Goal: Task Accomplishment & Management: Manage account settings

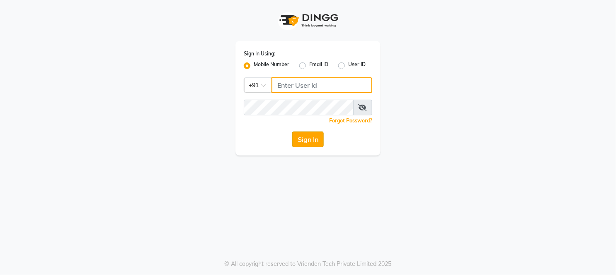
type input "8689894449"
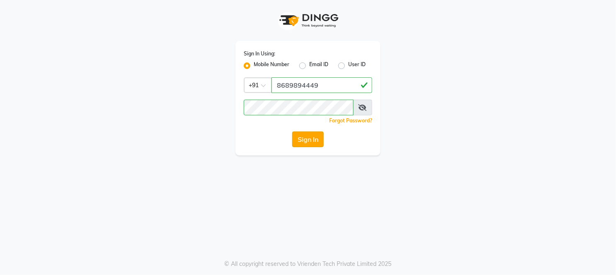
click at [304, 141] on button "Sign In" at bounding box center [307, 140] width 31 height 16
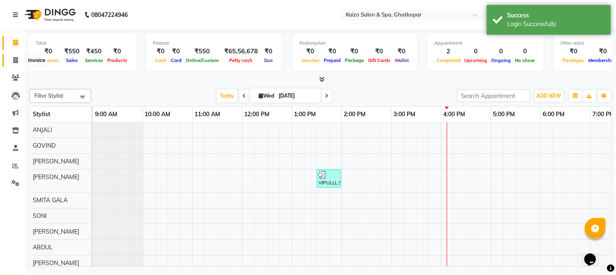
click at [15, 59] on icon at bounding box center [15, 60] width 5 height 6
select select "service"
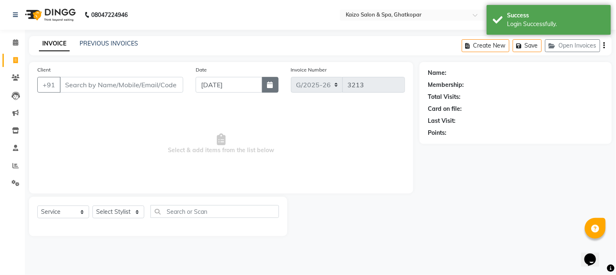
click at [271, 86] on icon "button" at bounding box center [270, 85] width 6 height 7
select select "9"
select select "2025"
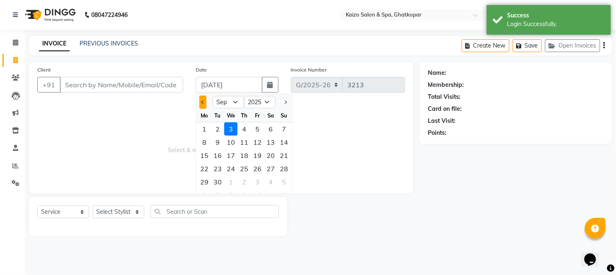
click at [202, 105] on button "Previous month" at bounding box center [202, 102] width 7 height 13
select select "8"
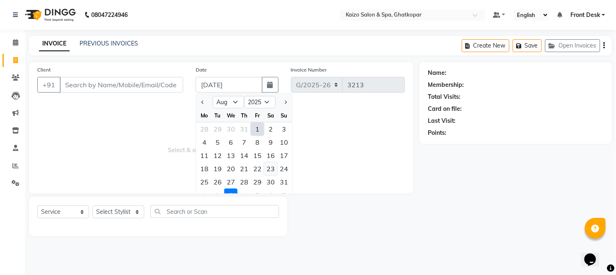
click at [274, 170] on div "23" at bounding box center [270, 168] width 13 height 13
type input "[DATE]"
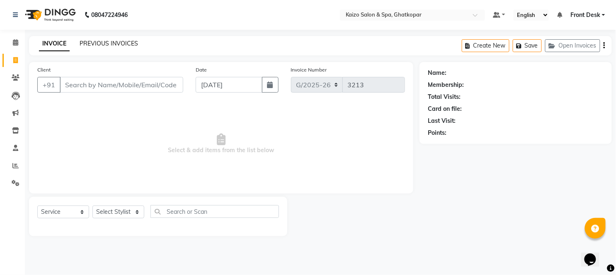
click at [122, 40] on link "PREVIOUS INVOICES" at bounding box center [109, 43] width 58 height 7
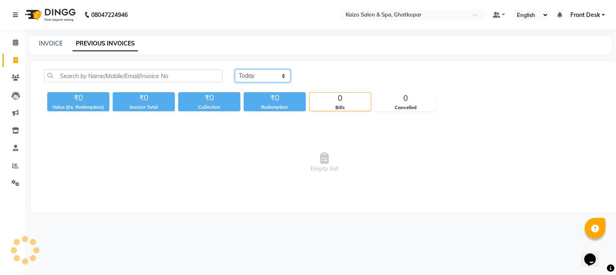
click at [247, 79] on select "[DATE] [DATE] Custom Range" at bounding box center [263, 76] width 56 height 13
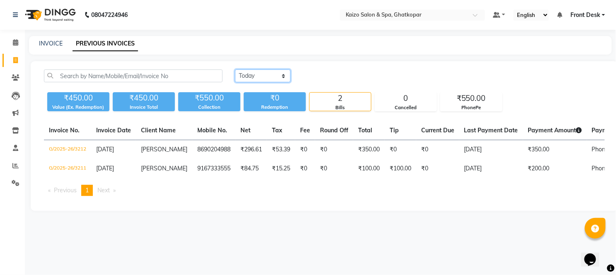
select select "range"
click at [235, 70] on select "[DATE] [DATE] Custom Range" at bounding box center [263, 76] width 56 height 13
click at [333, 76] on input "[DATE]" at bounding box center [330, 76] width 58 height 12
select select "9"
select select "2025"
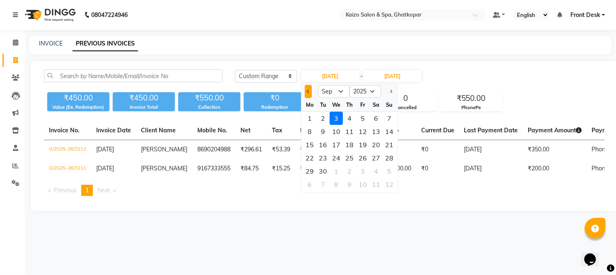
click at [308, 92] on span "Previous month" at bounding box center [308, 91] width 3 height 3
select select "8"
click at [387, 158] on div "24" at bounding box center [388, 158] width 13 height 13
type input "[DATE]"
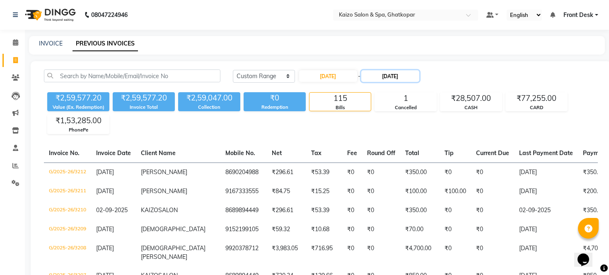
click at [396, 76] on input "[DATE]" at bounding box center [390, 76] width 58 height 12
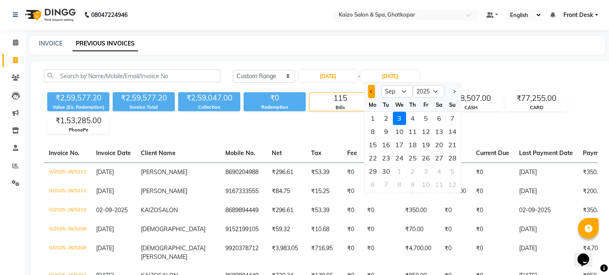
click at [368, 87] on button "Previous month" at bounding box center [371, 91] width 7 height 13
select select "8"
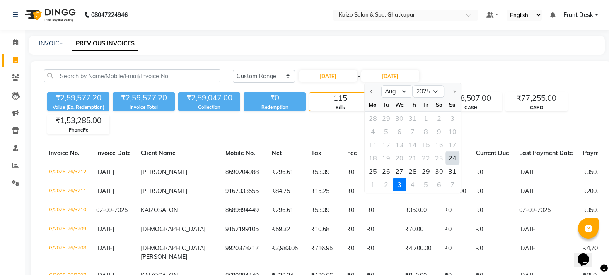
click at [452, 154] on div "24" at bounding box center [452, 158] width 13 height 13
type input "[DATE]"
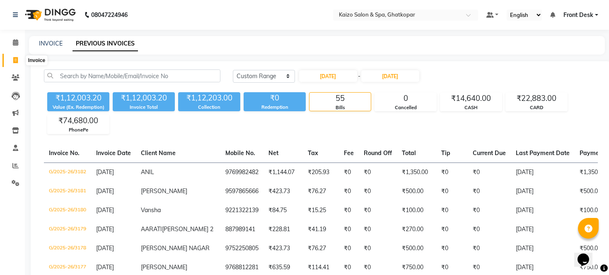
click at [16, 63] on icon at bounding box center [15, 60] width 5 height 6
select select "service"
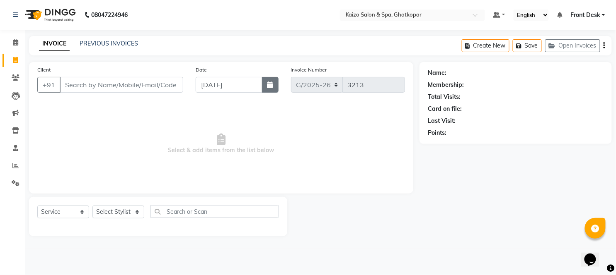
click at [270, 82] on icon "button" at bounding box center [270, 85] width 6 height 7
select select "9"
select select "2025"
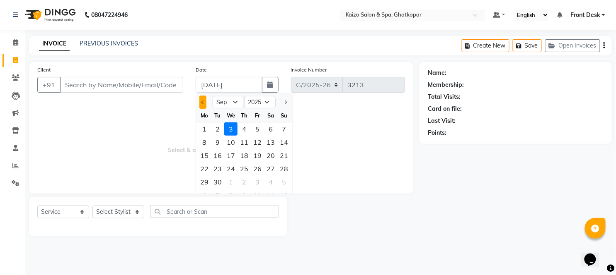
click at [201, 105] on button "Previous month" at bounding box center [202, 102] width 7 height 13
select select "8"
click at [200, 181] on div "25" at bounding box center [204, 182] width 13 height 13
type input "[DATE]"
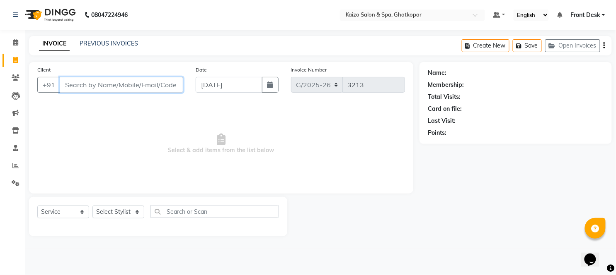
click at [147, 81] on input "Client" at bounding box center [121, 85] width 123 height 16
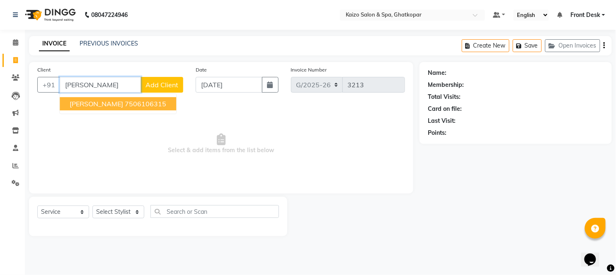
click at [106, 104] on span "[PERSON_NAME]" at bounding box center [96, 104] width 53 height 8
type input "7506106315"
select select "1: Object"
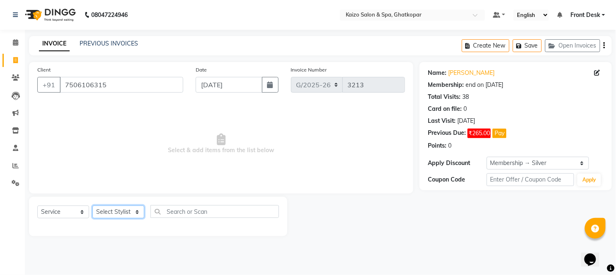
click at [113, 209] on select "Select Stylist [PERSON_NAME] ANJALI [PERSON_NAME] [PERSON_NAME] Front Desk [PER…" at bounding box center [118, 212] width 52 height 13
select select "59527"
click at [92, 206] on select "Select Stylist [PERSON_NAME] ANJALI [PERSON_NAME] [PERSON_NAME] Front Desk [PER…" at bounding box center [118, 212] width 52 height 13
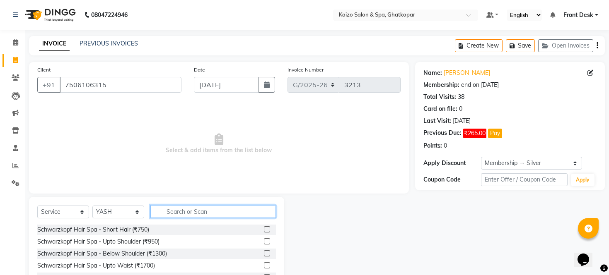
click at [181, 205] on input "text" at bounding box center [213, 211] width 126 height 13
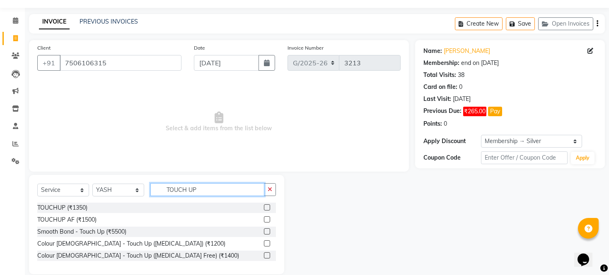
scroll to position [34, 0]
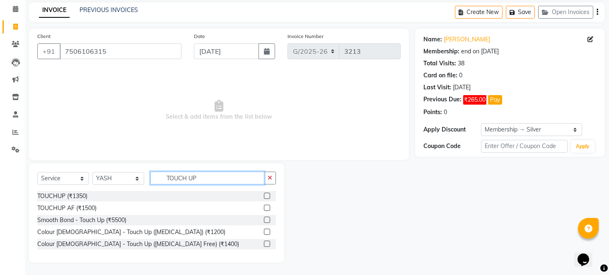
type input "TOUCH UP"
click at [267, 244] on label at bounding box center [267, 244] width 6 height 6
click at [267, 244] on input "checkbox" at bounding box center [266, 244] width 5 height 5
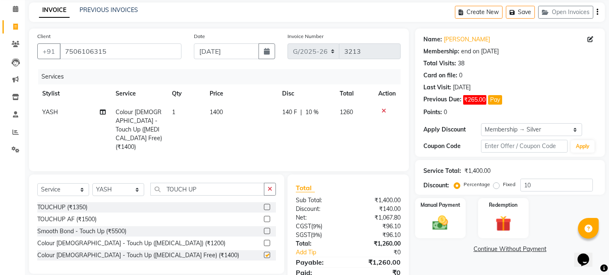
checkbox input "false"
click at [239, 113] on td "1400" at bounding box center [241, 129] width 72 height 53
select select "59527"
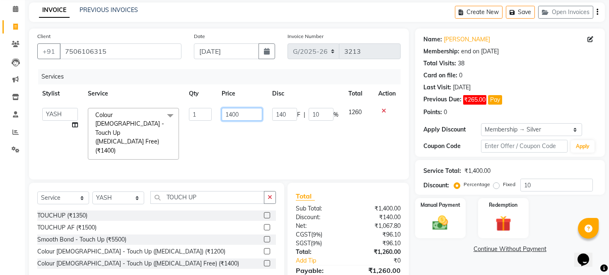
click at [239, 113] on input "1400" at bounding box center [242, 114] width 41 height 13
type input "1395"
click at [216, 191] on input "TOUCH UP" at bounding box center [207, 197] width 114 height 13
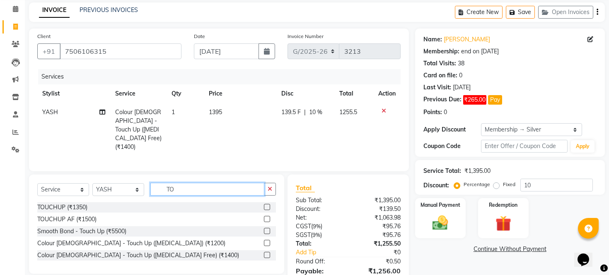
type input "T"
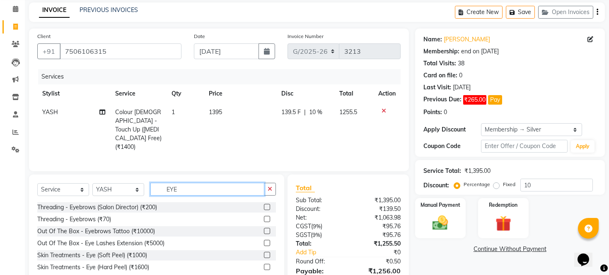
type input "EYE"
click at [266, 216] on label at bounding box center [267, 219] width 6 height 6
click at [266, 217] on input "checkbox" at bounding box center [266, 219] width 5 height 5
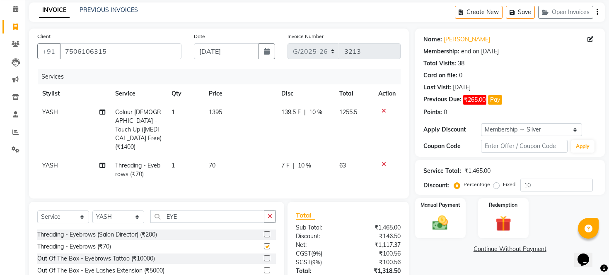
checkbox input "false"
click at [315, 108] on span "10 %" at bounding box center [315, 112] width 13 height 9
select select "59527"
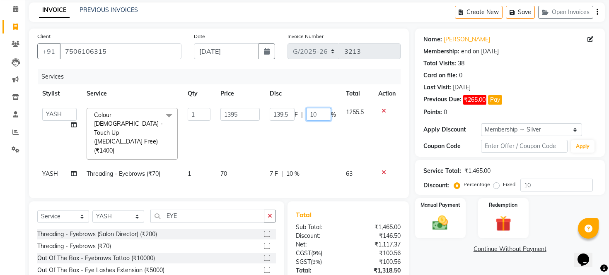
click at [322, 116] on input "10" at bounding box center [318, 114] width 25 height 13
type input "1"
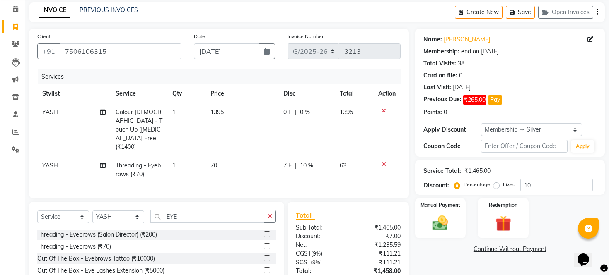
click at [324, 157] on td "7 F | 10 %" at bounding box center [306, 170] width 56 height 27
select select "59527"
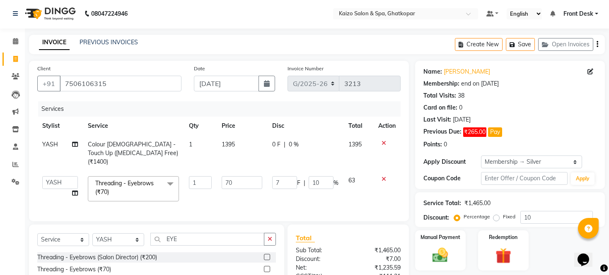
scroll to position [83, 0]
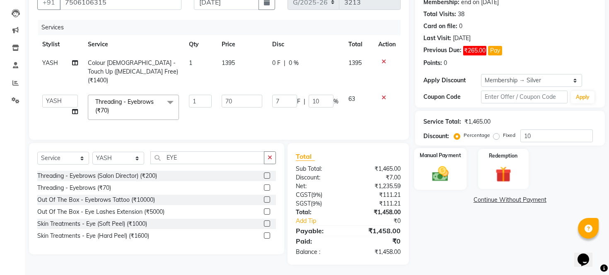
click at [442, 180] on img at bounding box center [440, 174] width 27 height 19
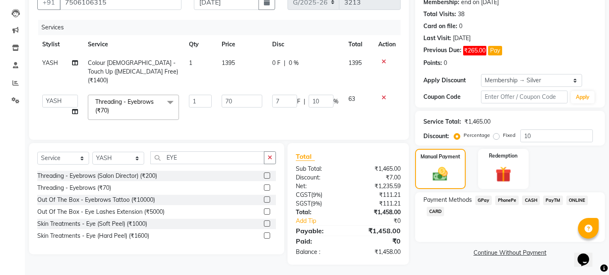
click at [436, 217] on span "CARD" at bounding box center [436, 212] width 18 height 10
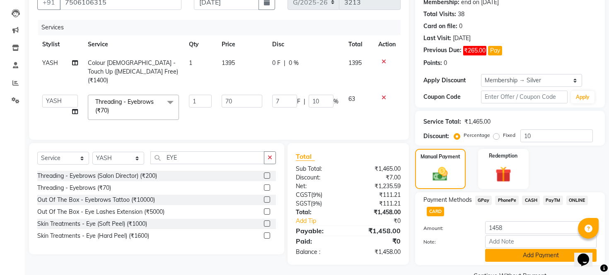
click at [493, 262] on button "Add Payment" at bounding box center [540, 255] width 111 height 13
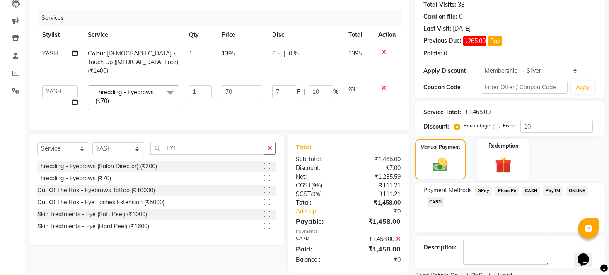
scroll to position [92, 0]
click at [437, 208] on span "CARD" at bounding box center [436, 203] width 18 height 10
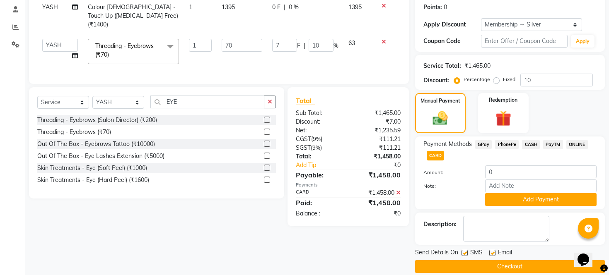
scroll to position [159, 0]
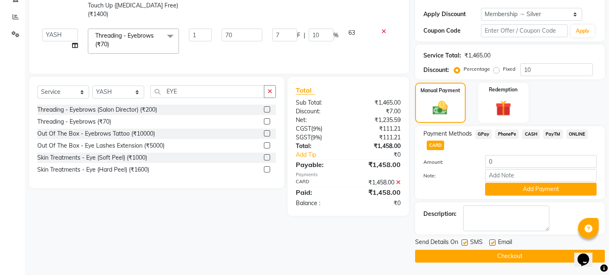
click at [465, 243] on label at bounding box center [464, 243] width 6 height 6
click at [465, 243] on input "checkbox" at bounding box center [463, 243] width 5 height 5
checkbox input "false"
click at [490, 243] on label at bounding box center [492, 243] width 6 height 6
click at [490, 243] on input "checkbox" at bounding box center [491, 243] width 5 height 5
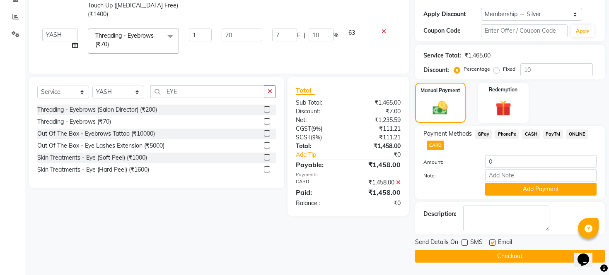
checkbox input "false"
click at [489, 260] on button "Checkout" at bounding box center [510, 256] width 190 height 13
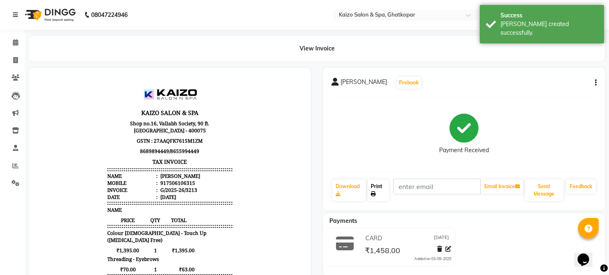
click at [379, 191] on link "Print" at bounding box center [378, 191] width 22 height 22
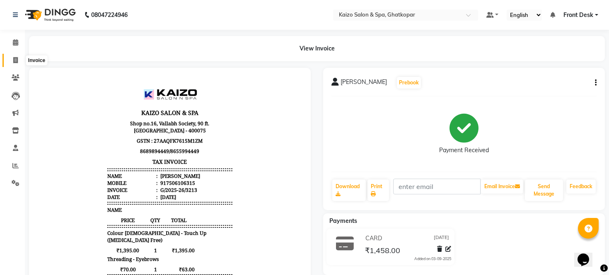
click at [13, 63] on icon at bounding box center [15, 60] width 5 height 6
select select "service"
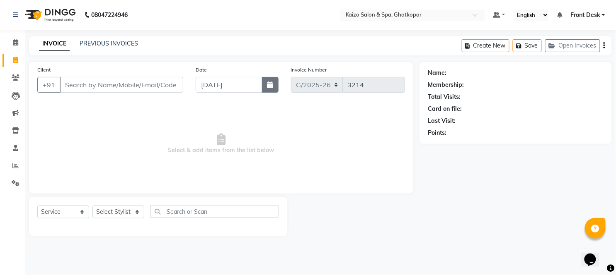
click at [272, 80] on button "button" at bounding box center [270, 85] width 17 height 16
select select "9"
select select "2025"
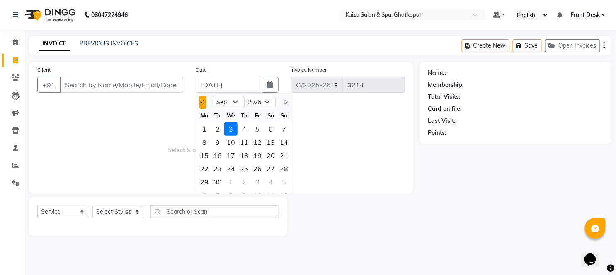
click at [205, 99] on button "Previous month" at bounding box center [202, 102] width 7 height 13
select select "8"
click at [205, 178] on div "25" at bounding box center [204, 182] width 13 height 13
type input "[DATE]"
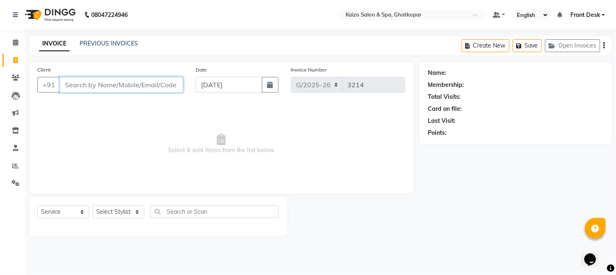
click at [143, 88] on input "Client" at bounding box center [121, 85] width 123 height 16
click at [114, 89] on input "Client" at bounding box center [121, 85] width 123 height 16
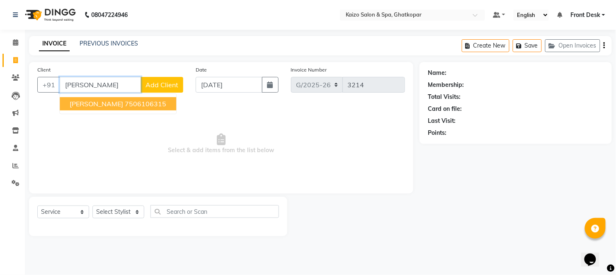
click at [109, 107] on span "[PERSON_NAME]" at bounding box center [96, 104] width 53 height 8
type input "7506106315"
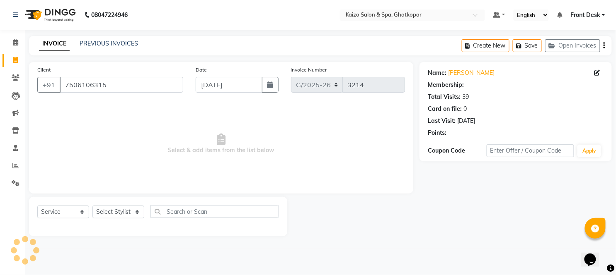
select select "1: Object"
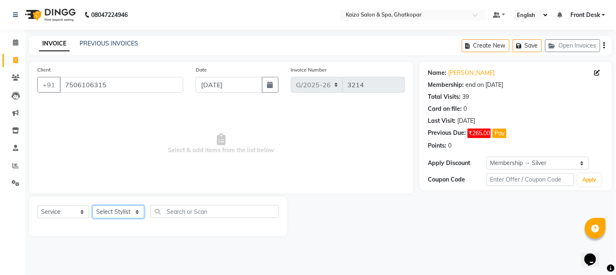
click at [98, 216] on select "Select Stylist [PERSON_NAME] ANJALI [PERSON_NAME] [PERSON_NAME] Front Desk [PER…" at bounding box center [118, 212] width 52 height 13
select select "79457"
click at [92, 206] on select "Select Stylist [PERSON_NAME] ANJALI [PERSON_NAME] [PERSON_NAME] Front Desk [PER…" at bounding box center [118, 212] width 52 height 13
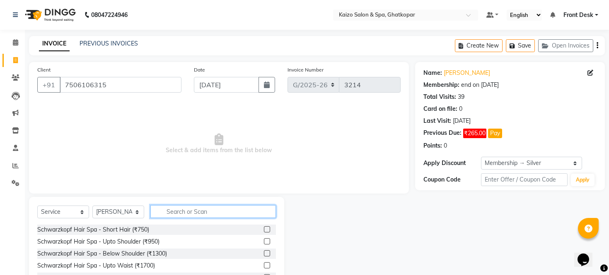
click at [225, 208] on input "text" at bounding box center [213, 211] width 126 height 13
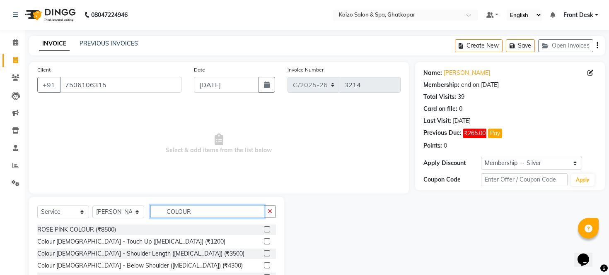
scroll to position [56, 0]
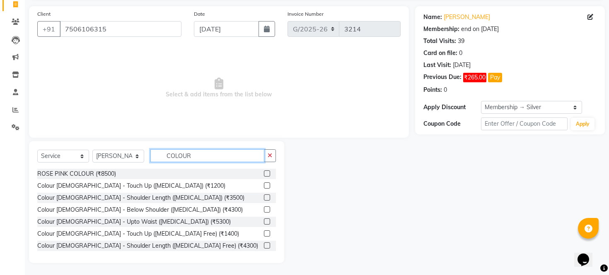
type input "COLOUR"
click at [264, 234] on label at bounding box center [267, 234] width 6 height 6
click at [264, 234] on input "checkbox" at bounding box center [266, 234] width 5 height 5
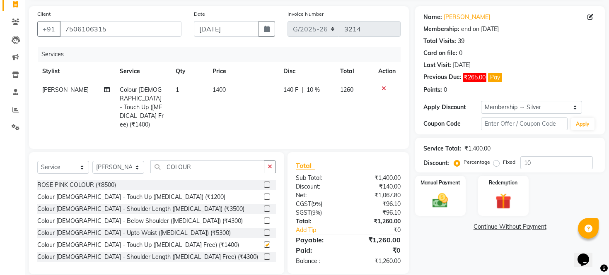
checkbox input "false"
click at [247, 87] on td "1400" at bounding box center [243, 107] width 71 height 53
select select "79457"
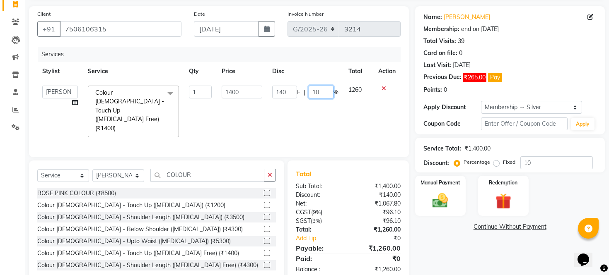
click at [326, 89] on input "10" at bounding box center [321, 92] width 25 height 13
type input "1"
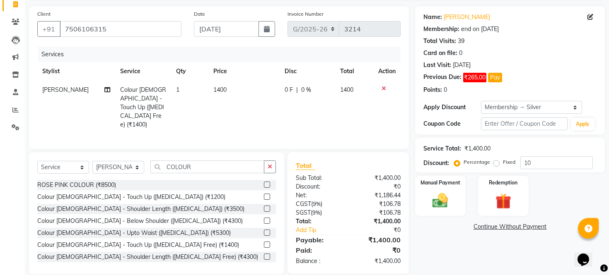
click at [244, 93] on td "1400" at bounding box center [243, 107] width 71 height 53
select select "79457"
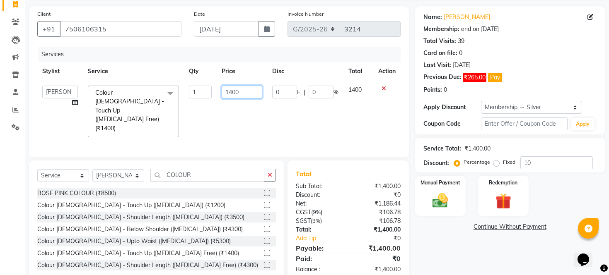
click at [243, 89] on input "1400" at bounding box center [242, 92] width 41 height 13
type input "1125"
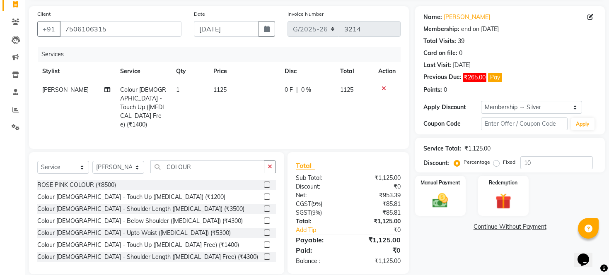
click at [330, 106] on td "0 F | 0 %" at bounding box center [307, 107] width 55 height 53
select select "79457"
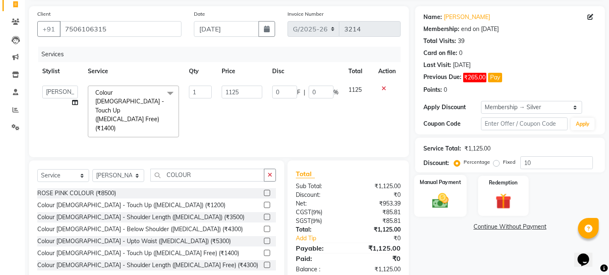
click at [444, 210] on img at bounding box center [440, 201] width 27 height 19
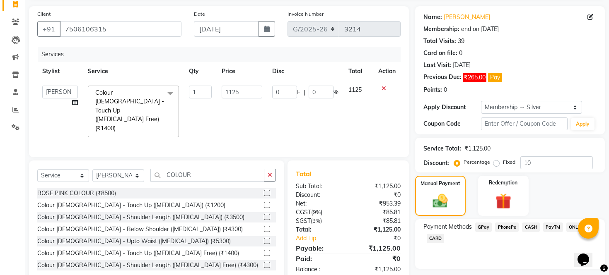
click at [503, 232] on span "PhonePe" at bounding box center [507, 228] width 24 height 10
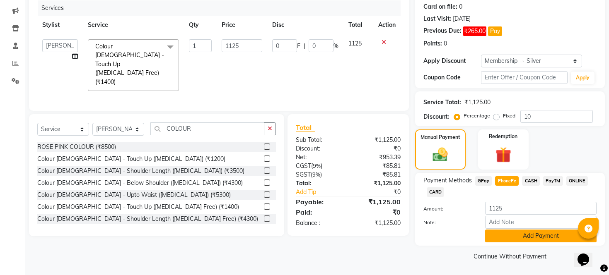
click at [509, 238] on button "Add Payment" at bounding box center [540, 236] width 111 height 13
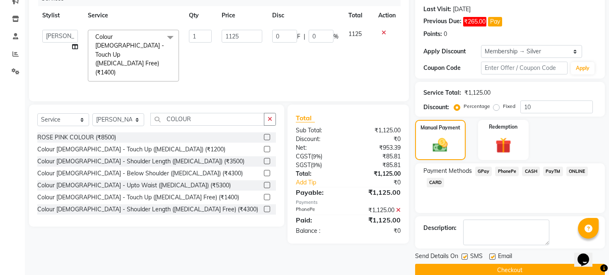
click at [466, 260] on label at bounding box center [464, 257] width 6 height 6
click at [466, 260] on input "checkbox" at bounding box center [463, 257] width 5 height 5
checkbox input "false"
click at [490, 260] on label at bounding box center [492, 257] width 6 height 6
click at [490, 260] on input "checkbox" at bounding box center [491, 257] width 5 height 5
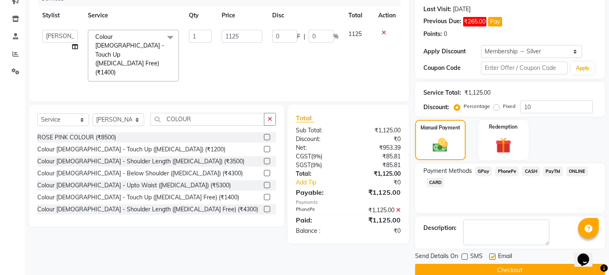
checkbox input "false"
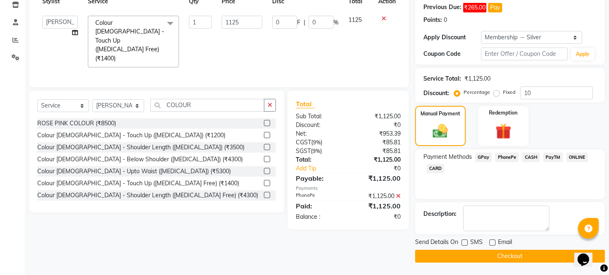
scroll to position [135, 0]
click at [531, 254] on button "Checkout" at bounding box center [510, 256] width 190 height 13
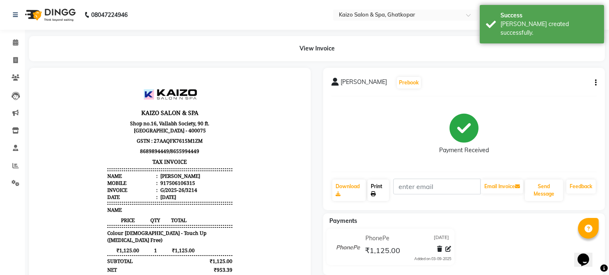
click at [379, 186] on link "Print" at bounding box center [378, 191] width 22 height 22
click at [14, 58] on icon at bounding box center [15, 60] width 5 height 6
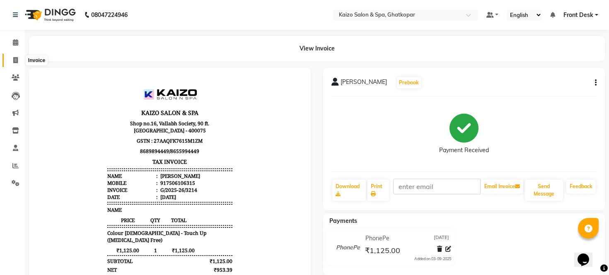
select select "service"
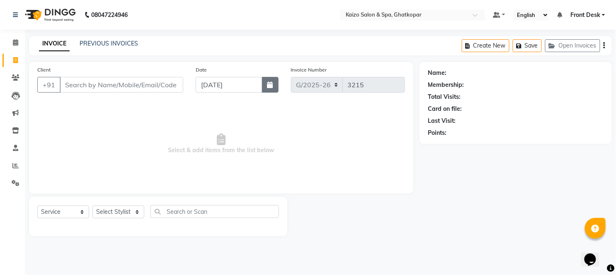
click at [274, 82] on button "button" at bounding box center [270, 85] width 17 height 16
select select "9"
select select "2025"
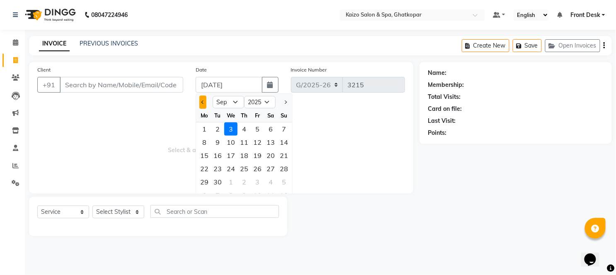
click at [200, 99] on button "Previous month" at bounding box center [202, 102] width 7 height 13
select select "8"
click at [202, 178] on div "25" at bounding box center [204, 182] width 13 height 13
type input "[DATE]"
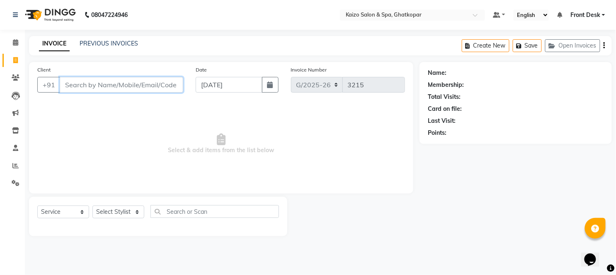
click at [121, 87] on input "Client" at bounding box center [121, 85] width 123 height 16
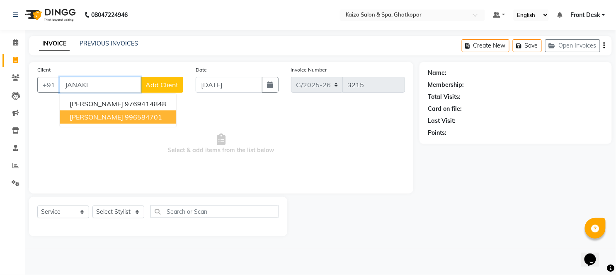
click at [125, 111] on button "[PERSON_NAME] 996584701" at bounding box center [118, 117] width 116 height 13
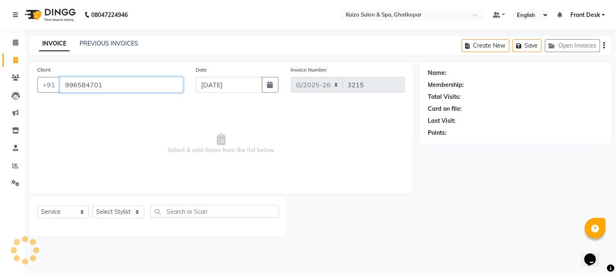
type input "996584701"
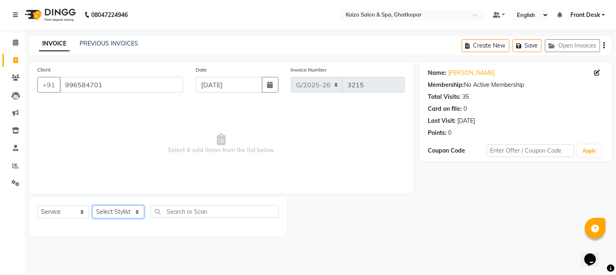
click at [110, 213] on select "Select Stylist [PERSON_NAME] ANJALI [PERSON_NAME] [PERSON_NAME] Front Desk [PER…" at bounding box center [118, 212] width 52 height 13
select select "21359"
click at [92, 206] on select "Select Stylist [PERSON_NAME] ANJALI [PERSON_NAME] [PERSON_NAME] Front Desk [PER…" at bounding box center [118, 212] width 52 height 13
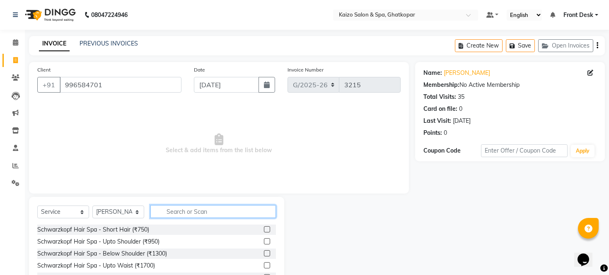
click at [199, 216] on input "text" at bounding box center [213, 211] width 126 height 13
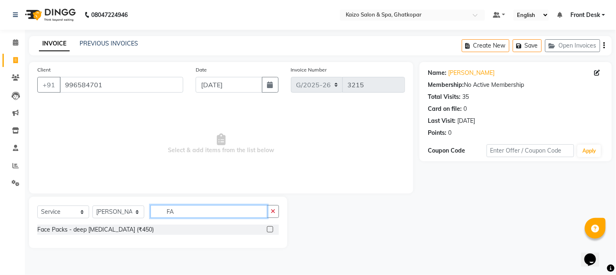
type input "F"
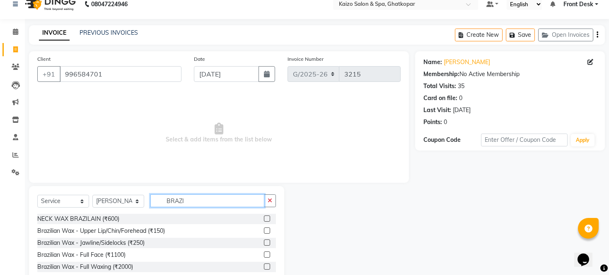
scroll to position [10, 0]
type input "BRAZI"
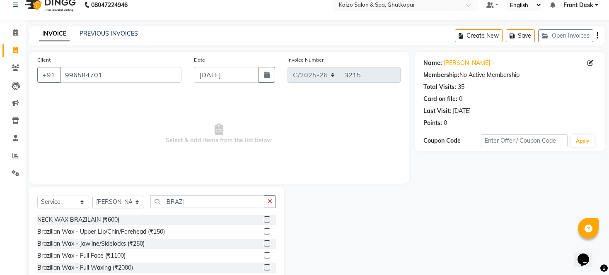
click at [264, 257] on label at bounding box center [267, 256] width 6 height 6
click at [264, 257] on input "checkbox" at bounding box center [266, 255] width 5 height 5
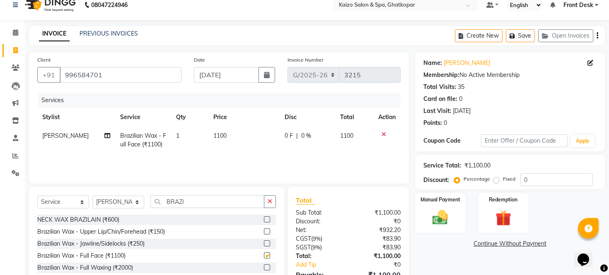
checkbox input "false"
click at [232, 130] on td "1100" at bounding box center [243, 140] width 71 height 27
select select "21359"
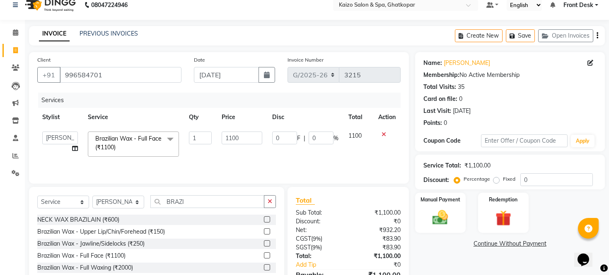
drag, startPoint x: 232, startPoint y: 130, endPoint x: 249, endPoint y: 133, distance: 17.6
click at [236, 130] on td "1100" at bounding box center [242, 144] width 51 height 35
click at [253, 135] on input "1100" at bounding box center [242, 138] width 41 height 13
type input "1123"
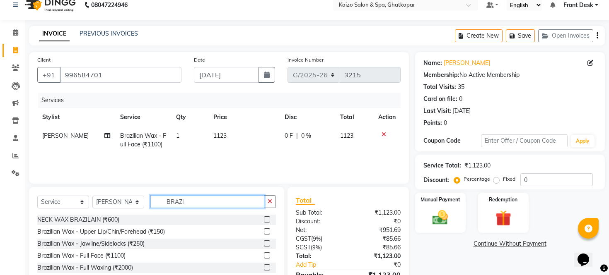
click at [200, 205] on input "BRAZI" at bounding box center [207, 202] width 114 height 13
type input "B"
type input "PEDI"
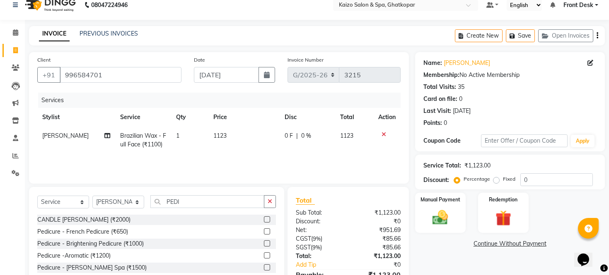
click at [264, 243] on label at bounding box center [267, 244] width 6 height 6
click at [264, 243] on input "checkbox" at bounding box center [266, 243] width 5 height 5
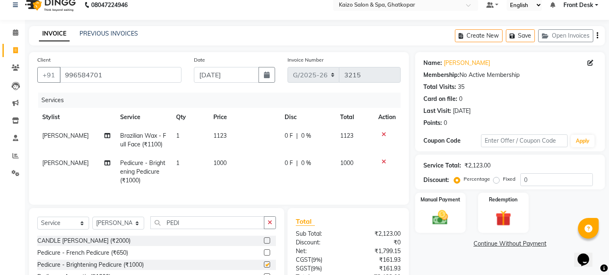
checkbox input "false"
click at [239, 163] on td "1000" at bounding box center [243, 172] width 71 height 36
select select "21359"
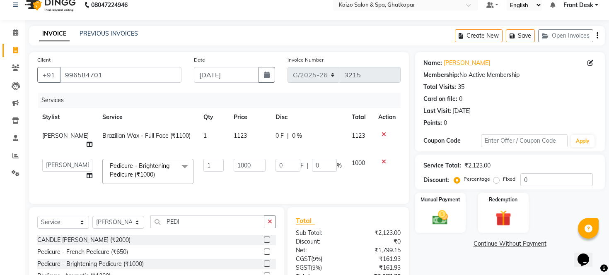
click at [239, 163] on td "1000" at bounding box center [249, 171] width 41 height 35
click at [253, 159] on input "1000" at bounding box center [249, 165] width 31 height 13
type input "1"
type input "920"
click at [122, 224] on select "Select Stylist [PERSON_NAME] ANJALI [PERSON_NAME] [PERSON_NAME] Front Desk [PER…" at bounding box center [118, 222] width 52 height 13
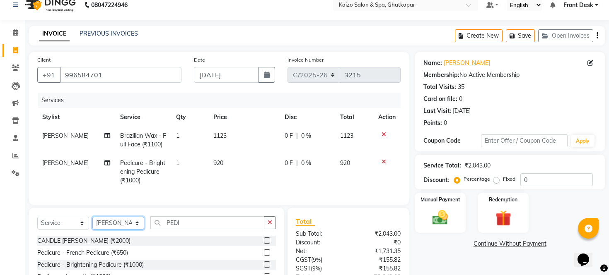
select select "59527"
click at [92, 224] on select "Select Stylist [PERSON_NAME] ANJALI [PERSON_NAME] [PERSON_NAME] Front Desk [PER…" at bounding box center [118, 223] width 52 height 13
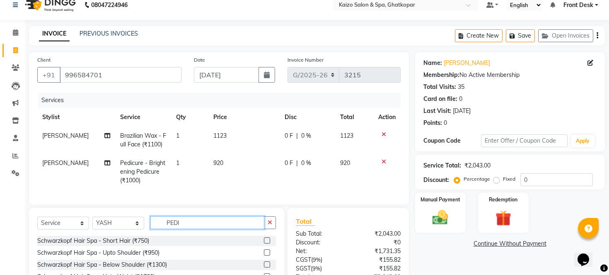
click at [189, 229] on input "PEDI" at bounding box center [207, 223] width 114 height 13
type input "P"
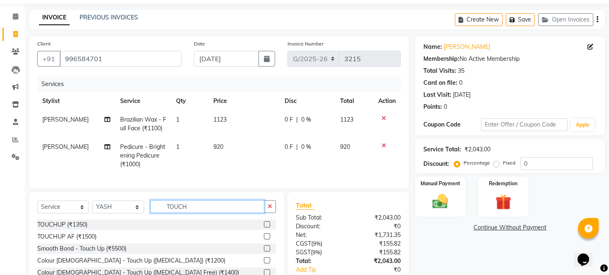
scroll to position [84, 0]
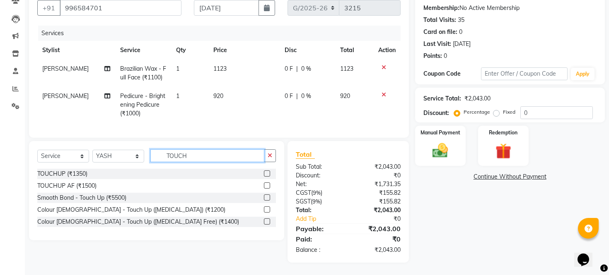
type input "TOUCH"
click at [264, 222] on label at bounding box center [267, 222] width 6 height 6
click at [264, 222] on input "checkbox" at bounding box center [266, 222] width 5 height 5
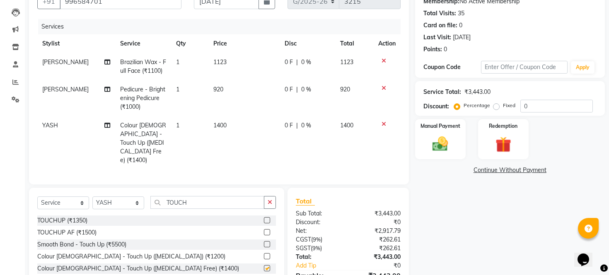
checkbox input "false"
click at [238, 121] on td "1400" at bounding box center [243, 142] width 71 height 53
select select "59527"
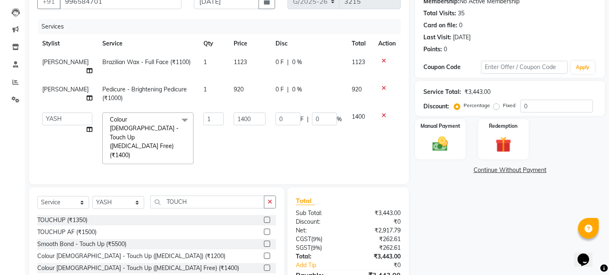
click at [238, 121] on td "1400" at bounding box center [249, 139] width 41 height 62
click at [242, 116] on input "1400" at bounding box center [249, 119] width 31 height 13
type input "1395"
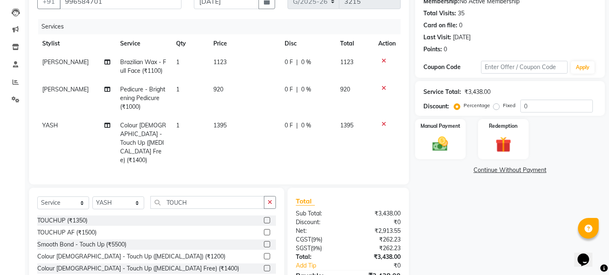
click at [255, 138] on td "1395" at bounding box center [243, 142] width 71 height 53
select select "59527"
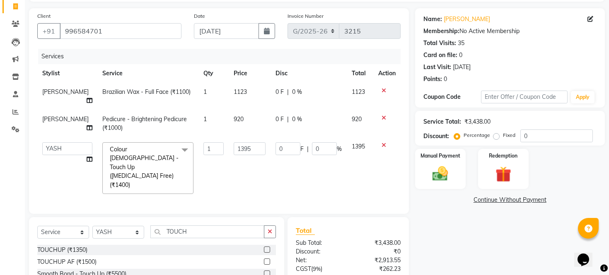
scroll to position [64, 0]
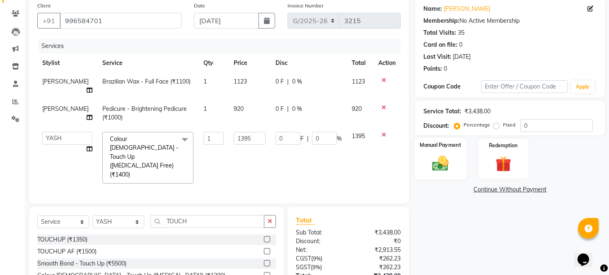
click at [440, 170] on img at bounding box center [440, 164] width 27 height 19
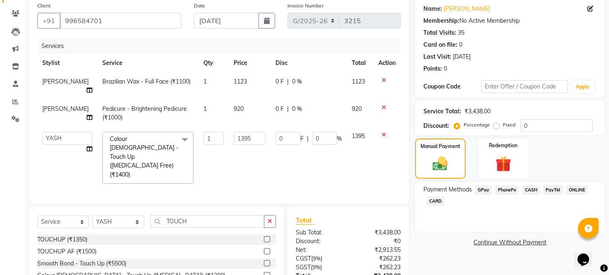
click at [504, 195] on span "PhonePe" at bounding box center [507, 191] width 24 height 10
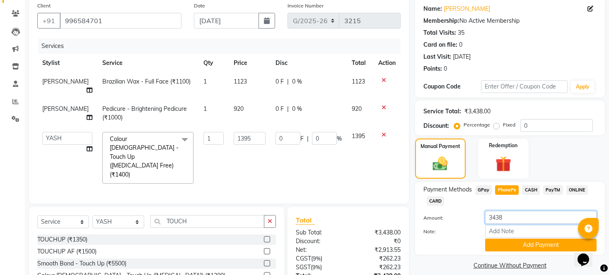
click at [506, 224] on input "3438" at bounding box center [540, 217] width 111 height 13
type input "3"
type input "1123"
click at [514, 252] on button "Add Payment" at bounding box center [540, 245] width 111 height 13
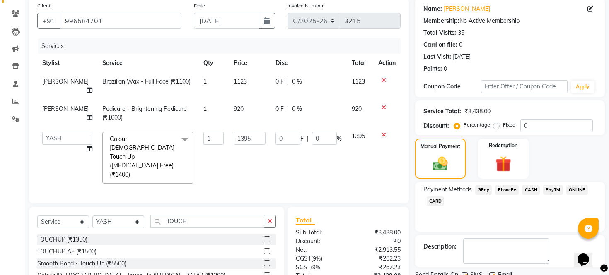
click at [531, 195] on span "CASH" at bounding box center [531, 191] width 18 height 10
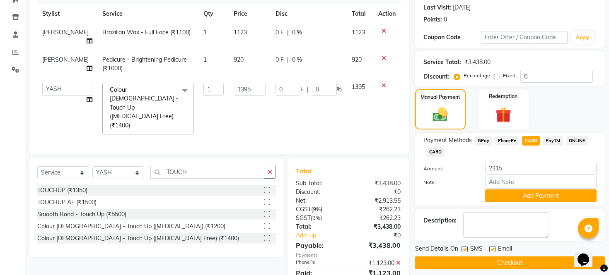
scroll to position [130, 0]
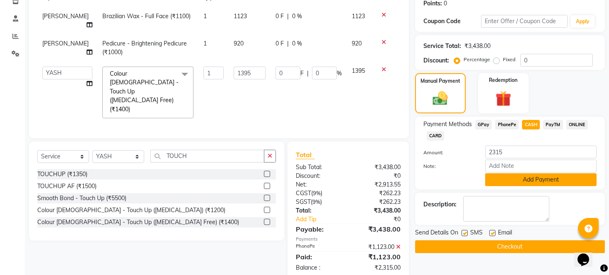
click at [514, 186] on button "Add Payment" at bounding box center [540, 180] width 111 height 13
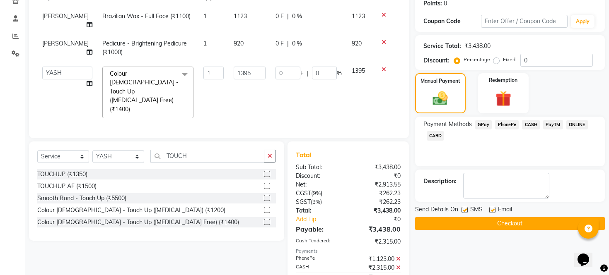
click at [463, 213] on label at bounding box center [464, 210] width 6 height 6
click at [463, 213] on input "checkbox" at bounding box center [463, 210] width 5 height 5
checkbox input "false"
click at [491, 213] on label at bounding box center [492, 210] width 6 height 6
click at [491, 213] on input "checkbox" at bounding box center [491, 210] width 5 height 5
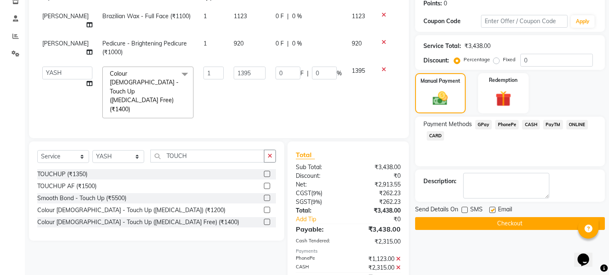
checkbox input "false"
click at [492, 230] on button "Checkout" at bounding box center [510, 223] width 190 height 13
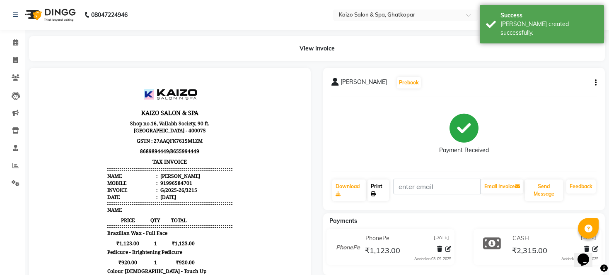
click at [378, 184] on link "Print" at bounding box center [378, 191] width 22 height 22
click at [12, 65] on span at bounding box center [15, 61] width 14 height 10
select select "service"
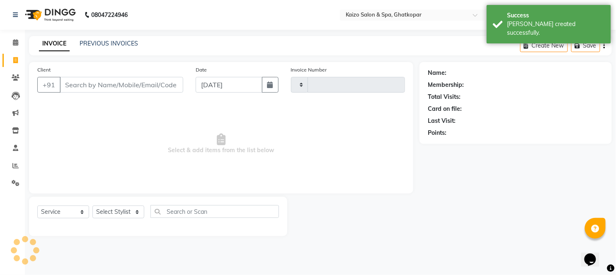
type input "3216"
select select "3500"
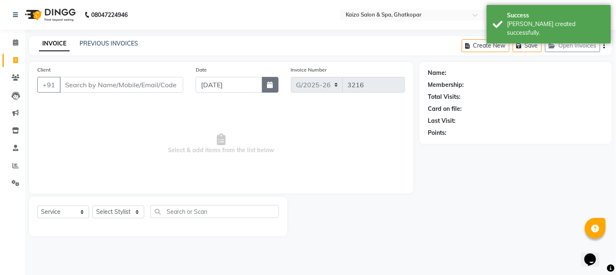
click at [272, 84] on icon "button" at bounding box center [270, 85] width 6 height 7
select select "9"
select select "2025"
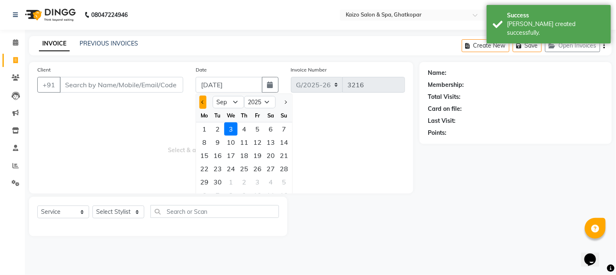
click at [202, 101] on span "Previous month" at bounding box center [202, 102] width 3 height 3
select select "8"
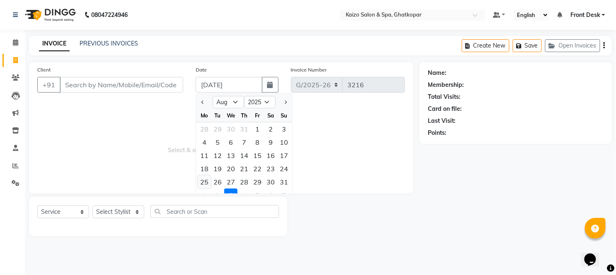
click at [207, 180] on div "25" at bounding box center [204, 182] width 13 height 13
type input "[DATE]"
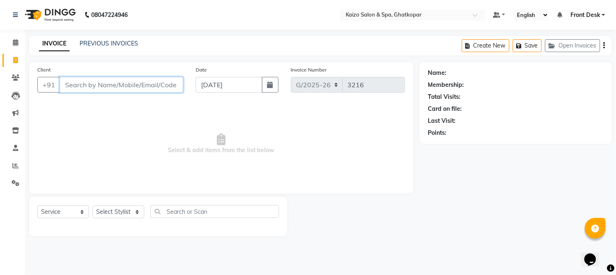
click at [147, 89] on input "Client" at bounding box center [121, 85] width 123 height 16
paste input "ISHA 8080170755"
click at [82, 84] on input "ISHA 8080170755" at bounding box center [100, 85] width 81 height 16
type input "8080170755"
click at [159, 85] on span "Add Client" at bounding box center [161, 85] width 33 height 8
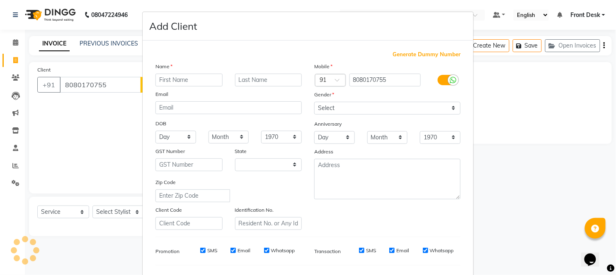
select select "22"
click at [166, 81] on input "text" at bounding box center [188, 80] width 67 height 13
type input "ISHA"
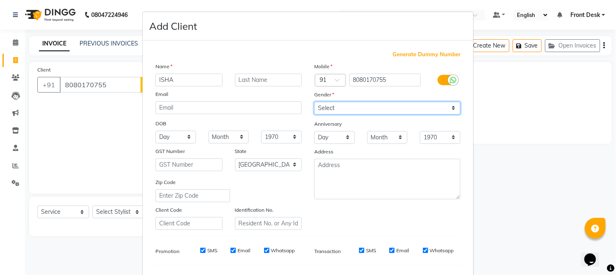
click at [338, 104] on select "Select [DEMOGRAPHIC_DATA] [DEMOGRAPHIC_DATA] Other Prefer Not To Say" at bounding box center [387, 108] width 146 height 13
select select "[DEMOGRAPHIC_DATA]"
click at [314, 102] on select "Select [DEMOGRAPHIC_DATA] [DEMOGRAPHIC_DATA] Other Prefer Not To Say" at bounding box center [387, 108] width 146 height 13
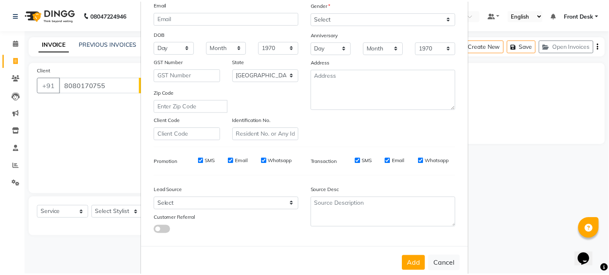
scroll to position [107, 0]
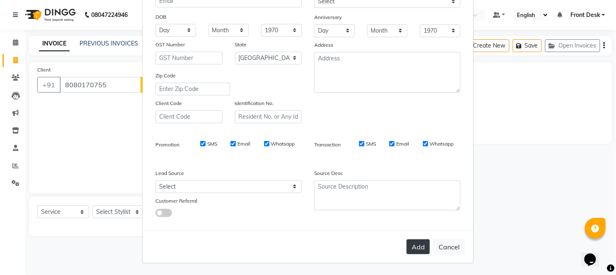
click at [419, 243] on button "Add" at bounding box center [417, 247] width 23 height 15
select select
select select "null"
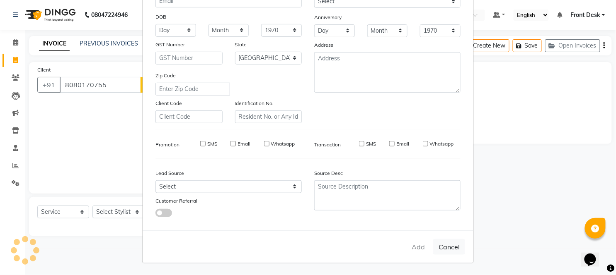
select select
checkbox input "false"
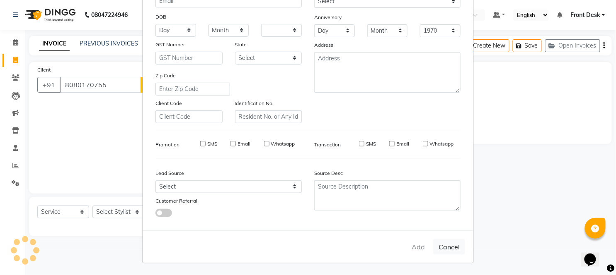
checkbox input "false"
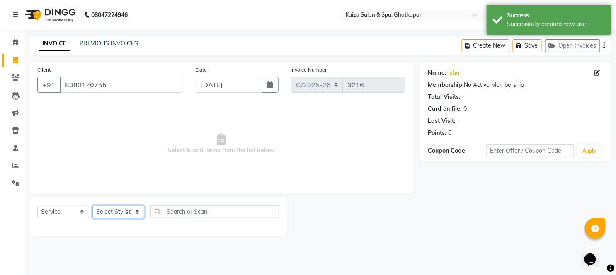
click at [106, 214] on select "Select Stylist [PERSON_NAME] ANJALI [PERSON_NAME] [PERSON_NAME] Front Desk [PER…" at bounding box center [118, 212] width 52 height 13
select select "85257"
click at [92, 206] on select "Select Stylist [PERSON_NAME] ANJALI [PERSON_NAME] [PERSON_NAME] Front Desk [PER…" at bounding box center [118, 212] width 52 height 13
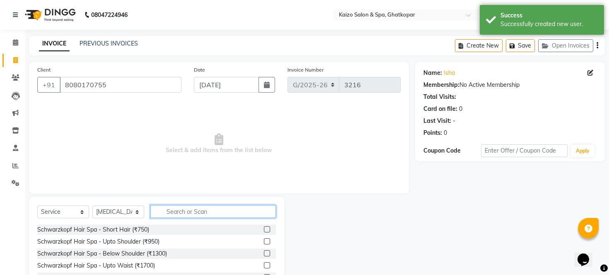
click at [208, 213] on input "text" at bounding box center [213, 211] width 126 height 13
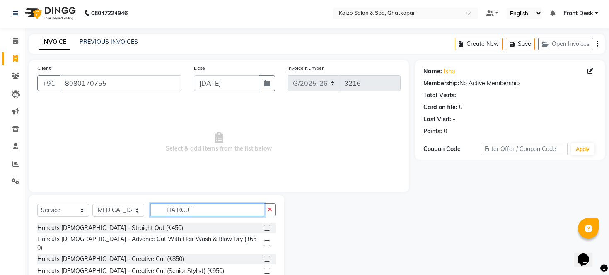
scroll to position [0, 0]
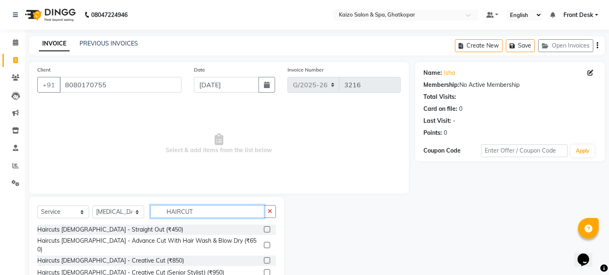
type input "HAIRCUT"
click at [264, 242] on label at bounding box center [267, 245] width 6 height 6
click at [264, 243] on input "checkbox" at bounding box center [266, 245] width 5 height 5
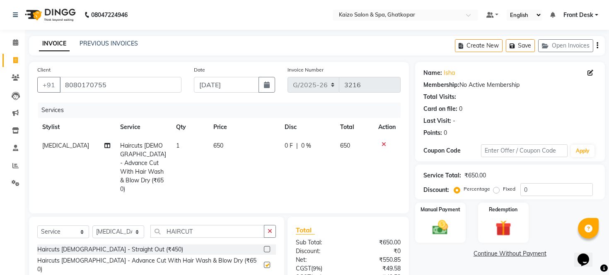
checkbox input "false"
click at [113, 226] on select "Select Stylist [PERSON_NAME] ANJALI [PERSON_NAME] [PERSON_NAME] Front Desk [PER…" at bounding box center [118, 232] width 52 height 13
select select "21359"
click at [92, 226] on select "Select Stylist [PERSON_NAME] ANJALI [PERSON_NAME] [PERSON_NAME] Front Desk [PER…" at bounding box center [118, 232] width 52 height 13
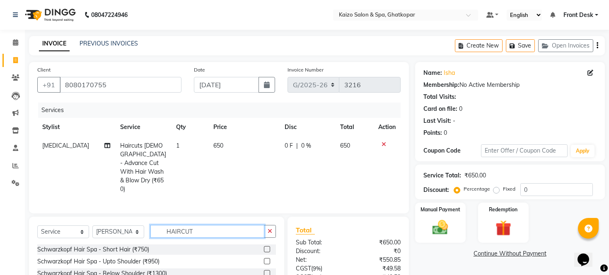
click at [210, 225] on input "HAIRCUT" at bounding box center [207, 231] width 114 height 13
type input "H"
type input "CLEANUP"
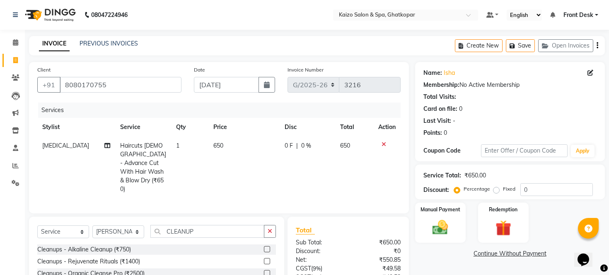
click at [264, 246] on label at bounding box center [267, 249] width 6 height 6
click at [264, 247] on input "checkbox" at bounding box center [266, 249] width 5 height 5
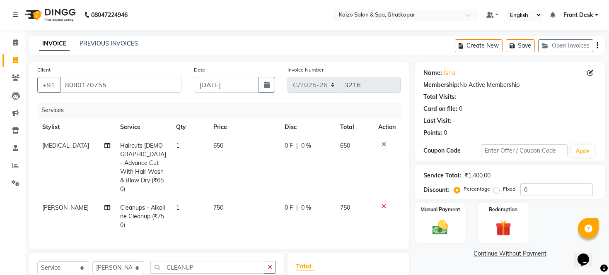
checkbox input "false"
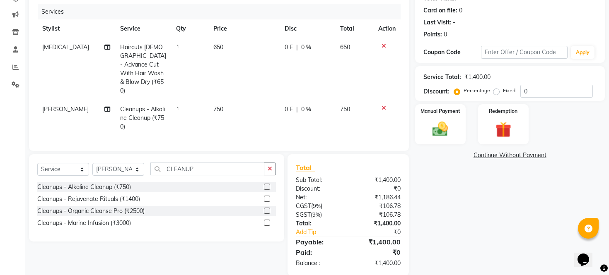
scroll to position [101, 0]
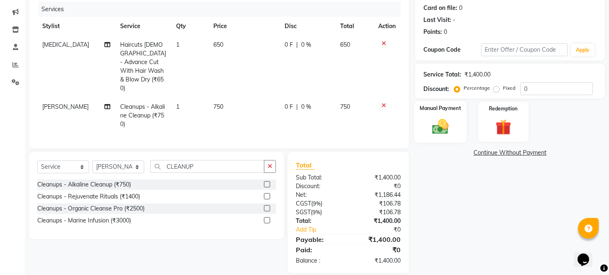
click at [437, 133] on img at bounding box center [440, 127] width 27 height 19
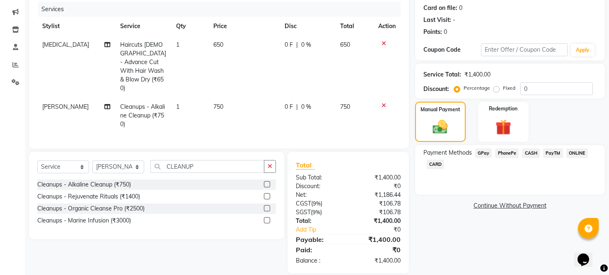
click at [505, 158] on span "PhonePe" at bounding box center [507, 154] width 24 height 10
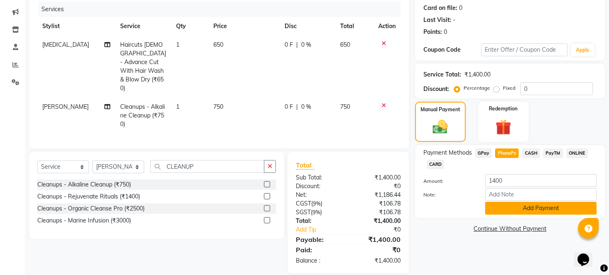
click at [523, 213] on button "Add Payment" at bounding box center [540, 208] width 111 height 13
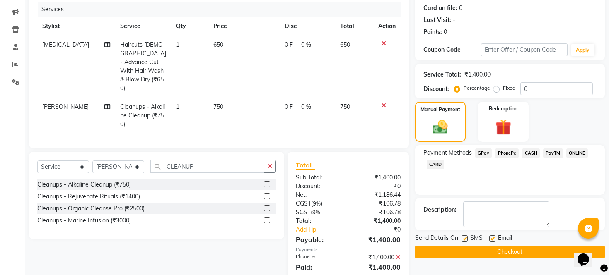
click at [466, 242] on label at bounding box center [464, 239] width 6 height 6
click at [466, 242] on input "checkbox" at bounding box center [463, 239] width 5 height 5
checkbox input "false"
click at [489, 242] on label at bounding box center [492, 239] width 6 height 6
click at [489, 242] on input "checkbox" at bounding box center [491, 239] width 5 height 5
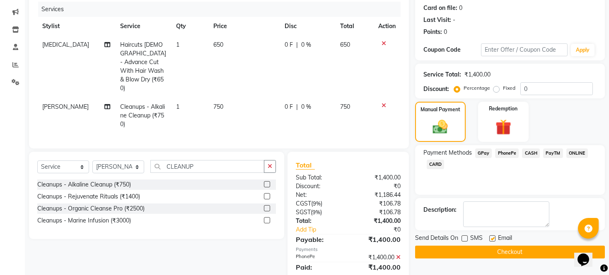
checkbox input "false"
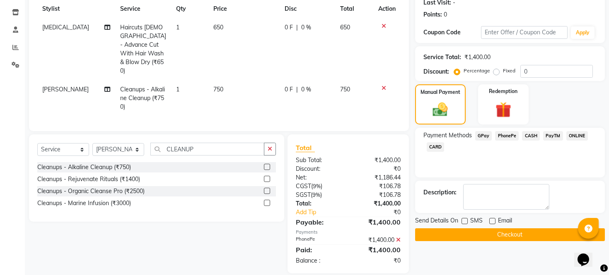
click at [546, 239] on button "Checkout" at bounding box center [510, 235] width 190 height 13
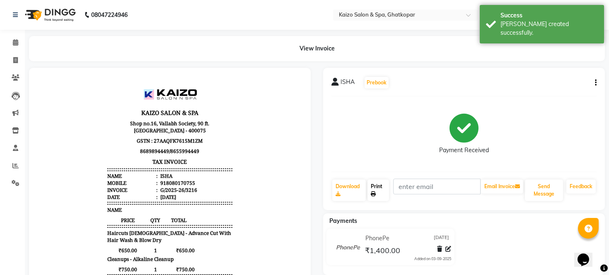
click at [375, 189] on link "Print" at bounding box center [378, 191] width 22 height 22
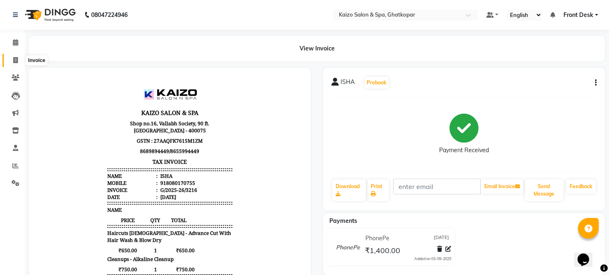
click at [16, 57] on icon at bounding box center [15, 60] width 5 height 6
select select "service"
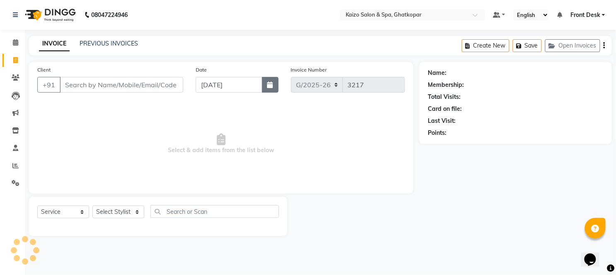
click at [273, 80] on button "button" at bounding box center [270, 85] width 17 height 16
select select "9"
select select "2025"
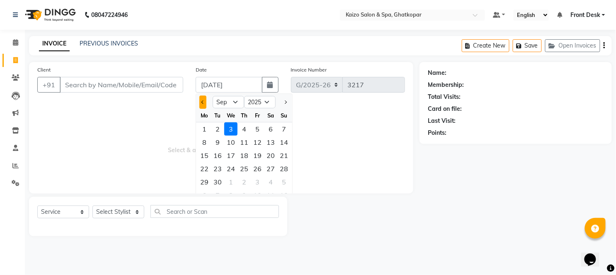
click at [202, 104] on button "Previous month" at bounding box center [202, 102] width 7 height 13
select select "8"
click at [201, 183] on div "25" at bounding box center [204, 182] width 13 height 13
type input "[DATE]"
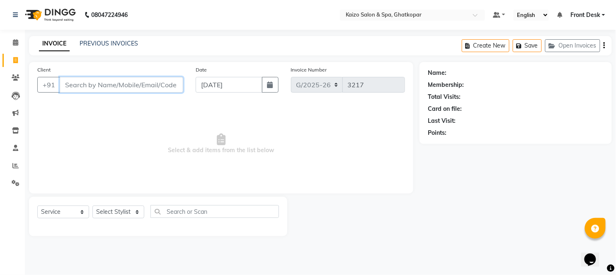
click at [131, 84] on input "Client" at bounding box center [121, 85] width 123 height 16
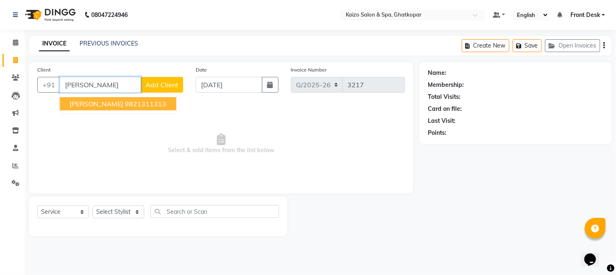
click at [130, 105] on ngb-highlight "9821311313" at bounding box center [145, 104] width 41 height 8
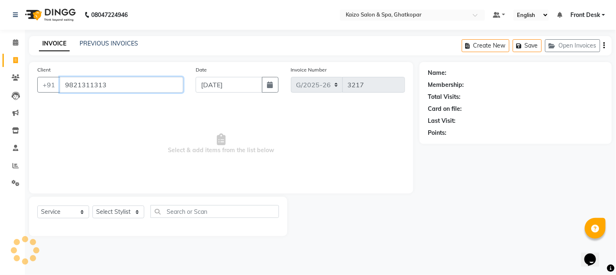
type input "9821311313"
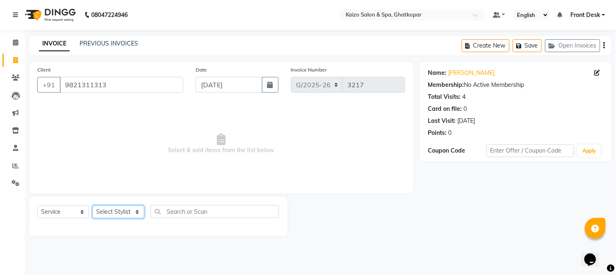
click at [106, 212] on select "Select Stylist [PERSON_NAME] ANJALI [PERSON_NAME] [PERSON_NAME] Front Desk [PER…" at bounding box center [118, 212] width 52 height 13
select select "21359"
click at [92, 206] on select "Select Stylist [PERSON_NAME] ANJALI [PERSON_NAME] [PERSON_NAME] Front Desk [PER…" at bounding box center [118, 212] width 52 height 13
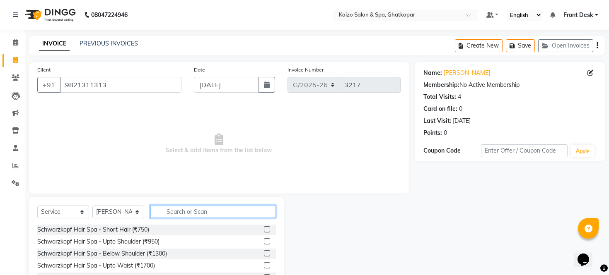
click at [183, 212] on input "text" at bounding box center [213, 211] width 126 height 13
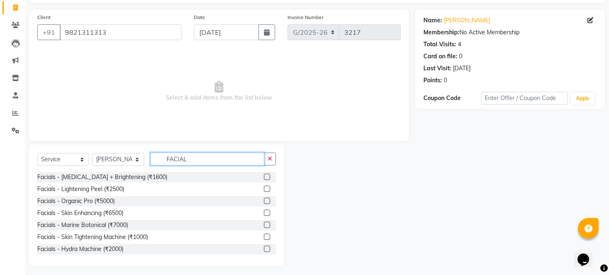
scroll to position [56, 0]
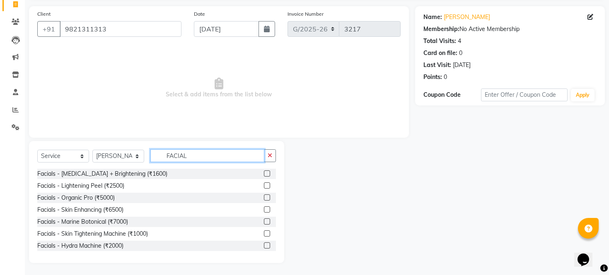
type input "FACIAL"
click at [264, 221] on label at bounding box center [267, 222] width 6 height 6
click at [264, 221] on input "checkbox" at bounding box center [266, 222] width 5 height 5
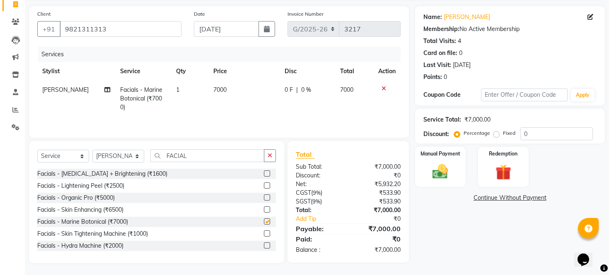
checkbox input "false"
click at [244, 85] on td "7000" at bounding box center [243, 99] width 71 height 36
select select "21359"
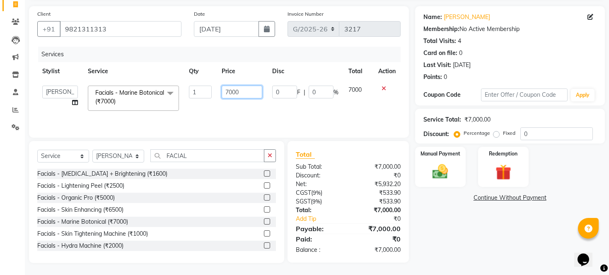
drag, startPoint x: 244, startPoint y: 85, endPoint x: 251, endPoint y: 110, distance: 25.9
click at [248, 99] on td "7000" at bounding box center [242, 98] width 51 height 35
type input "7"
type input "11000"
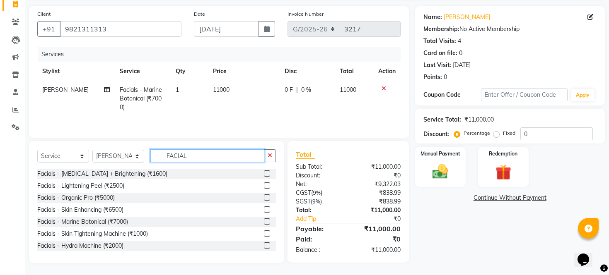
click at [208, 157] on input "FACIAL" at bounding box center [207, 156] width 114 height 13
type input "F"
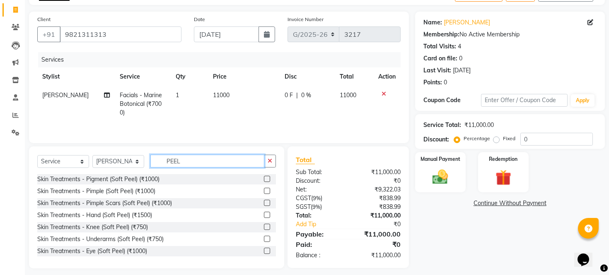
scroll to position [57, 0]
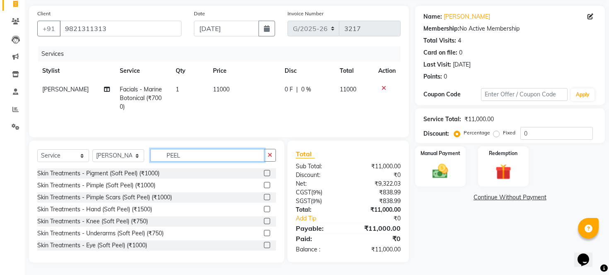
type input "PEEL"
click at [264, 208] on label at bounding box center [267, 209] width 6 height 6
click at [264, 208] on input "checkbox" at bounding box center [266, 209] width 5 height 5
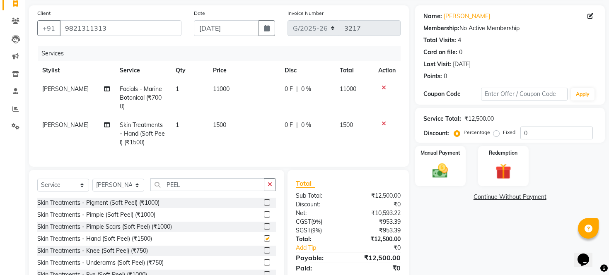
checkbox input "false"
click at [241, 118] on td "1500" at bounding box center [244, 134] width 72 height 36
select select "21359"
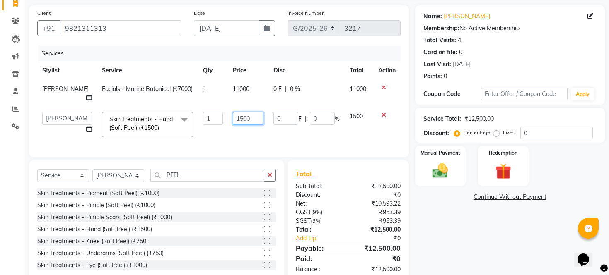
click at [244, 118] on input "1500" at bounding box center [248, 118] width 31 height 13
type input "1"
type input "2500"
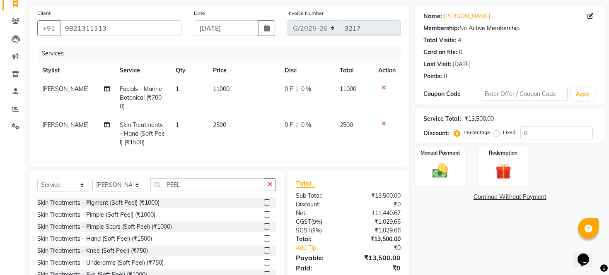
click at [286, 173] on div "Client [PHONE_NUMBER] Date [DATE] Invoice Number G/[PHONE_NUMBER] Services Styl…" at bounding box center [219, 148] width 392 height 287
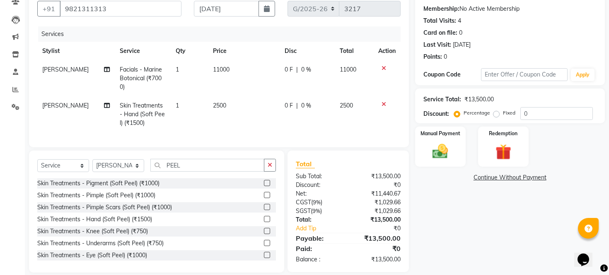
scroll to position [93, 0]
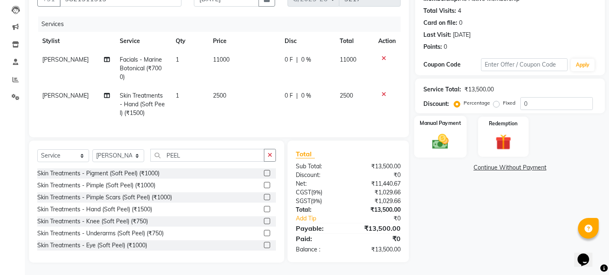
click at [441, 142] on img at bounding box center [440, 142] width 27 height 19
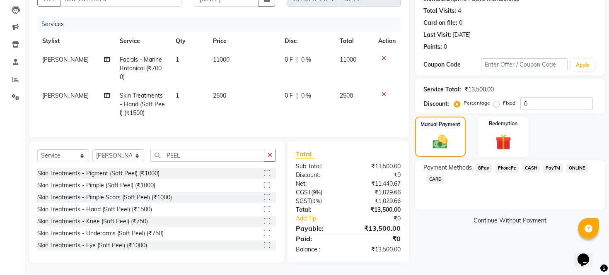
click at [528, 167] on span "CASH" at bounding box center [531, 169] width 18 height 10
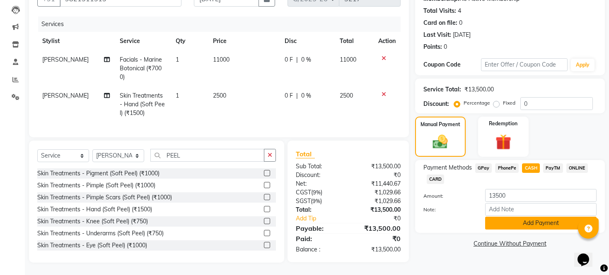
click at [529, 222] on button "Add Payment" at bounding box center [540, 223] width 111 height 13
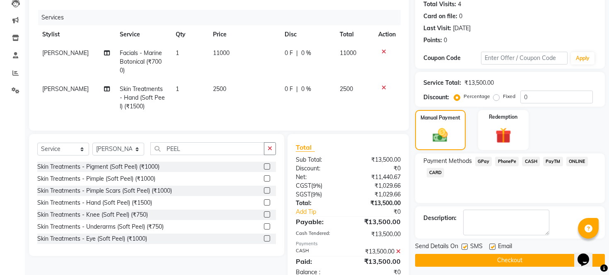
click at [465, 250] on label at bounding box center [464, 247] width 6 height 6
click at [465, 250] on input "checkbox" at bounding box center [463, 247] width 5 height 5
checkbox input "false"
click at [491, 250] on label at bounding box center [492, 247] width 6 height 6
click at [491, 250] on input "checkbox" at bounding box center [491, 247] width 5 height 5
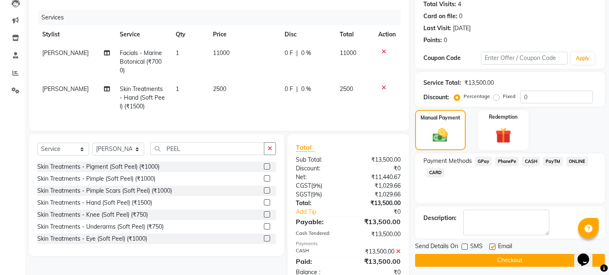
checkbox input "false"
click at [494, 267] on button "Checkout" at bounding box center [510, 260] width 190 height 13
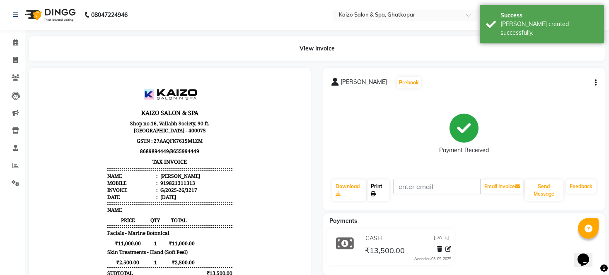
click at [378, 187] on link "Print" at bounding box center [378, 191] width 22 height 22
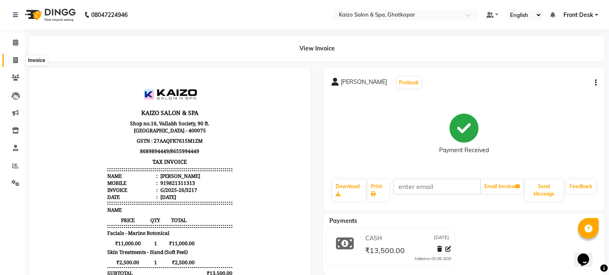
click at [12, 56] on span at bounding box center [15, 61] width 14 height 10
select select "service"
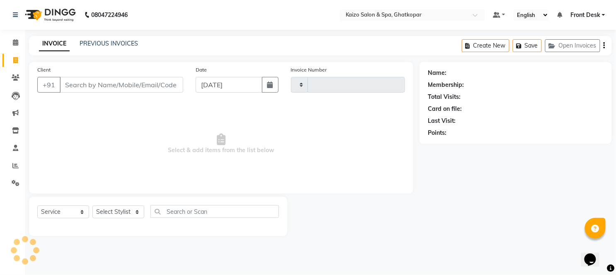
type input "3218"
select select "3500"
click at [266, 84] on button "button" at bounding box center [270, 85] width 17 height 16
select select "9"
select select "2025"
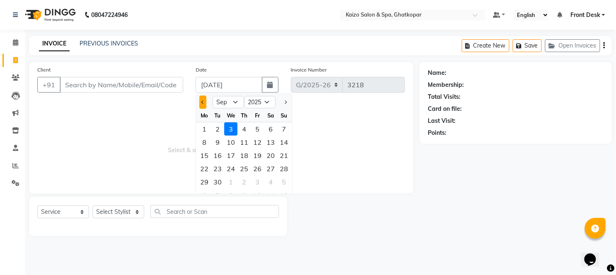
click at [200, 104] on button "Previous month" at bounding box center [202, 102] width 7 height 13
select select "8"
click at [204, 179] on div "25" at bounding box center [204, 182] width 13 height 13
type input "[DATE]"
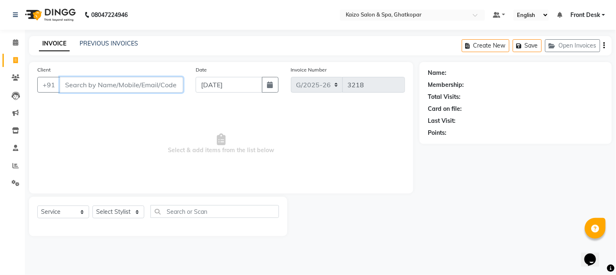
click at [128, 86] on input "Client" at bounding box center [121, 85] width 123 height 16
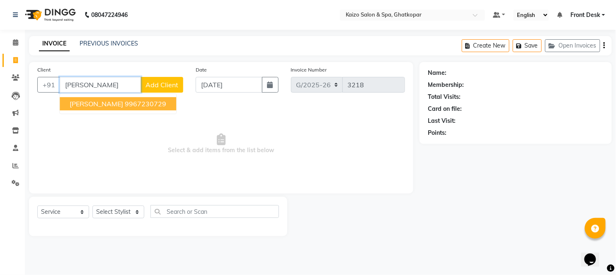
click at [148, 104] on ngb-highlight "9967230729" at bounding box center [145, 104] width 41 height 8
type input "9967230729"
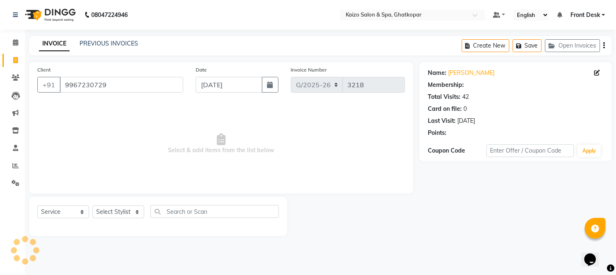
select select "1: Object"
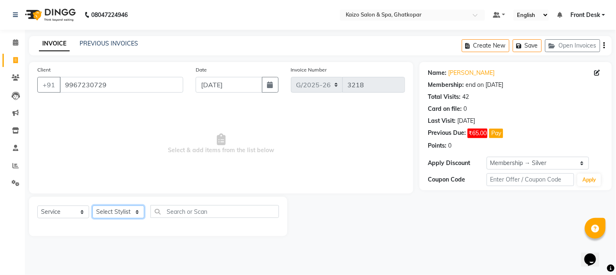
click at [122, 209] on select "Select Stylist [PERSON_NAME] ANJALI [PERSON_NAME] [PERSON_NAME] Front Desk [PER…" at bounding box center [118, 212] width 52 height 13
select select "59527"
click at [92, 206] on select "Select Stylist [PERSON_NAME] ANJALI [PERSON_NAME] [PERSON_NAME] Front Desk [PER…" at bounding box center [118, 212] width 52 height 13
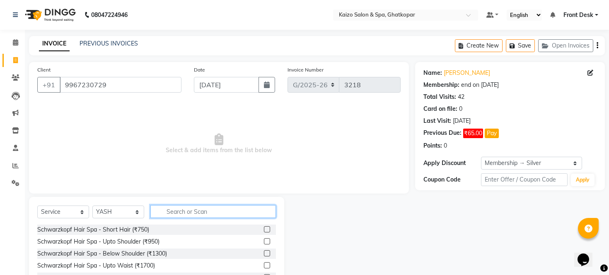
click at [211, 207] on input "text" at bounding box center [213, 211] width 126 height 13
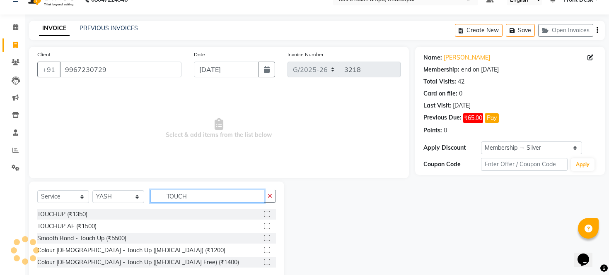
scroll to position [34, 0]
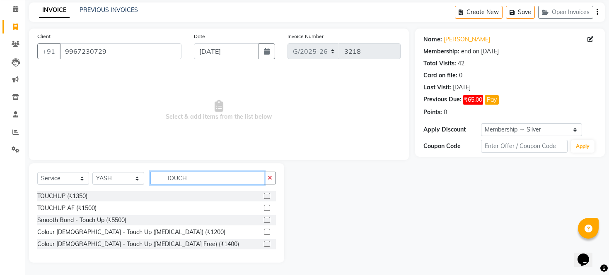
type input "TOUCH"
click at [267, 247] on label at bounding box center [267, 244] width 6 height 6
click at [267, 247] on input "checkbox" at bounding box center [266, 244] width 5 height 5
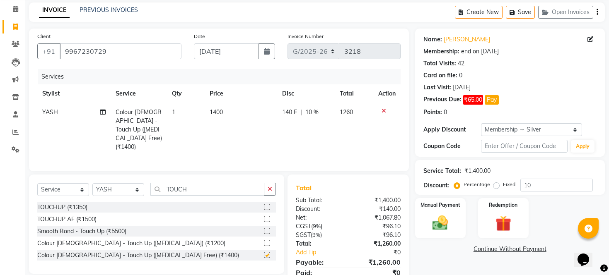
checkbox input "false"
click at [266, 216] on label at bounding box center [267, 219] width 6 height 6
click at [266, 217] on input "checkbox" at bounding box center [266, 219] width 5 height 5
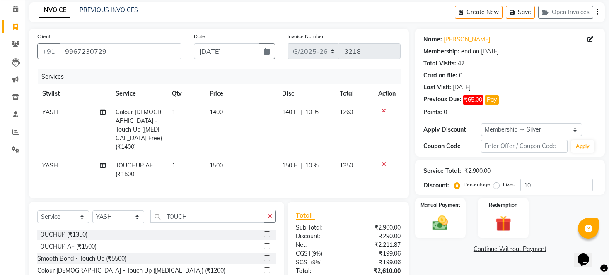
click at [383, 162] on icon at bounding box center [383, 165] width 5 height 6
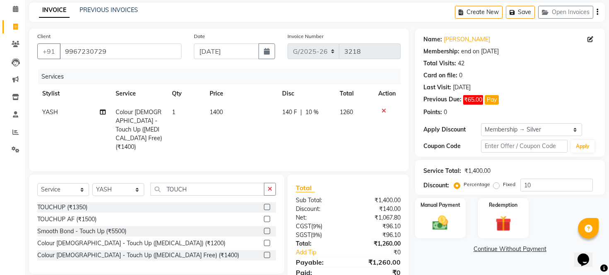
click at [382, 110] on icon at bounding box center [383, 111] width 5 height 6
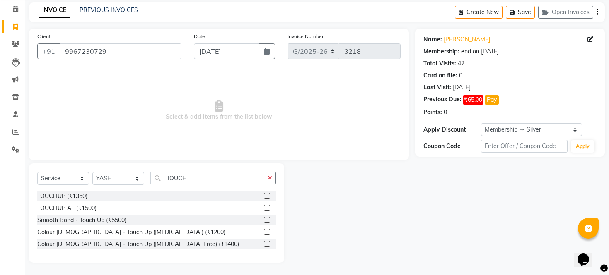
click at [265, 205] on label at bounding box center [267, 208] width 6 height 6
click at [265, 206] on input "checkbox" at bounding box center [266, 208] width 5 height 5
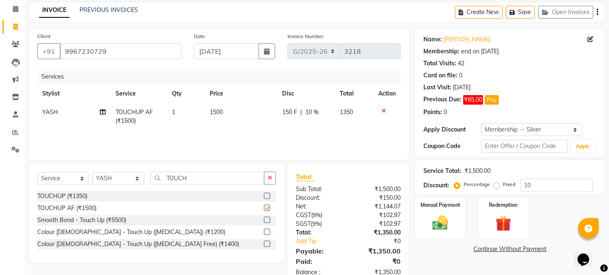
checkbox input "false"
click at [242, 106] on td "1500" at bounding box center [241, 116] width 72 height 27
select select "59527"
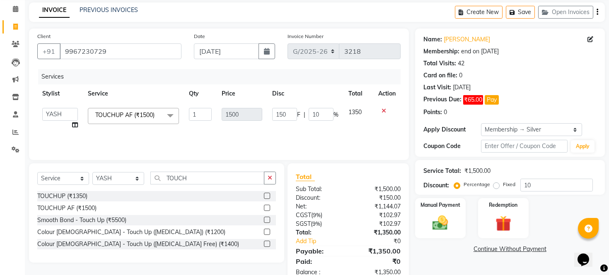
click at [242, 106] on td "1500" at bounding box center [242, 118] width 51 height 31
click at [382, 110] on icon at bounding box center [383, 111] width 5 height 6
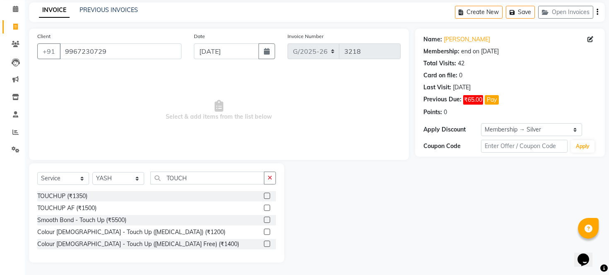
click at [266, 243] on label at bounding box center [267, 244] width 6 height 6
click at [266, 243] on input "checkbox" at bounding box center [266, 244] width 5 height 5
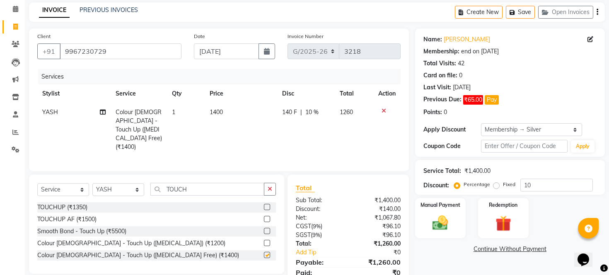
checkbox input "false"
click at [246, 116] on td "1400" at bounding box center [241, 129] width 72 height 53
select select "59527"
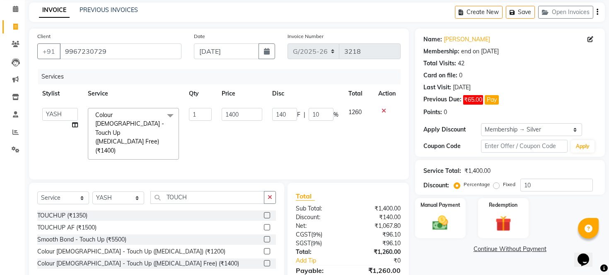
click at [246, 116] on input "1400" at bounding box center [242, 114] width 41 height 13
type input "1"
type input "1395"
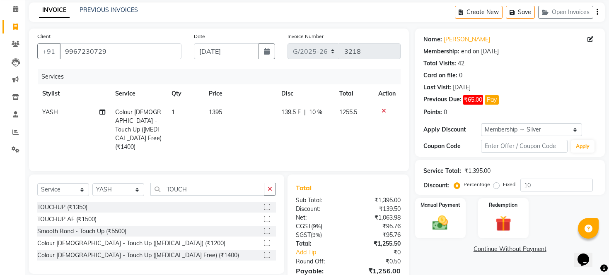
click at [243, 111] on td "1395" at bounding box center [240, 129] width 72 height 53
select select "59527"
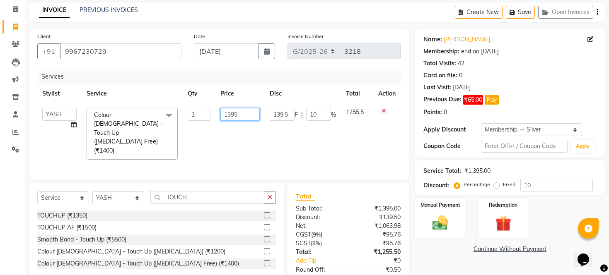
click at [243, 111] on input "1395" at bounding box center [240, 114] width 40 height 13
type input "1394"
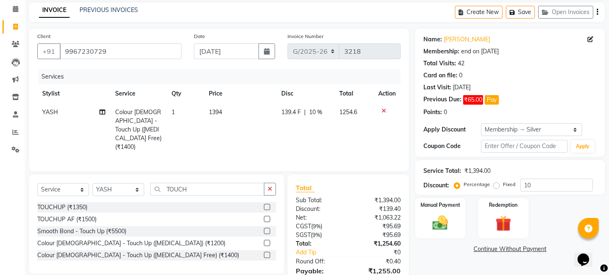
click at [262, 142] on td "1394" at bounding box center [240, 129] width 72 height 53
select select "59527"
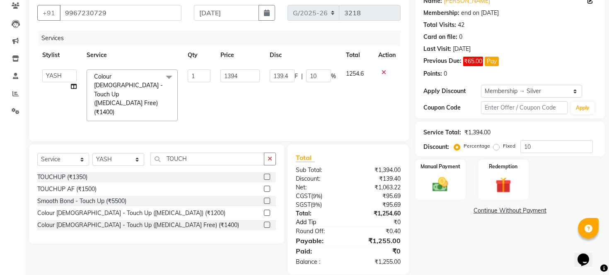
scroll to position [73, 0]
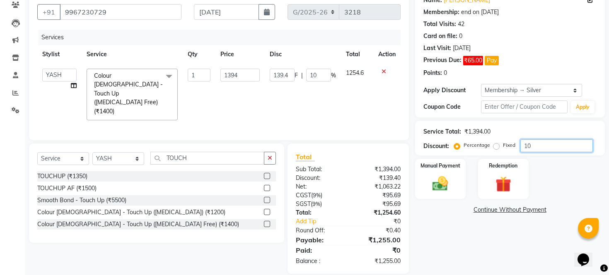
click at [536, 146] on input "10" at bounding box center [556, 146] width 72 height 13
type input "1"
type input "13.94"
type input "1"
type input "0"
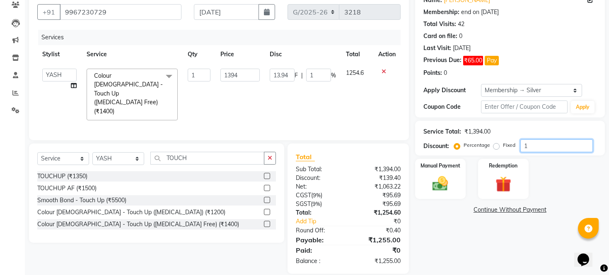
type input "0"
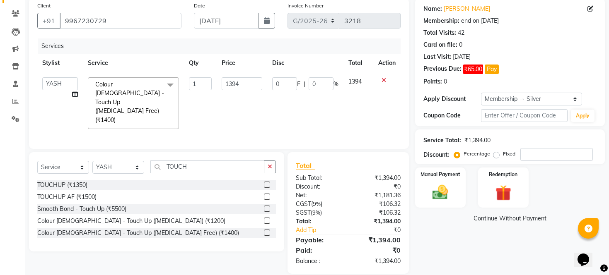
click at [449, 223] on link "Continue Without Payment" at bounding box center [510, 219] width 186 height 9
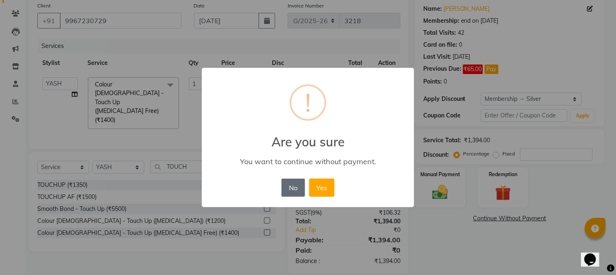
click at [299, 184] on button "No" at bounding box center [292, 188] width 23 height 18
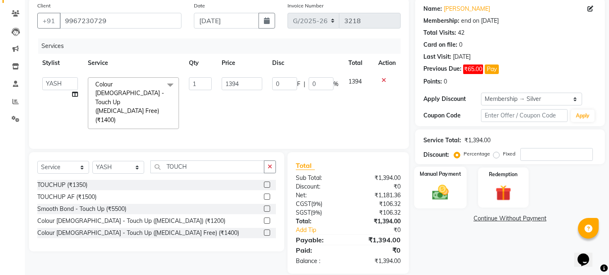
click at [443, 199] on img at bounding box center [440, 192] width 27 height 19
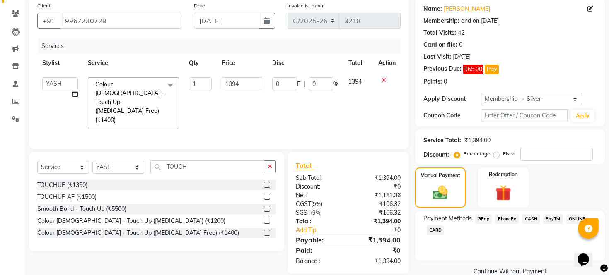
click at [529, 224] on span "CASH" at bounding box center [531, 220] width 18 height 10
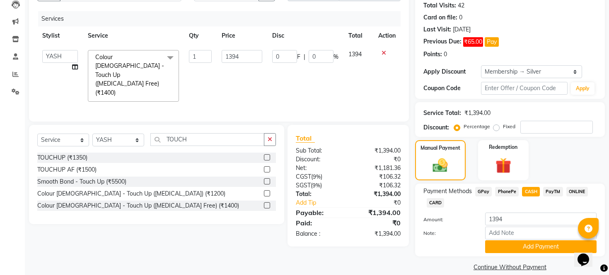
scroll to position [112, 0]
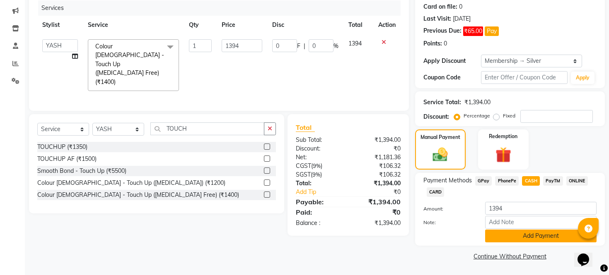
click at [520, 234] on button "Add Payment" at bounding box center [540, 236] width 111 height 13
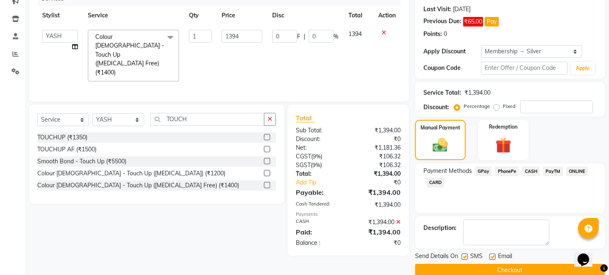
click at [462, 260] on label at bounding box center [464, 257] width 6 height 6
click at [462, 260] on input "checkbox" at bounding box center [463, 257] width 5 height 5
checkbox input "false"
click at [493, 260] on label at bounding box center [492, 257] width 6 height 6
click at [493, 260] on input "checkbox" at bounding box center [491, 257] width 5 height 5
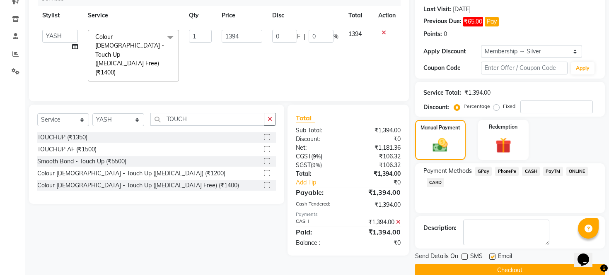
checkbox input "false"
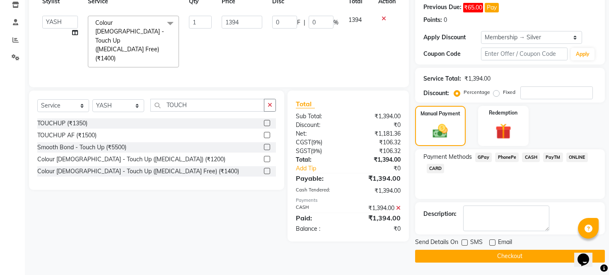
scroll to position [135, 0]
click at [503, 259] on button "Checkout" at bounding box center [510, 256] width 190 height 13
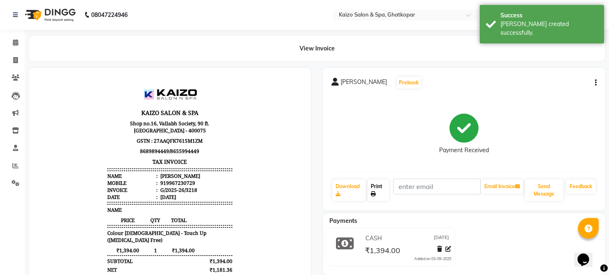
click at [378, 184] on link "Print" at bounding box center [378, 191] width 22 height 22
click at [15, 58] on icon at bounding box center [15, 60] width 5 height 6
select select "service"
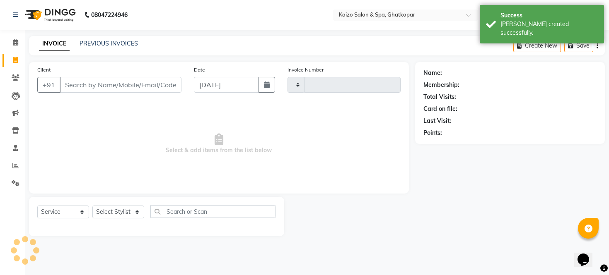
type input "3219"
select select "3500"
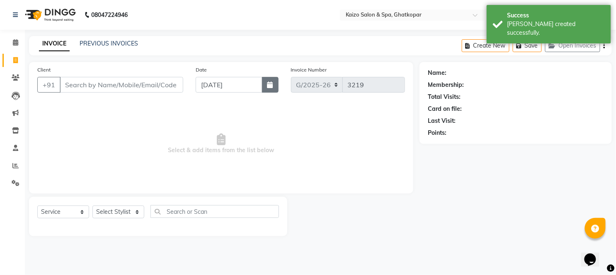
click at [268, 85] on icon "button" at bounding box center [270, 85] width 6 height 7
select select "9"
select select "2025"
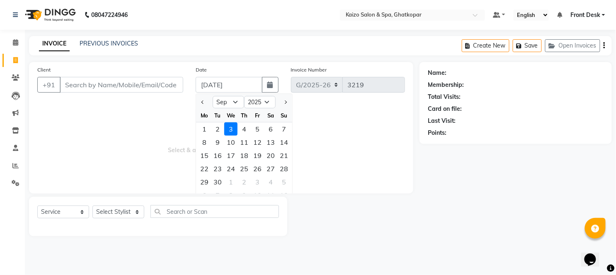
click at [199, 102] on div at bounding box center [204, 102] width 17 height 13
click at [204, 99] on button "Previous month" at bounding box center [202, 102] width 7 height 13
select select "8"
click at [207, 184] on div "25" at bounding box center [204, 182] width 13 height 13
type input "[DATE]"
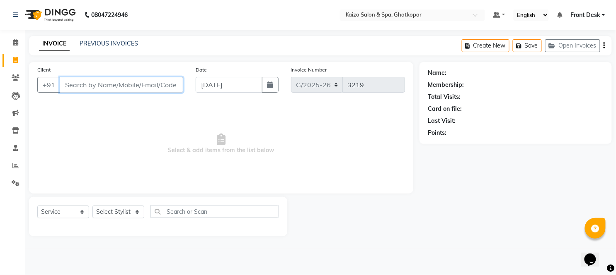
click at [116, 81] on input "Client" at bounding box center [121, 85] width 123 height 16
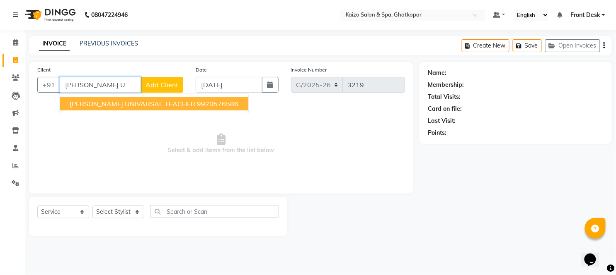
click at [139, 101] on span "[PERSON_NAME] UNIVARSAL TEACHER" at bounding box center [133, 104] width 126 height 8
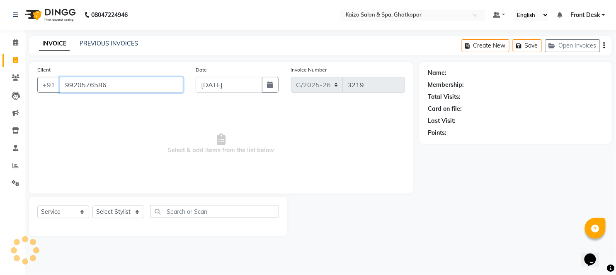
type input "9920576586"
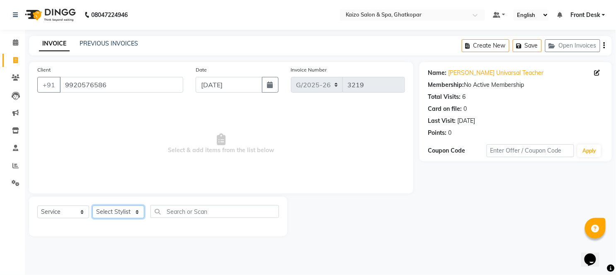
click at [106, 212] on select "Select Stylist [PERSON_NAME] ANJALI [PERSON_NAME] [PERSON_NAME] Front Desk [PER…" at bounding box center [118, 212] width 52 height 13
select select "21359"
click at [92, 206] on select "Select Stylist [PERSON_NAME] ANJALI [PERSON_NAME] [PERSON_NAME] Front Desk [PER…" at bounding box center [118, 212] width 52 height 13
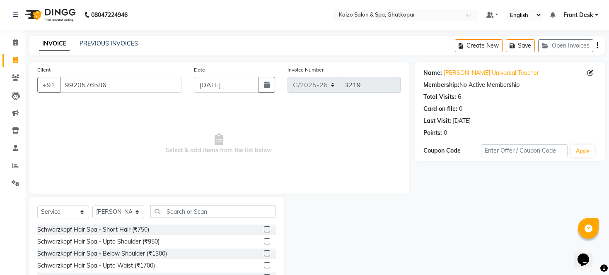
drag, startPoint x: 193, startPoint y: 203, endPoint x: 193, endPoint y: 207, distance: 4.2
click at [193, 207] on div "Select Service Product Membership Package Voucher Prepaid Gift Card Select Styl…" at bounding box center [156, 258] width 255 height 122
click at [193, 207] on input "text" at bounding box center [213, 211] width 126 height 13
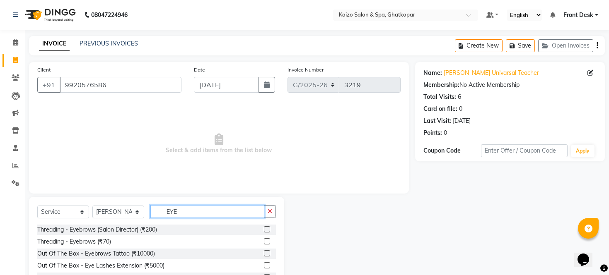
type input "EYE"
click at [266, 243] on label at bounding box center [267, 242] width 6 height 6
click at [266, 243] on input "checkbox" at bounding box center [266, 241] width 5 height 5
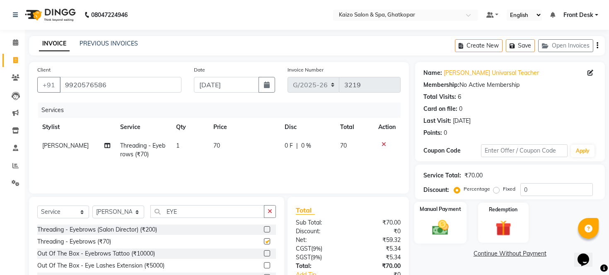
checkbox input "false"
click at [437, 237] on img at bounding box center [440, 228] width 27 height 19
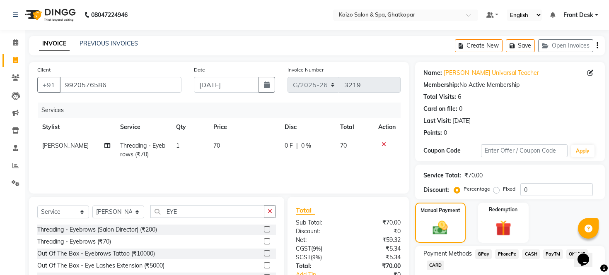
click at [534, 259] on span "CASH" at bounding box center [531, 255] width 18 height 10
drag, startPoint x: 608, startPoint y: 187, endPoint x: 611, endPoint y: 210, distance: 22.6
click at [609, 210] on html "08047224946 Select Location × Kaizo Salon & Spa, Ghatkopar Default Panel My Pan…" at bounding box center [304, 137] width 609 height 275
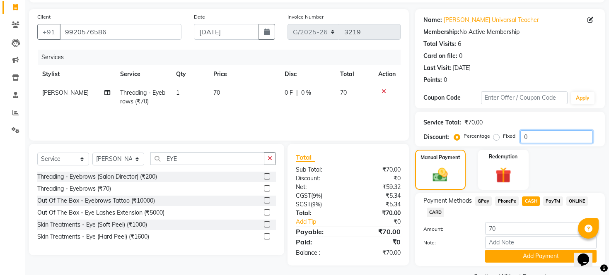
scroll to position [83, 0]
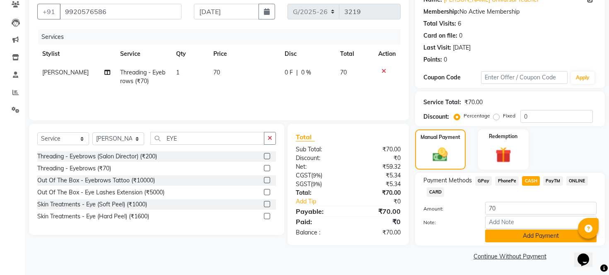
click at [525, 233] on button "Add Payment" at bounding box center [540, 236] width 111 height 13
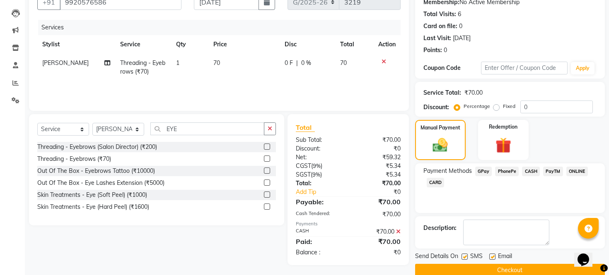
click at [461, 260] on label at bounding box center [464, 257] width 6 height 6
click at [461, 260] on input "checkbox" at bounding box center [463, 257] width 5 height 5
checkbox input "false"
click at [495, 260] on label at bounding box center [492, 257] width 6 height 6
click at [495, 260] on input "checkbox" at bounding box center [491, 257] width 5 height 5
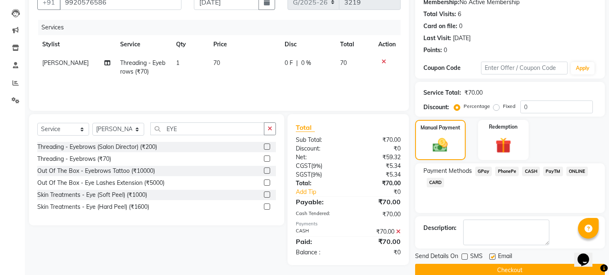
checkbox input "false"
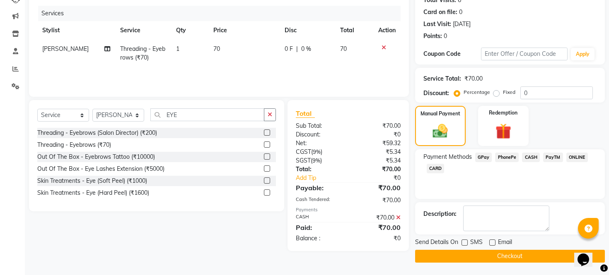
click at [517, 260] on button "Checkout" at bounding box center [510, 256] width 190 height 13
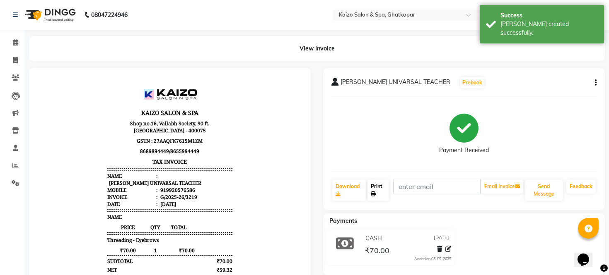
click at [376, 186] on link "Print" at bounding box center [378, 191] width 22 height 22
click at [13, 59] on icon at bounding box center [15, 60] width 5 height 6
select select "service"
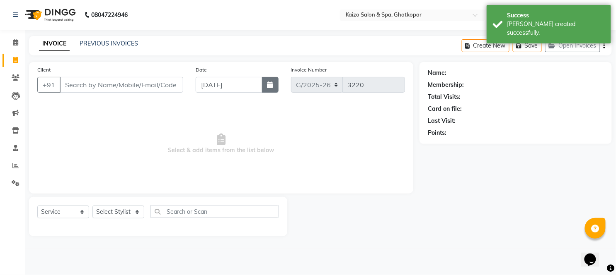
click at [270, 84] on icon "button" at bounding box center [270, 85] width 6 height 7
select select "9"
select select "2025"
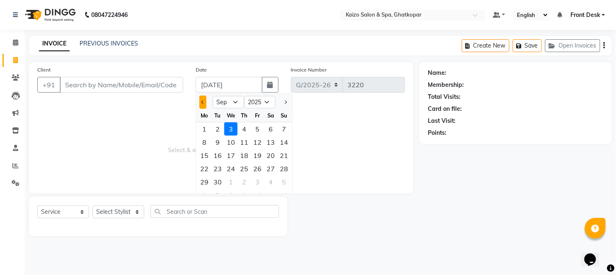
click at [202, 102] on span "Previous month" at bounding box center [202, 102] width 3 height 3
select select "8"
click at [204, 181] on div "25" at bounding box center [204, 182] width 13 height 13
type input "[DATE]"
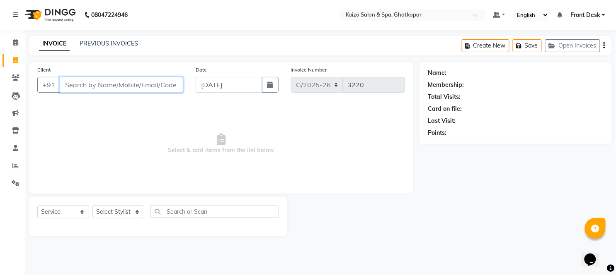
click at [137, 85] on input "Client" at bounding box center [121, 85] width 123 height 16
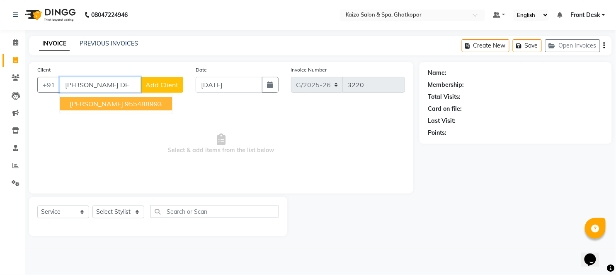
click at [147, 104] on ngb-highlight "955488993" at bounding box center [143, 104] width 37 height 8
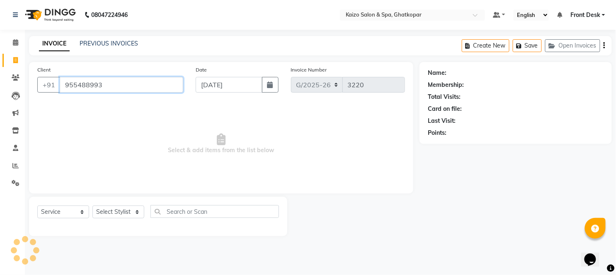
type input "955488993"
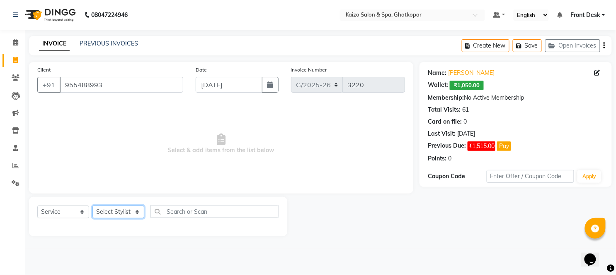
click at [109, 208] on select "Select Stylist [PERSON_NAME] ANJALI [PERSON_NAME] [PERSON_NAME] Front Desk [PER…" at bounding box center [118, 212] width 52 height 13
select select "41999"
click at [92, 206] on select "Select Stylist [PERSON_NAME] ANJALI [PERSON_NAME] [PERSON_NAME] Front Desk [PER…" at bounding box center [118, 212] width 52 height 13
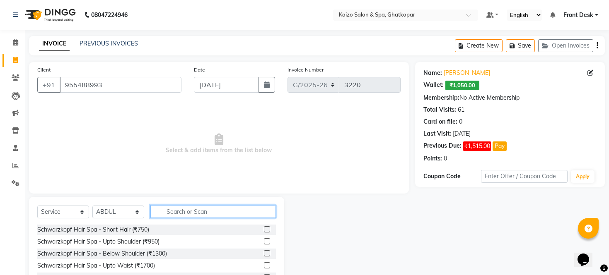
click at [245, 215] on input "text" at bounding box center [213, 211] width 126 height 13
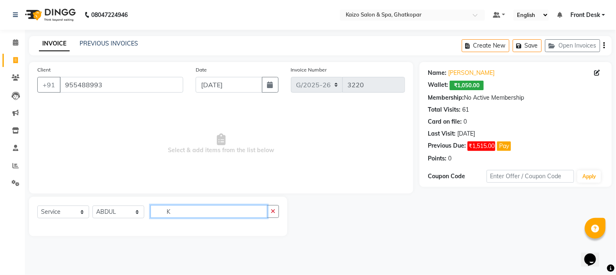
type input "K"
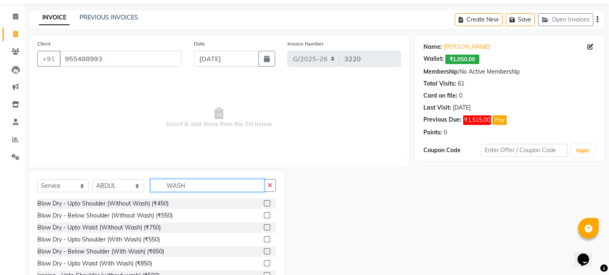
scroll to position [56, 0]
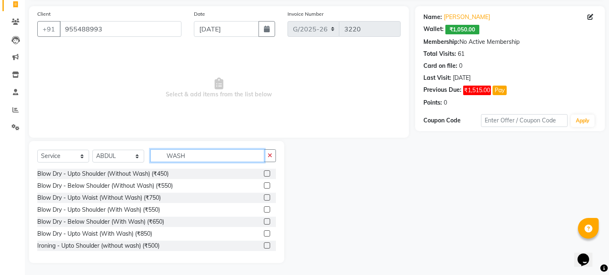
type input "WASH"
click at [264, 196] on label at bounding box center [267, 198] width 6 height 6
click at [264, 196] on input "checkbox" at bounding box center [266, 198] width 5 height 5
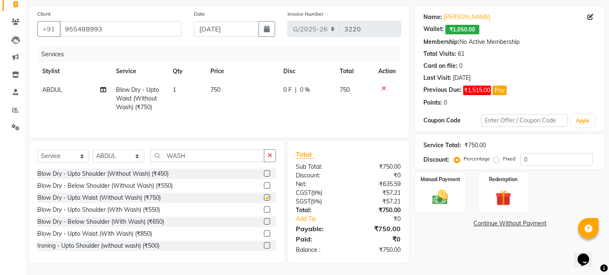
checkbox input "false"
click at [249, 92] on td "750" at bounding box center [241, 99] width 73 height 36
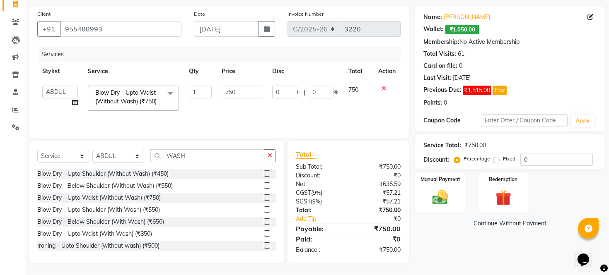
click at [249, 91] on input "750" at bounding box center [242, 92] width 41 height 13
type input "7"
type input "900"
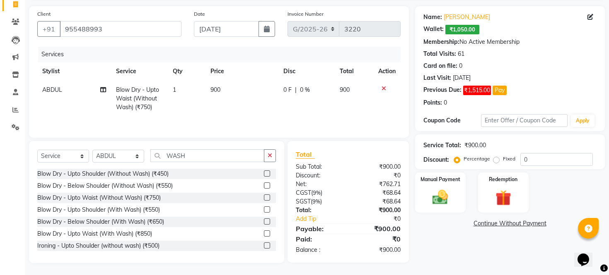
click at [283, 111] on td "0 F | 0 %" at bounding box center [306, 99] width 56 height 36
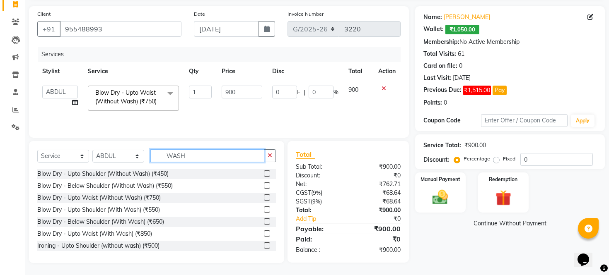
click at [214, 154] on input "WASH" at bounding box center [207, 156] width 114 height 13
type input "W"
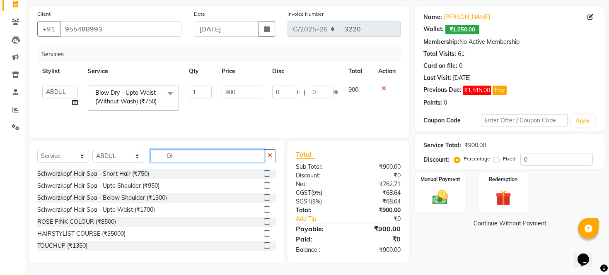
scroll to position [56, 0]
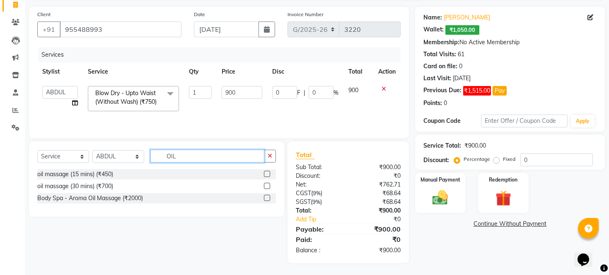
type input "OIL"
click at [268, 171] on label at bounding box center [267, 174] width 6 height 6
click at [268, 172] on input "checkbox" at bounding box center [266, 174] width 5 height 5
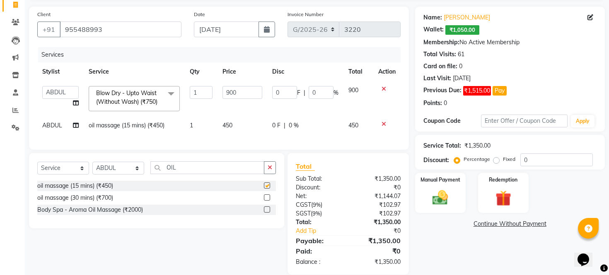
checkbox input "false"
click at [246, 126] on td "450" at bounding box center [242, 125] width 50 height 19
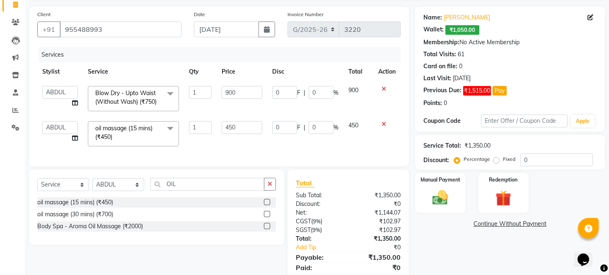
click at [246, 126] on input "450" at bounding box center [242, 127] width 41 height 13
type input "495"
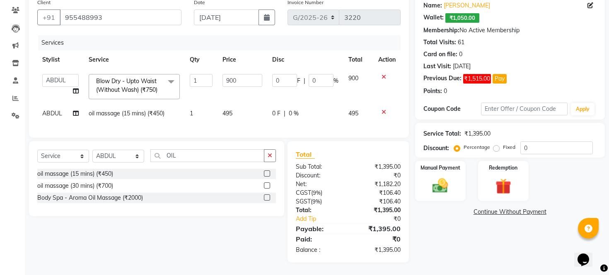
scroll to position [74, 0]
click at [56, 157] on select "Select Service Product Membership Package Voucher Prepaid Gift Card" at bounding box center [63, 156] width 52 height 13
select select "product"
click at [37, 150] on select "Select Service Product Membership Package Voucher Prepaid Gift Card" at bounding box center [63, 156] width 52 height 13
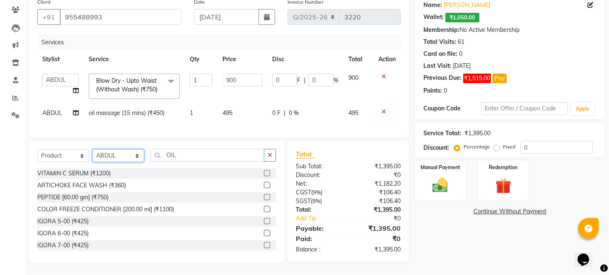
click at [116, 157] on select "Select Stylist [PERSON_NAME] ANJALI [PERSON_NAME] [PERSON_NAME] Front Desk [PER…" at bounding box center [118, 156] width 52 height 13
click at [187, 159] on input "OIL" at bounding box center [207, 155] width 114 height 13
type input "O"
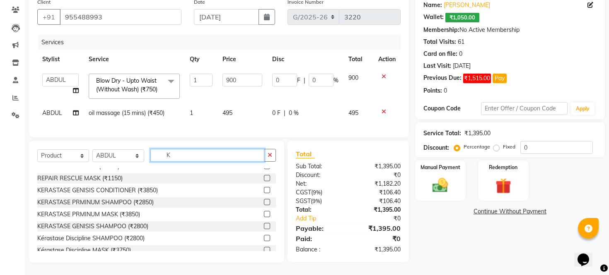
scroll to position [135, 0]
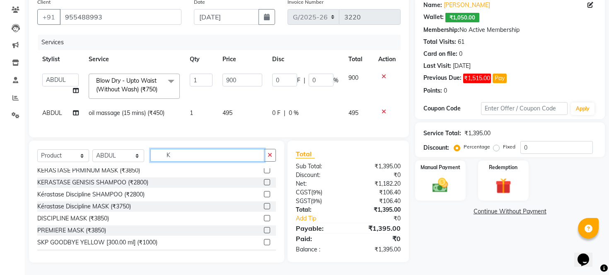
type input "K"
click at [264, 206] on label at bounding box center [267, 206] width 6 height 6
click at [264, 206] on input "checkbox" at bounding box center [266, 206] width 5 height 5
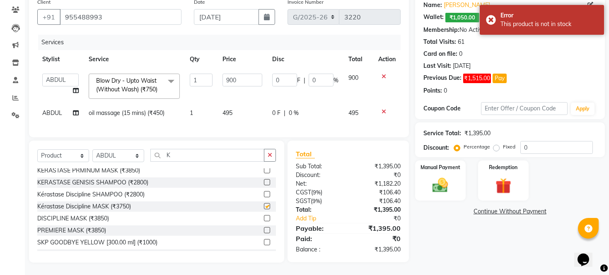
checkbox input "false"
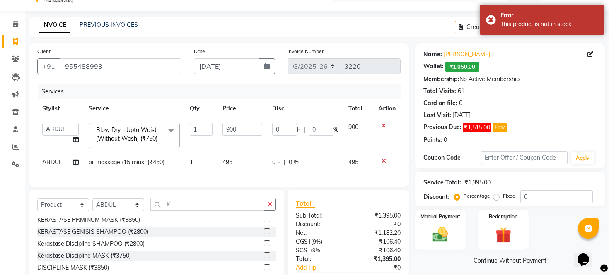
scroll to position [0, 0]
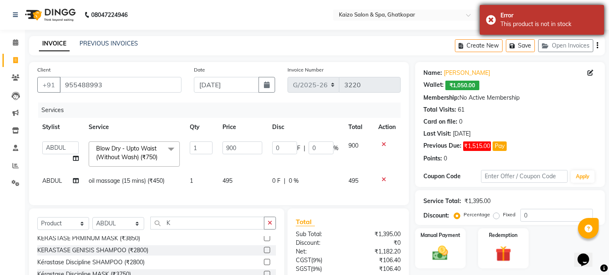
click at [490, 19] on div "Error This product is not in stock" at bounding box center [542, 20] width 124 height 30
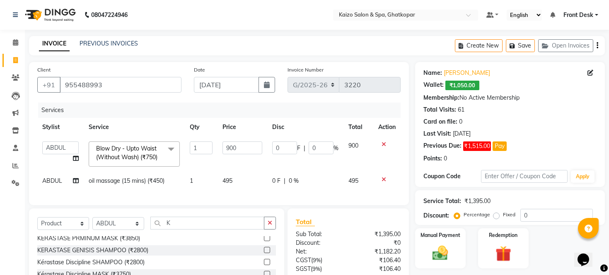
click at [264, 241] on label at bounding box center [267, 238] width 6 height 6
click at [264, 241] on input "checkbox" at bounding box center [266, 238] width 5 height 5
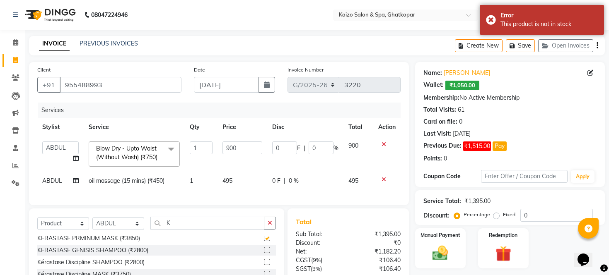
checkbox input "false"
click at [264, 253] on label at bounding box center [267, 250] width 6 height 6
click at [264, 253] on input "checkbox" at bounding box center [266, 250] width 5 height 5
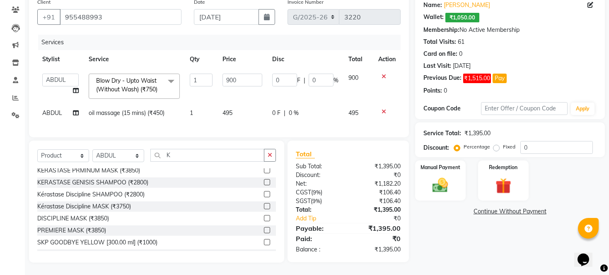
scroll to position [75, 0]
click at [264, 183] on label at bounding box center [267, 182] width 6 height 6
click at [264, 183] on input "checkbox" at bounding box center [266, 182] width 5 height 5
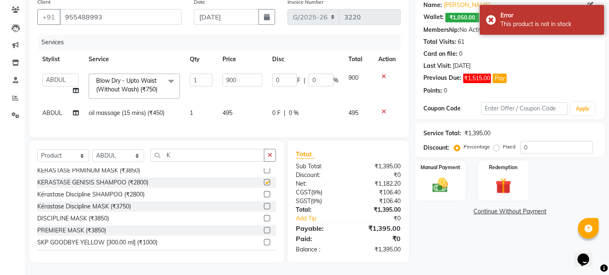
checkbox input "false"
click at [264, 191] on label at bounding box center [267, 194] width 6 height 6
click at [264, 192] on input "checkbox" at bounding box center [266, 194] width 5 height 5
click at [264, 194] on label at bounding box center [267, 194] width 6 height 6
click at [264, 194] on input "checkbox" at bounding box center [266, 194] width 5 height 5
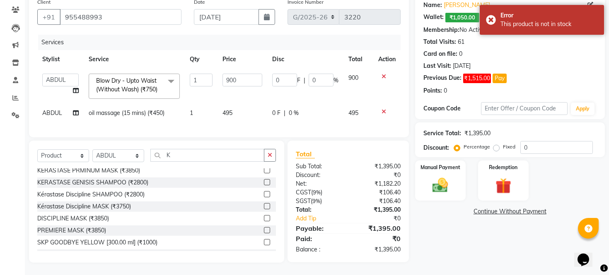
click at [264, 229] on label at bounding box center [267, 230] width 6 height 6
click at [264, 229] on input "checkbox" at bounding box center [266, 230] width 5 height 5
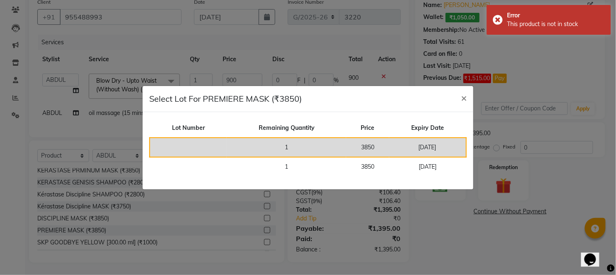
click at [292, 148] on td "1" at bounding box center [286, 147] width 119 height 19
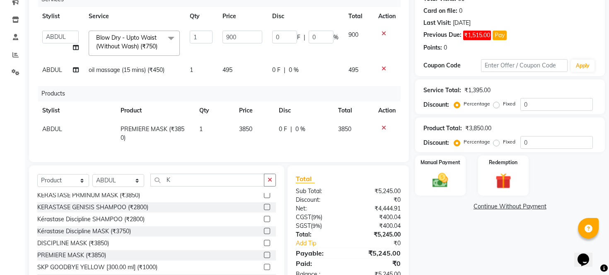
scroll to position [142, 0]
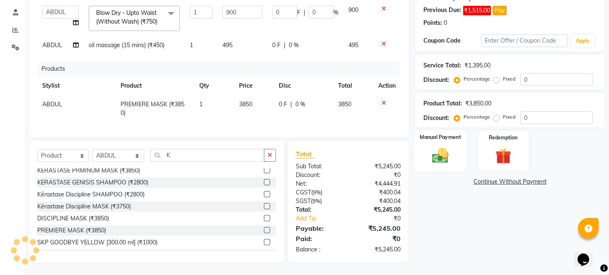
click at [441, 165] on img at bounding box center [440, 156] width 27 height 19
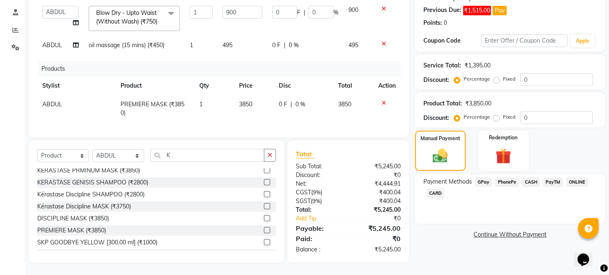
click at [512, 187] on span "PhonePe" at bounding box center [507, 183] width 24 height 10
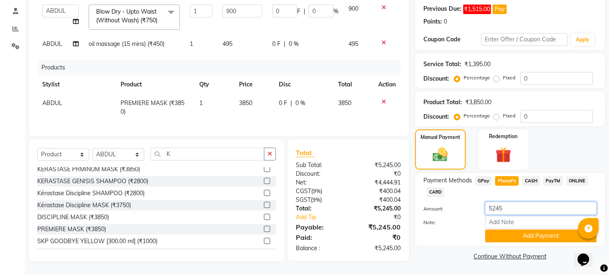
click at [512, 215] on input "5245" at bounding box center [540, 208] width 111 height 13
click at [526, 243] on button "Add Payment" at bounding box center [540, 236] width 111 height 13
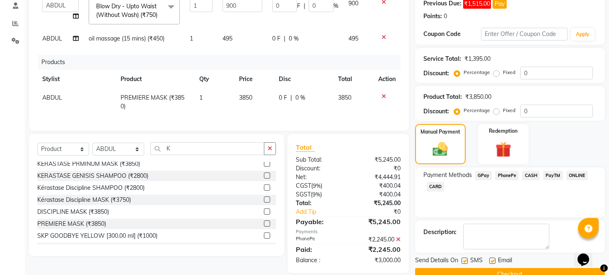
click at [531, 181] on span "CASH" at bounding box center [531, 176] width 18 height 10
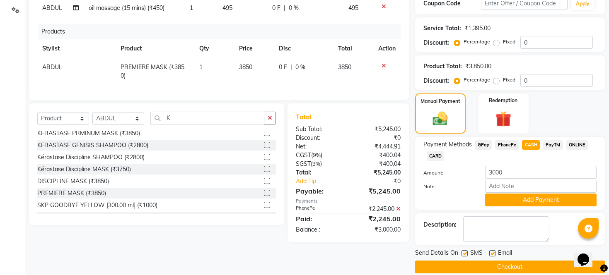
scroll to position [203, 0]
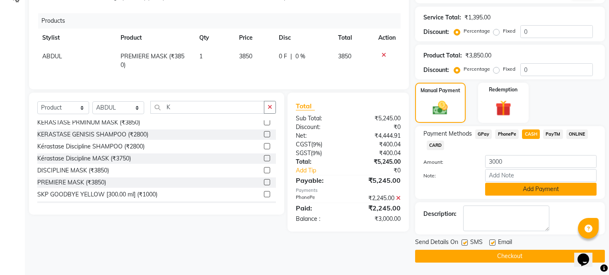
click at [524, 188] on button "Add Payment" at bounding box center [540, 189] width 111 height 13
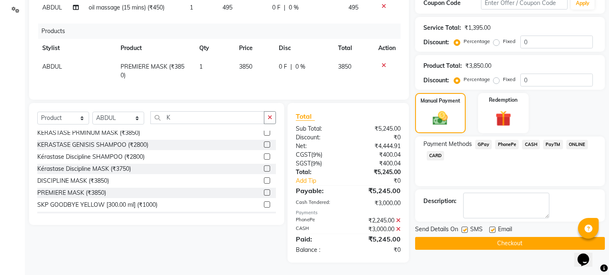
click at [466, 233] on label at bounding box center [464, 230] width 6 height 6
click at [466, 233] on input "checkbox" at bounding box center [463, 230] width 5 height 5
click at [490, 233] on label at bounding box center [492, 230] width 6 height 6
click at [490, 233] on input "checkbox" at bounding box center [491, 230] width 5 height 5
click at [490, 250] on button "Checkout" at bounding box center [510, 243] width 190 height 13
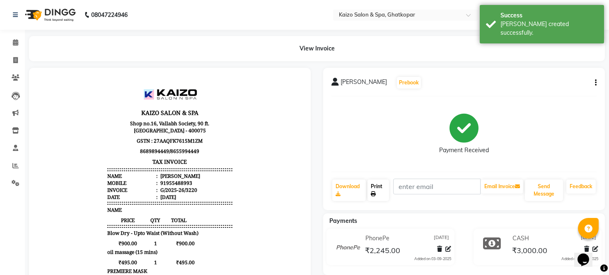
click at [380, 185] on link "Print" at bounding box center [378, 191] width 22 height 22
click at [14, 57] on icon at bounding box center [15, 60] width 5 height 6
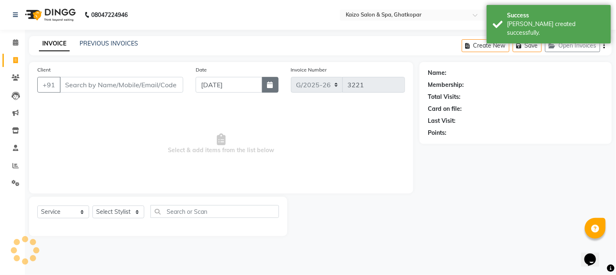
click at [267, 85] on icon "button" at bounding box center [270, 85] width 6 height 7
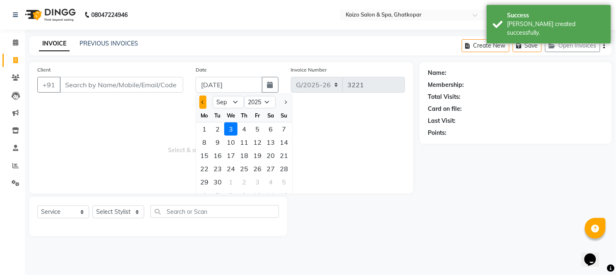
click at [205, 101] on button "Previous month" at bounding box center [202, 102] width 7 height 13
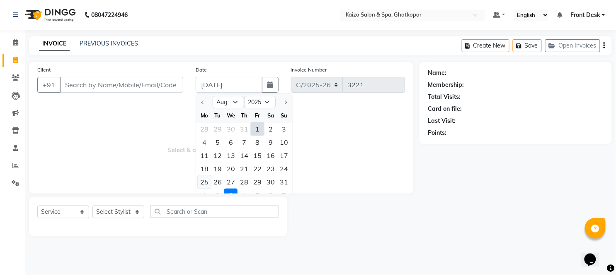
click at [205, 181] on div "25" at bounding box center [204, 182] width 13 height 13
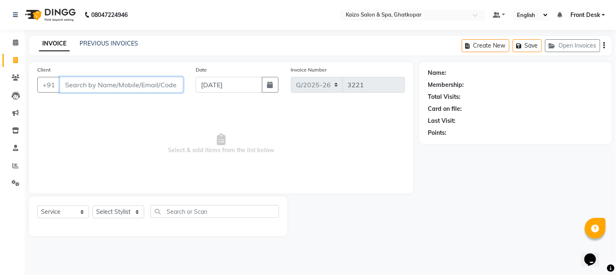
click at [112, 87] on input "Client" at bounding box center [121, 85] width 123 height 16
paste input "ANJALI 9427508555"
click at [88, 86] on input "ANJALI 9427508555" at bounding box center [100, 85] width 81 height 16
click at [158, 82] on span "Add Client" at bounding box center [161, 85] width 33 height 8
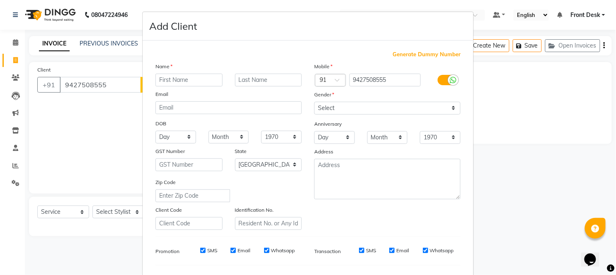
click at [187, 76] on input "text" at bounding box center [188, 80] width 67 height 13
click at [355, 104] on select "Select [DEMOGRAPHIC_DATA] [DEMOGRAPHIC_DATA] Other Prefer Not To Say" at bounding box center [387, 108] width 146 height 13
click at [314, 102] on select "Select [DEMOGRAPHIC_DATA] [DEMOGRAPHIC_DATA] Other Prefer Not To Say" at bounding box center [387, 108] width 146 height 13
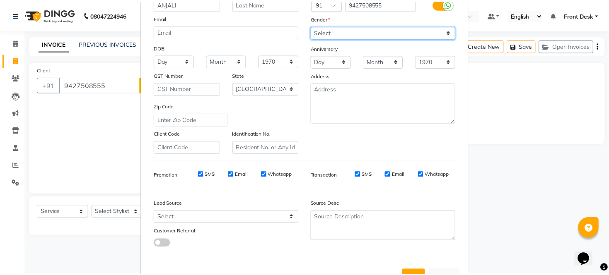
scroll to position [92, 0]
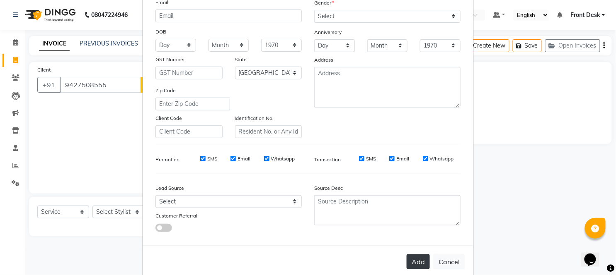
click at [408, 259] on button "Add" at bounding box center [417, 262] width 23 height 15
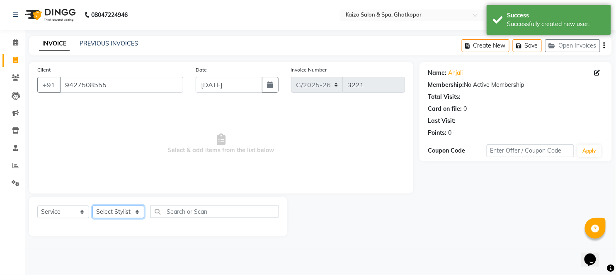
click at [104, 210] on select "Select Stylist [PERSON_NAME] ANJALI [PERSON_NAME] [PERSON_NAME] Front Desk [PER…" at bounding box center [118, 212] width 52 height 13
click at [113, 210] on select "Select Stylist [PERSON_NAME] ANJALI [PERSON_NAME] [PERSON_NAME] Front Desk [PER…" at bounding box center [118, 212] width 52 height 13
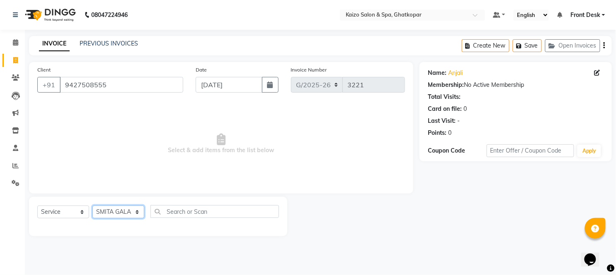
click at [92, 206] on select "Select Stylist [PERSON_NAME] ANJALI [PERSON_NAME] [PERSON_NAME] Front Desk [PER…" at bounding box center [118, 212] width 52 height 13
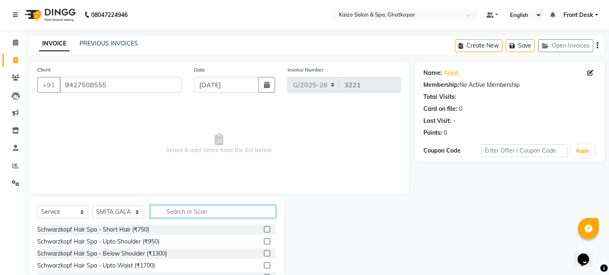
click at [198, 217] on input "text" at bounding box center [213, 211] width 126 height 13
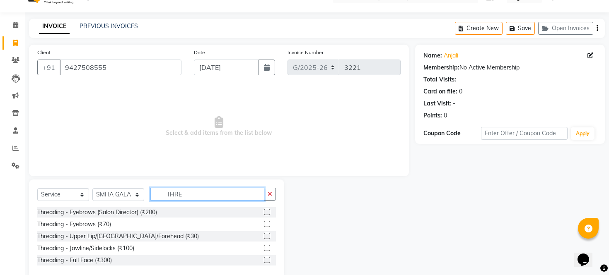
scroll to position [34, 0]
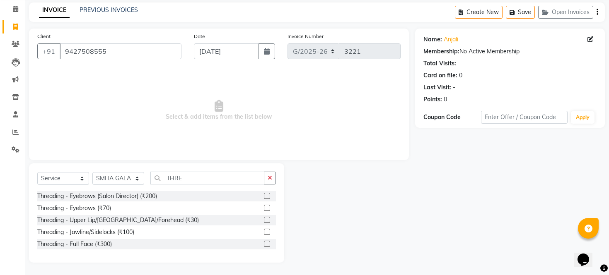
click at [269, 232] on label at bounding box center [267, 232] width 6 height 6
click at [269, 232] on input "checkbox" at bounding box center [266, 232] width 5 height 5
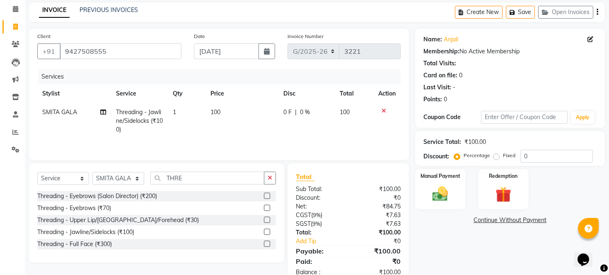
click at [241, 113] on td "100" at bounding box center [241, 121] width 73 height 36
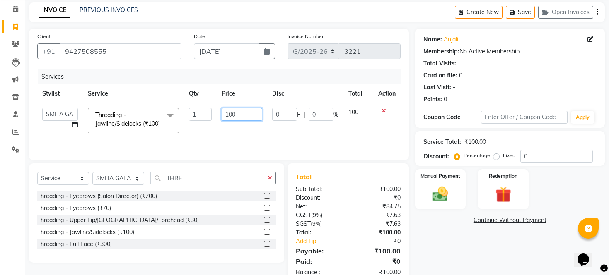
click at [241, 113] on input "100" at bounding box center [242, 114] width 41 height 13
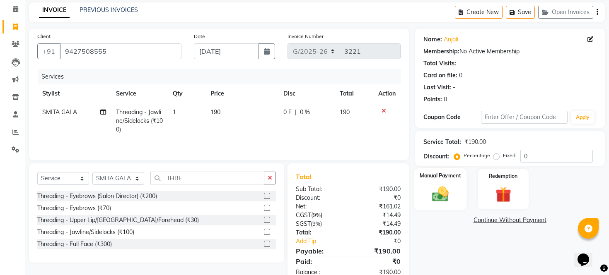
click at [440, 200] on img at bounding box center [440, 194] width 27 height 19
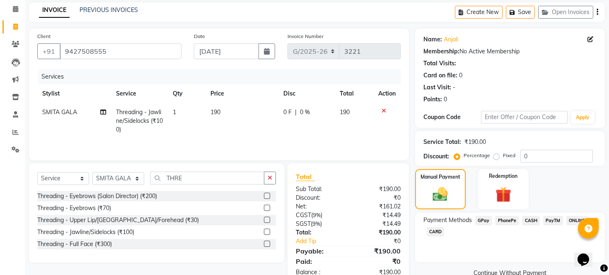
click at [505, 226] on span "PhonePe" at bounding box center [507, 221] width 24 height 10
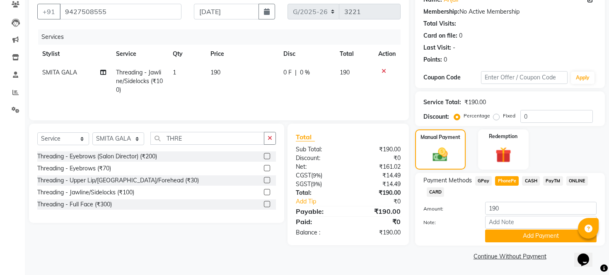
scroll to position [83, 0]
click at [515, 239] on button "Add Payment" at bounding box center [540, 236] width 111 height 13
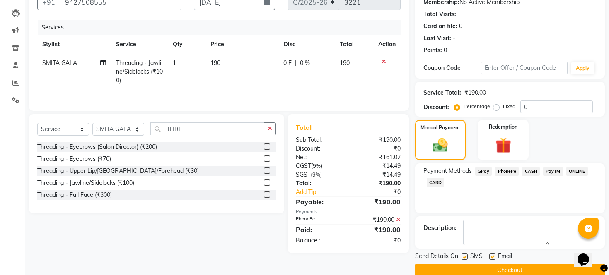
scroll to position [106, 0]
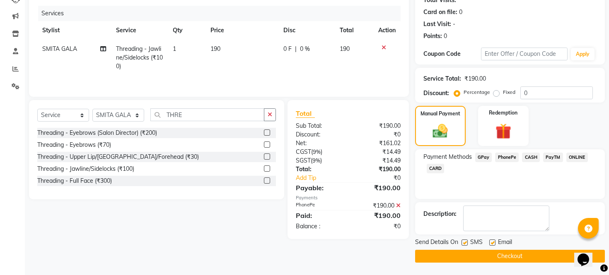
click at [465, 244] on label at bounding box center [464, 243] width 6 height 6
click at [465, 244] on input "checkbox" at bounding box center [463, 243] width 5 height 5
click at [493, 243] on label at bounding box center [492, 243] width 6 height 6
click at [493, 243] on input "checkbox" at bounding box center [491, 243] width 5 height 5
click at [490, 254] on button "Checkout" at bounding box center [510, 256] width 190 height 13
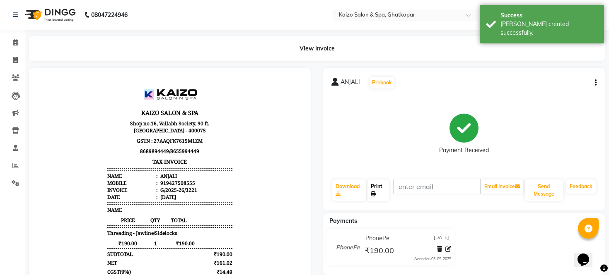
click at [381, 186] on link "Print" at bounding box center [378, 191] width 22 height 22
click at [17, 60] on icon at bounding box center [15, 60] width 5 height 6
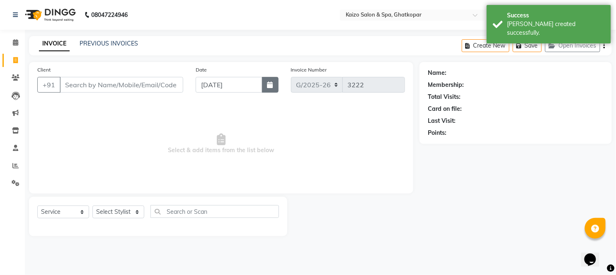
click at [273, 81] on button "button" at bounding box center [270, 85] width 17 height 16
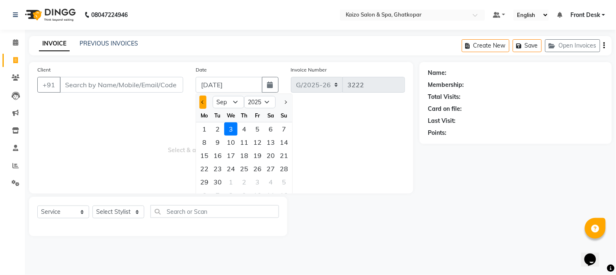
click at [202, 102] on span "Previous month" at bounding box center [202, 102] width 3 height 3
click at [204, 180] on div "25" at bounding box center [204, 182] width 13 height 13
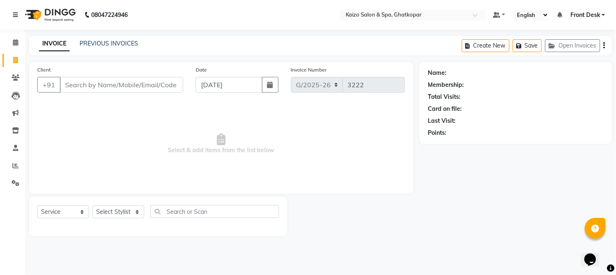
click at [92, 76] on div "Client +91" at bounding box center [110, 82] width 158 height 34
drag, startPoint x: 92, startPoint y: 93, endPoint x: 87, endPoint y: 80, distance: 14.2
click at [92, 93] on div "Client +91" at bounding box center [110, 82] width 158 height 34
click at [87, 80] on input "Client" at bounding box center [121, 85] width 123 height 16
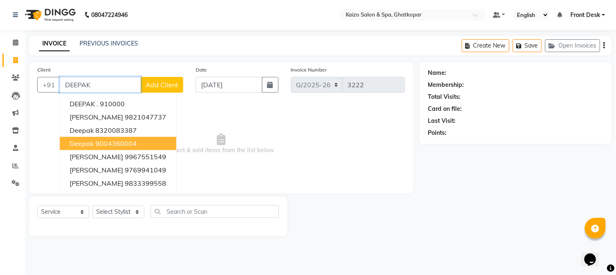
click at [79, 142] on span "Deepak" at bounding box center [82, 144] width 24 height 8
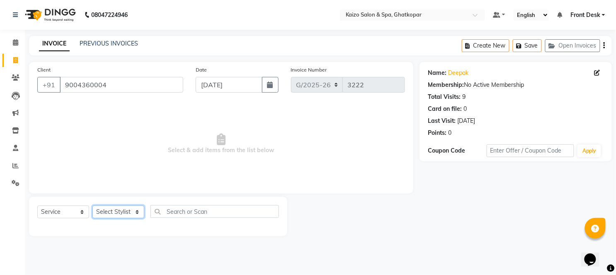
click at [110, 214] on select "Select Stylist [PERSON_NAME] ANJALI [PERSON_NAME] [PERSON_NAME] Front Desk [PER…" at bounding box center [118, 212] width 52 height 13
click at [92, 206] on select "Select Stylist [PERSON_NAME] ANJALI [PERSON_NAME] [PERSON_NAME] Front Desk [PER…" at bounding box center [118, 212] width 52 height 13
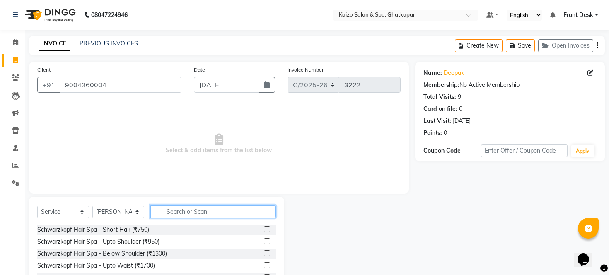
click at [222, 213] on input "text" at bounding box center [213, 211] width 126 height 13
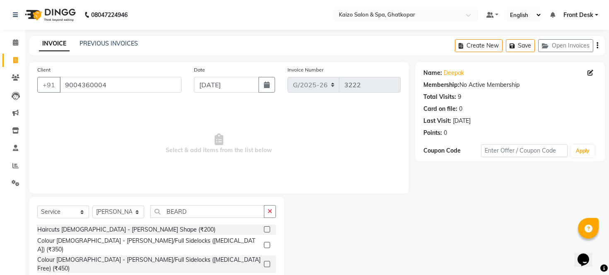
click at [267, 229] on label at bounding box center [267, 230] width 6 height 6
click at [267, 229] on input "checkbox" at bounding box center [266, 229] width 5 height 5
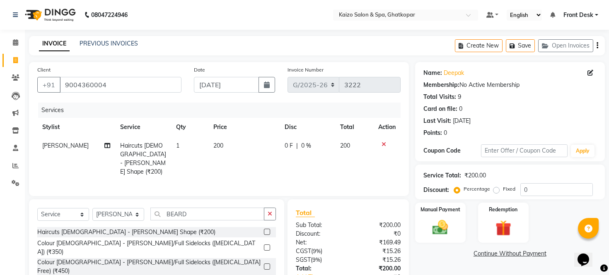
click at [242, 146] on td "200" at bounding box center [243, 159] width 71 height 45
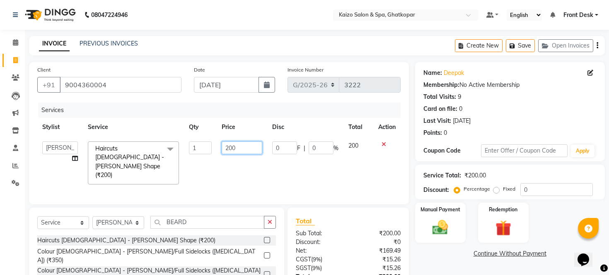
click at [242, 146] on input "200" at bounding box center [242, 148] width 41 height 13
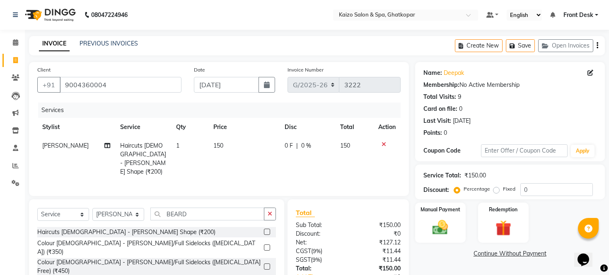
click at [348, 225] on div "₹150.00" at bounding box center [377, 225] width 58 height 9
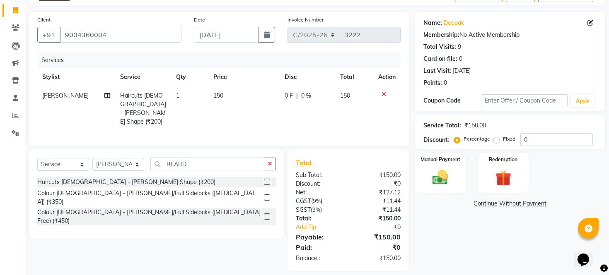
scroll to position [56, 0]
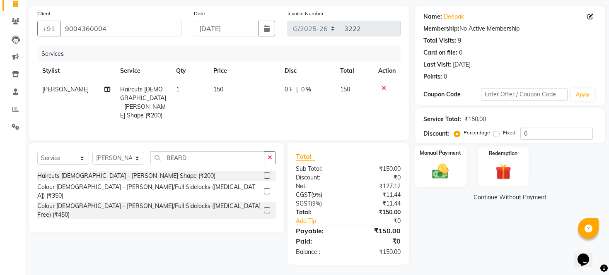
click at [438, 180] on img at bounding box center [440, 171] width 27 height 19
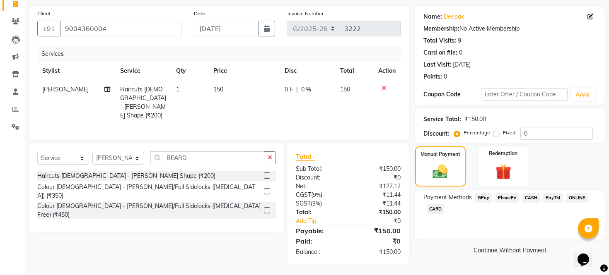
click at [525, 203] on span "CASH" at bounding box center [531, 198] width 18 height 10
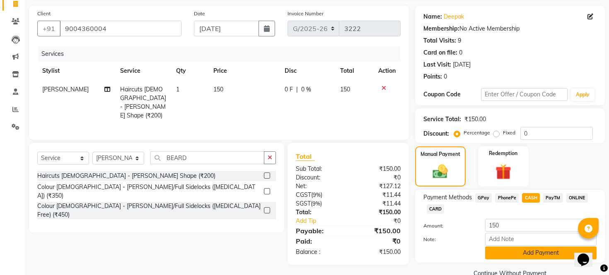
click at [511, 260] on button "Add Payment" at bounding box center [540, 253] width 111 height 13
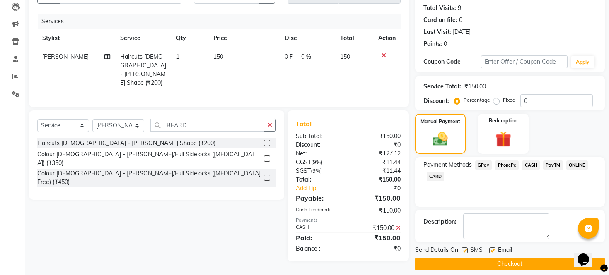
scroll to position [106, 0]
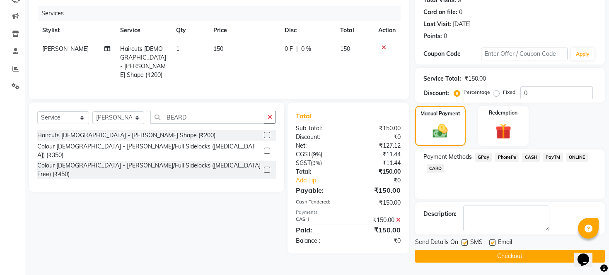
click at [465, 244] on label at bounding box center [464, 243] width 6 height 6
click at [465, 244] on input "checkbox" at bounding box center [463, 243] width 5 height 5
click at [491, 242] on label at bounding box center [492, 243] width 6 height 6
click at [491, 242] on input "checkbox" at bounding box center [491, 243] width 5 height 5
click at [483, 253] on button "Checkout" at bounding box center [510, 256] width 190 height 13
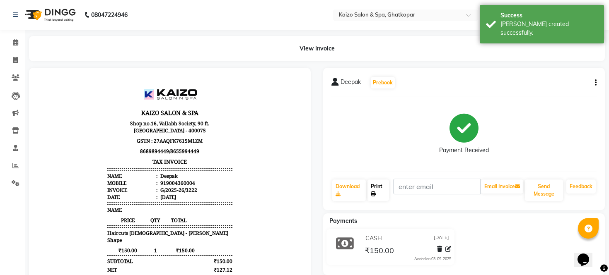
click at [376, 188] on link "Print" at bounding box center [378, 191] width 22 height 22
click at [14, 57] on icon at bounding box center [15, 60] width 5 height 6
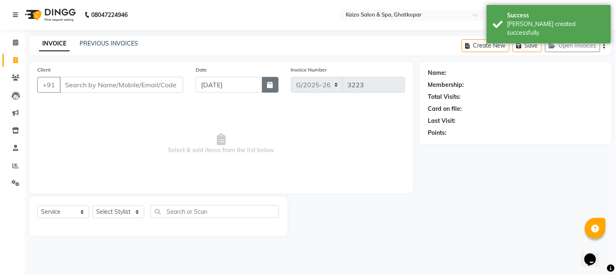
click at [264, 86] on button "button" at bounding box center [270, 85] width 17 height 16
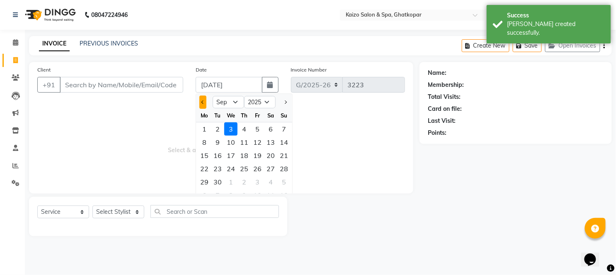
click at [205, 97] on button "Previous month" at bounding box center [202, 102] width 7 height 13
click at [205, 179] on div "25" at bounding box center [204, 182] width 13 height 13
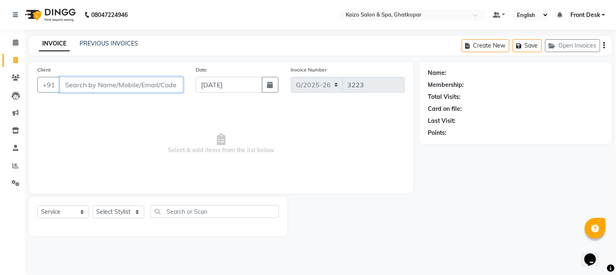
click at [123, 84] on input "Client" at bounding box center [121, 85] width 123 height 16
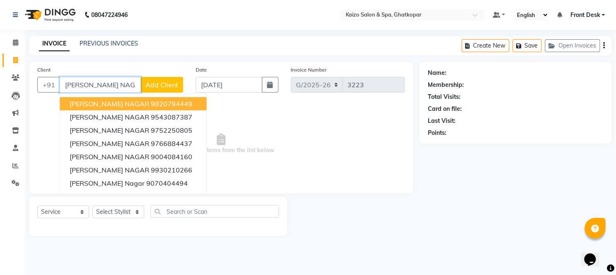
click at [151, 106] on ngb-highlight "9820794449" at bounding box center [171, 104] width 41 height 8
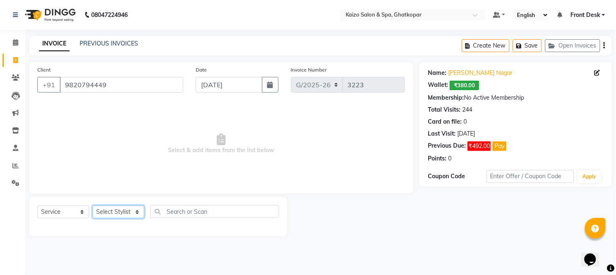
click at [111, 215] on select "Select Stylist [PERSON_NAME] ANJALI [PERSON_NAME] [PERSON_NAME] Front Desk [PER…" at bounding box center [118, 212] width 52 height 13
click at [92, 206] on select "Select Stylist [PERSON_NAME] ANJALI [PERSON_NAME] [PERSON_NAME] Front Desk [PER…" at bounding box center [118, 212] width 52 height 13
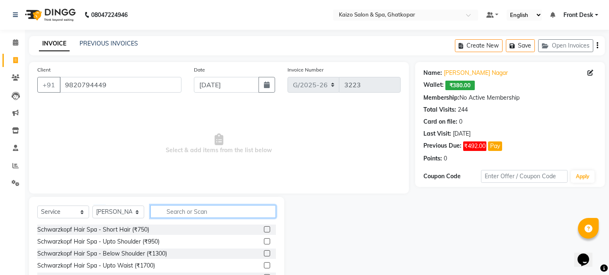
click at [199, 216] on input "text" at bounding box center [213, 211] width 126 height 13
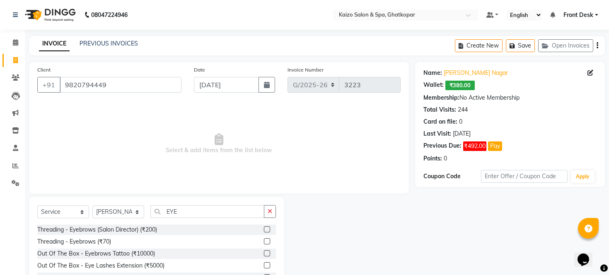
click at [267, 240] on label at bounding box center [267, 242] width 6 height 6
click at [267, 240] on input "checkbox" at bounding box center [266, 241] width 5 height 5
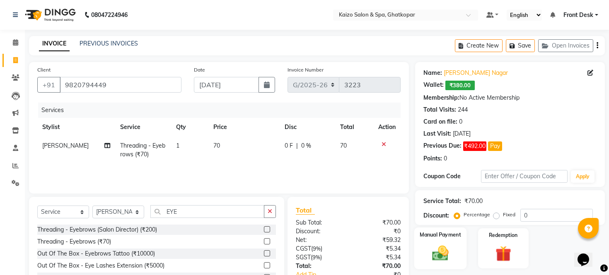
click at [442, 257] on img at bounding box center [440, 253] width 27 height 19
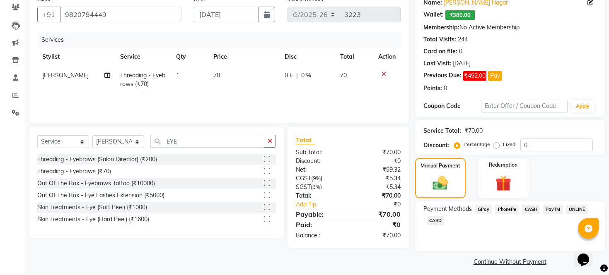
scroll to position [85, 0]
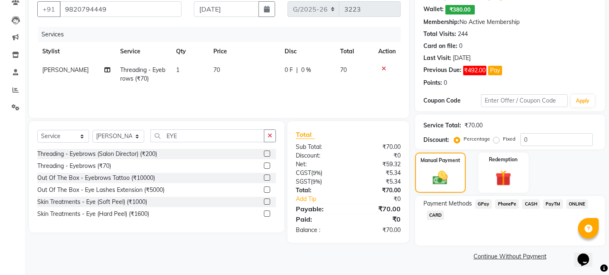
click at [528, 201] on span "CASH" at bounding box center [531, 205] width 18 height 10
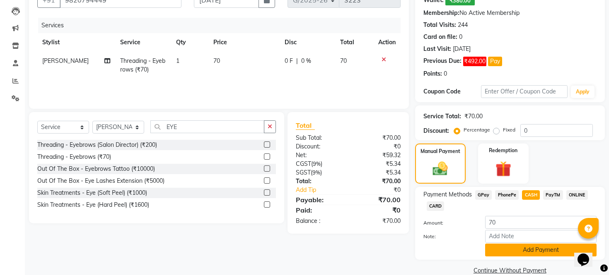
click at [515, 257] on button "Add Payment" at bounding box center [540, 250] width 111 height 13
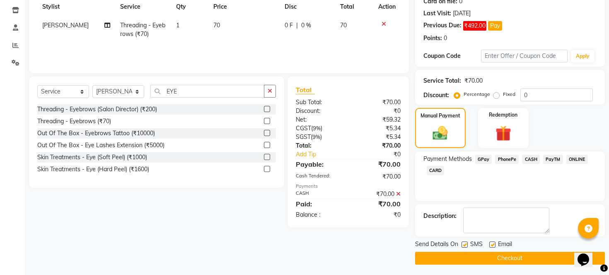
scroll to position [132, 0]
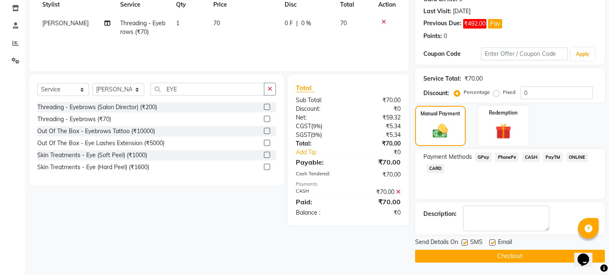
click at [465, 242] on label at bounding box center [464, 243] width 6 height 6
click at [465, 242] on input "checkbox" at bounding box center [463, 243] width 5 height 5
click at [492, 242] on label at bounding box center [492, 243] width 6 height 6
click at [492, 242] on input "checkbox" at bounding box center [491, 243] width 5 height 5
click at [494, 253] on button "Checkout" at bounding box center [510, 256] width 190 height 13
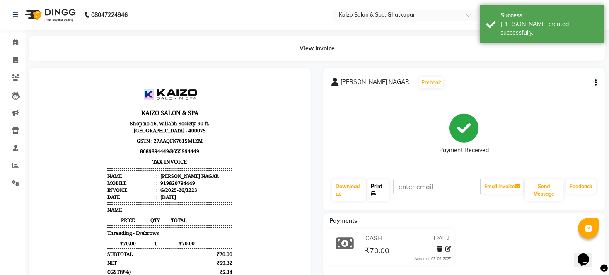
click at [379, 186] on link "Print" at bounding box center [378, 191] width 22 height 22
click at [16, 60] on icon at bounding box center [15, 60] width 5 height 6
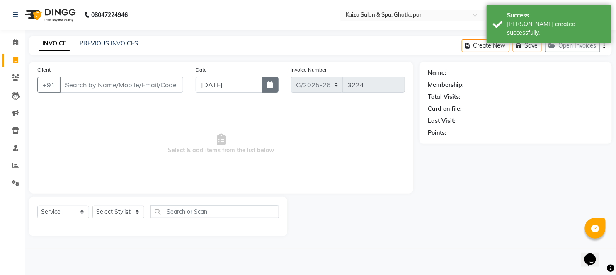
click at [266, 84] on button "button" at bounding box center [270, 85] width 17 height 16
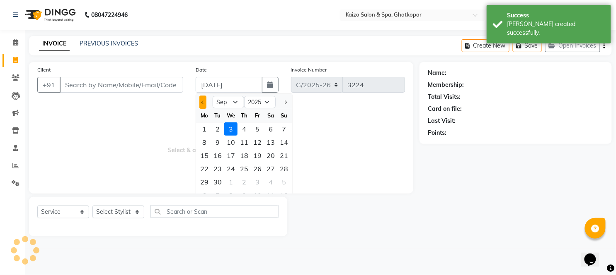
click at [201, 101] on span "Previous month" at bounding box center [202, 102] width 3 height 3
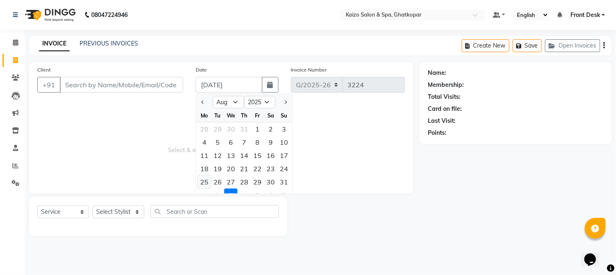
click at [201, 183] on div "25" at bounding box center [204, 182] width 13 height 13
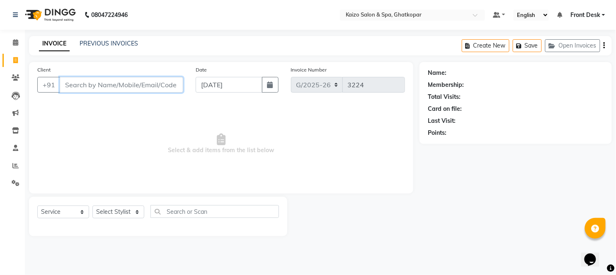
click at [133, 89] on input "Client" at bounding box center [121, 85] width 123 height 16
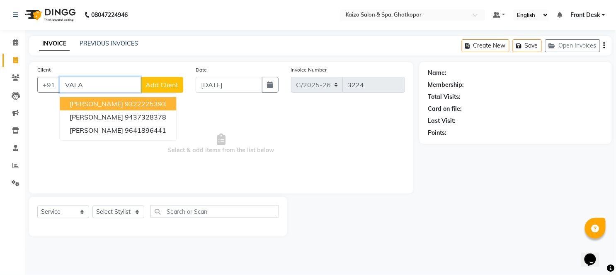
click at [109, 84] on input "VALA" at bounding box center [100, 85] width 81 height 16
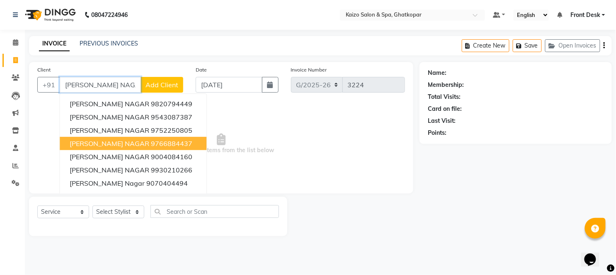
click at [122, 148] on button "[PERSON_NAME] NAGAR 9766884437" at bounding box center [133, 143] width 147 height 13
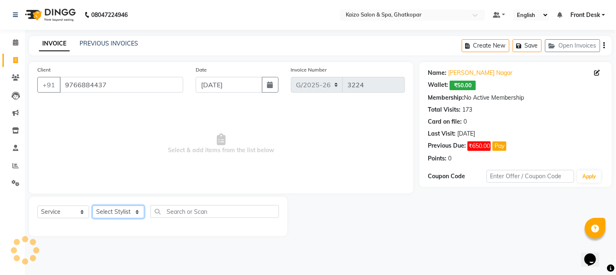
click at [109, 212] on select "Select Stylist [PERSON_NAME] ANJALI [PERSON_NAME] [PERSON_NAME] Front Desk [PER…" at bounding box center [118, 212] width 52 height 13
click at [92, 206] on select "Select Stylist [PERSON_NAME] ANJALI [PERSON_NAME] [PERSON_NAME] Front Desk [PER…" at bounding box center [118, 212] width 52 height 13
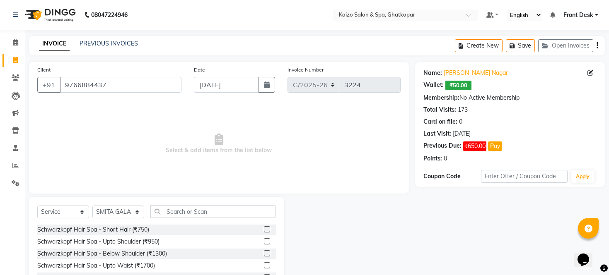
drag, startPoint x: 189, startPoint y: 205, endPoint x: 192, endPoint y: 212, distance: 8.0
click at [190, 205] on div "Select Service Product Membership Package Voucher Prepaid Gift Card Select Styl…" at bounding box center [156, 258] width 255 height 122
click at [193, 215] on input "text" at bounding box center [213, 211] width 126 height 13
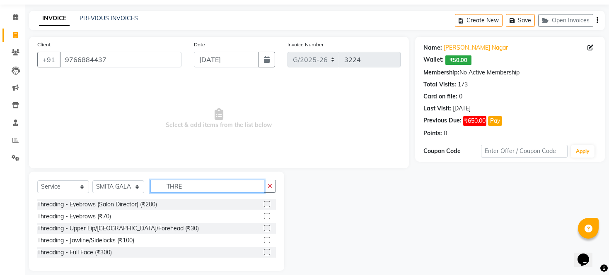
scroll to position [34, 0]
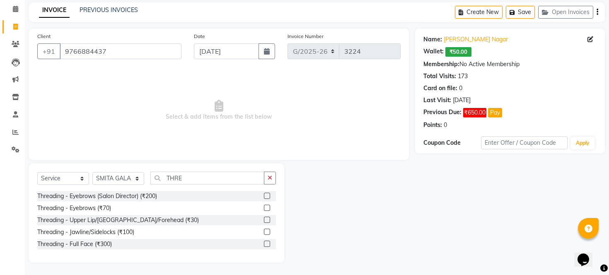
click at [266, 229] on label at bounding box center [267, 232] width 6 height 6
click at [266, 230] on input "checkbox" at bounding box center [266, 232] width 5 height 5
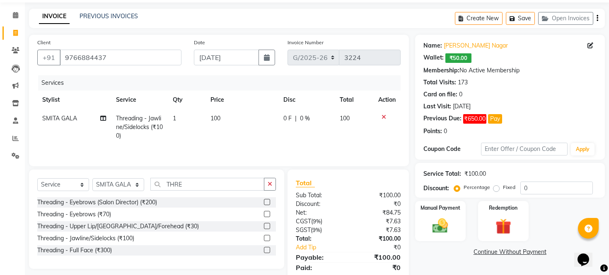
scroll to position [0, 0]
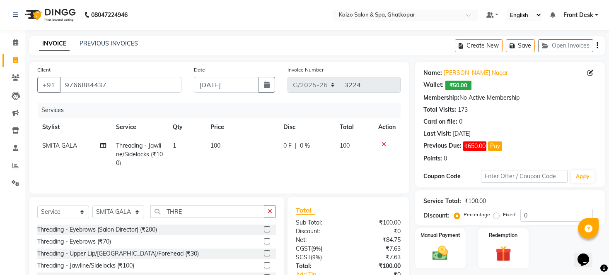
click at [238, 145] on td "100" at bounding box center [241, 155] width 73 height 36
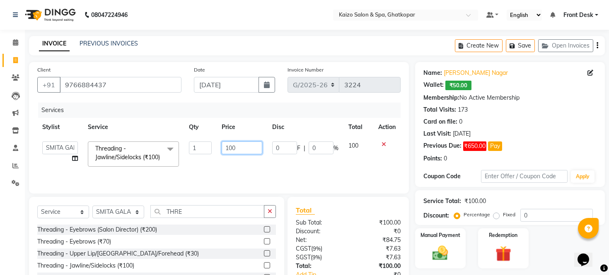
click at [238, 145] on input "100" at bounding box center [242, 148] width 41 height 13
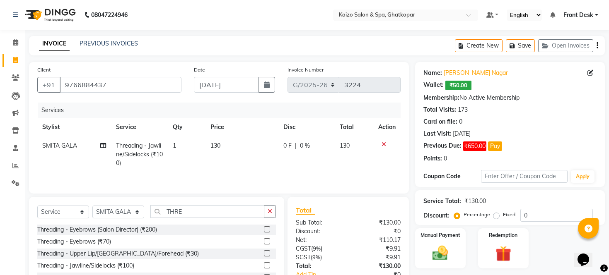
click at [247, 164] on td "130" at bounding box center [241, 155] width 73 height 36
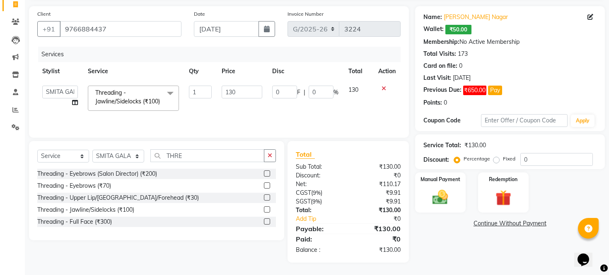
scroll to position [64, 0]
click at [438, 196] on img at bounding box center [440, 197] width 27 height 19
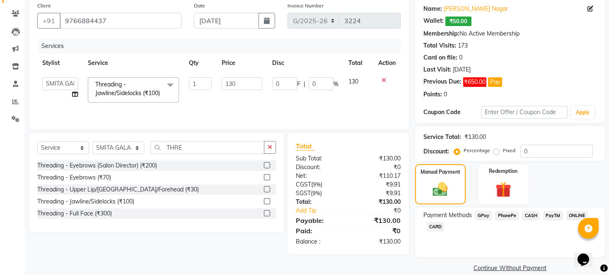
click at [501, 221] on span "PhonePe" at bounding box center [507, 216] width 24 height 10
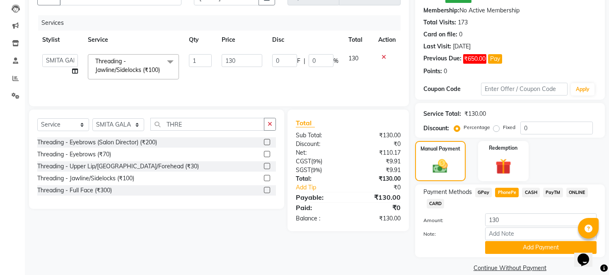
scroll to position [109, 0]
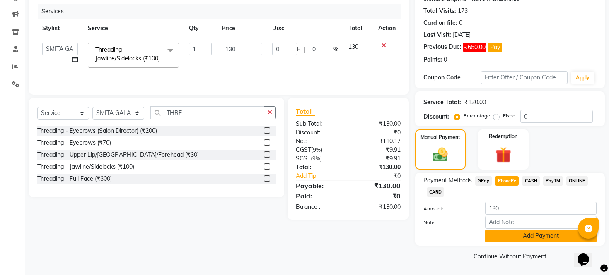
click at [538, 238] on button "Add Payment" at bounding box center [540, 236] width 111 height 13
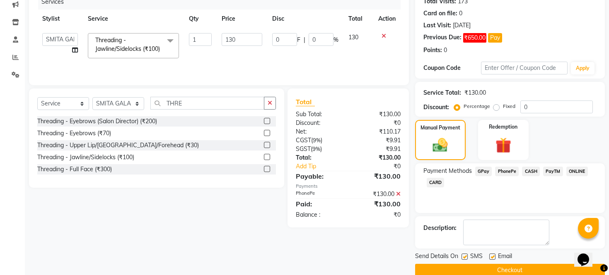
click at [465, 260] on label at bounding box center [464, 257] width 6 height 6
click at [465, 260] on input "checkbox" at bounding box center [463, 257] width 5 height 5
click at [493, 260] on label at bounding box center [492, 257] width 6 height 6
click at [493, 260] on input "checkbox" at bounding box center [491, 257] width 5 height 5
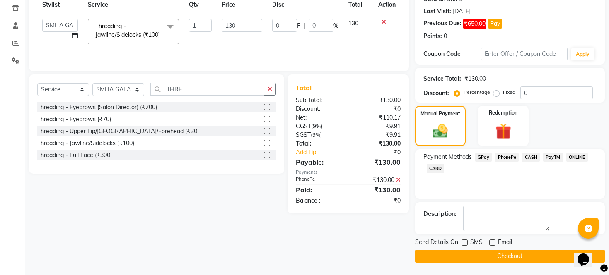
scroll to position [132, 0]
click at [519, 253] on button "Checkout" at bounding box center [510, 256] width 190 height 13
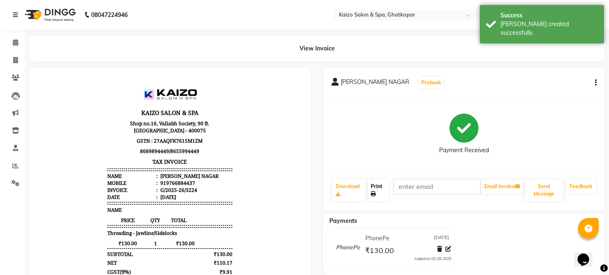
click at [376, 189] on link "Print" at bounding box center [378, 191] width 22 height 22
click at [15, 64] on span at bounding box center [15, 61] width 14 height 10
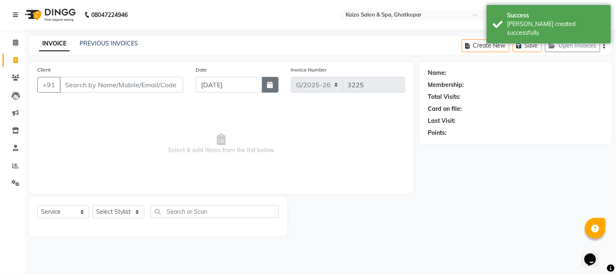
click at [272, 86] on icon "button" at bounding box center [270, 85] width 6 height 7
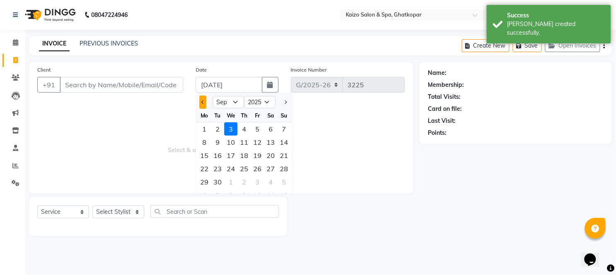
click at [202, 99] on button "Previous month" at bounding box center [202, 102] width 7 height 13
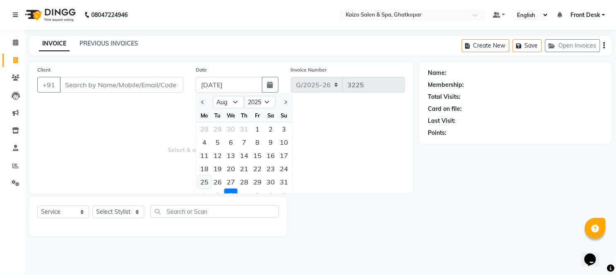
click at [203, 181] on div "25" at bounding box center [204, 182] width 13 height 13
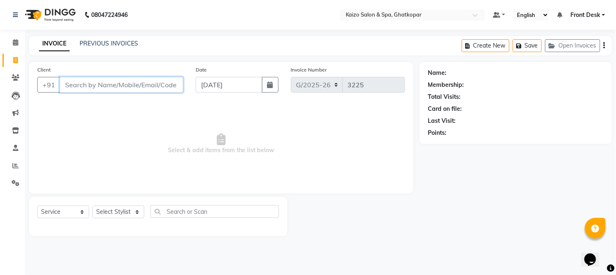
click at [148, 82] on input "Client" at bounding box center [121, 85] width 123 height 16
paste input "HANJI 8982325637"
click at [85, 83] on input "HANJI 8982325637" at bounding box center [100, 85] width 81 height 16
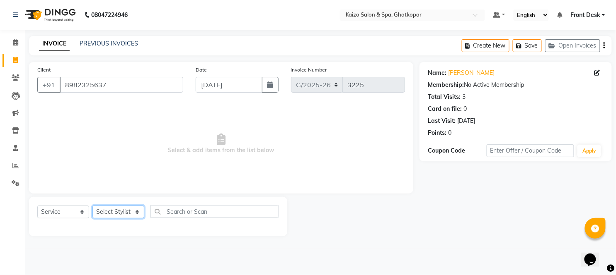
click at [121, 215] on select "Select Stylist [PERSON_NAME] ANJALI [PERSON_NAME] [PERSON_NAME] Front Desk [PER…" at bounding box center [118, 212] width 52 height 13
click at [114, 208] on select "Select Stylist [PERSON_NAME] ANJALI [PERSON_NAME] [PERSON_NAME] Front Desk [PER…" at bounding box center [118, 212] width 52 height 13
click at [92, 206] on select "Select Stylist [PERSON_NAME] ANJALI [PERSON_NAME] [PERSON_NAME] Front Desk [PER…" at bounding box center [118, 212] width 52 height 13
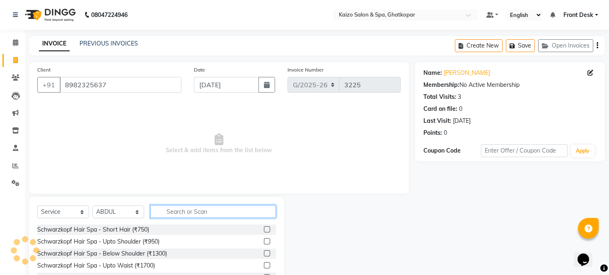
click at [199, 216] on input "text" at bounding box center [213, 211] width 126 height 13
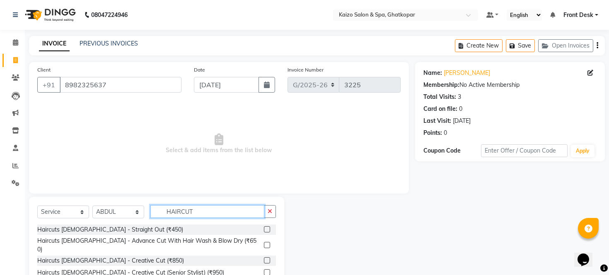
scroll to position [46, 0]
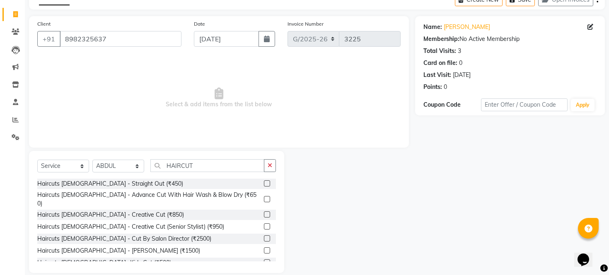
click at [264, 196] on label at bounding box center [267, 199] width 6 height 6
click at [264, 197] on input "checkbox" at bounding box center [266, 199] width 5 height 5
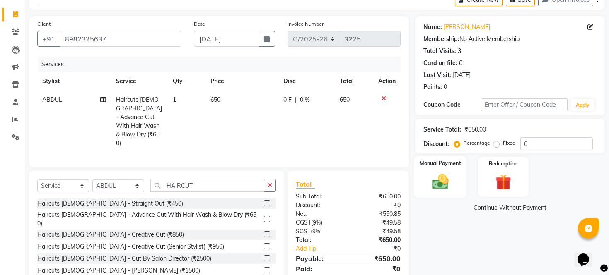
click at [441, 189] on img at bounding box center [440, 182] width 27 height 19
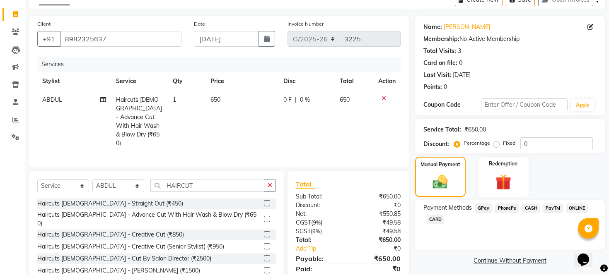
click at [508, 213] on span "PhonePe" at bounding box center [507, 209] width 24 height 10
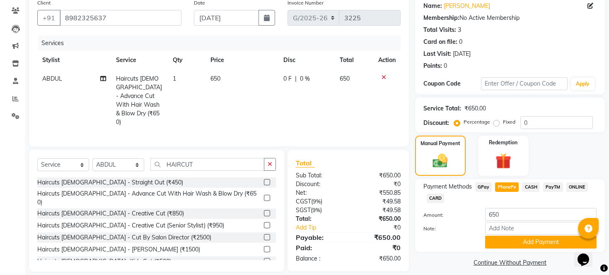
scroll to position [83, 0]
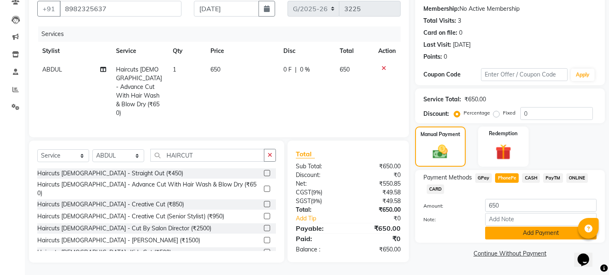
click at [531, 239] on button "Add Payment" at bounding box center [540, 233] width 111 height 13
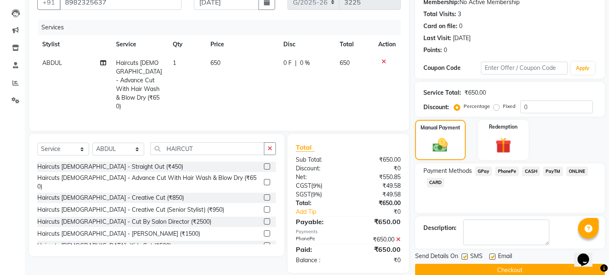
click at [464, 260] on label at bounding box center [464, 257] width 6 height 6
click at [464, 260] on input "checkbox" at bounding box center [463, 257] width 5 height 5
click at [494, 260] on label at bounding box center [492, 257] width 6 height 6
click at [494, 260] on input "checkbox" at bounding box center [491, 257] width 5 height 5
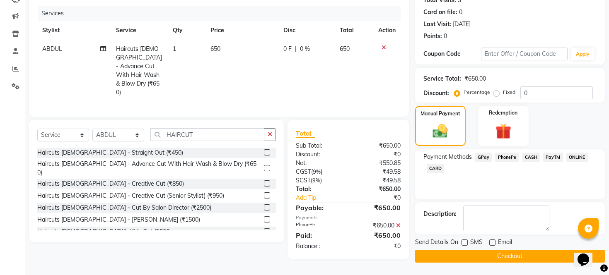
click at [516, 255] on button "Checkout" at bounding box center [510, 256] width 190 height 13
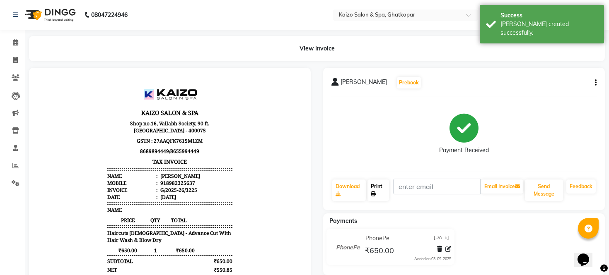
click at [380, 183] on link "Print" at bounding box center [378, 191] width 22 height 22
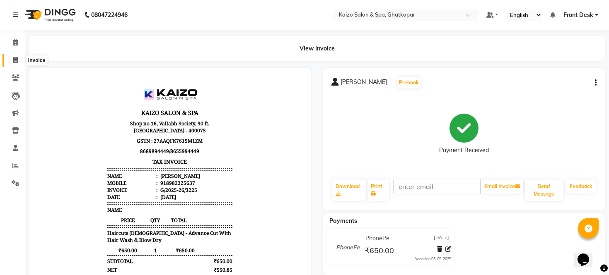
drag, startPoint x: 10, startPoint y: 60, endPoint x: 15, endPoint y: 64, distance: 6.4
click at [10, 59] on span at bounding box center [15, 61] width 14 height 10
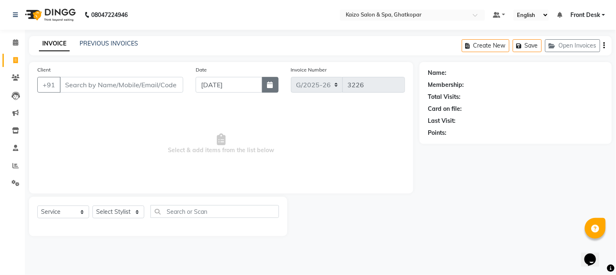
click at [266, 85] on button "button" at bounding box center [270, 85] width 17 height 16
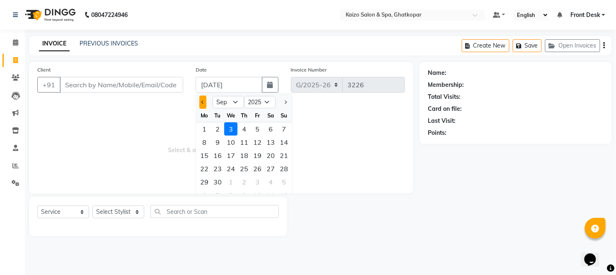
click at [204, 99] on button "Previous month" at bounding box center [202, 102] width 7 height 13
click at [204, 183] on div "25" at bounding box center [204, 182] width 13 height 13
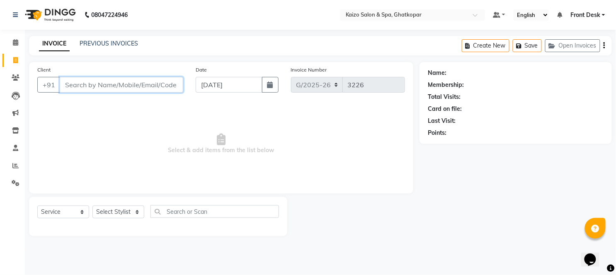
click at [102, 86] on input "Client" at bounding box center [121, 85] width 123 height 16
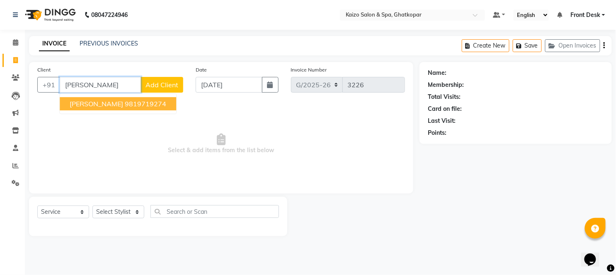
click at [99, 105] on span "[PERSON_NAME]" at bounding box center [96, 104] width 53 height 8
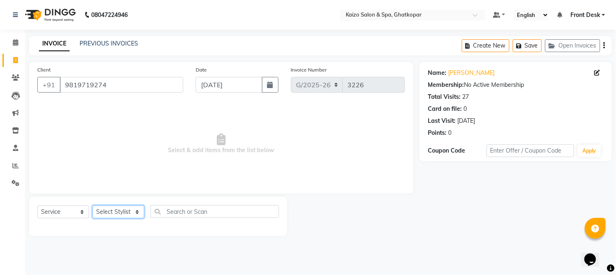
click at [110, 214] on select "Select Stylist [PERSON_NAME] ANJALI [PERSON_NAME] [PERSON_NAME] Front Desk [PER…" at bounding box center [118, 212] width 52 height 13
click at [92, 206] on select "Select Stylist [PERSON_NAME] ANJALI [PERSON_NAME] [PERSON_NAME] Front Desk [PER…" at bounding box center [118, 212] width 52 height 13
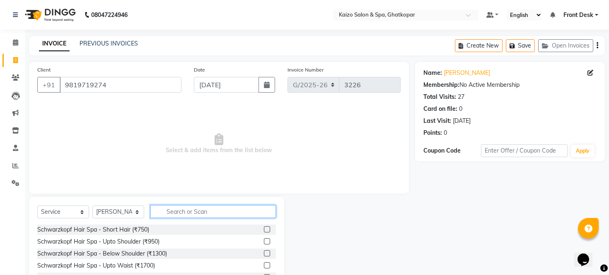
click at [201, 211] on input "text" at bounding box center [213, 211] width 126 height 13
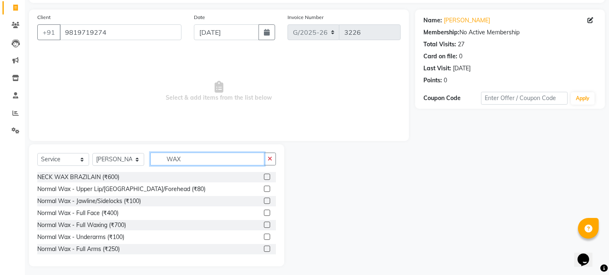
scroll to position [56, 0]
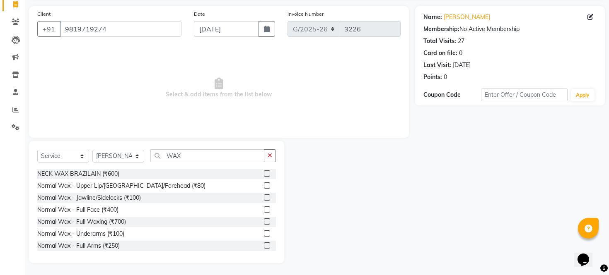
click at [264, 208] on label at bounding box center [267, 210] width 6 height 6
click at [264, 208] on input "checkbox" at bounding box center [266, 210] width 5 height 5
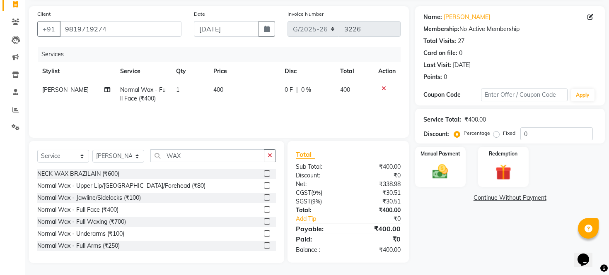
click at [229, 93] on td "400" at bounding box center [243, 94] width 71 height 27
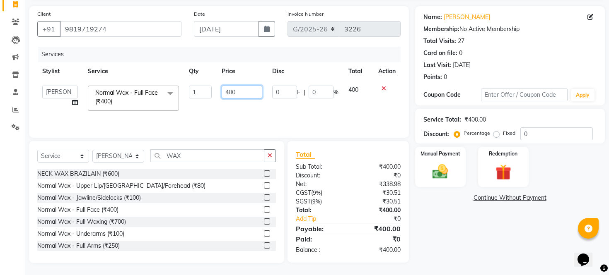
click at [229, 93] on input "400" at bounding box center [242, 92] width 41 height 13
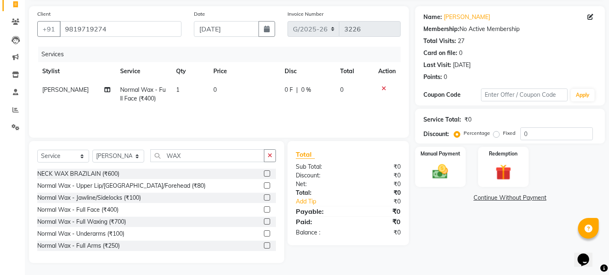
click at [225, 90] on td "0" at bounding box center [243, 94] width 71 height 27
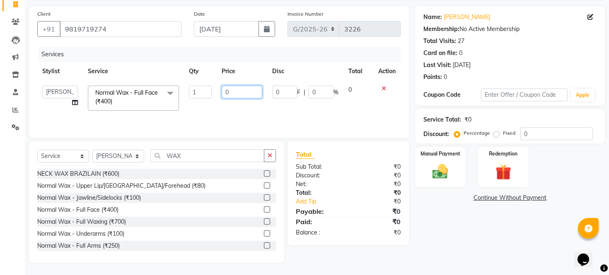
click at [225, 90] on input "0" at bounding box center [242, 92] width 41 height 13
click at [237, 89] on input "0" at bounding box center [242, 92] width 41 height 13
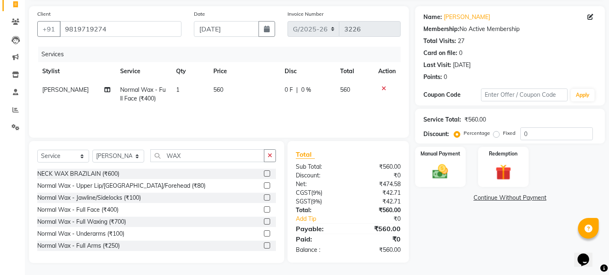
click at [244, 115] on div "Services Stylist Service Qty Price Disc Total Action [PERSON_NAME] Normal Wax -…" at bounding box center [218, 88] width 363 height 83
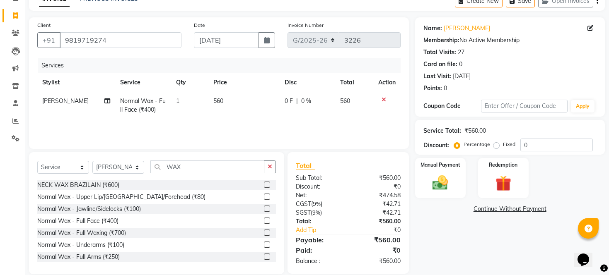
scroll to position [10, 0]
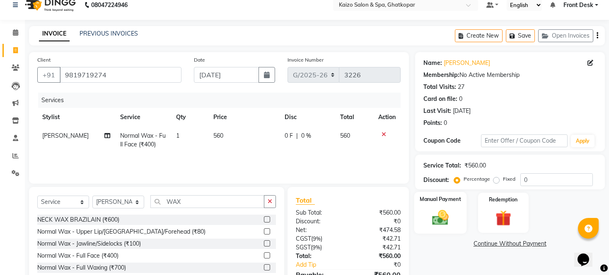
click at [441, 220] on img at bounding box center [440, 218] width 27 height 19
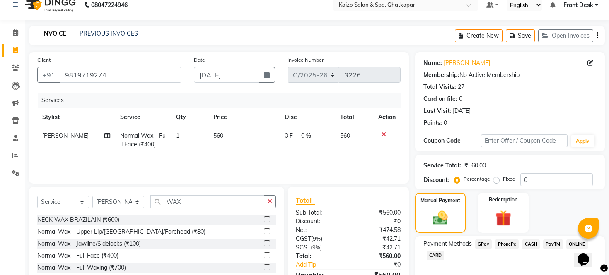
click at [512, 247] on div "Payment Methods GPay PhonePe CASH PayTM ONLINE CARD" at bounding box center [510, 262] width 190 height 50
click at [507, 249] on span "PhonePe" at bounding box center [507, 245] width 24 height 10
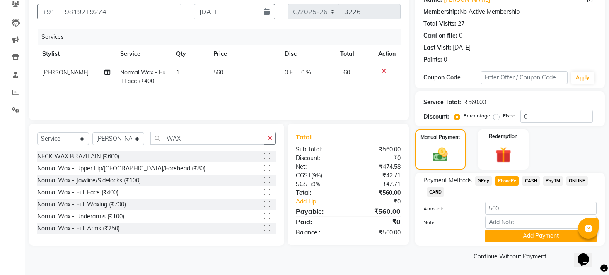
scroll to position [83, 0]
click at [494, 238] on button "Add Payment" at bounding box center [540, 236] width 111 height 13
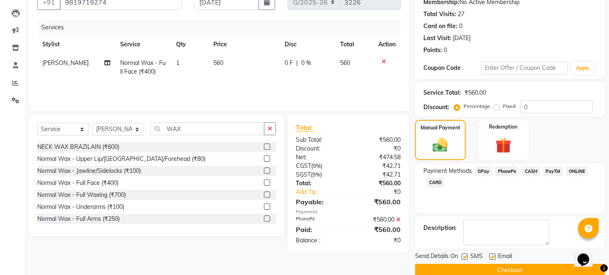
click at [461, 260] on label at bounding box center [464, 257] width 6 height 6
click at [461, 260] on input "checkbox" at bounding box center [463, 257] width 5 height 5
click at [491, 260] on label at bounding box center [492, 257] width 6 height 6
click at [491, 260] on input "checkbox" at bounding box center [491, 257] width 5 height 5
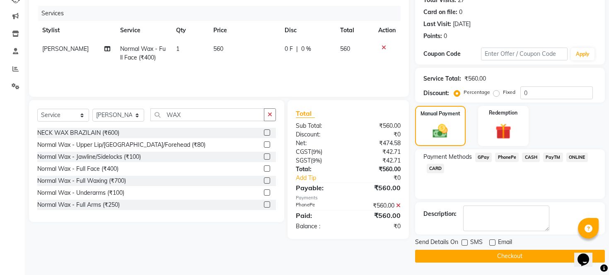
click at [496, 253] on button "Checkout" at bounding box center [510, 256] width 190 height 13
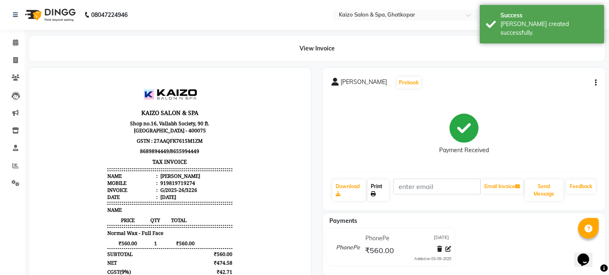
click at [374, 188] on link "Print" at bounding box center [378, 191] width 22 height 22
click at [14, 63] on icon at bounding box center [15, 60] width 5 height 6
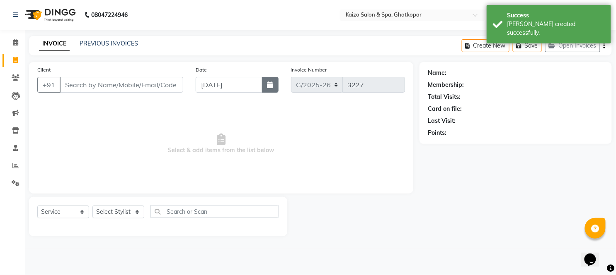
click at [270, 82] on icon "button" at bounding box center [270, 85] width 6 height 7
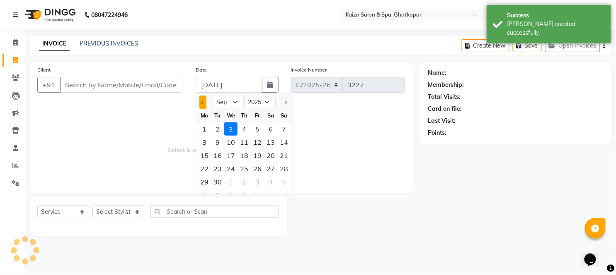
click at [201, 105] on button "Previous month" at bounding box center [202, 102] width 7 height 13
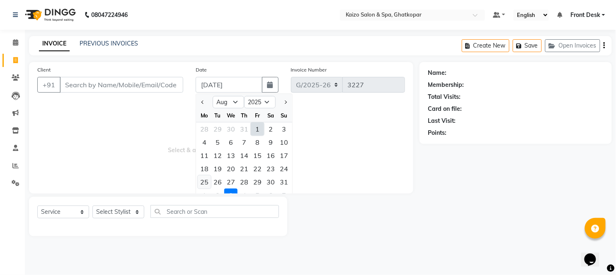
click at [205, 183] on div "25" at bounding box center [204, 182] width 13 height 13
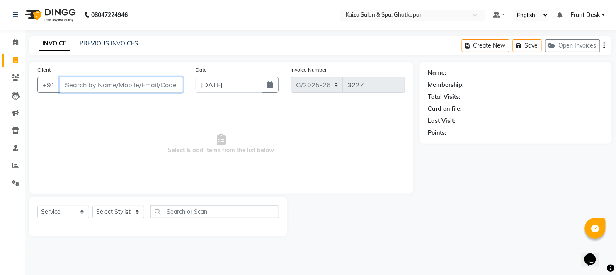
click at [139, 83] on input "Client" at bounding box center [121, 85] width 123 height 16
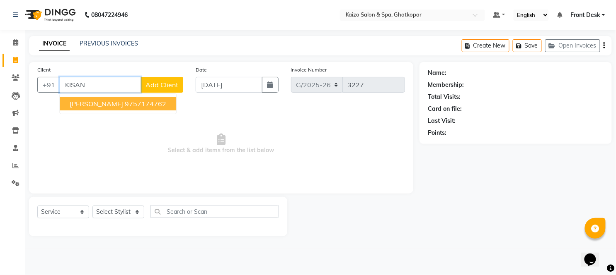
click at [125, 103] on ngb-highlight "9757174762" at bounding box center [145, 104] width 41 height 8
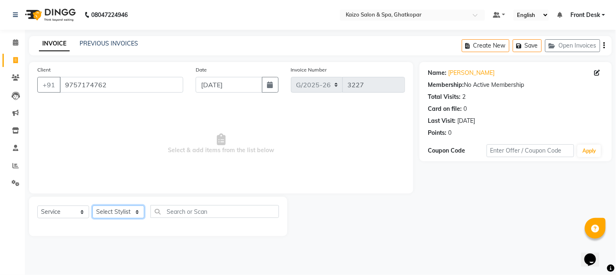
click at [111, 209] on select "Select Stylist [PERSON_NAME] ANJALI [PERSON_NAME] [PERSON_NAME] Front Desk [PER…" at bounding box center [118, 212] width 52 height 13
click at [92, 206] on select "Select Stylist [PERSON_NAME] ANJALI [PERSON_NAME] [PERSON_NAME] Front Desk [PER…" at bounding box center [118, 212] width 52 height 13
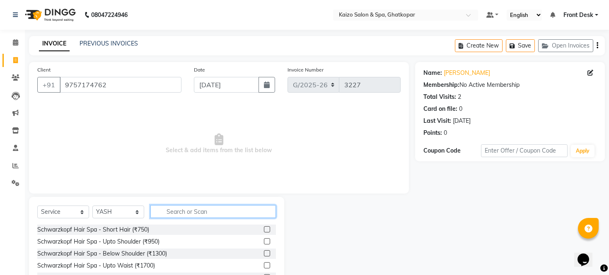
click at [207, 205] on input "text" at bounding box center [213, 211] width 126 height 13
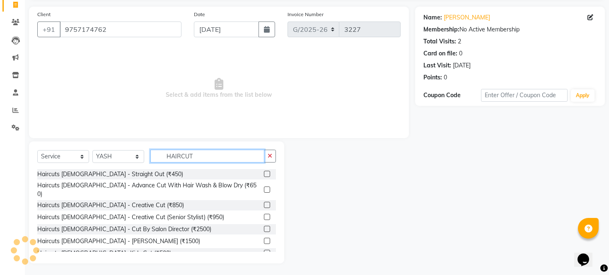
scroll to position [56, 0]
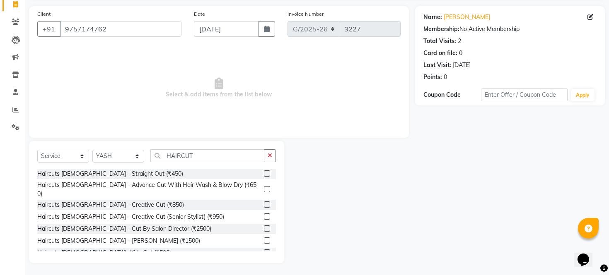
click at [264, 186] on label at bounding box center [267, 189] width 6 height 6
click at [264, 187] on input "checkbox" at bounding box center [266, 189] width 5 height 5
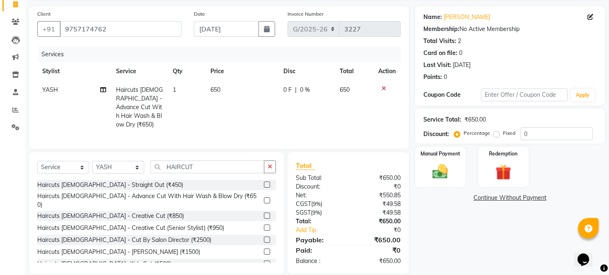
click at [235, 93] on td "650" at bounding box center [241, 107] width 73 height 53
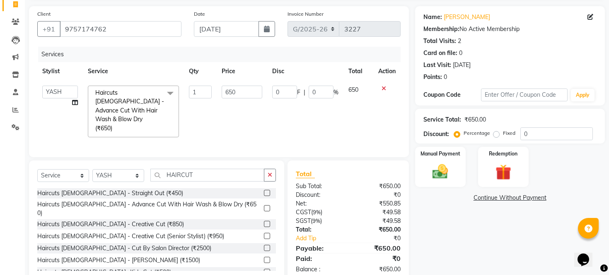
click at [235, 93] on input "650" at bounding box center [242, 92] width 41 height 13
click at [258, 120] on td "550" at bounding box center [242, 112] width 51 height 62
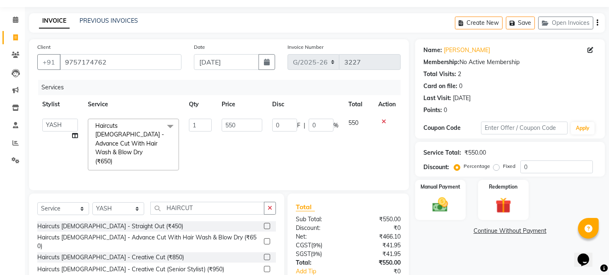
scroll to position [0, 0]
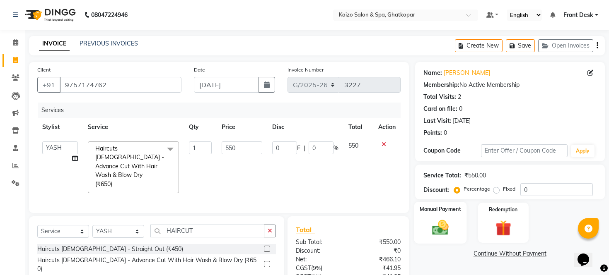
click at [446, 232] on img at bounding box center [440, 228] width 27 height 19
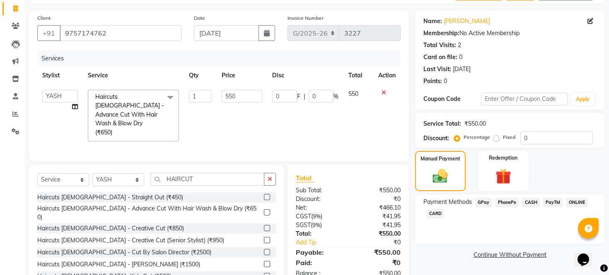
scroll to position [73, 0]
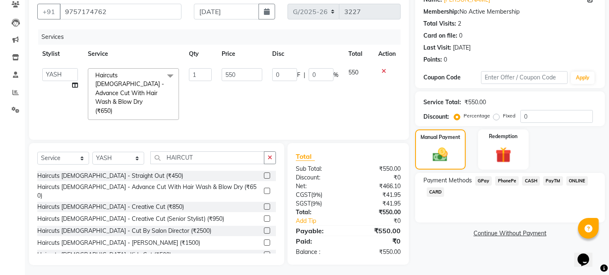
click at [510, 186] on span "PhonePe" at bounding box center [507, 181] width 24 height 10
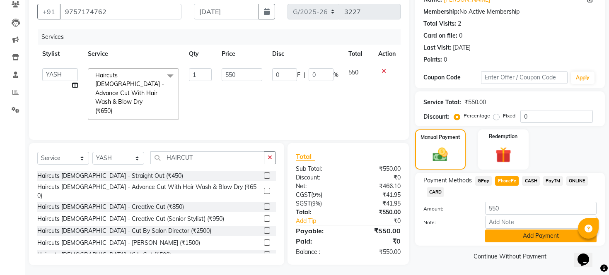
click at [518, 241] on button "Add Payment" at bounding box center [540, 236] width 111 height 13
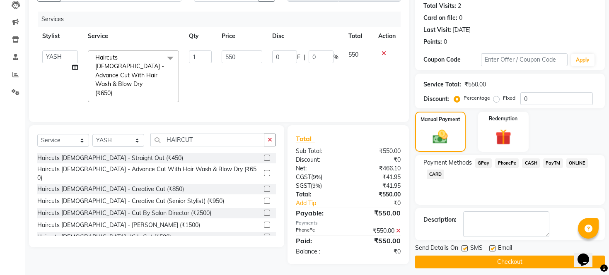
scroll to position [106, 0]
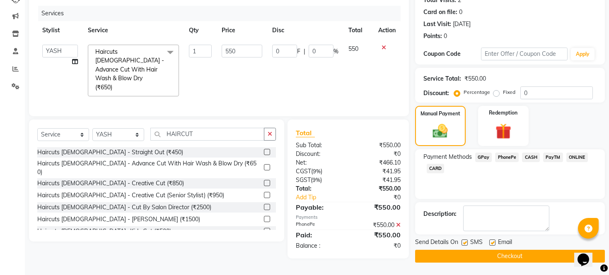
click at [461, 245] on label at bounding box center [464, 243] width 6 height 6
click at [461, 245] on input "checkbox" at bounding box center [463, 243] width 5 height 5
click at [492, 242] on label at bounding box center [492, 243] width 6 height 6
click at [492, 242] on input "checkbox" at bounding box center [491, 243] width 5 height 5
click at [491, 257] on button "Checkout" at bounding box center [510, 256] width 190 height 13
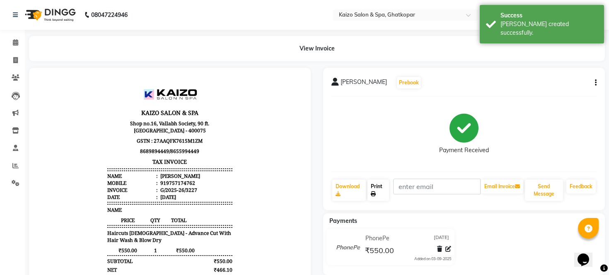
click at [379, 188] on link "Print" at bounding box center [378, 191] width 22 height 22
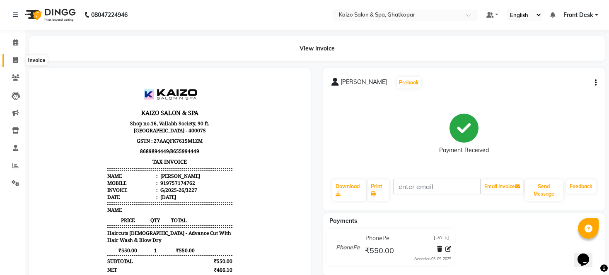
click at [13, 56] on span at bounding box center [15, 61] width 14 height 10
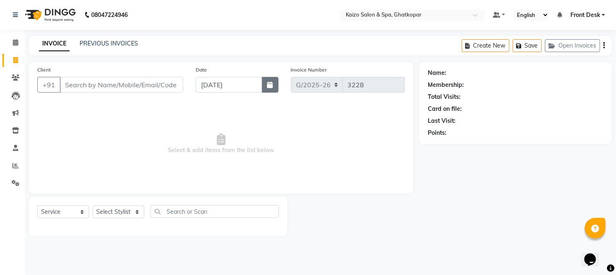
click at [274, 84] on button "button" at bounding box center [270, 85] width 17 height 16
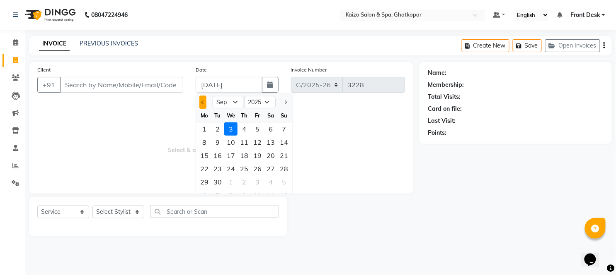
click at [204, 102] on span "Previous month" at bounding box center [202, 102] width 3 height 3
click at [201, 183] on div "25" at bounding box center [204, 182] width 13 height 13
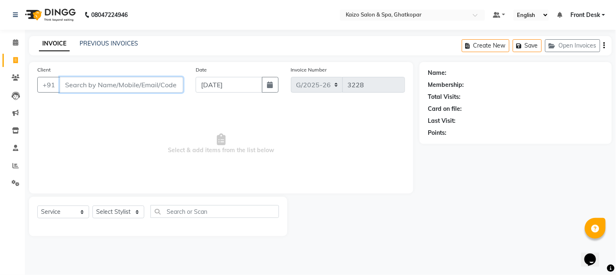
click at [131, 82] on input "Client" at bounding box center [121, 85] width 123 height 16
click at [95, 81] on input "Client" at bounding box center [121, 85] width 123 height 16
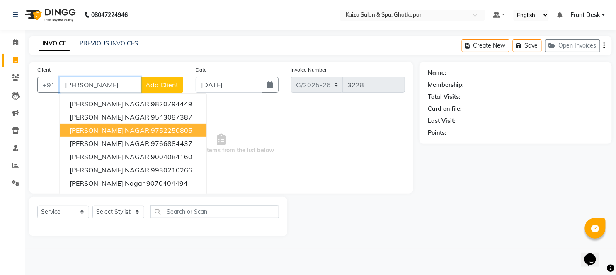
click at [90, 133] on span "[PERSON_NAME] NAGAR" at bounding box center [110, 130] width 80 height 8
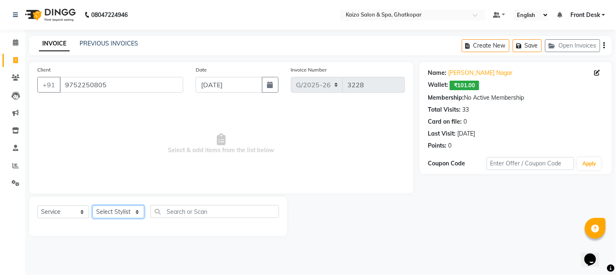
click at [105, 213] on select "Select Stylist [PERSON_NAME] ANJALI [PERSON_NAME] [PERSON_NAME] Front Desk [PER…" at bounding box center [118, 212] width 52 height 13
click at [92, 206] on select "Select Stylist [PERSON_NAME] ANJALI [PERSON_NAME] [PERSON_NAME] Front Desk [PER…" at bounding box center [118, 212] width 52 height 13
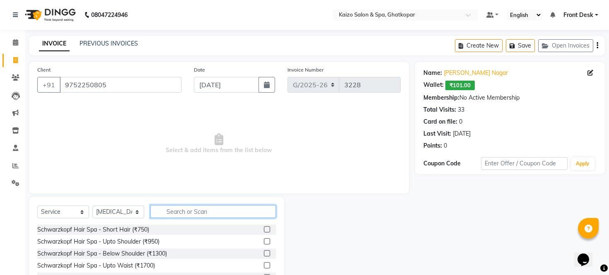
click at [194, 206] on input "text" at bounding box center [213, 211] width 126 height 13
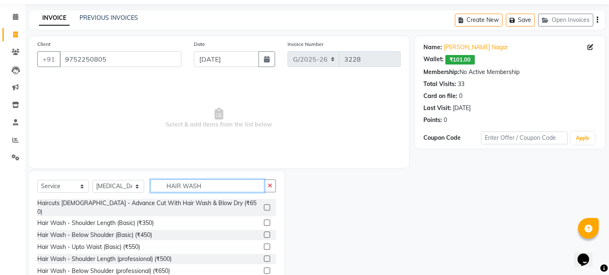
scroll to position [56, 0]
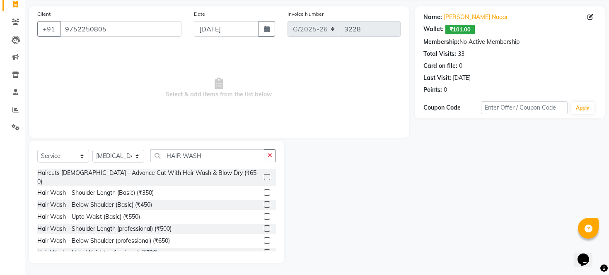
click at [264, 174] on label at bounding box center [267, 177] width 6 height 6
click at [264, 175] on input "checkbox" at bounding box center [266, 177] width 5 height 5
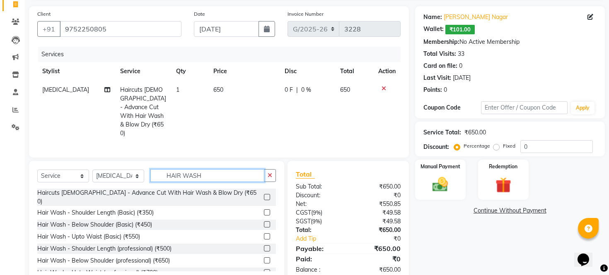
click at [225, 169] on input "HAIR WASH" at bounding box center [207, 175] width 114 height 13
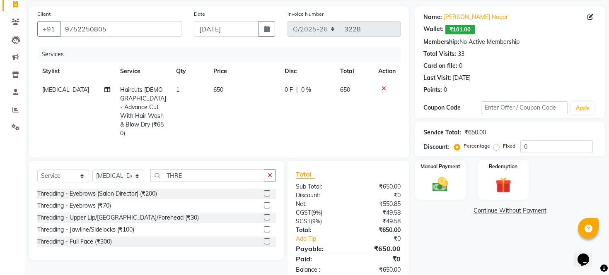
click at [267, 227] on label at bounding box center [267, 230] width 6 height 6
click at [267, 227] on input "checkbox" at bounding box center [266, 229] width 5 height 5
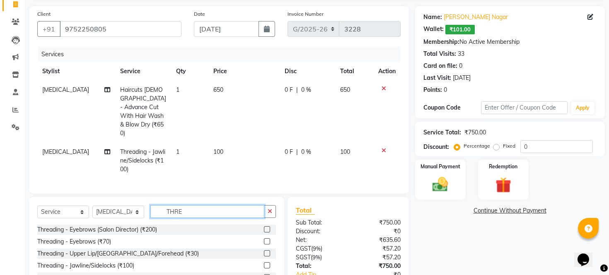
click at [201, 205] on input "THRE" at bounding box center [207, 211] width 114 height 13
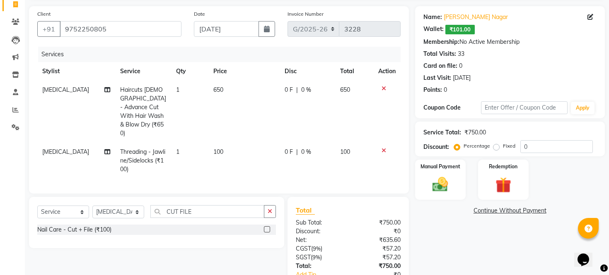
click at [269, 227] on label at bounding box center [267, 230] width 6 height 6
click at [269, 227] on input "checkbox" at bounding box center [266, 229] width 5 height 5
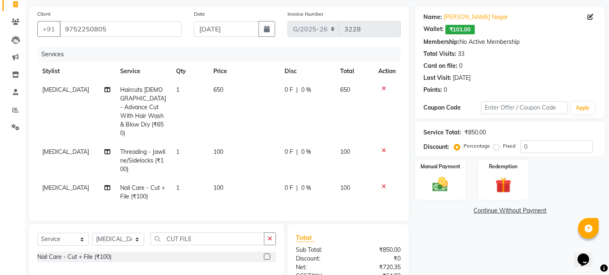
click at [236, 179] on td "100" at bounding box center [243, 192] width 71 height 27
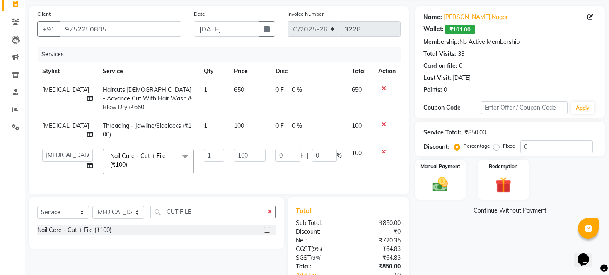
click at [236, 167] on td "100" at bounding box center [249, 161] width 41 height 35
click at [241, 150] on input "100" at bounding box center [249, 155] width 31 height 13
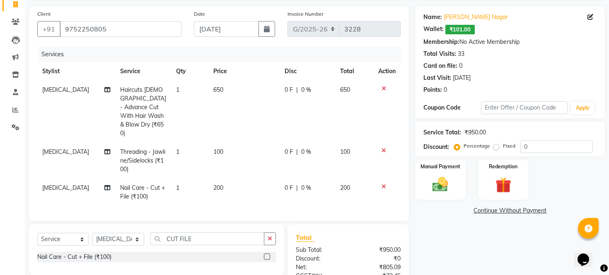
click at [331, 212] on div "Client [PHONE_NUMBER] Date [DATE] Invoice Number G/[PHONE_NUMBER] Services Styl…" at bounding box center [219, 176] width 392 height 340
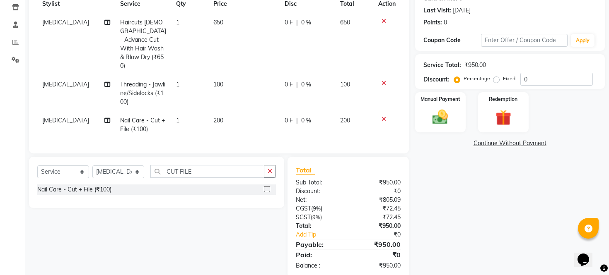
scroll to position [128, 0]
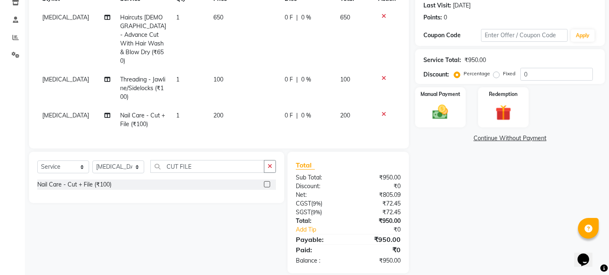
click at [231, 106] on td "200" at bounding box center [243, 119] width 71 height 27
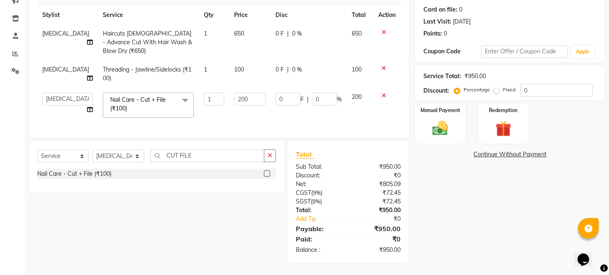
click at [234, 97] on input "200" at bounding box center [249, 99] width 31 height 13
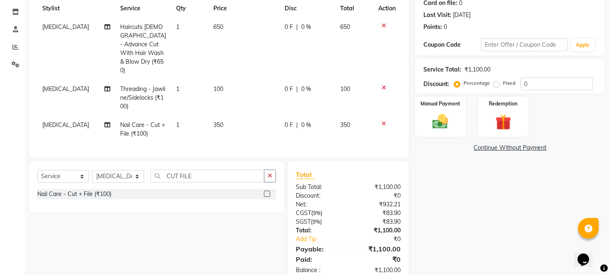
click at [256, 116] on td "350" at bounding box center [243, 129] width 71 height 27
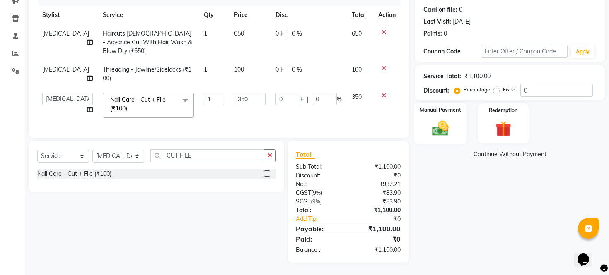
click at [442, 125] on img at bounding box center [440, 128] width 27 height 19
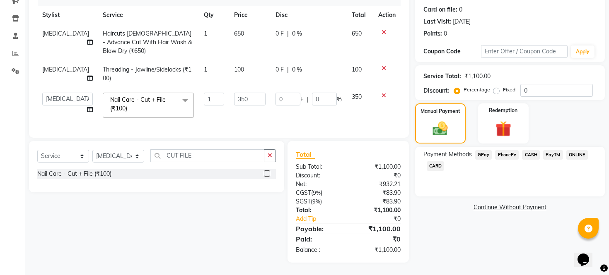
click at [529, 156] on span "CASH" at bounding box center [531, 155] width 18 height 10
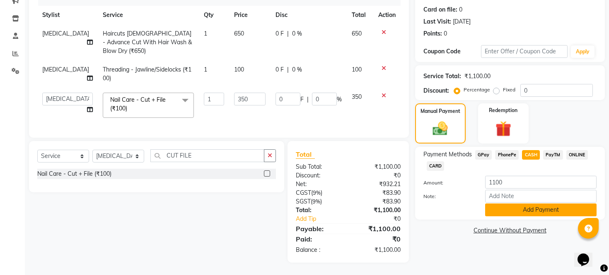
click at [521, 210] on button "Add Payment" at bounding box center [540, 210] width 111 height 13
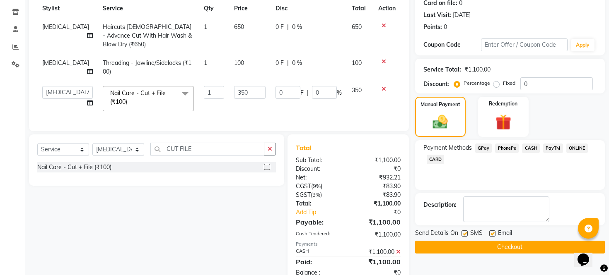
click at [463, 237] on label at bounding box center [464, 234] width 6 height 6
click at [463, 237] on input "checkbox" at bounding box center [463, 234] width 5 height 5
click at [493, 237] on label at bounding box center [492, 234] width 6 height 6
click at [493, 237] on input "checkbox" at bounding box center [491, 234] width 5 height 5
click at [489, 254] on button "Checkout" at bounding box center [510, 247] width 190 height 13
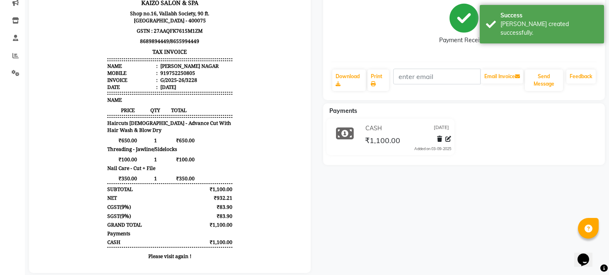
scroll to position [112, 0]
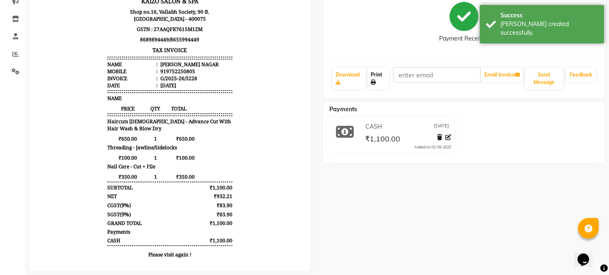
click at [383, 76] on link "Print" at bounding box center [378, 79] width 22 height 22
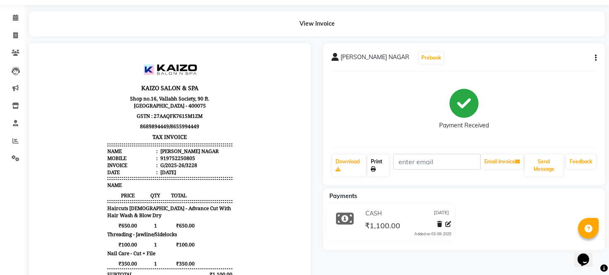
scroll to position [13, 0]
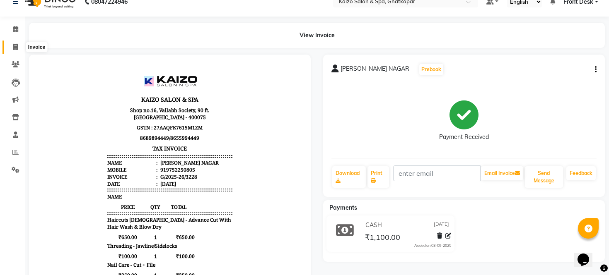
click at [14, 48] on icon at bounding box center [15, 47] width 5 height 6
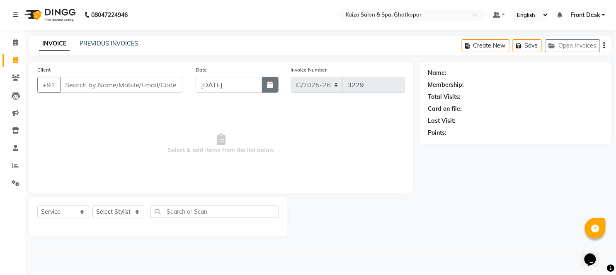
click at [267, 84] on icon "button" at bounding box center [270, 85] width 6 height 7
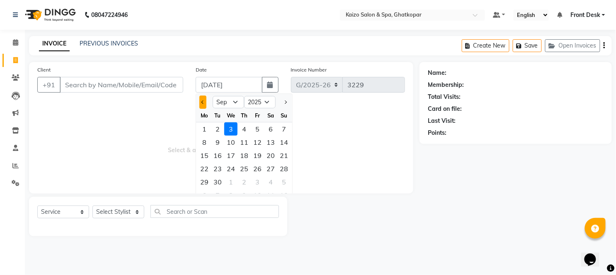
click at [200, 104] on button "Previous month" at bounding box center [202, 102] width 7 height 13
click at [206, 181] on div "25" at bounding box center [204, 182] width 13 height 13
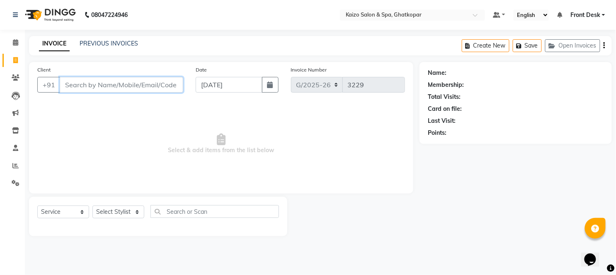
click at [142, 84] on input "Client" at bounding box center [121, 85] width 123 height 16
paste input "[PERSON_NAME] 7567600581"
click at [91, 83] on input "[PERSON_NAME] 7567600581" at bounding box center [100, 85] width 81 height 16
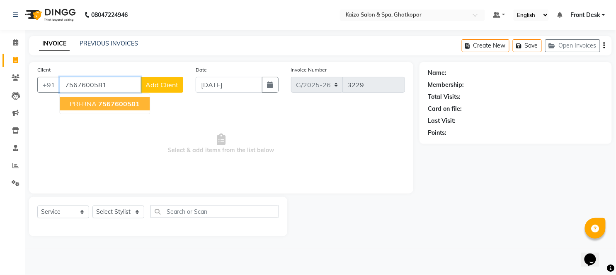
click at [98, 103] on span "7567600581" at bounding box center [118, 104] width 41 height 8
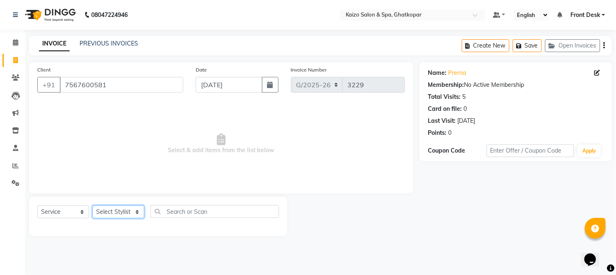
click at [116, 211] on select "Select Stylist [PERSON_NAME] ANJALI [PERSON_NAME] [PERSON_NAME] Front Desk [PER…" at bounding box center [118, 212] width 52 height 13
click at [109, 210] on select "Select Stylist [PERSON_NAME] ANJALI [PERSON_NAME] [PERSON_NAME] Front Desk [PER…" at bounding box center [118, 212] width 52 height 13
click at [92, 206] on select "Select Stylist [PERSON_NAME] ANJALI [PERSON_NAME] [PERSON_NAME] Front Desk [PER…" at bounding box center [118, 212] width 52 height 13
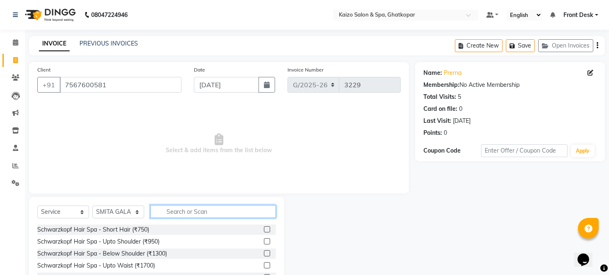
click at [196, 213] on input "text" at bounding box center [213, 211] width 126 height 13
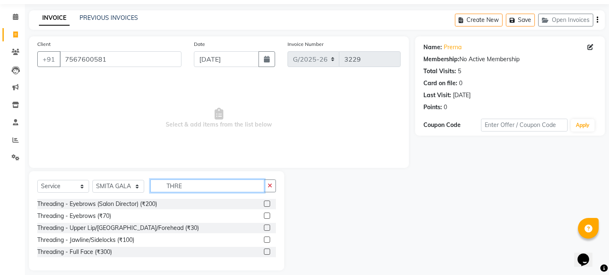
scroll to position [34, 0]
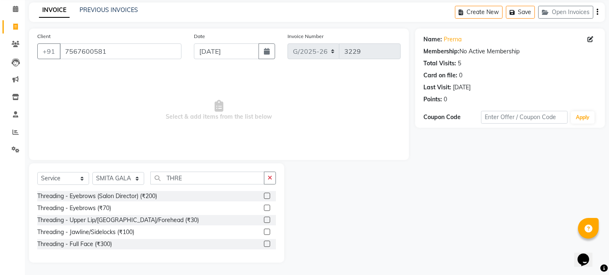
click at [267, 226] on div "Threading - Eyebrows (Salon Director) (₹200) Threading - Eyebrows (₹70) Threadi…" at bounding box center [156, 221] width 239 height 60
click at [267, 230] on label at bounding box center [267, 232] width 6 height 6
click at [267, 230] on input "checkbox" at bounding box center [266, 232] width 5 height 5
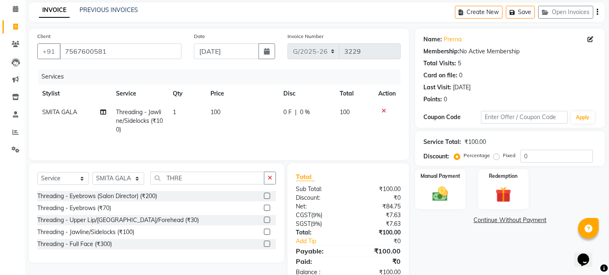
click at [243, 110] on td "100" at bounding box center [241, 121] width 73 height 36
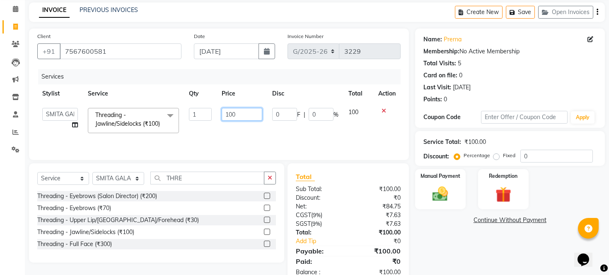
click at [243, 110] on input "100" at bounding box center [242, 114] width 41 height 13
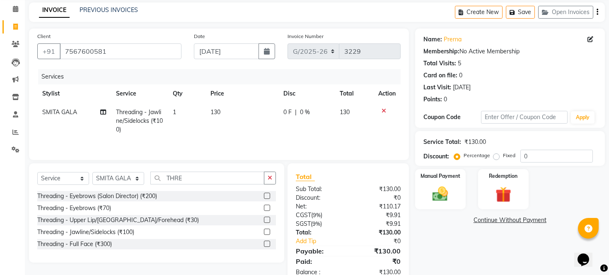
click at [238, 113] on td "130" at bounding box center [241, 121] width 73 height 36
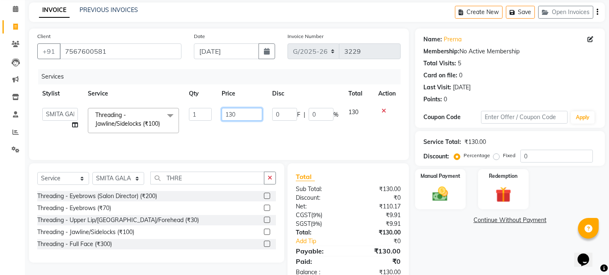
click at [238, 113] on input "130" at bounding box center [242, 114] width 41 height 13
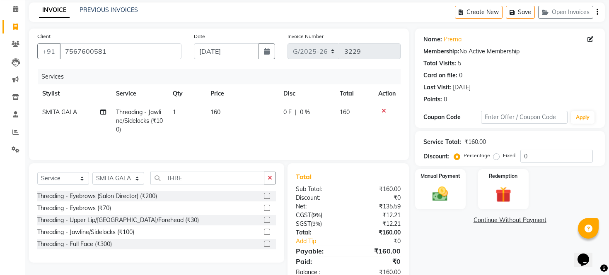
click at [251, 143] on div "Services Stylist Service Qty Price Disc Total Action SMITA GALA Threading - Jaw…" at bounding box center [218, 110] width 363 height 83
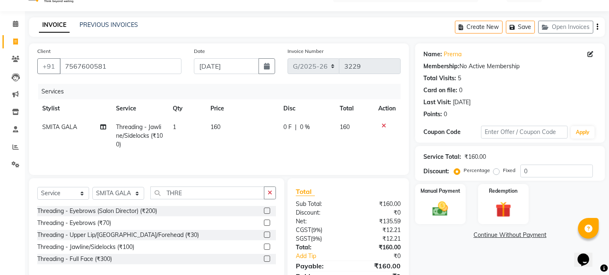
scroll to position [10, 0]
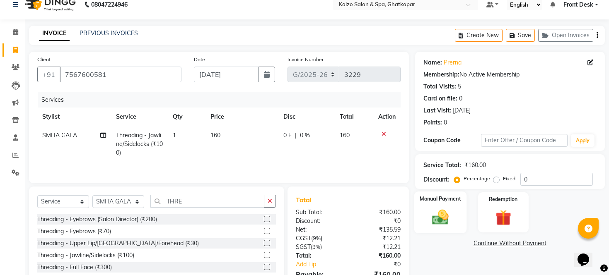
click at [441, 223] on img at bounding box center [440, 217] width 27 height 19
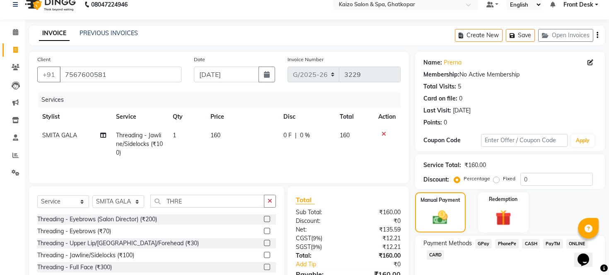
click at [496, 249] on span "PhonePe" at bounding box center [507, 244] width 24 height 10
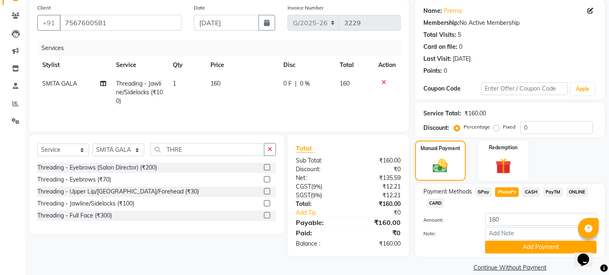
scroll to position [83, 0]
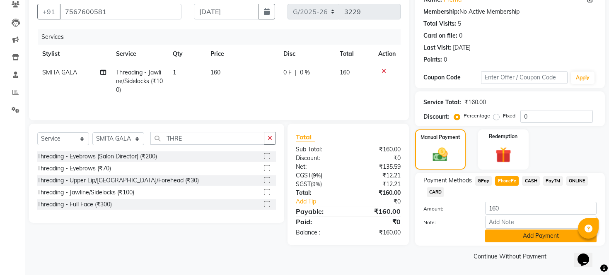
click at [541, 234] on button "Add Payment" at bounding box center [540, 236] width 111 height 13
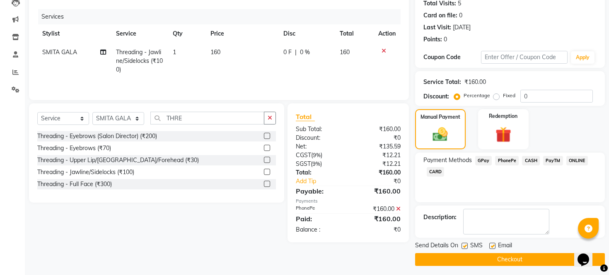
scroll to position [106, 0]
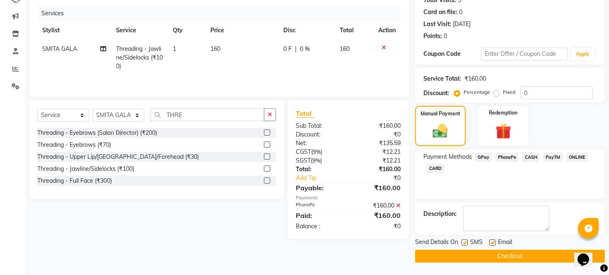
click at [464, 240] on label at bounding box center [464, 243] width 6 height 6
click at [464, 241] on input "checkbox" at bounding box center [463, 243] width 5 height 5
click at [490, 242] on label at bounding box center [492, 243] width 6 height 6
click at [490, 242] on input "checkbox" at bounding box center [491, 243] width 5 height 5
click at [488, 251] on button "Checkout" at bounding box center [510, 256] width 190 height 13
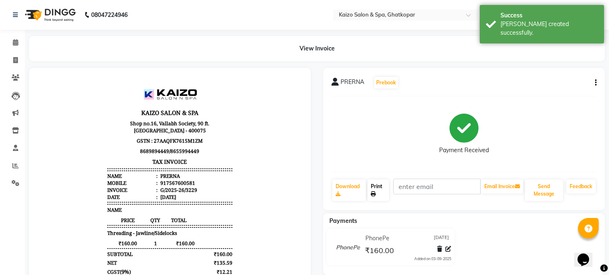
click at [376, 184] on link "Print" at bounding box center [378, 191] width 22 height 22
click at [10, 59] on span at bounding box center [15, 61] width 14 height 10
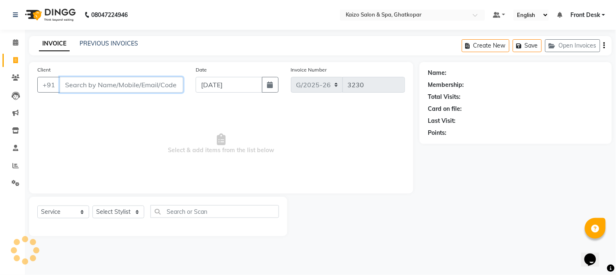
click at [156, 81] on input "Client" at bounding box center [121, 85] width 123 height 16
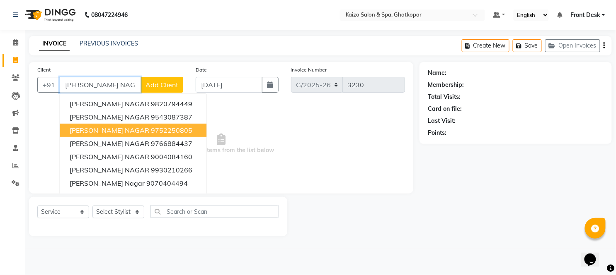
click at [151, 134] on ngb-highlight "9752250805" at bounding box center [171, 130] width 41 height 8
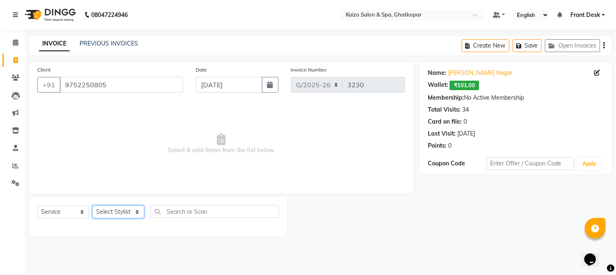
click at [111, 212] on select "Select Stylist [PERSON_NAME] ANJALI [PERSON_NAME] [PERSON_NAME] Front Desk [PER…" at bounding box center [118, 212] width 52 height 13
click at [92, 206] on select "Select Stylist [PERSON_NAME] ANJALI [PERSON_NAME] [PERSON_NAME] Front Desk [PER…" at bounding box center [118, 212] width 52 height 13
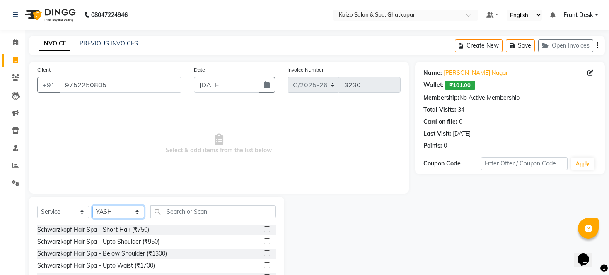
click at [121, 210] on select "Select Stylist [PERSON_NAME] ANJALI [PERSON_NAME] [PERSON_NAME] Front Desk [PER…" at bounding box center [118, 212] width 52 height 13
click at [92, 206] on select "Select Stylist [PERSON_NAME] ANJALI [PERSON_NAME] [PERSON_NAME] Front Desk [PER…" at bounding box center [118, 212] width 52 height 13
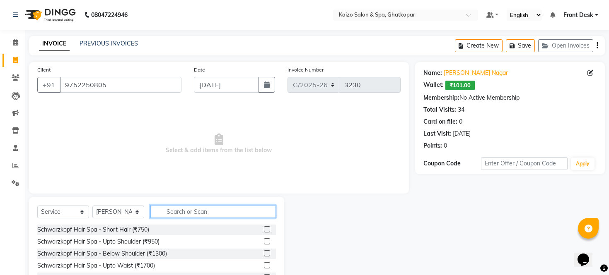
click at [209, 213] on input "text" at bounding box center [213, 211] width 126 height 13
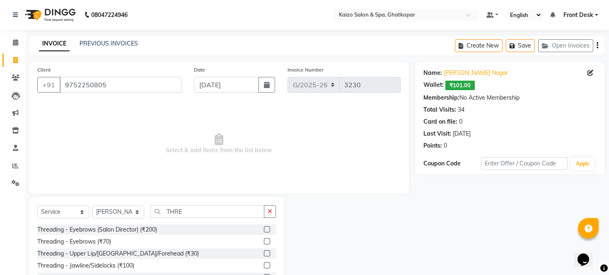
click at [264, 266] on label at bounding box center [267, 266] width 6 height 6
click at [264, 266] on input "checkbox" at bounding box center [266, 265] width 5 height 5
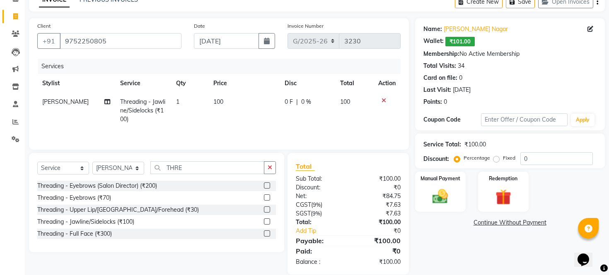
scroll to position [46, 0]
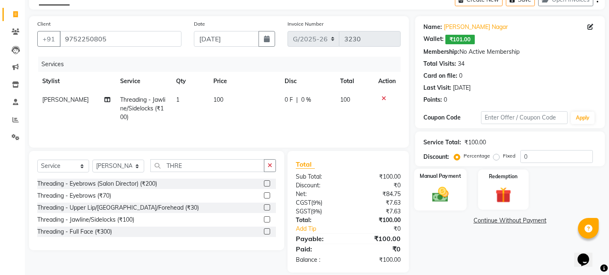
click at [445, 204] on img at bounding box center [440, 195] width 27 height 19
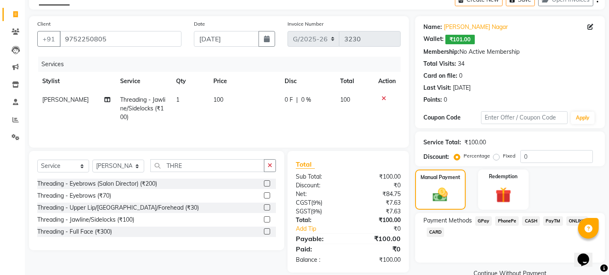
click at [527, 226] on span "CASH" at bounding box center [531, 222] width 18 height 10
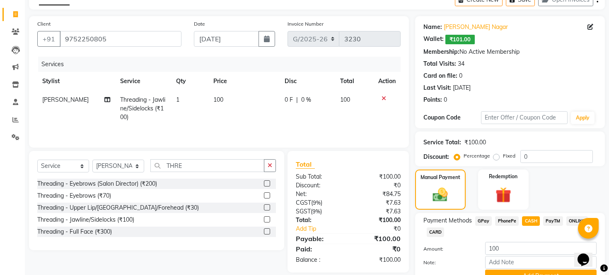
scroll to position [96, 0]
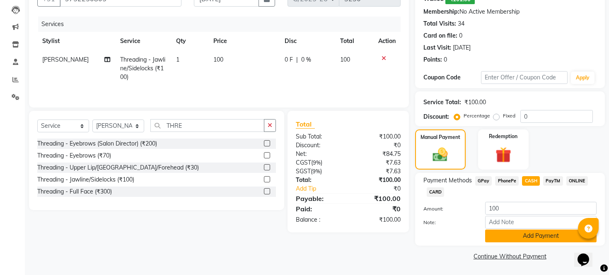
click at [532, 233] on button "Add Payment" at bounding box center [540, 236] width 111 height 13
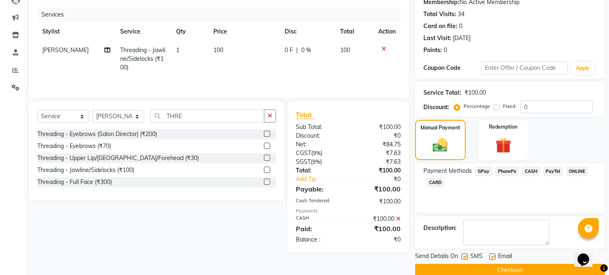
click at [463, 260] on label at bounding box center [464, 257] width 6 height 6
click at [463, 260] on input "checkbox" at bounding box center [463, 257] width 5 height 5
click at [493, 260] on label at bounding box center [492, 257] width 6 height 6
click at [493, 260] on input "checkbox" at bounding box center [491, 257] width 5 height 5
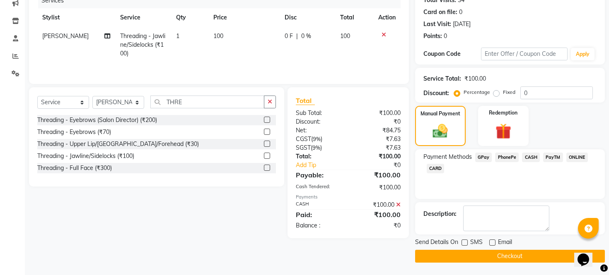
click at [497, 260] on button "Checkout" at bounding box center [510, 256] width 190 height 13
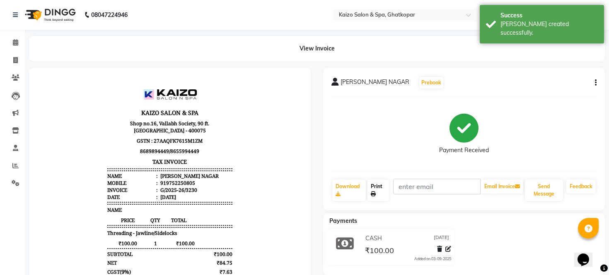
click at [374, 187] on link "Print" at bounding box center [378, 191] width 22 height 22
click at [11, 58] on span at bounding box center [15, 61] width 14 height 10
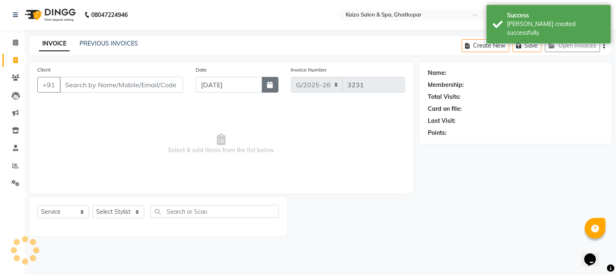
click at [273, 79] on button "button" at bounding box center [270, 85] width 17 height 16
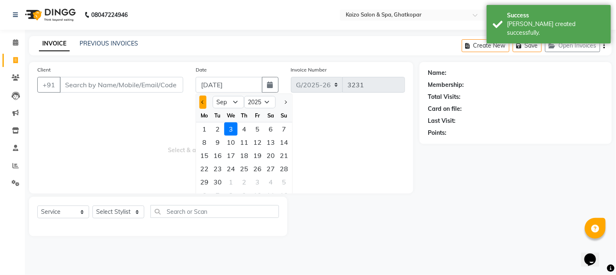
click at [200, 102] on button "Previous month" at bounding box center [202, 102] width 7 height 13
click at [205, 180] on div "25" at bounding box center [204, 182] width 13 height 13
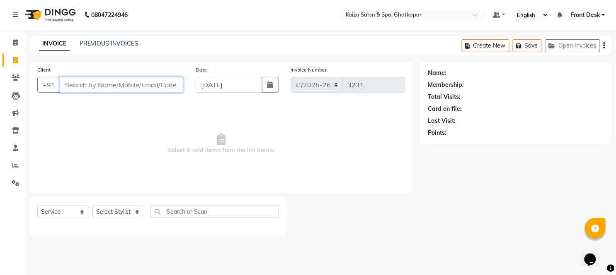
click at [98, 85] on input "Client" at bounding box center [121, 85] width 123 height 16
paste input "[PERSON_NAME] 900714226"
click at [92, 114] on span "Select & add items from the list below" at bounding box center [220, 144] width 367 height 83
click at [102, 85] on input "[PERSON_NAME] 900714226" at bounding box center [100, 85] width 81 height 16
click at [164, 79] on button "Add Client" at bounding box center [161, 85] width 43 height 16
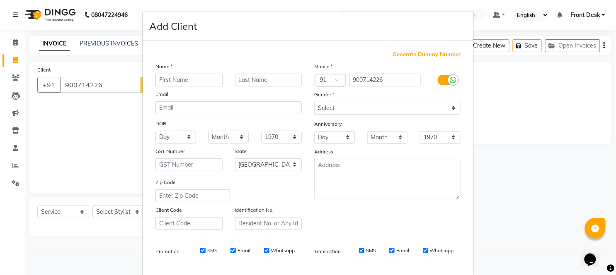
click at [169, 79] on input "text" at bounding box center [188, 80] width 67 height 13
click at [338, 111] on select "Select [DEMOGRAPHIC_DATA] [DEMOGRAPHIC_DATA] Other Prefer Not To Say" at bounding box center [387, 108] width 146 height 13
click at [314, 102] on select "Select [DEMOGRAPHIC_DATA] [DEMOGRAPHIC_DATA] Other Prefer Not To Say" at bounding box center [387, 108] width 146 height 13
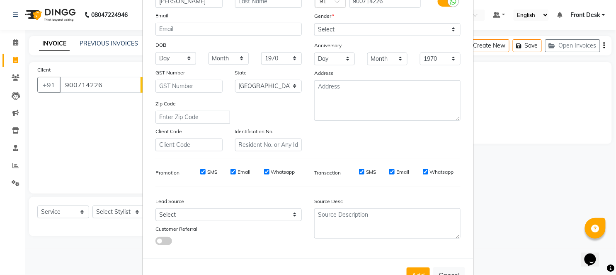
scroll to position [107, 0]
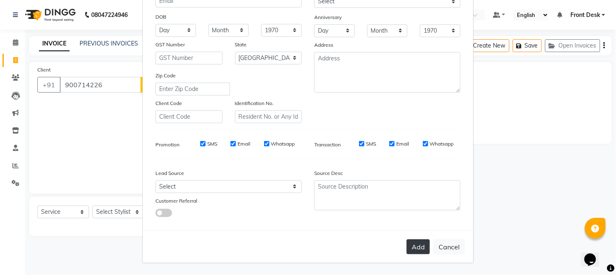
click at [415, 249] on button "Add" at bounding box center [417, 247] width 23 height 15
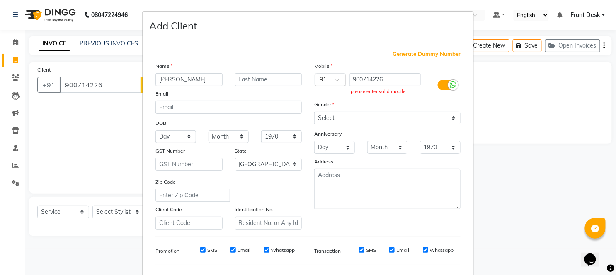
scroll to position [0, 0]
click at [391, 77] on input "900714226" at bounding box center [385, 80] width 72 height 13
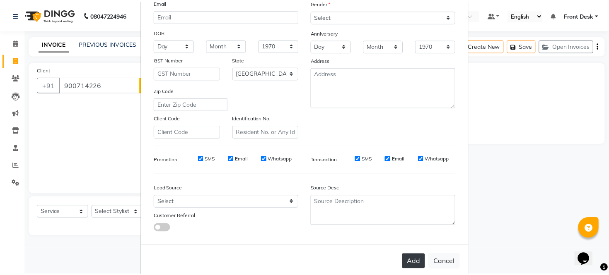
scroll to position [92, 0]
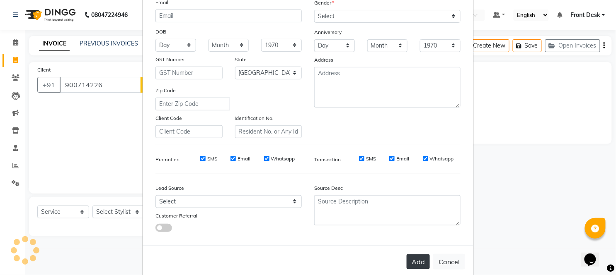
click at [422, 259] on button "Add" at bounding box center [417, 262] width 23 height 15
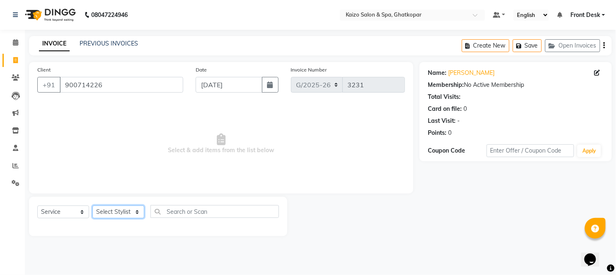
click at [100, 213] on select "Select Stylist [PERSON_NAME] ANJALI [PERSON_NAME] [PERSON_NAME] Front Desk [PER…" at bounding box center [118, 212] width 52 height 13
click at [92, 206] on select "Select Stylist [PERSON_NAME] ANJALI [PERSON_NAME] [PERSON_NAME] Front Desk [PER…" at bounding box center [118, 212] width 52 height 13
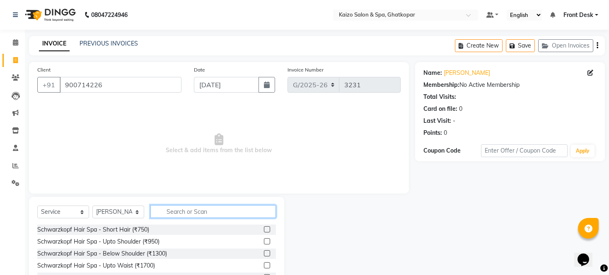
click at [176, 215] on input "text" at bounding box center [213, 211] width 126 height 13
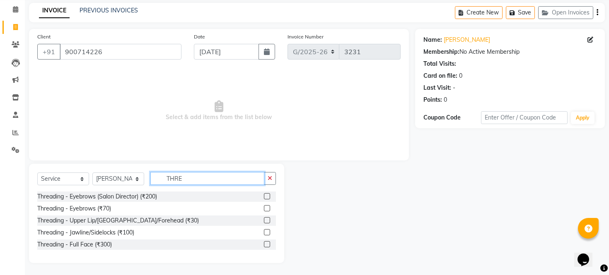
scroll to position [34, 0]
click at [268, 232] on label at bounding box center [267, 232] width 6 height 6
click at [268, 232] on input "checkbox" at bounding box center [266, 232] width 5 height 5
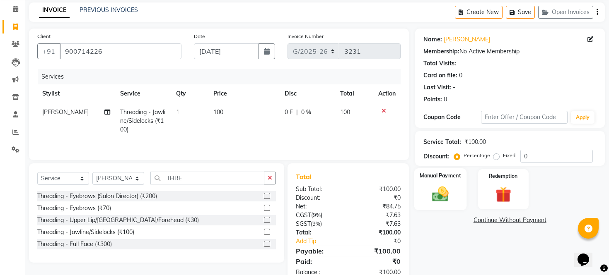
click at [443, 199] on img at bounding box center [440, 194] width 27 height 19
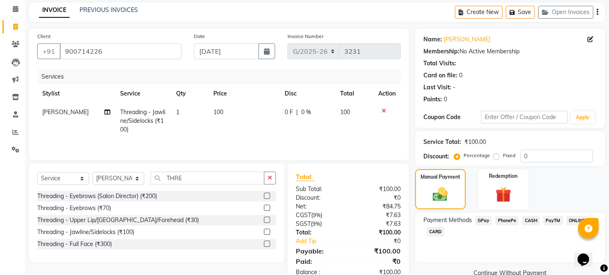
click at [500, 226] on span "PhonePe" at bounding box center [507, 221] width 24 height 10
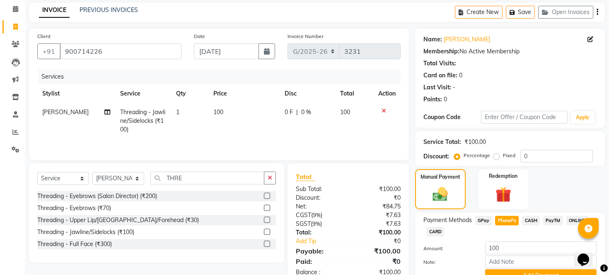
scroll to position [83, 0]
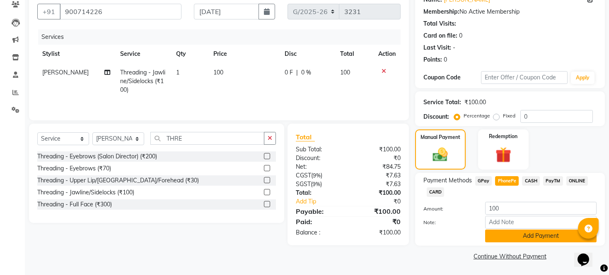
click at [517, 236] on button "Add Payment" at bounding box center [540, 236] width 111 height 13
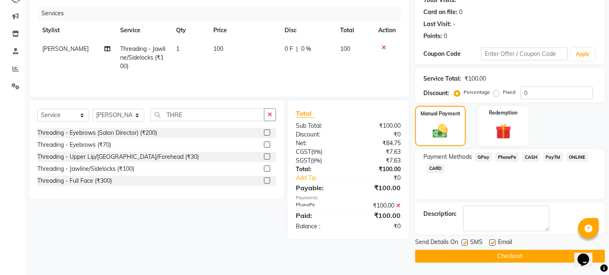
scroll to position [106, 0]
click at [463, 242] on label at bounding box center [464, 243] width 6 height 6
click at [463, 242] on input "checkbox" at bounding box center [463, 243] width 5 height 5
click at [493, 243] on label at bounding box center [492, 243] width 6 height 6
click at [493, 243] on input "checkbox" at bounding box center [491, 243] width 5 height 5
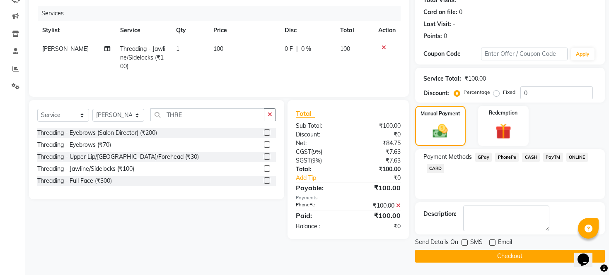
click at [495, 256] on button "Checkout" at bounding box center [510, 256] width 190 height 13
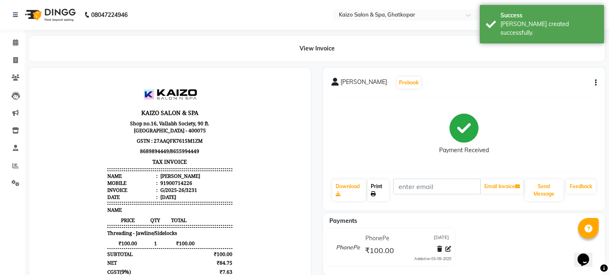
click at [375, 193] on icon at bounding box center [373, 194] width 5 height 5
click at [21, 59] on span at bounding box center [15, 61] width 14 height 10
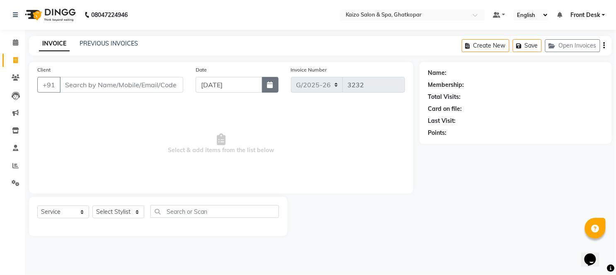
click at [268, 82] on icon "button" at bounding box center [270, 85] width 6 height 7
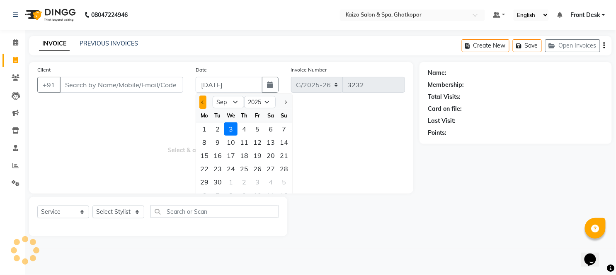
click at [203, 98] on button "Previous month" at bounding box center [202, 102] width 7 height 13
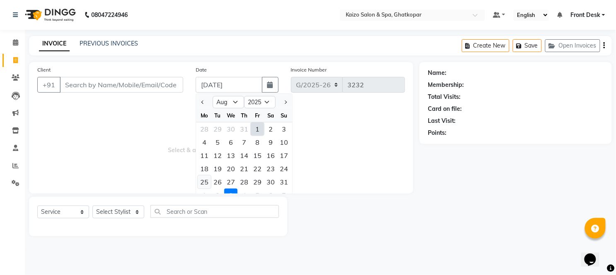
click at [202, 176] on div "25" at bounding box center [204, 182] width 13 height 13
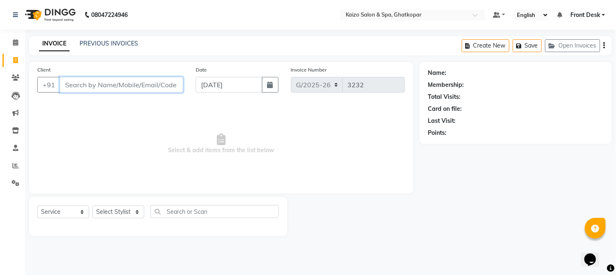
click at [134, 81] on input "Client" at bounding box center [121, 85] width 123 height 16
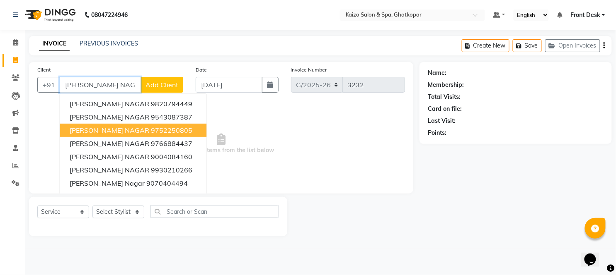
click at [151, 134] on ngb-highlight "9752250805" at bounding box center [171, 130] width 41 height 8
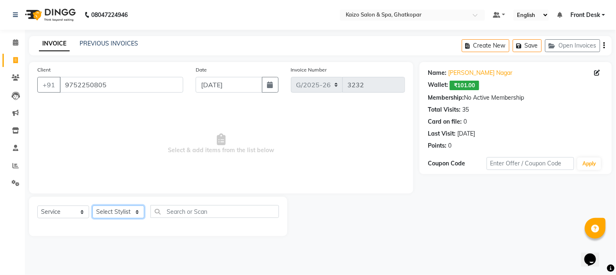
click at [108, 213] on select "Select Stylist [PERSON_NAME] ANJALI [PERSON_NAME] [PERSON_NAME] Front Desk [PER…" at bounding box center [118, 212] width 52 height 13
click at [92, 206] on select "Select Stylist [PERSON_NAME] ANJALI [PERSON_NAME] [PERSON_NAME] Front Desk [PER…" at bounding box center [118, 212] width 52 height 13
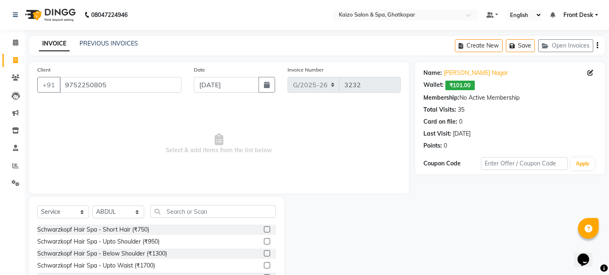
click at [188, 204] on div "Select Service Product Membership Package Voucher Prepaid Gift Card Select Styl…" at bounding box center [156, 258] width 255 height 122
click at [189, 210] on input "text" at bounding box center [213, 211] width 126 height 13
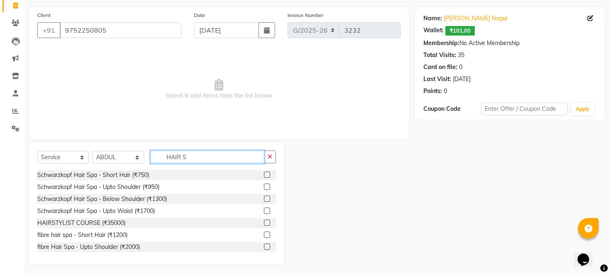
scroll to position [56, 0]
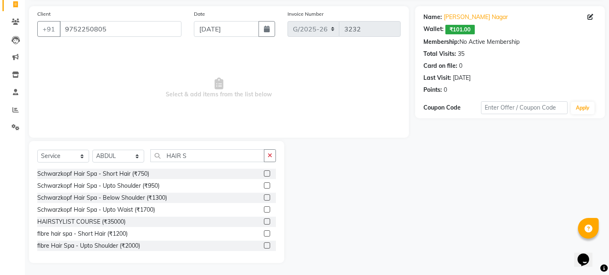
click at [264, 246] on label at bounding box center [267, 246] width 6 height 6
click at [264, 246] on input "checkbox" at bounding box center [266, 246] width 5 height 5
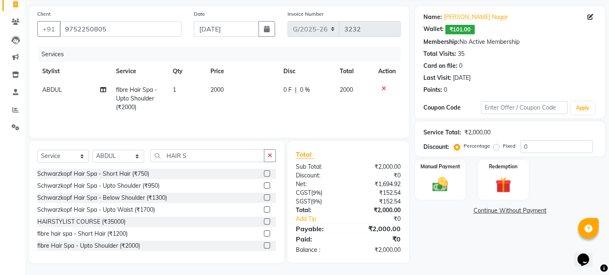
click at [240, 75] on th "Price" at bounding box center [241, 71] width 73 height 19
click at [239, 89] on td "2000" at bounding box center [241, 99] width 73 height 36
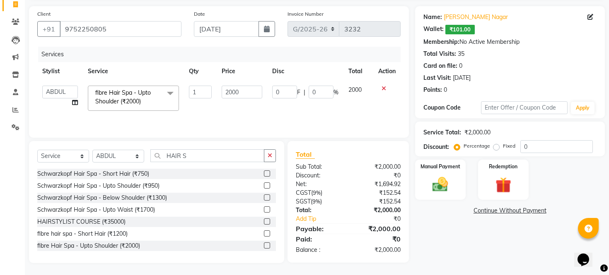
click at [239, 89] on input "2000" at bounding box center [242, 92] width 41 height 13
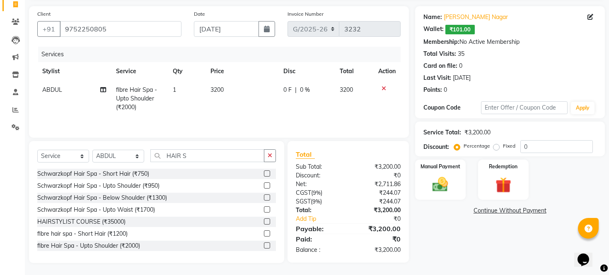
click at [254, 103] on td "3200" at bounding box center [241, 99] width 73 height 36
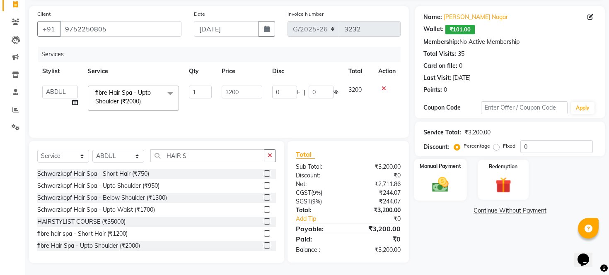
click at [439, 188] on img at bounding box center [440, 185] width 27 height 19
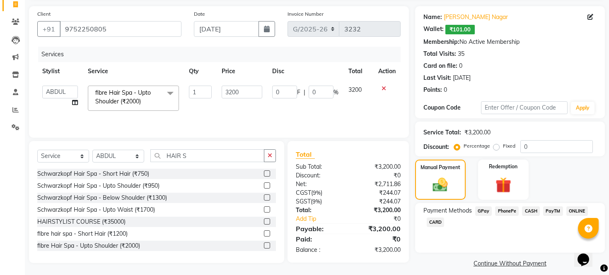
click at [525, 216] on span "CASH" at bounding box center [531, 212] width 18 height 10
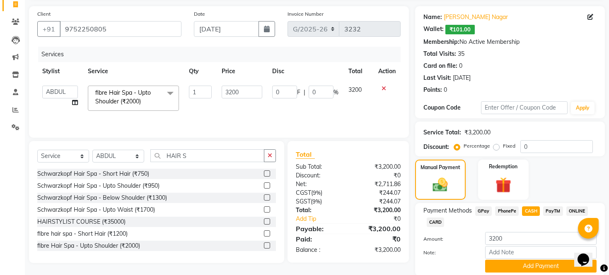
scroll to position [96, 0]
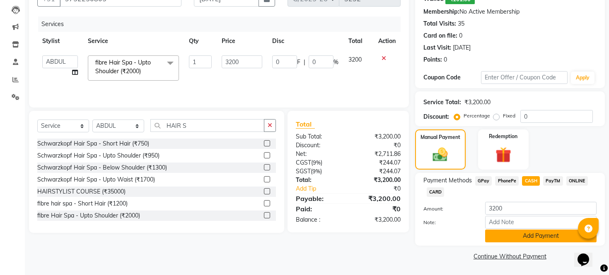
click at [517, 237] on button "Add Payment" at bounding box center [540, 236] width 111 height 13
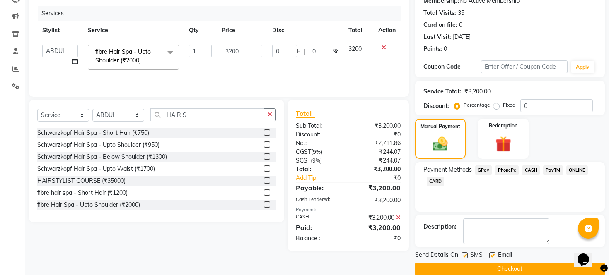
scroll to position [119, 0]
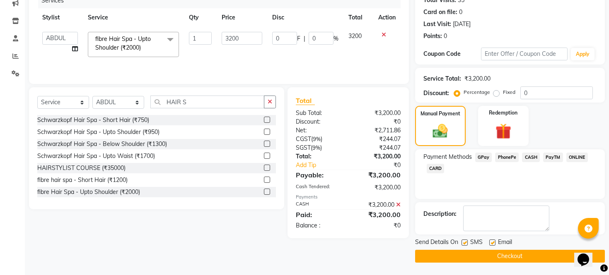
click at [463, 242] on label at bounding box center [464, 243] width 6 height 6
click at [463, 242] on input "checkbox" at bounding box center [463, 243] width 5 height 5
click at [490, 241] on label at bounding box center [492, 243] width 6 height 6
click at [490, 241] on input "checkbox" at bounding box center [491, 243] width 5 height 5
click at [499, 258] on button "Checkout" at bounding box center [510, 256] width 190 height 13
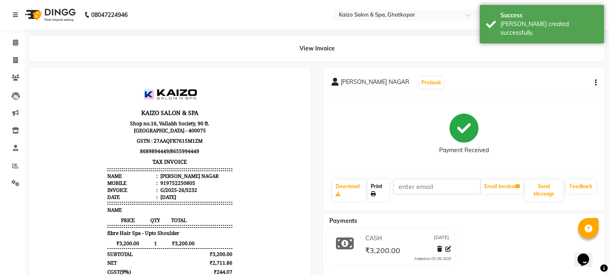
click at [380, 195] on link "Print" at bounding box center [378, 191] width 22 height 22
click at [3, 59] on link "Invoice" at bounding box center [12, 61] width 20 height 14
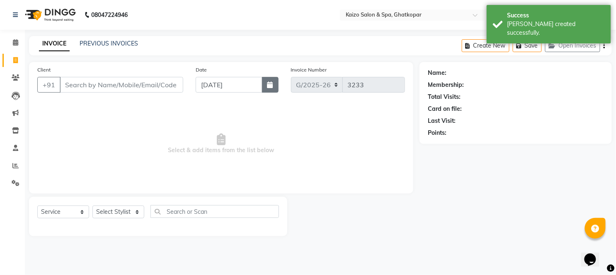
click at [268, 87] on icon "button" at bounding box center [270, 85] width 6 height 7
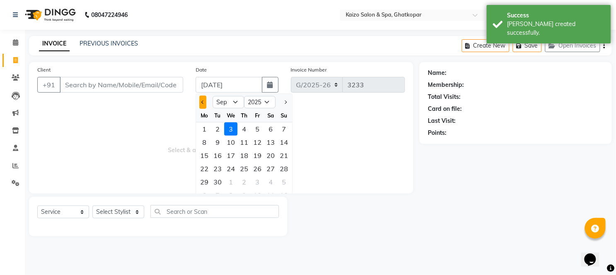
click at [202, 98] on button "Previous month" at bounding box center [202, 102] width 7 height 13
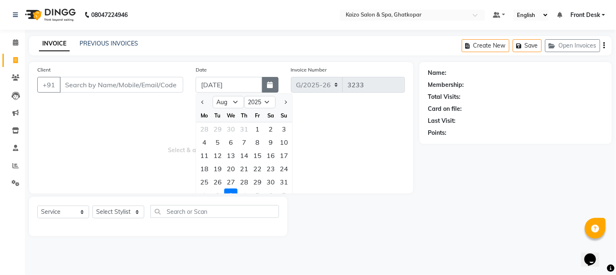
click at [268, 83] on icon "button" at bounding box center [270, 85] width 6 height 7
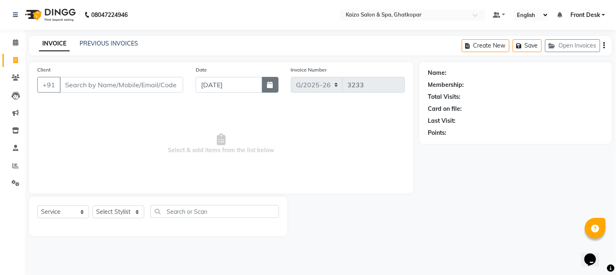
click at [267, 85] on icon "button" at bounding box center [270, 85] width 6 height 7
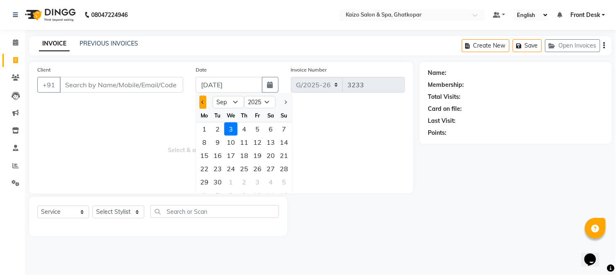
click at [204, 105] on button "Previous month" at bounding box center [202, 102] width 7 height 13
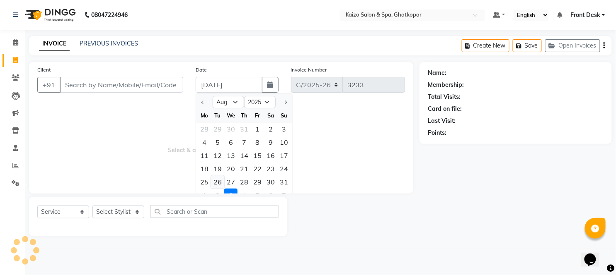
click at [218, 179] on div "26" at bounding box center [217, 182] width 13 height 13
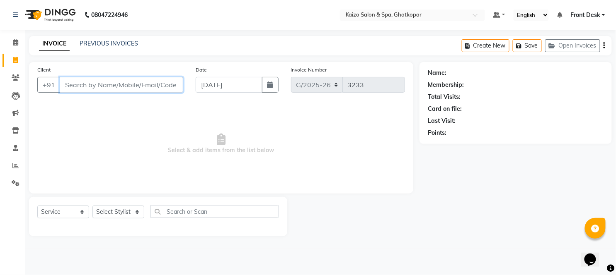
click at [123, 86] on input "Client" at bounding box center [121, 85] width 123 height 16
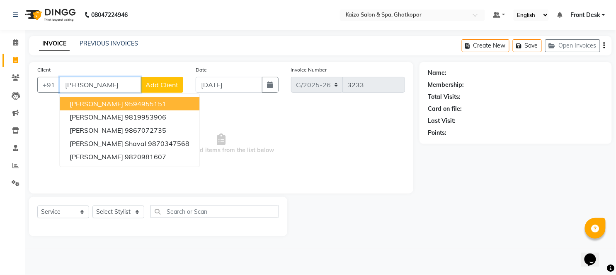
click at [126, 102] on ngb-highlight "9594955151" at bounding box center [145, 104] width 41 height 8
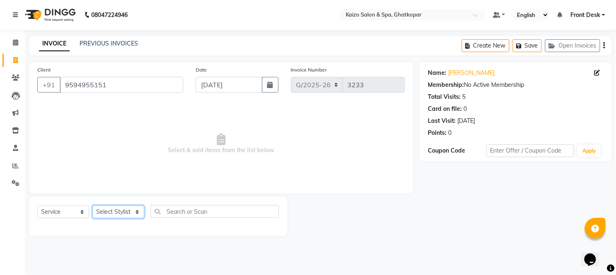
click at [106, 210] on select "Select Stylist [PERSON_NAME] ANJALI [PERSON_NAME] [PERSON_NAME] Front Desk [PER…" at bounding box center [118, 212] width 52 height 13
click at [92, 206] on select "Select Stylist [PERSON_NAME] ANJALI [PERSON_NAME] [PERSON_NAME] Front Desk [PER…" at bounding box center [118, 212] width 52 height 13
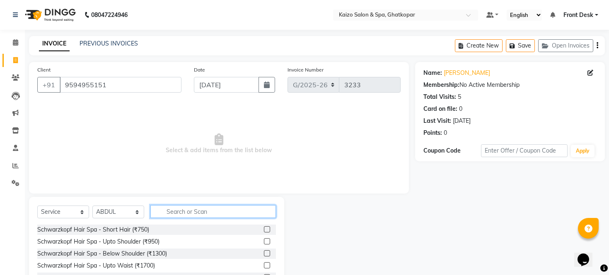
click at [174, 218] on input "text" at bounding box center [213, 211] width 126 height 13
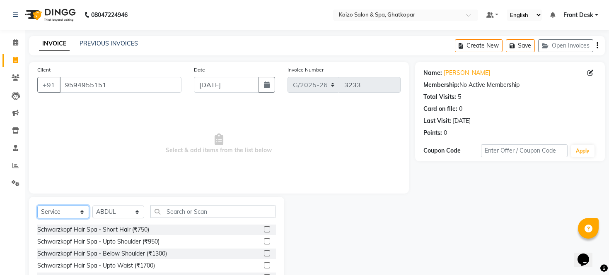
click at [56, 216] on select "Select Service Product Membership Package Voucher Prepaid Gift Card" at bounding box center [63, 212] width 52 height 13
click at [37, 206] on select "Select Service Product Membership Package Voucher Prepaid Gift Card" at bounding box center [63, 212] width 52 height 13
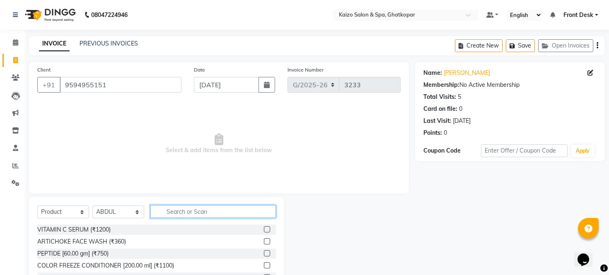
click at [206, 210] on input "text" at bounding box center [213, 211] width 126 height 13
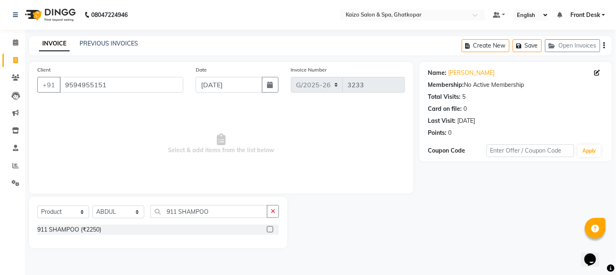
click at [273, 229] on div at bounding box center [273, 230] width 12 height 10
click at [272, 229] on label at bounding box center [270, 230] width 6 height 6
click at [272, 229] on input "checkbox" at bounding box center [269, 229] width 5 height 5
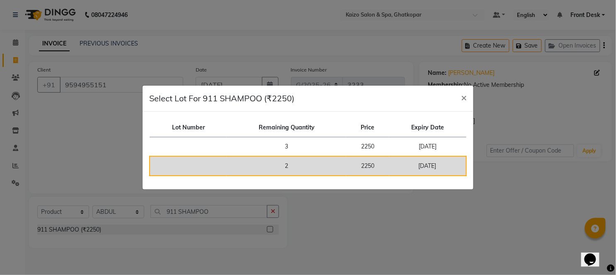
click at [308, 159] on td "2" at bounding box center [286, 166] width 119 height 19
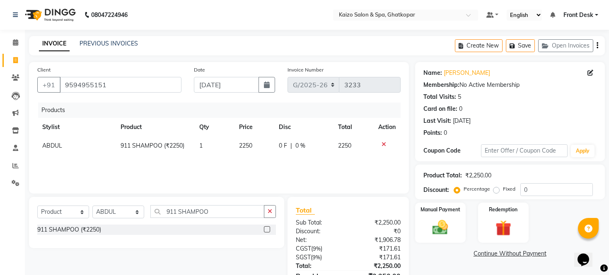
click at [266, 231] on label at bounding box center [267, 230] width 6 height 6
click at [266, 231] on input "checkbox" at bounding box center [266, 229] width 5 height 5
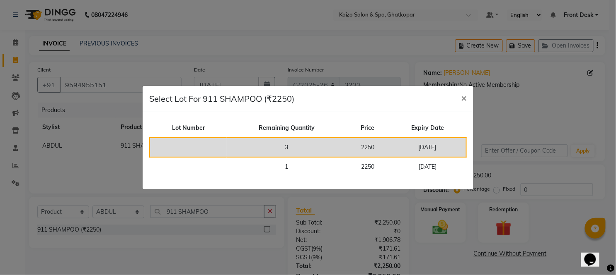
click at [366, 148] on td "2250" at bounding box center [367, 147] width 43 height 19
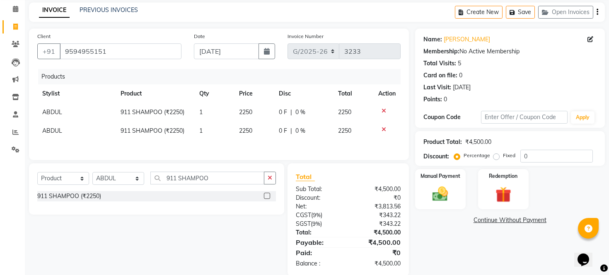
scroll to position [49, 0]
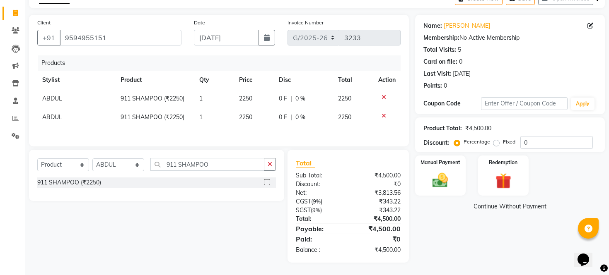
click at [539, 133] on div "Product Total: ₹4,500.00 Discount: Percentage Fixed 0" at bounding box center [509, 135] width 173 height 28
click at [539, 137] on input "0" at bounding box center [556, 142] width 72 height 13
click at [444, 225] on div "Name: [PERSON_NAME] Membership: No Active Membership Total Visits: 5 Card on fi…" at bounding box center [513, 139] width 196 height 248
click at [442, 186] on img at bounding box center [440, 180] width 27 height 19
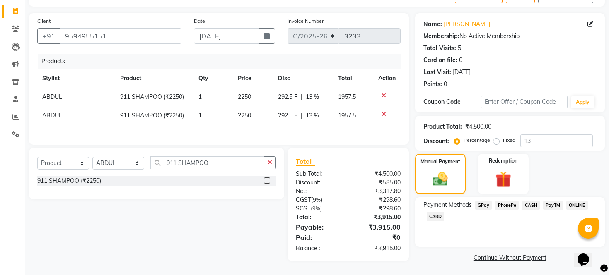
click at [433, 222] on span "CARD" at bounding box center [436, 217] width 18 height 10
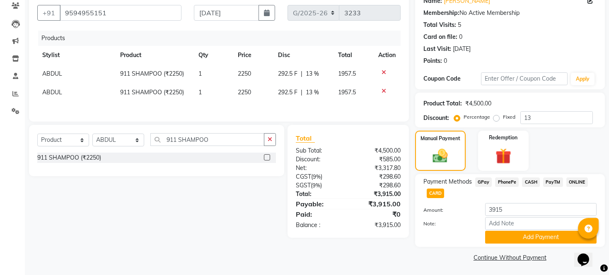
scroll to position [83, 0]
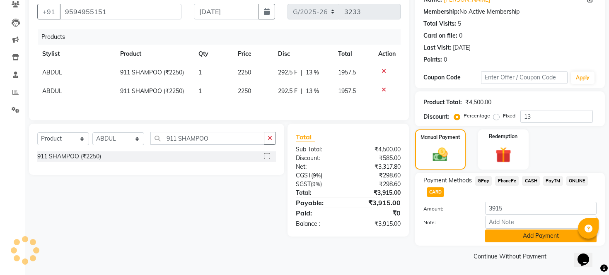
click at [540, 234] on button "Add Payment" at bounding box center [540, 236] width 111 height 13
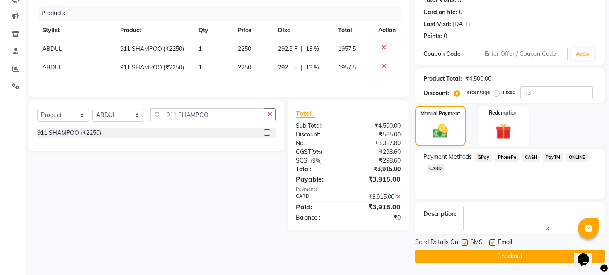
scroll to position [106, 0]
click at [459, 242] on div "Send Details On SMS Email" at bounding box center [510, 243] width 190 height 10
click at [464, 243] on label at bounding box center [464, 243] width 6 height 6
click at [464, 243] on input "checkbox" at bounding box center [463, 243] width 5 height 5
click at [489, 244] on label at bounding box center [492, 243] width 6 height 6
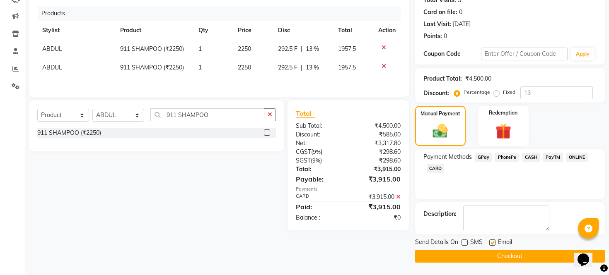
click at [489, 244] on input "checkbox" at bounding box center [491, 243] width 5 height 5
click at [489, 256] on button "Checkout" at bounding box center [510, 256] width 190 height 13
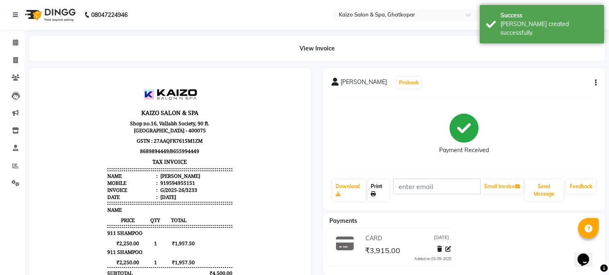
click at [380, 191] on link "Print" at bounding box center [378, 191] width 22 height 22
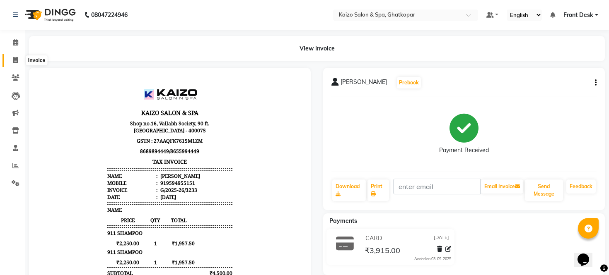
click at [14, 60] on icon at bounding box center [15, 60] width 5 height 6
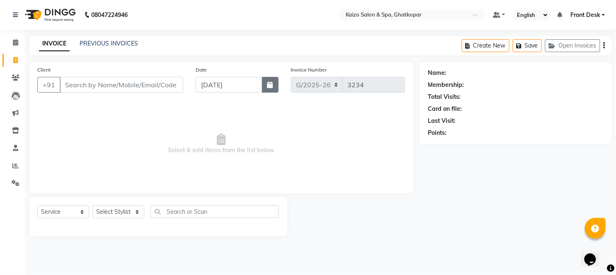
click at [268, 85] on icon "button" at bounding box center [270, 85] width 6 height 7
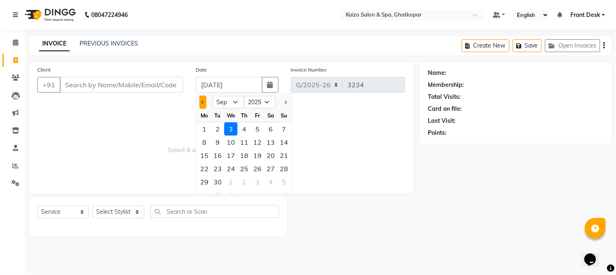
click at [201, 99] on button "Previous month" at bounding box center [202, 102] width 7 height 13
click at [218, 181] on div "26" at bounding box center [217, 182] width 13 height 13
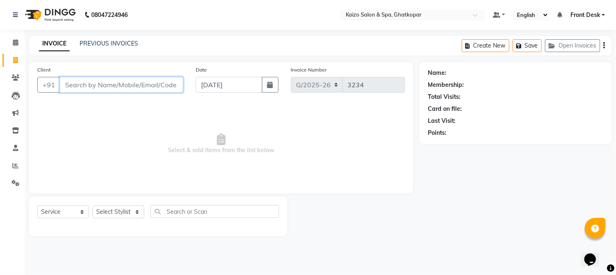
click at [137, 86] on input "Client" at bounding box center [121, 85] width 123 height 16
paste input "SUNIL 9839418677"
click at [84, 81] on input "SUNIL 9839418677" at bounding box center [100, 85] width 81 height 16
click at [157, 84] on span "Add Client" at bounding box center [161, 85] width 33 height 8
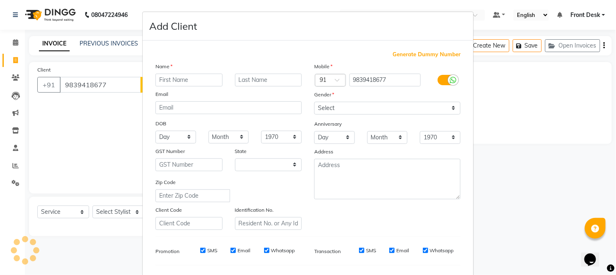
click at [173, 80] on input "text" at bounding box center [188, 80] width 67 height 13
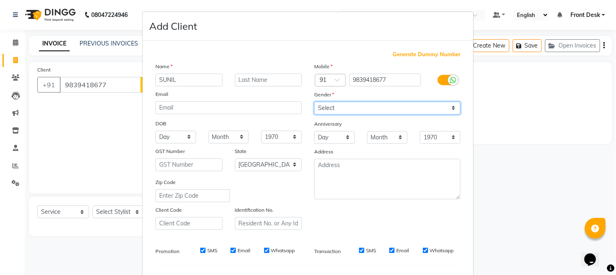
click at [341, 102] on select "Select [DEMOGRAPHIC_DATA] [DEMOGRAPHIC_DATA] Other Prefer Not To Say" at bounding box center [387, 108] width 146 height 13
click at [314, 102] on select "Select [DEMOGRAPHIC_DATA] [DEMOGRAPHIC_DATA] Other Prefer Not To Say" at bounding box center [387, 108] width 146 height 13
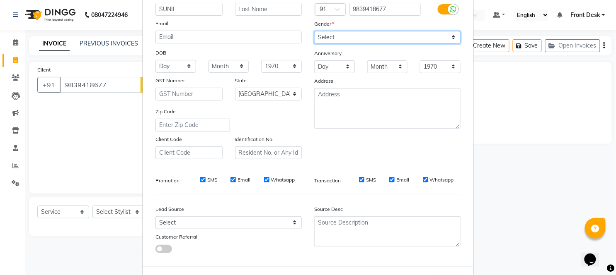
scroll to position [92, 0]
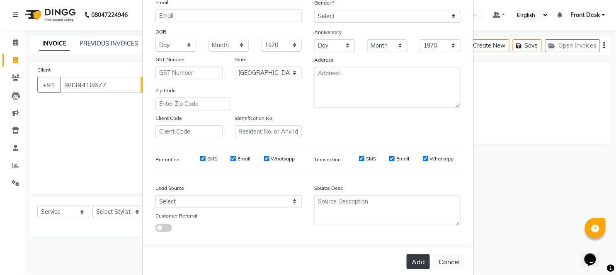
click at [413, 261] on button "Add" at bounding box center [417, 262] width 23 height 15
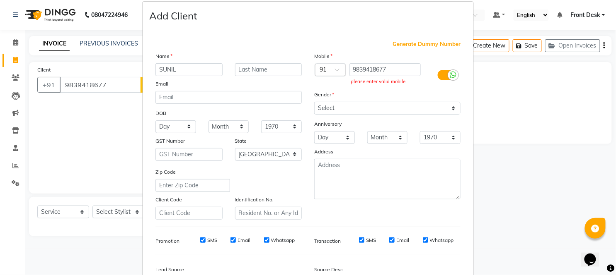
scroll to position [0, 0]
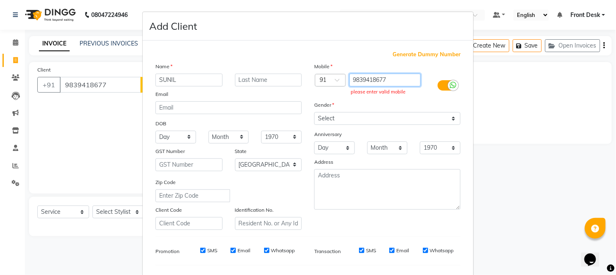
click at [388, 80] on input "9839418677" at bounding box center [385, 80] width 72 height 13
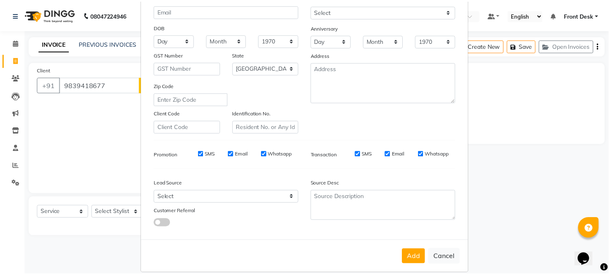
scroll to position [107, 0]
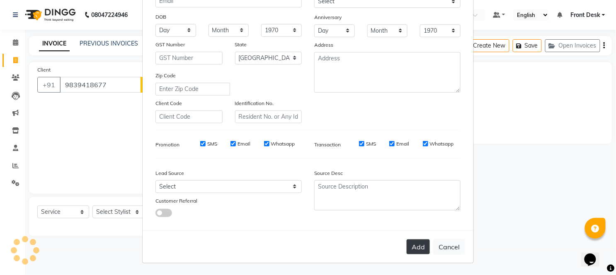
click at [410, 246] on button "Add" at bounding box center [417, 247] width 23 height 15
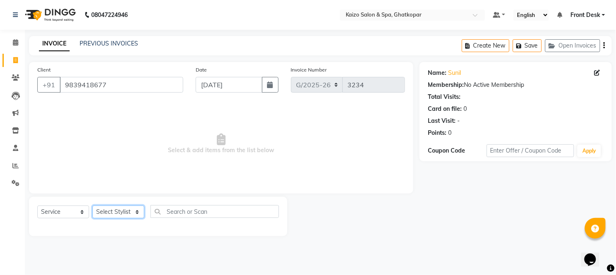
click at [110, 209] on select "Select Stylist [PERSON_NAME] ANJALI [PERSON_NAME] [PERSON_NAME] Front Desk [PER…" at bounding box center [118, 212] width 52 height 13
click at [92, 206] on select "Select Stylist [PERSON_NAME] ANJALI [PERSON_NAME] [PERSON_NAME] Front Desk [PER…" at bounding box center [118, 212] width 52 height 13
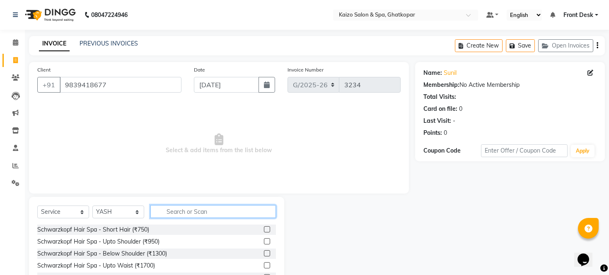
click at [213, 211] on input "text" at bounding box center [213, 211] width 126 height 13
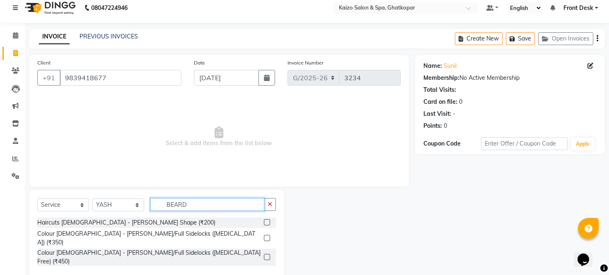
scroll to position [10, 0]
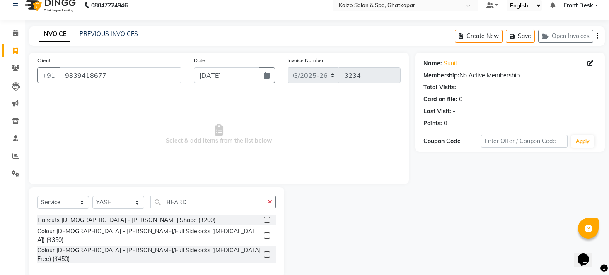
click at [264, 218] on label at bounding box center [267, 220] width 6 height 6
click at [264, 218] on input "checkbox" at bounding box center [266, 220] width 5 height 5
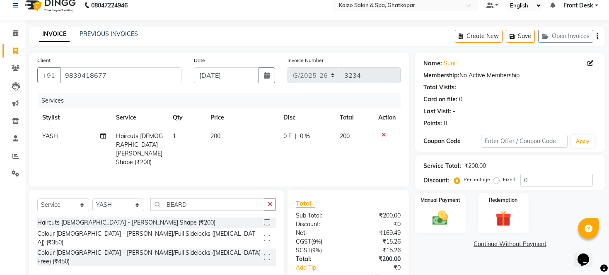
click at [244, 138] on td "200" at bounding box center [241, 149] width 73 height 45
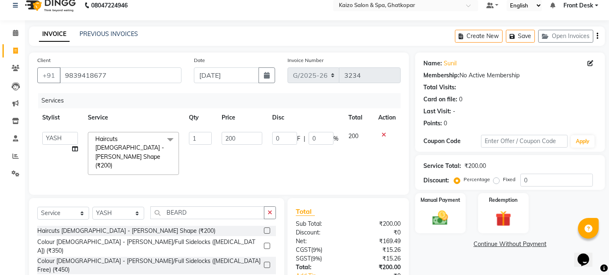
click at [244, 138] on input "200" at bounding box center [242, 138] width 41 height 13
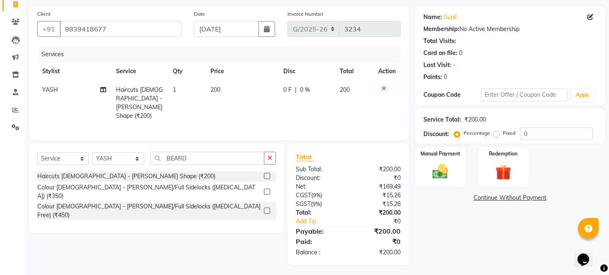
scroll to position [56, 0]
click at [442, 174] on img at bounding box center [440, 171] width 27 height 19
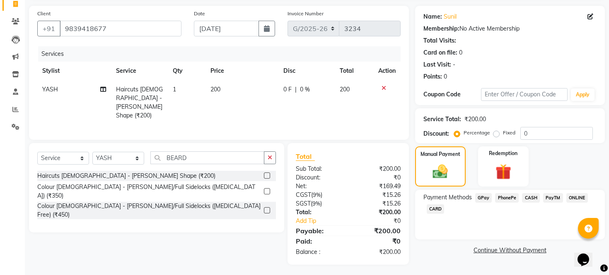
click at [531, 203] on span "CASH" at bounding box center [531, 198] width 18 height 10
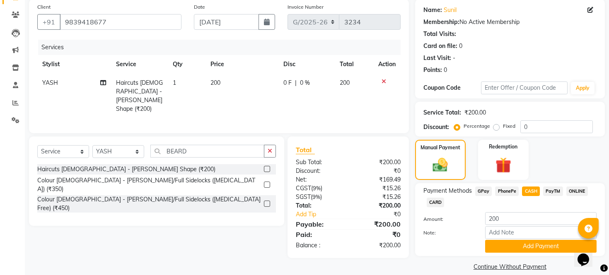
scroll to position [83, 0]
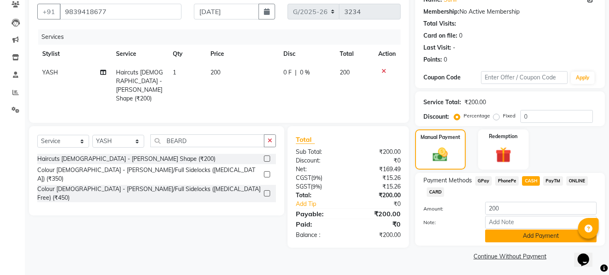
click at [527, 237] on button "Add Payment" at bounding box center [540, 236] width 111 height 13
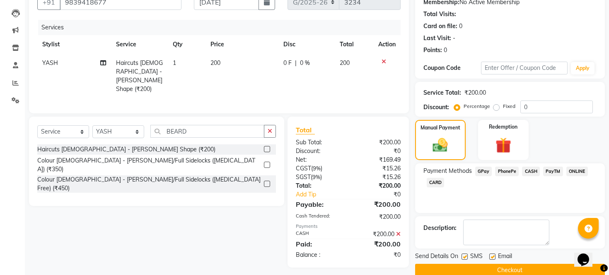
click at [464, 260] on label at bounding box center [464, 257] width 6 height 6
click at [464, 260] on input "checkbox" at bounding box center [463, 257] width 5 height 5
click at [493, 260] on label at bounding box center [492, 257] width 6 height 6
click at [493, 260] on input "checkbox" at bounding box center [491, 257] width 5 height 5
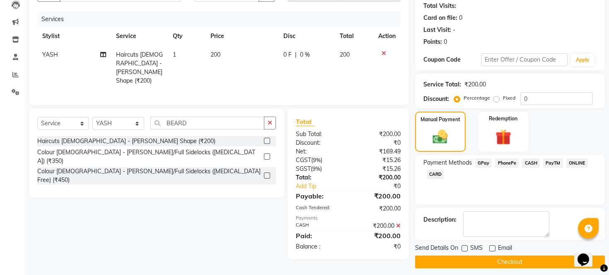
scroll to position [106, 0]
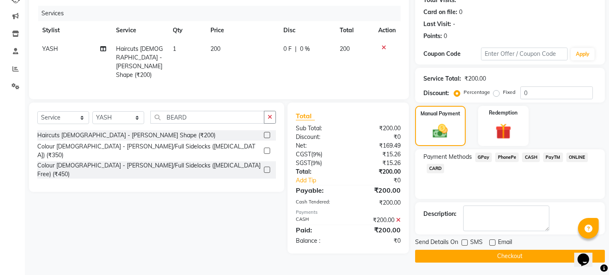
click at [470, 263] on main "INVOICE PREVIOUS INVOICES Create New Save Open Invoices Client [PHONE_NUMBER] D…" at bounding box center [317, 107] width 584 height 336
click at [466, 257] on button "Checkout" at bounding box center [510, 256] width 190 height 13
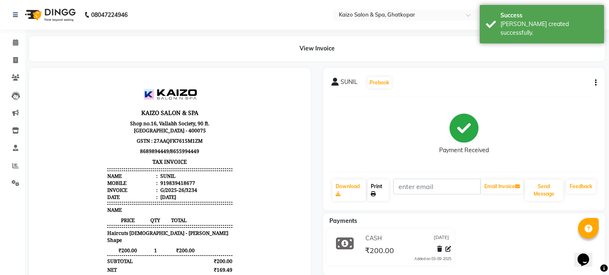
click at [379, 189] on link "Print" at bounding box center [378, 191] width 22 height 22
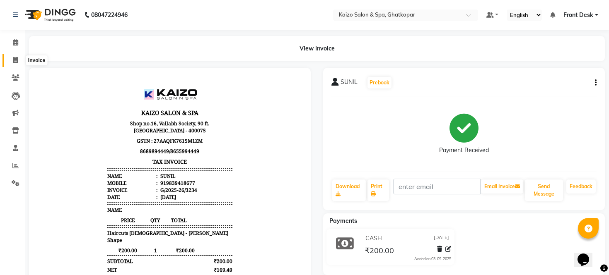
click at [17, 58] on icon at bounding box center [15, 60] width 5 height 6
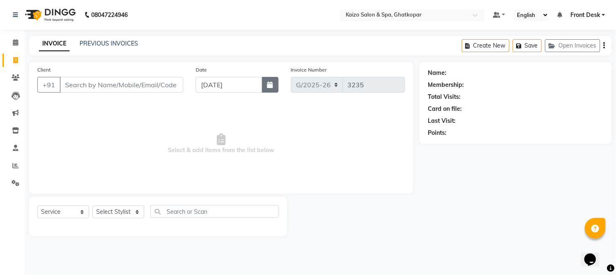
click at [268, 79] on button "button" at bounding box center [270, 85] width 17 height 16
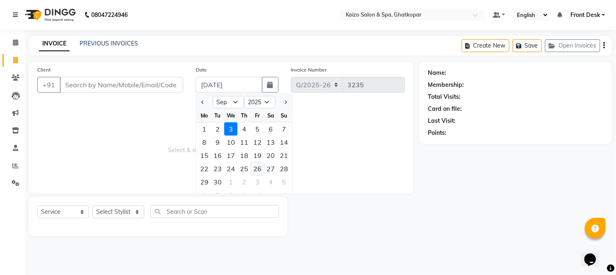
click at [254, 163] on div "26" at bounding box center [257, 168] width 13 height 13
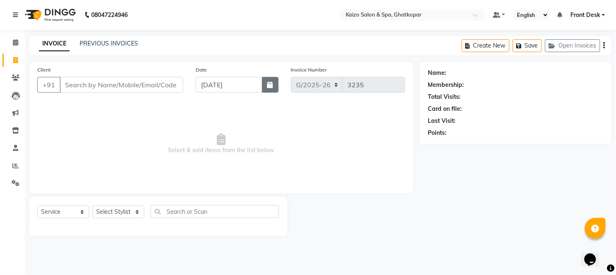
click at [270, 84] on icon "button" at bounding box center [270, 85] width 6 height 7
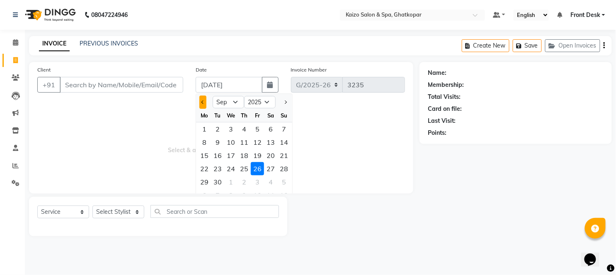
click at [204, 101] on span "Previous month" at bounding box center [202, 102] width 3 height 3
click at [218, 183] on div "26" at bounding box center [217, 182] width 13 height 13
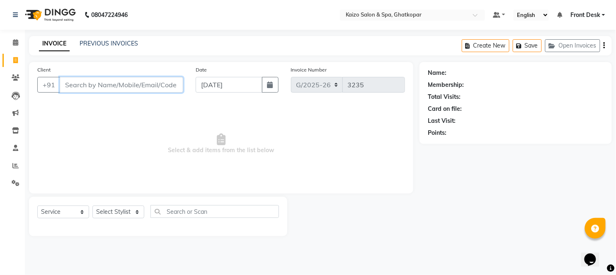
click at [135, 82] on input "Client" at bounding box center [121, 85] width 123 height 16
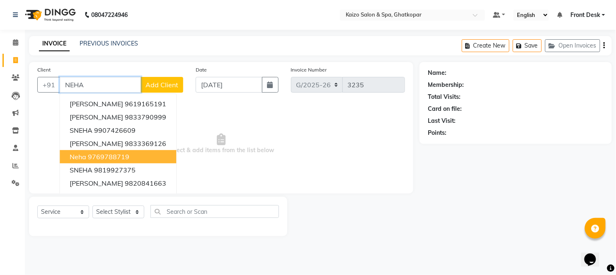
click at [117, 160] on ngb-highlight "9769788719" at bounding box center [108, 157] width 41 height 8
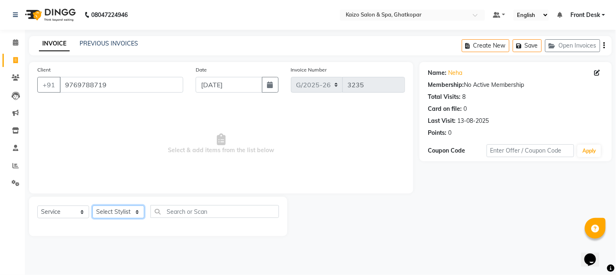
click at [108, 215] on select "Select Stylist [PERSON_NAME] ANJALI [PERSON_NAME] [PERSON_NAME] Front Desk [PER…" at bounding box center [118, 212] width 52 height 13
click at [92, 206] on select "Select Stylist [PERSON_NAME] ANJALI [PERSON_NAME] [PERSON_NAME] Front Desk [PER…" at bounding box center [118, 212] width 52 height 13
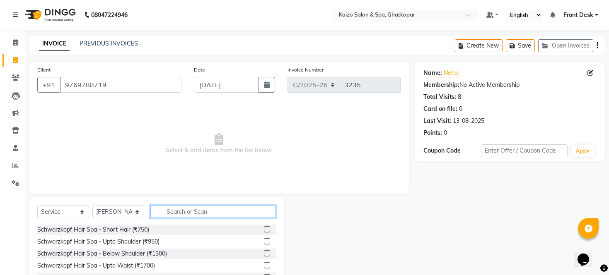
click at [181, 212] on input "text" at bounding box center [213, 211] width 126 height 13
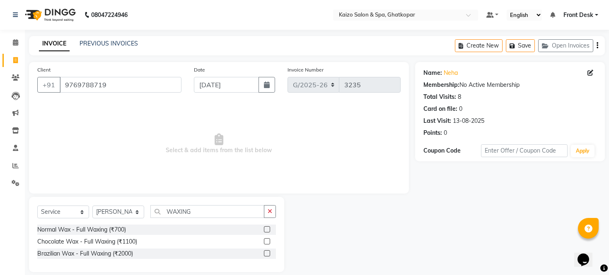
click at [264, 241] on label at bounding box center [267, 242] width 6 height 6
click at [264, 241] on input "checkbox" at bounding box center [266, 241] width 5 height 5
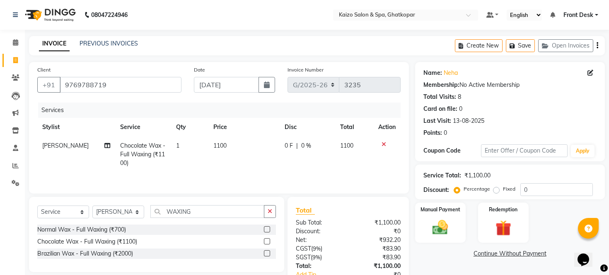
click at [241, 142] on td "1100" at bounding box center [243, 155] width 71 height 36
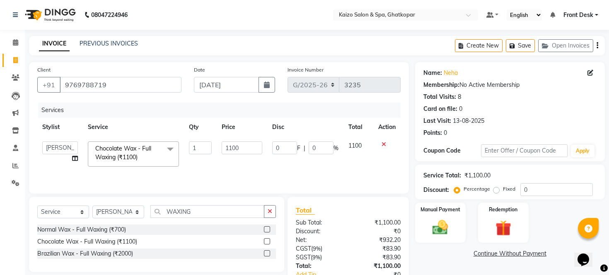
click at [241, 142] on input "1100" at bounding box center [242, 148] width 41 height 13
click at [255, 166] on td "1000" at bounding box center [242, 154] width 51 height 35
click at [438, 232] on img at bounding box center [440, 228] width 27 height 19
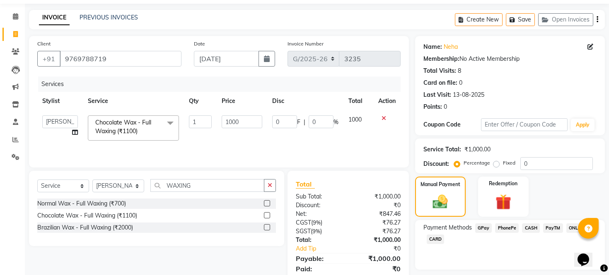
scroll to position [59, 0]
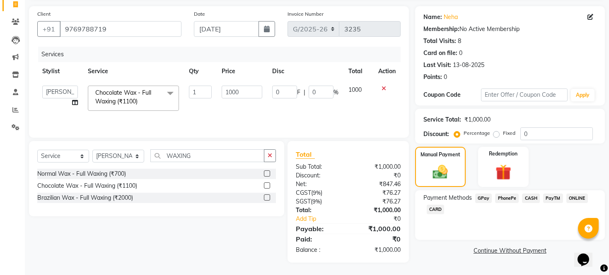
click at [511, 201] on span "PhonePe" at bounding box center [507, 199] width 24 height 10
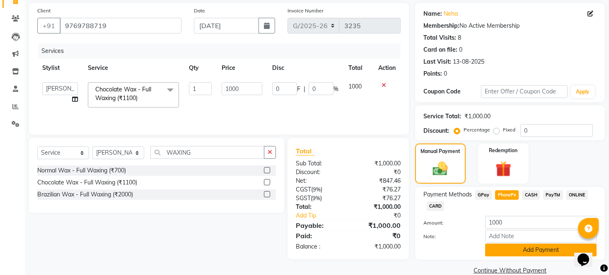
click at [503, 257] on button "Add Payment" at bounding box center [540, 250] width 111 height 13
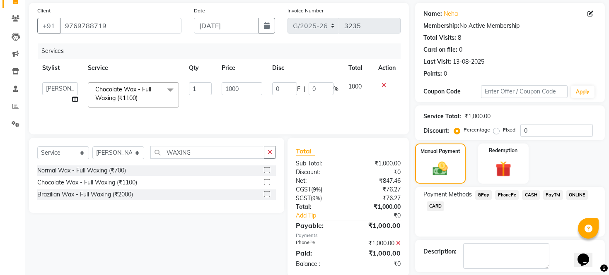
scroll to position [106, 0]
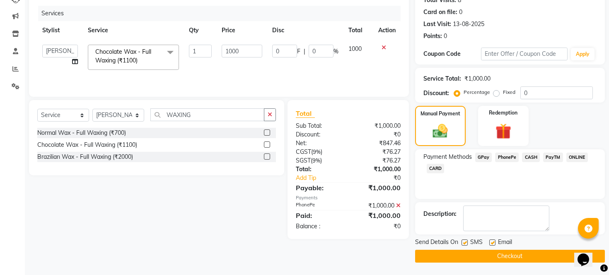
click at [465, 244] on label at bounding box center [464, 243] width 6 height 6
click at [465, 244] on input "checkbox" at bounding box center [463, 243] width 5 height 5
click at [490, 243] on label at bounding box center [492, 243] width 6 height 6
click at [490, 243] on input "checkbox" at bounding box center [491, 243] width 5 height 5
click at [490, 251] on button "Checkout" at bounding box center [510, 256] width 190 height 13
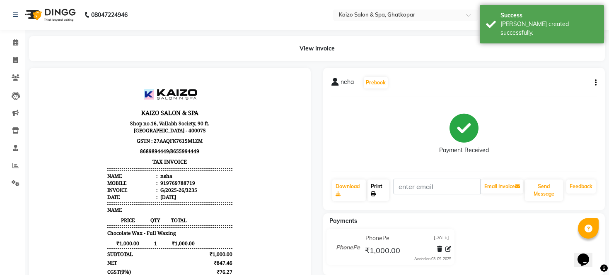
click at [378, 188] on link "Print" at bounding box center [378, 191] width 22 height 22
click at [14, 60] on icon at bounding box center [15, 60] width 5 height 6
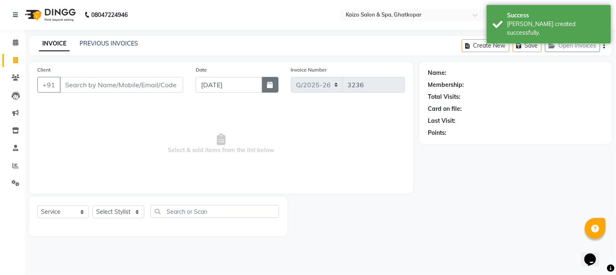
click at [270, 85] on icon "button" at bounding box center [270, 85] width 6 height 7
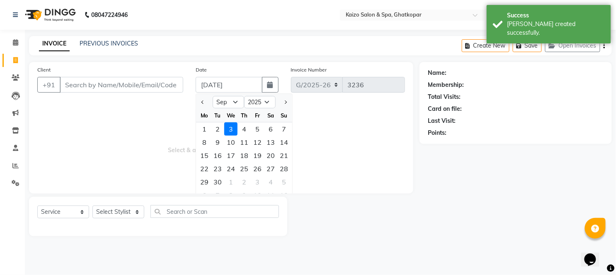
click at [197, 99] on div at bounding box center [204, 102] width 17 height 13
click at [202, 100] on button "Previous month" at bounding box center [202, 102] width 7 height 13
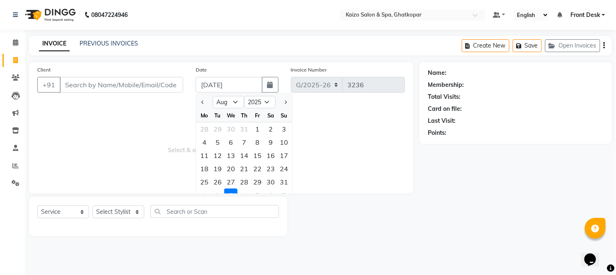
click at [218, 181] on div "26" at bounding box center [217, 182] width 13 height 13
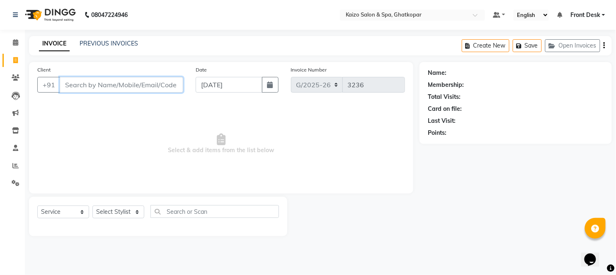
click at [114, 80] on input "Client" at bounding box center [121, 85] width 123 height 16
paste input "[PERSON_NAME] 9004075924"
click at [89, 83] on input "[PERSON_NAME] 9004075924" at bounding box center [100, 85] width 81 height 16
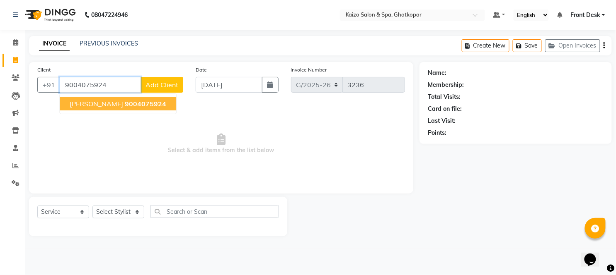
click at [83, 100] on span "[PERSON_NAME]" at bounding box center [96, 104] width 53 height 8
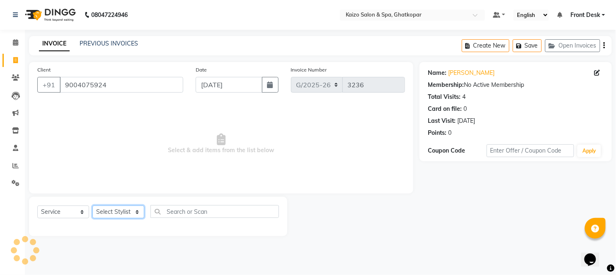
click at [99, 210] on select "Select Stylist [PERSON_NAME] ANJALI [PERSON_NAME] [PERSON_NAME] Front Desk [PER…" at bounding box center [118, 212] width 52 height 13
click at [92, 206] on select "Select Stylist [PERSON_NAME] ANJALI [PERSON_NAME] [PERSON_NAME] Front Desk [PER…" at bounding box center [118, 212] width 52 height 13
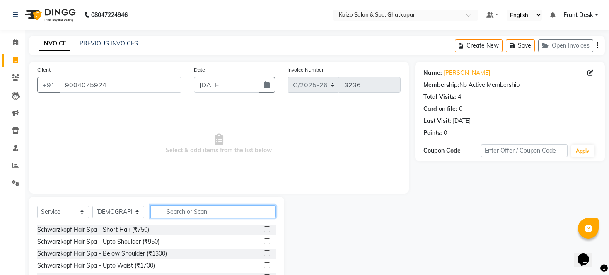
click at [202, 216] on input "text" at bounding box center [213, 211] width 126 height 13
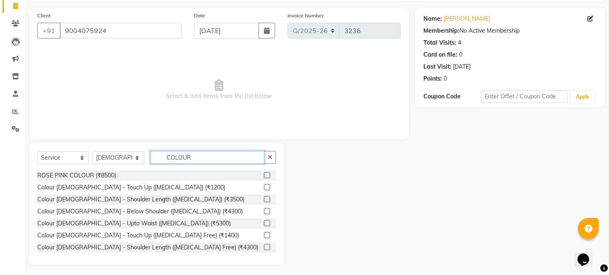
scroll to position [56, 0]
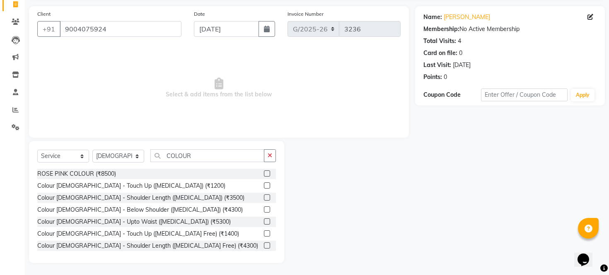
click at [264, 207] on label at bounding box center [267, 210] width 6 height 6
click at [264, 208] on input "checkbox" at bounding box center [266, 210] width 5 height 5
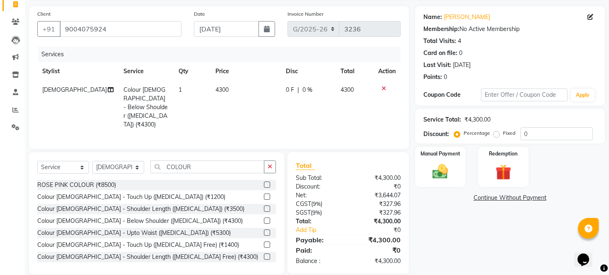
click at [246, 93] on td "4300" at bounding box center [245, 107] width 70 height 53
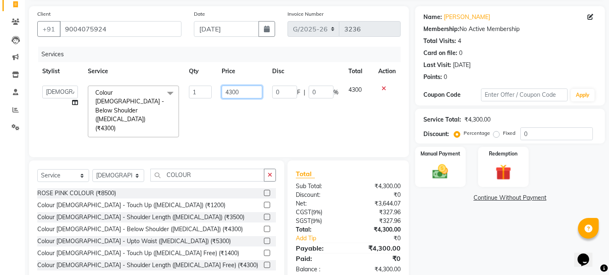
click at [245, 92] on input "4300" at bounding box center [242, 92] width 41 height 13
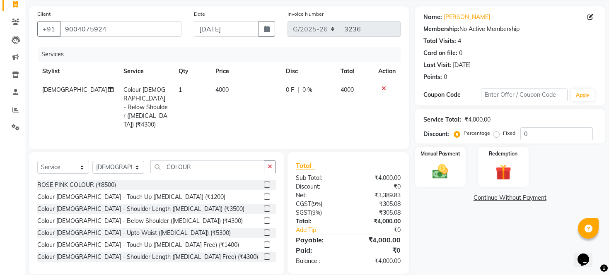
click at [249, 107] on td "4000" at bounding box center [245, 107] width 70 height 53
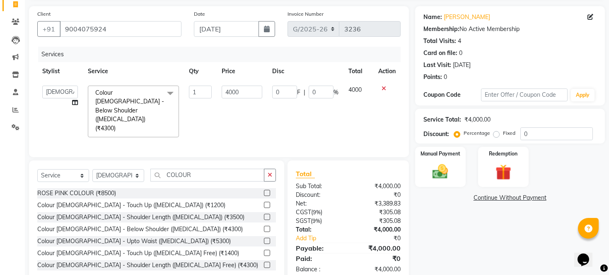
scroll to position [65, 0]
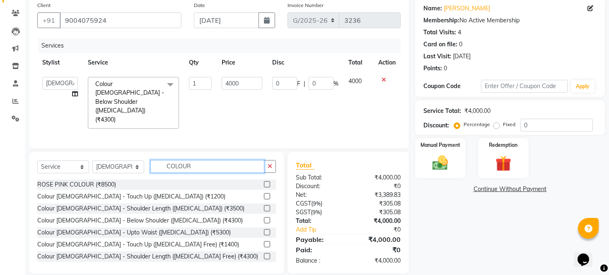
click at [199, 160] on input "COLOUR" at bounding box center [207, 166] width 114 height 13
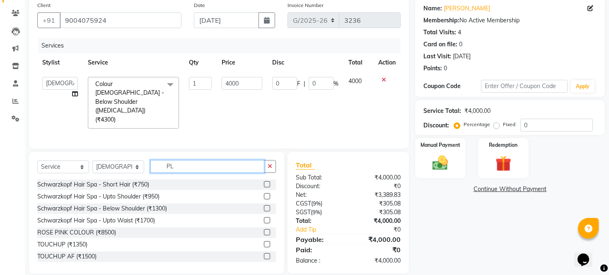
scroll to position [64, 0]
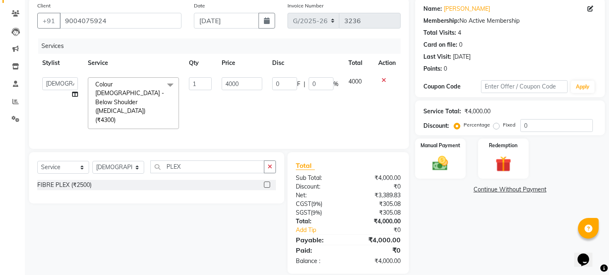
click at [266, 182] on label at bounding box center [267, 185] width 6 height 6
click at [266, 183] on input "checkbox" at bounding box center [266, 185] width 5 height 5
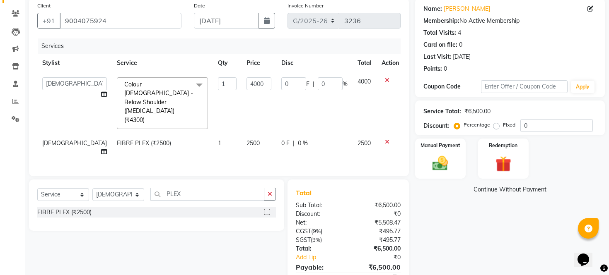
click at [245, 134] on td "2500" at bounding box center [258, 147] width 35 height 27
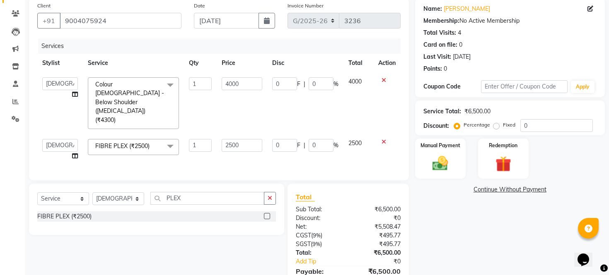
click at [245, 139] on input "2500" at bounding box center [242, 145] width 41 height 13
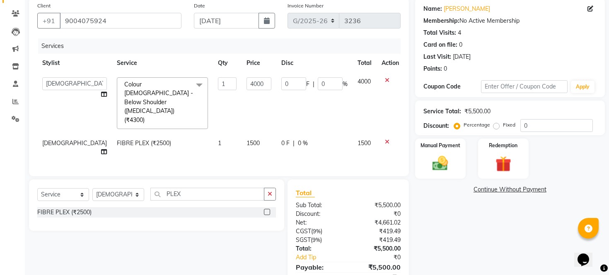
click at [278, 140] on div "Services Stylist Service Qty Price Disc Total Action [PERSON_NAME] ANJALI [PERS…" at bounding box center [218, 104] width 363 height 130
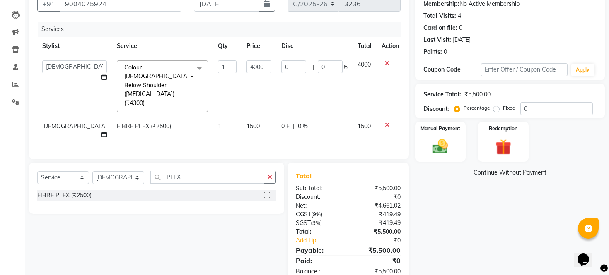
scroll to position [83, 0]
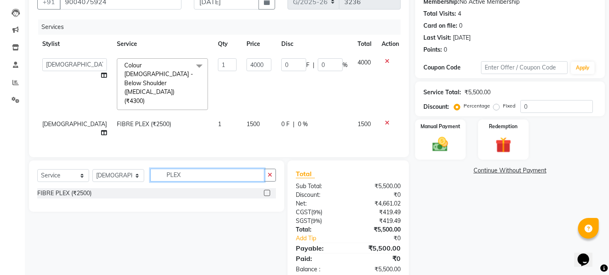
click at [191, 169] on input "PLEX" at bounding box center [207, 175] width 114 height 13
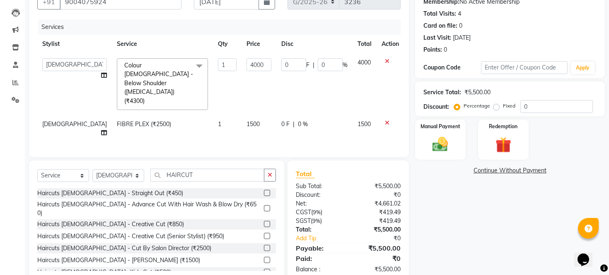
click at [264, 221] on label at bounding box center [267, 224] width 6 height 6
click at [264, 222] on input "checkbox" at bounding box center [266, 224] width 5 height 5
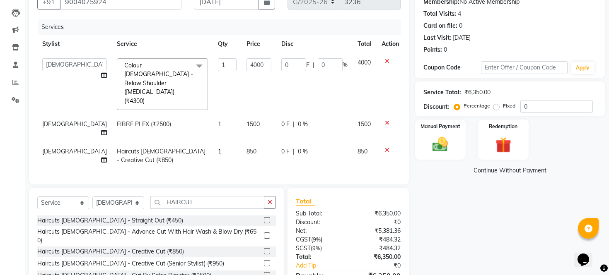
click at [251, 142] on td "850" at bounding box center [258, 155] width 35 height 27
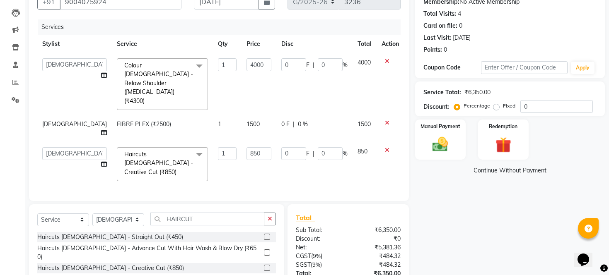
click at [251, 147] on input "850" at bounding box center [258, 153] width 25 height 13
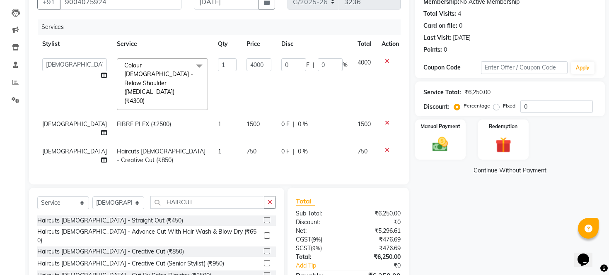
click at [263, 150] on div "Services Stylist Service Qty Price Disc Total Action [PERSON_NAME] ANJALI [PERS…" at bounding box center [218, 97] width 363 height 157
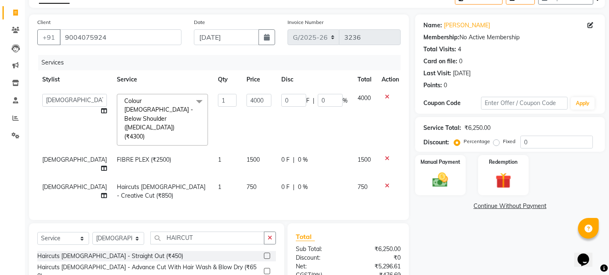
scroll to position [111, 0]
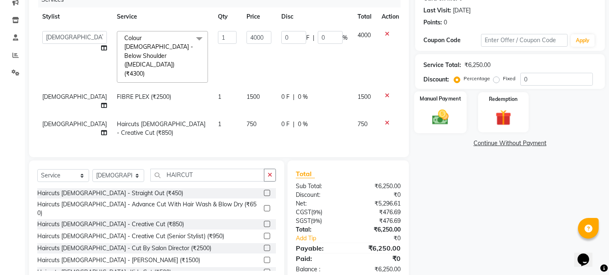
click at [440, 118] on img at bounding box center [440, 117] width 27 height 19
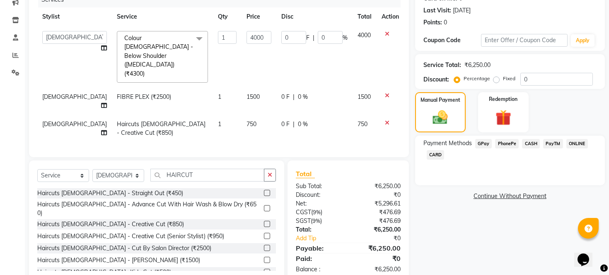
click at [503, 149] on span "PhonePe" at bounding box center [507, 144] width 24 height 10
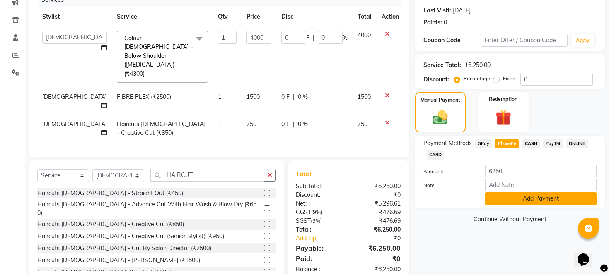
click at [513, 205] on button "Add Payment" at bounding box center [540, 199] width 111 height 13
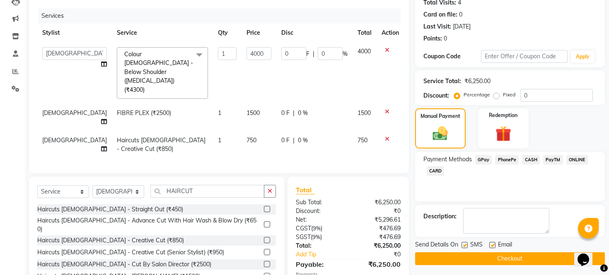
scroll to position [82, 0]
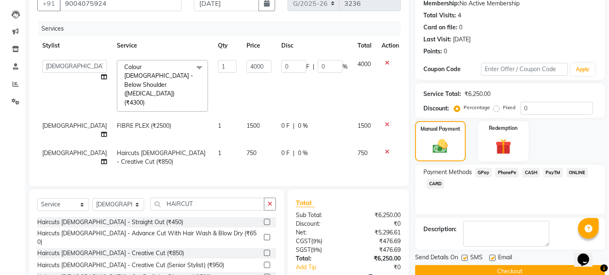
click at [502, 178] on span "PhonePe" at bounding box center [507, 173] width 24 height 10
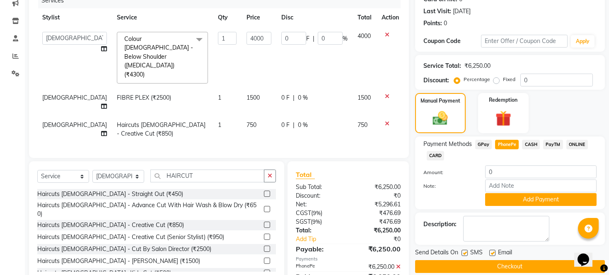
scroll to position [130, 0]
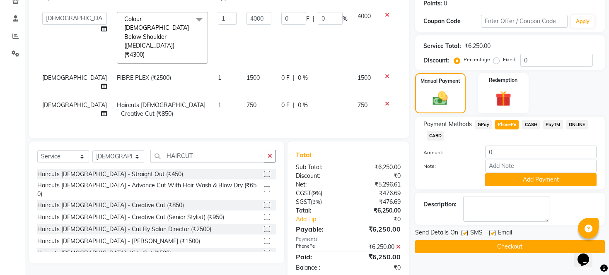
click at [461, 237] on label at bounding box center [464, 233] width 6 height 6
click at [461, 237] on input "checkbox" at bounding box center [463, 233] width 5 height 5
click at [494, 237] on label at bounding box center [492, 233] width 6 height 6
click at [494, 237] on input "checkbox" at bounding box center [491, 233] width 5 height 5
click at [494, 251] on button "Checkout" at bounding box center [510, 247] width 190 height 13
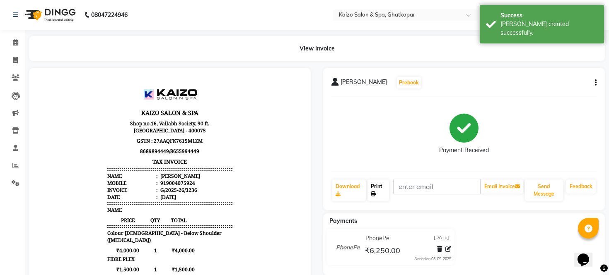
click at [372, 188] on link "Print" at bounding box center [378, 191] width 22 height 22
click at [14, 56] on span at bounding box center [15, 61] width 14 height 10
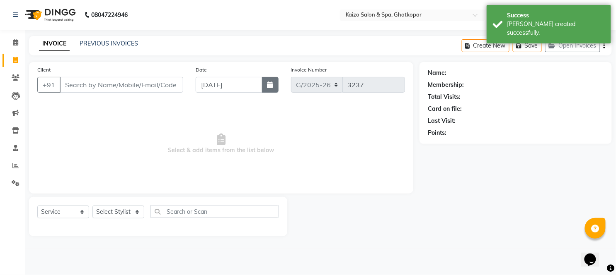
click at [266, 83] on button "button" at bounding box center [270, 85] width 17 height 16
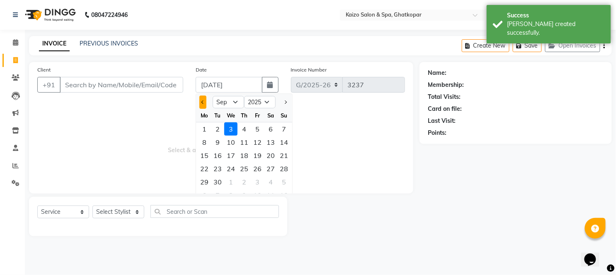
click at [205, 101] on button "Previous month" at bounding box center [202, 102] width 7 height 13
click at [215, 181] on div "26" at bounding box center [217, 182] width 13 height 13
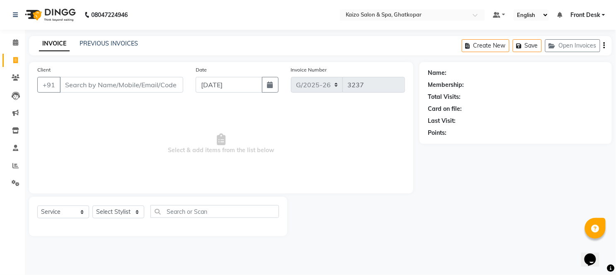
click at [135, 70] on div "Client +91" at bounding box center [110, 82] width 158 height 34
drag, startPoint x: 135, startPoint y: 72, endPoint x: 135, endPoint y: 90, distance: 17.8
click at [135, 89] on div "Client +91" at bounding box center [110, 82] width 158 height 34
drag, startPoint x: 135, startPoint y: 91, endPoint x: 130, endPoint y: 77, distance: 14.4
click at [133, 86] on input "Client" at bounding box center [121, 85] width 123 height 16
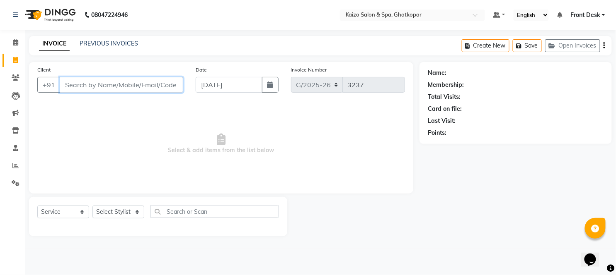
click at [130, 77] on input "Client" at bounding box center [121, 85] width 123 height 16
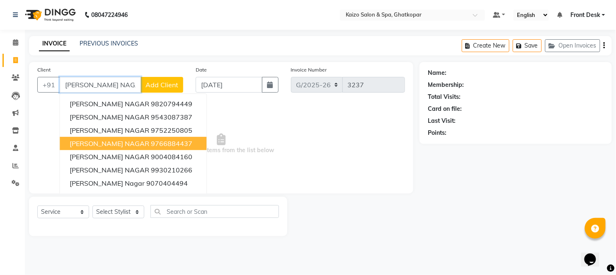
click at [151, 145] on ngb-highlight "9766884437" at bounding box center [171, 144] width 41 height 8
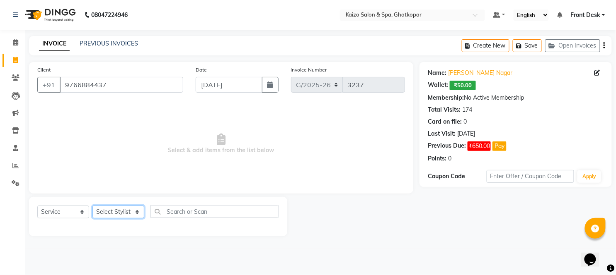
click at [112, 210] on select "Select Stylist [PERSON_NAME] ANJALI [PERSON_NAME] [PERSON_NAME] Front Desk [PER…" at bounding box center [118, 212] width 52 height 13
click at [92, 206] on select "Select Stylist [PERSON_NAME] ANJALI [PERSON_NAME] [PERSON_NAME] Front Desk [PER…" at bounding box center [118, 212] width 52 height 13
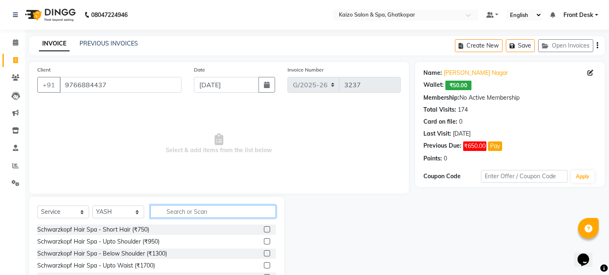
click at [194, 215] on input "text" at bounding box center [213, 211] width 126 height 13
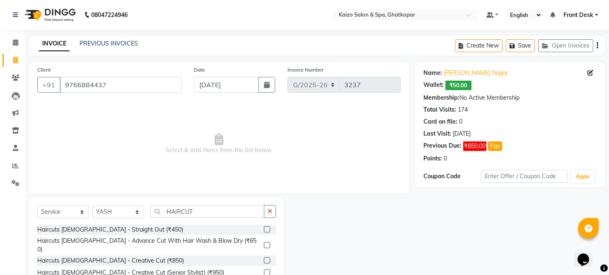
click at [264, 242] on label at bounding box center [267, 245] width 6 height 6
click at [264, 243] on input "checkbox" at bounding box center [266, 245] width 5 height 5
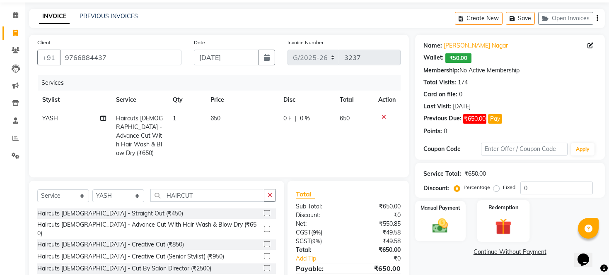
scroll to position [65, 0]
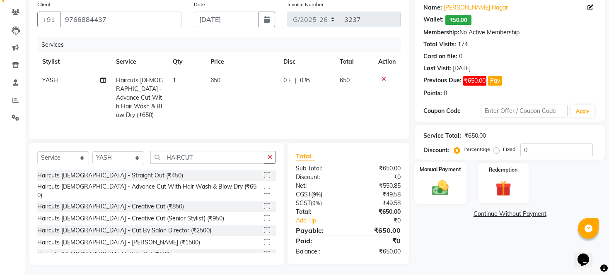
click at [442, 196] on img at bounding box center [440, 188] width 27 height 19
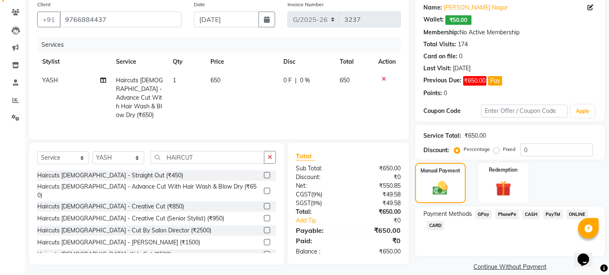
click at [530, 218] on div "Payment Methods GPay PhonePe CASH PayTM ONLINE CARD" at bounding box center [510, 232] width 190 height 50
click at [534, 220] on span "CASH" at bounding box center [531, 215] width 18 height 10
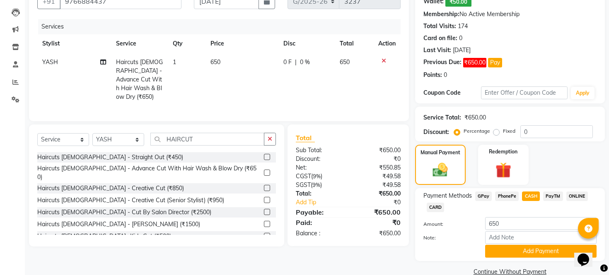
scroll to position [109, 0]
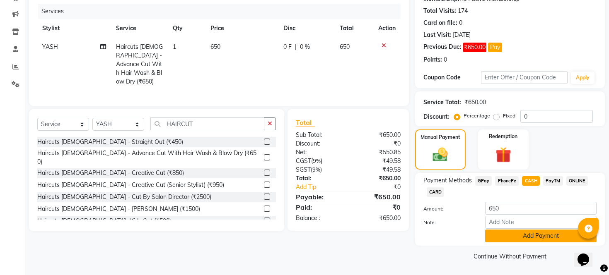
click at [514, 238] on button "Add Payment" at bounding box center [540, 236] width 111 height 13
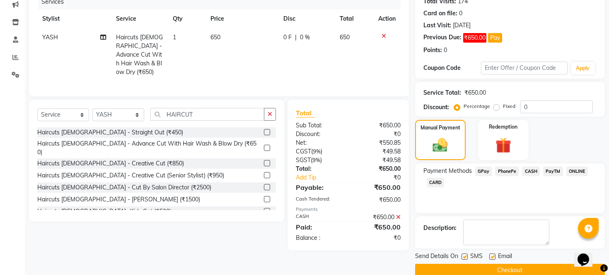
click at [463, 260] on label at bounding box center [464, 257] width 6 height 6
click at [463, 260] on input "checkbox" at bounding box center [463, 257] width 5 height 5
click at [488, 263] on div "SMS" at bounding box center [475, 257] width 28 height 10
click at [495, 260] on label at bounding box center [492, 257] width 6 height 6
click at [495, 260] on input "checkbox" at bounding box center [491, 257] width 5 height 5
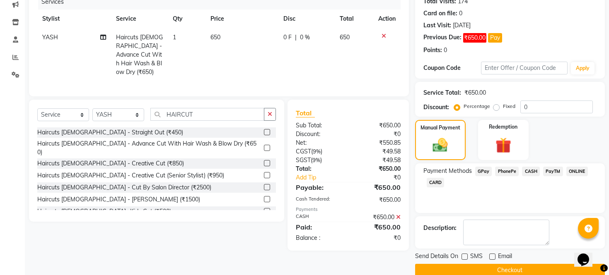
scroll to position [132, 0]
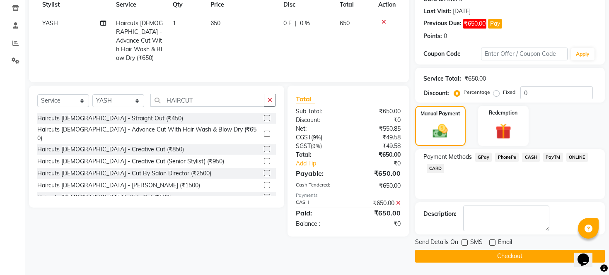
drag, startPoint x: 612, startPoint y: 171, endPoint x: 10, endPoint y: 7, distance: 624.2
click at [506, 254] on button "Checkout" at bounding box center [510, 256] width 190 height 13
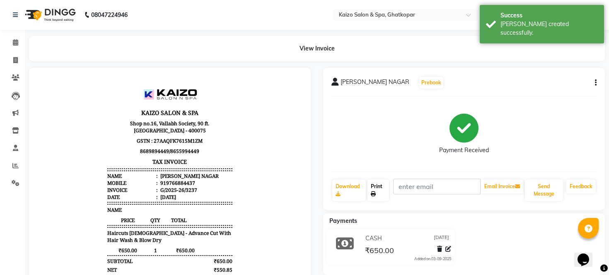
click at [381, 188] on link "Print" at bounding box center [378, 191] width 22 height 22
click at [11, 59] on span at bounding box center [15, 61] width 14 height 10
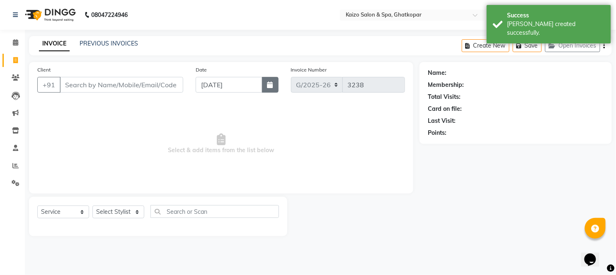
click at [262, 80] on button "button" at bounding box center [270, 85] width 17 height 16
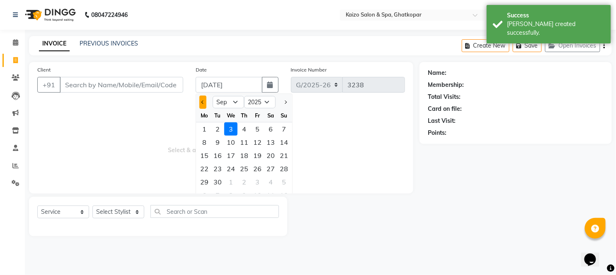
click at [205, 97] on button "Previous month" at bounding box center [202, 102] width 7 height 13
click at [221, 179] on div "26" at bounding box center [217, 182] width 13 height 13
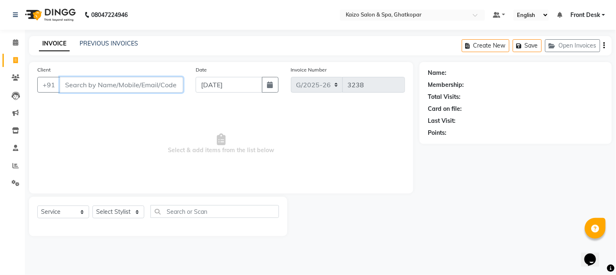
click at [122, 87] on input "Client" at bounding box center [121, 85] width 123 height 16
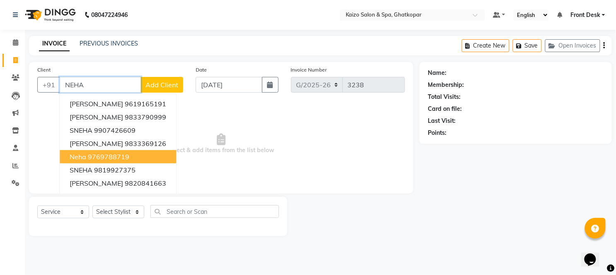
click at [114, 154] on ngb-highlight "9769788719" at bounding box center [108, 157] width 41 height 8
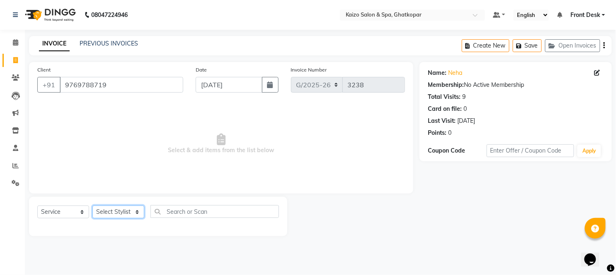
click at [106, 216] on select "Select Stylist [PERSON_NAME] ANJALI [PERSON_NAME] [PERSON_NAME] Front Desk [PER…" at bounding box center [118, 212] width 52 height 13
click at [94, 213] on select "Select Stylist [PERSON_NAME] ANJALI [PERSON_NAME] [PERSON_NAME] Front Desk [PER…" at bounding box center [118, 212] width 52 height 13
click at [92, 206] on select "Select Stylist [PERSON_NAME] ANJALI [PERSON_NAME] [PERSON_NAME] Front Desk [PER…" at bounding box center [118, 212] width 52 height 13
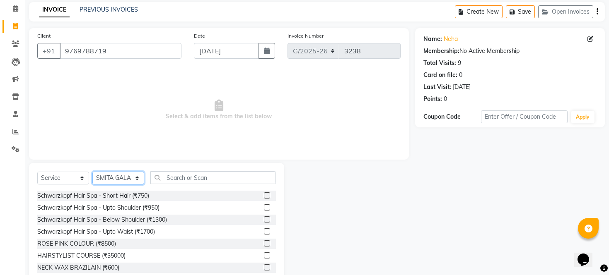
scroll to position [56, 0]
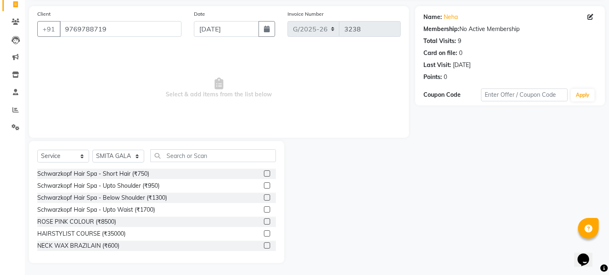
click at [253, 147] on div "Select Service Product Membership Package Voucher Prepaid Gift Card Select Styl…" at bounding box center [156, 202] width 255 height 122
click at [238, 156] on input "text" at bounding box center [213, 156] width 126 height 13
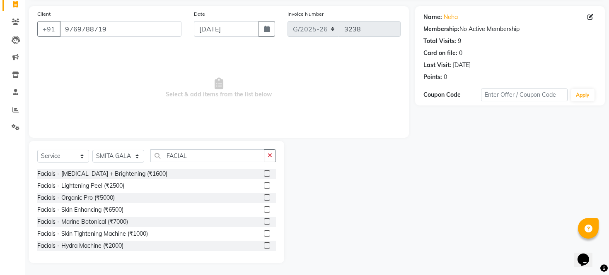
click at [264, 171] on label at bounding box center [267, 174] width 6 height 6
click at [264, 171] on input "checkbox" at bounding box center [266, 173] width 5 height 5
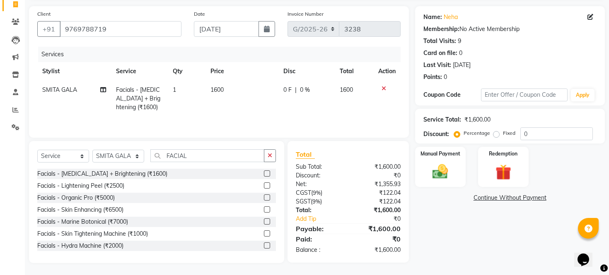
click at [237, 91] on td "1600" at bounding box center [241, 99] width 73 height 36
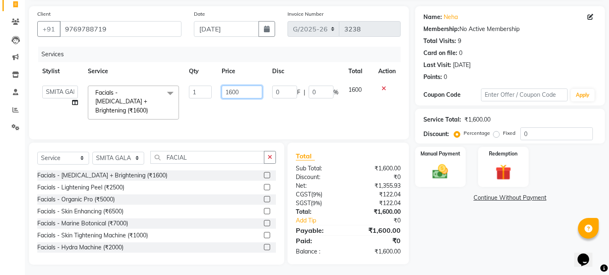
click at [237, 91] on input "1600" at bounding box center [242, 92] width 41 height 13
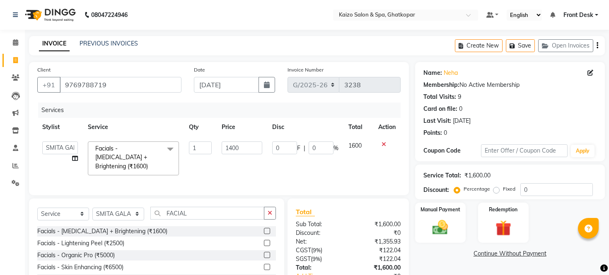
select select "9126"
select select "service"
select select "9126"
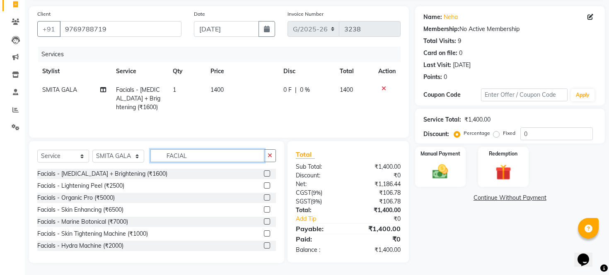
click at [208, 160] on input "FACIAL" at bounding box center [207, 156] width 114 height 13
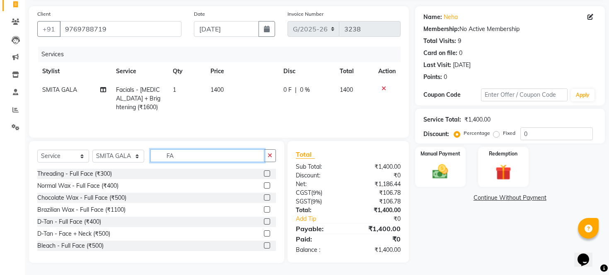
type input "F"
type input "D TAN"
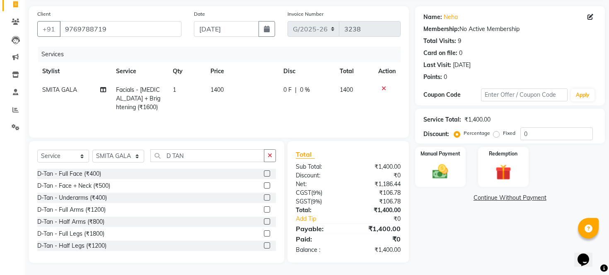
click at [264, 188] on label at bounding box center [267, 186] width 6 height 6
click at [264, 188] on input "checkbox" at bounding box center [266, 185] width 5 height 5
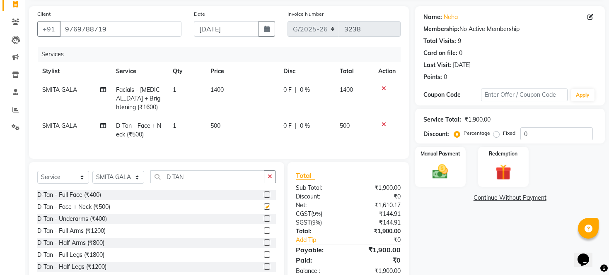
checkbox input "false"
click at [248, 123] on td "500" at bounding box center [241, 130] width 73 height 27
select select "9126"
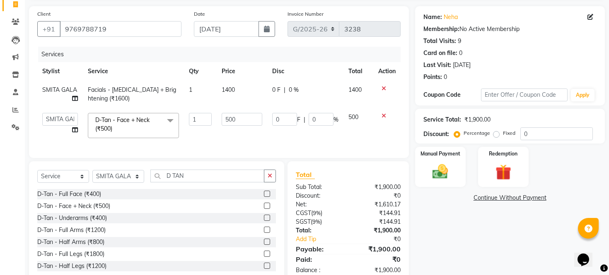
click at [248, 123] on input "500" at bounding box center [242, 119] width 41 height 13
type input "5"
type input "650"
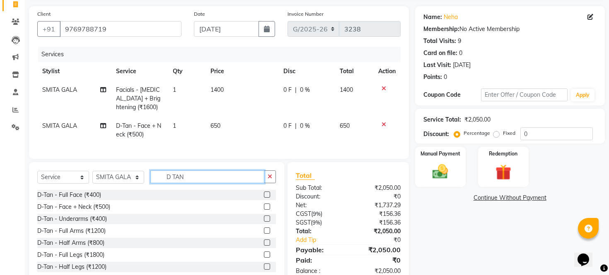
click at [212, 179] on input "D TAN" at bounding box center [207, 177] width 114 height 13
type input "D"
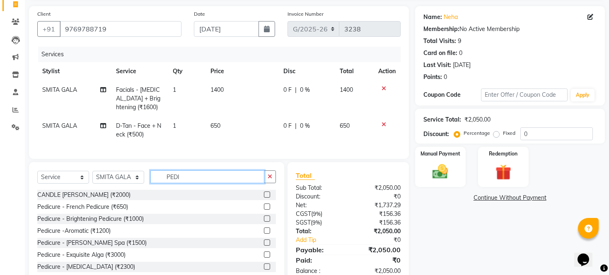
type input "PEDI"
click at [264, 210] on label at bounding box center [267, 207] width 6 height 6
click at [264, 210] on input "checkbox" at bounding box center [266, 207] width 5 height 5
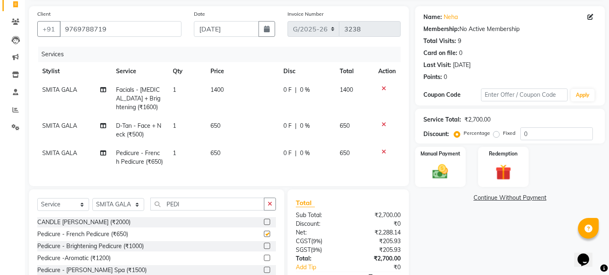
checkbox input "false"
click at [202, 211] on input "PEDI" at bounding box center [207, 204] width 114 height 13
type input "P"
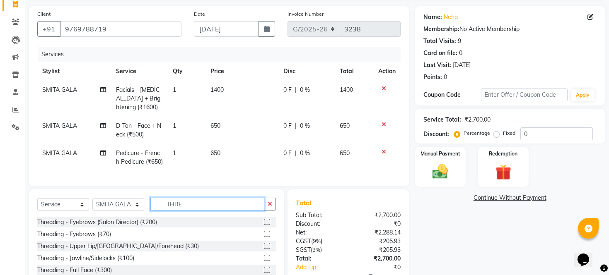
type input "THRE"
click at [264, 261] on label at bounding box center [267, 258] width 6 height 6
click at [264, 261] on input "checkbox" at bounding box center [266, 258] width 5 height 5
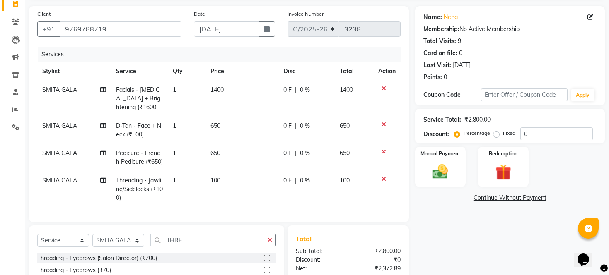
checkbox input "false"
click at [222, 242] on input "THRE" at bounding box center [207, 240] width 114 height 13
type input "T"
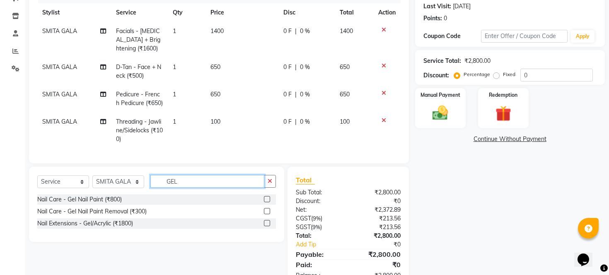
scroll to position [147, 0]
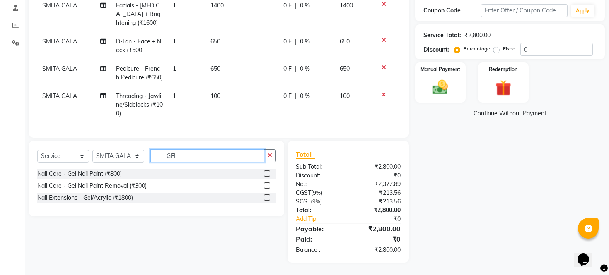
type input "GEL"
click at [267, 172] on label at bounding box center [267, 174] width 6 height 6
click at [267, 172] on input "checkbox" at bounding box center [266, 173] width 5 height 5
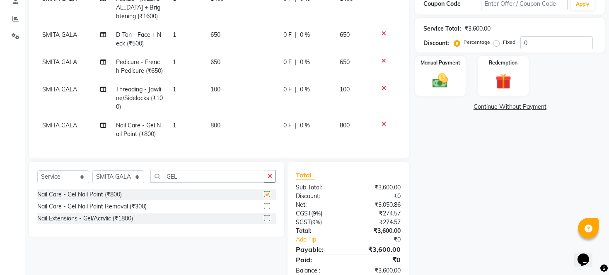
checkbox input "false"
click at [251, 123] on td "800" at bounding box center [241, 129] width 73 height 27
select select "9126"
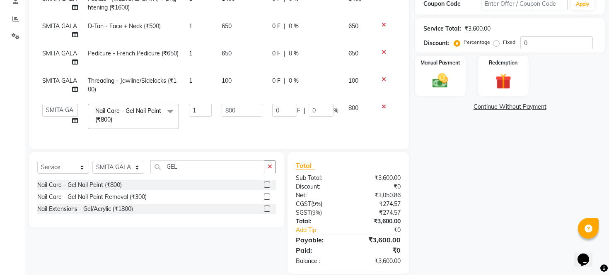
click at [251, 123] on td "800" at bounding box center [242, 116] width 51 height 35
click at [245, 109] on input "800" at bounding box center [242, 110] width 41 height 13
type input "8"
type input "600"
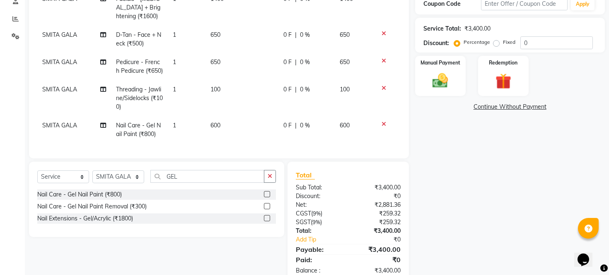
click at [500, 162] on div "Name: Neha Membership: No Active Membership Total Visits: 9 Card on file: 0 Las…" at bounding box center [513, 99] width 196 height 369
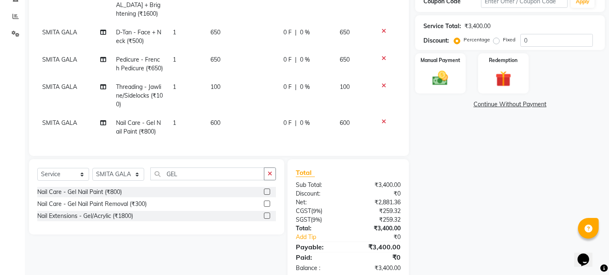
scroll to position [128, 0]
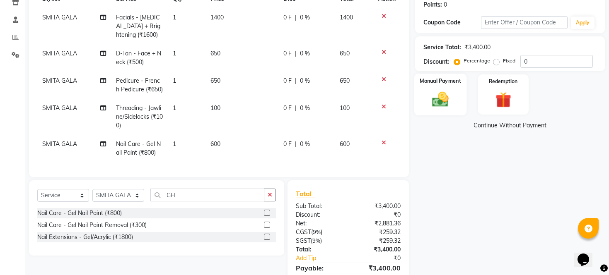
click at [447, 104] on img at bounding box center [440, 99] width 27 height 19
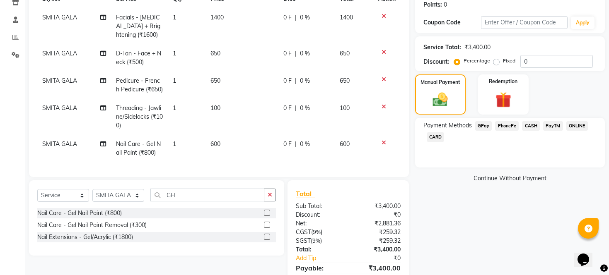
click at [529, 131] on span "CASH" at bounding box center [531, 126] width 18 height 10
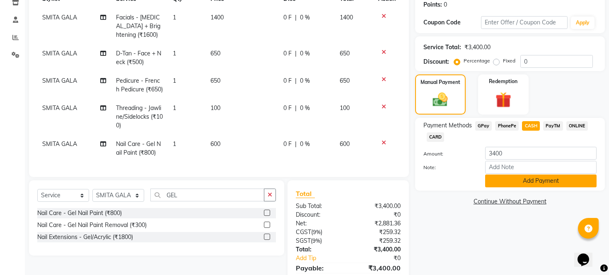
click at [522, 188] on button "Add Payment" at bounding box center [540, 181] width 111 height 13
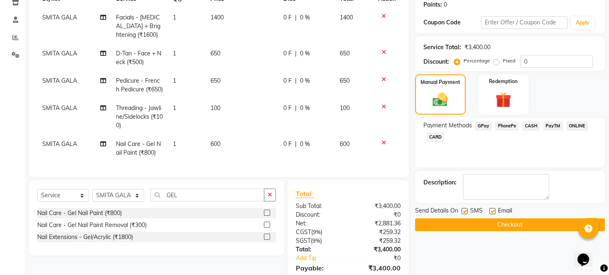
click at [495, 215] on label at bounding box center [492, 211] width 6 height 6
click at [495, 215] on input "checkbox" at bounding box center [491, 211] width 5 height 5
checkbox input "false"
click at [464, 215] on label at bounding box center [464, 211] width 6 height 6
click at [464, 215] on input "checkbox" at bounding box center [463, 211] width 5 height 5
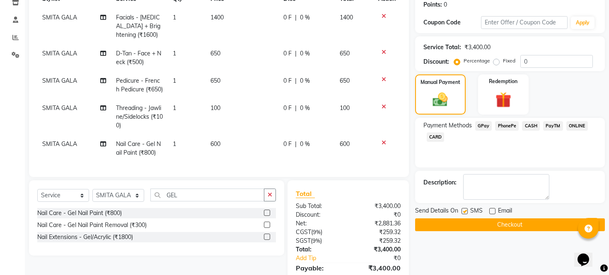
checkbox input "false"
click at [463, 232] on button "Checkout" at bounding box center [510, 225] width 190 height 13
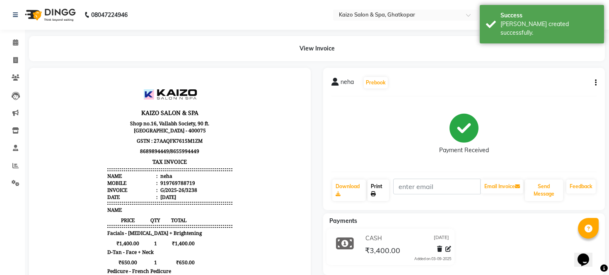
click at [381, 190] on link "Print" at bounding box center [378, 191] width 22 height 22
click at [9, 58] on span at bounding box center [15, 61] width 14 height 10
select select "service"
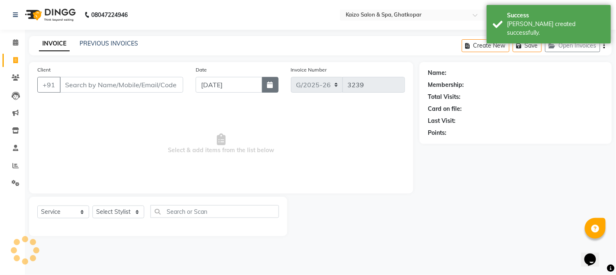
click at [275, 83] on button "button" at bounding box center [270, 85] width 17 height 16
select select "9"
select select "2025"
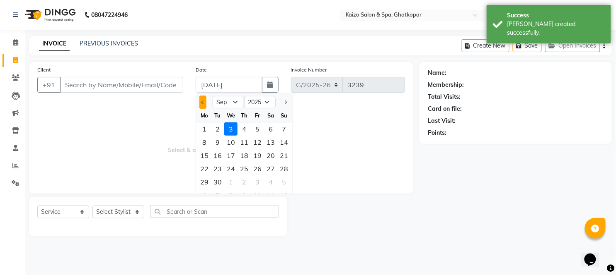
click at [205, 100] on button "Previous month" at bounding box center [202, 102] width 7 height 13
select select "8"
click at [222, 183] on div "26" at bounding box center [217, 182] width 13 height 13
type input "[DATE]"
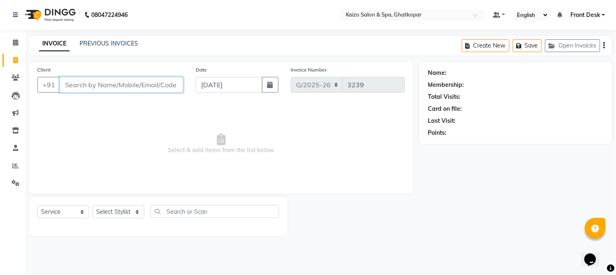
click at [154, 88] on input "Client" at bounding box center [121, 85] width 123 height 16
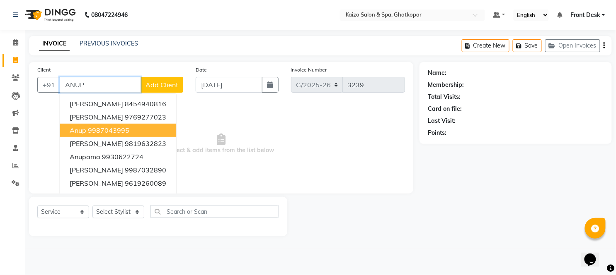
click at [123, 130] on ngb-highlight "9987043995" at bounding box center [108, 130] width 41 height 8
type input "9987043995"
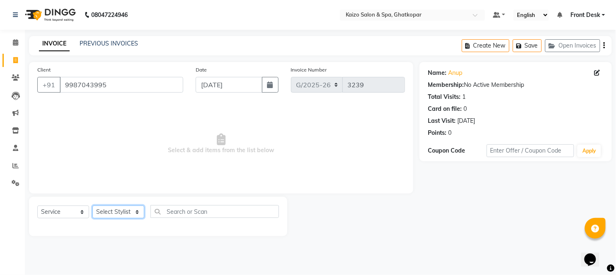
click at [108, 217] on select "Select Stylist [PERSON_NAME] ANJALI [PERSON_NAME] [PERSON_NAME] Front Desk [PER…" at bounding box center [118, 212] width 52 height 13
select select "79457"
click at [92, 206] on select "Select Stylist [PERSON_NAME] ANJALI [PERSON_NAME] [PERSON_NAME] Front Desk [PER…" at bounding box center [118, 212] width 52 height 13
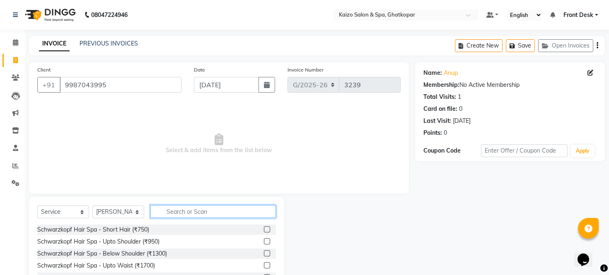
click at [199, 209] on input "text" at bounding box center [213, 211] width 126 height 13
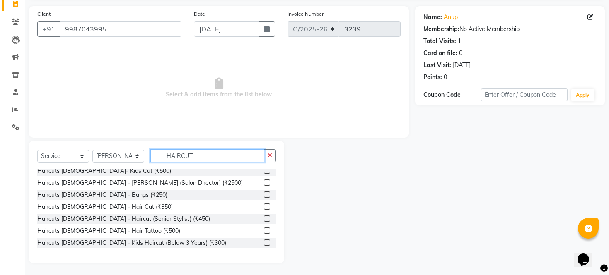
scroll to position [109, 0]
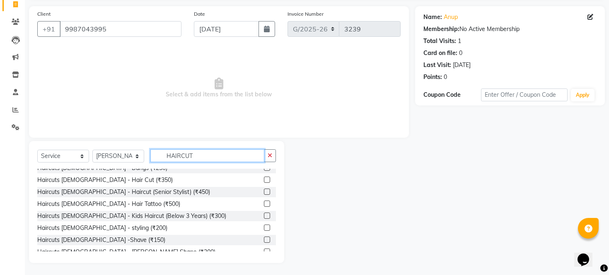
type input "HAIRCUT"
click at [264, 177] on label at bounding box center [267, 180] width 6 height 6
click at [264, 178] on input "checkbox" at bounding box center [266, 180] width 5 height 5
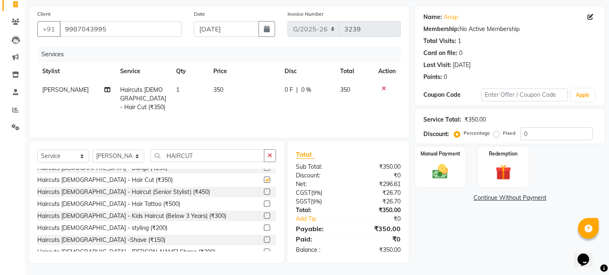
checkbox input "false"
click at [250, 86] on td "350" at bounding box center [243, 99] width 71 height 36
select select "79457"
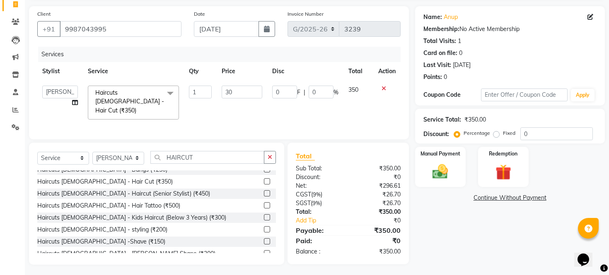
type input "300"
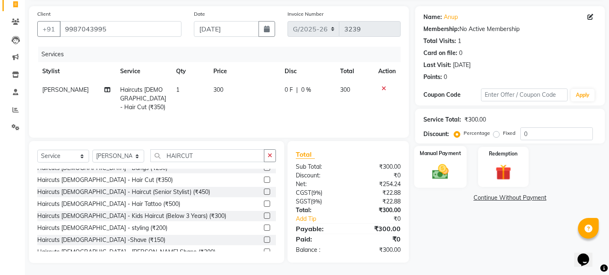
click at [442, 177] on img at bounding box center [440, 172] width 27 height 19
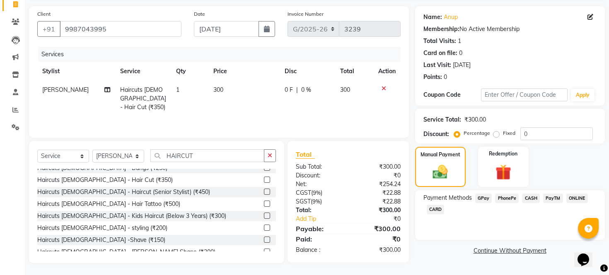
click at [527, 203] on span "CASH" at bounding box center [531, 199] width 18 height 10
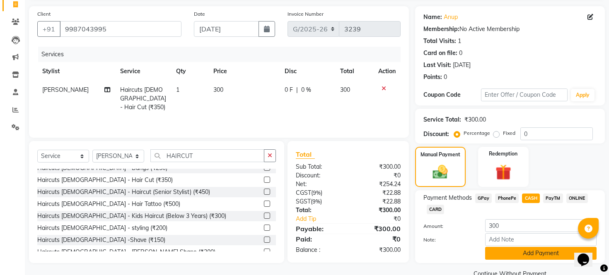
click at [522, 260] on button "Add Payment" at bounding box center [540, 253] width 111 height 13
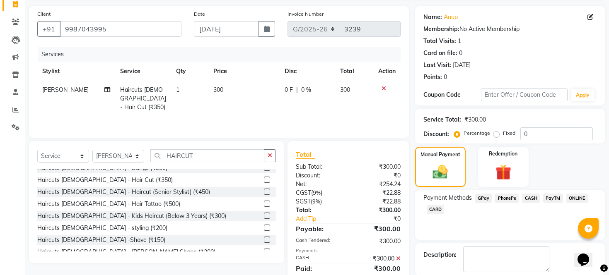
scroll to position [106, 0]
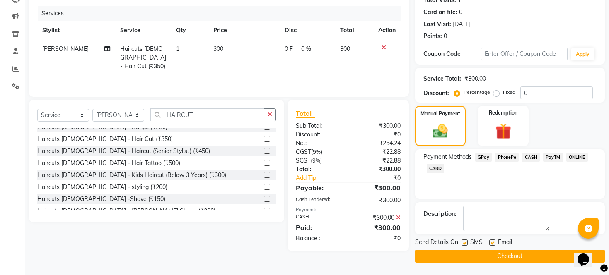
click at [463, 242] on div "SMS" at bounding box center [475, 243] width 28 height 10
click at [463, 242] on label at bounding box center [464, 243] width 6 height 6
click at [463, 242] on input "checkbox" at bounding box center [463, 243] width 5 height 5
checkbox input "false"
click at [489, 243] on label at bounding box center [492, 243] width 6 height 6
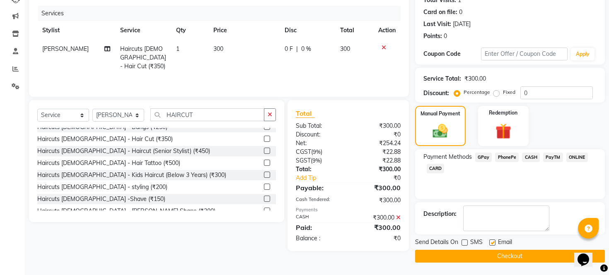
click at [489, 243] on input "checkbox" at bounding box center [491, 243] width 5 height 5
checkbox input "false"
click at [477, 254] on button "Checkout" at bounding box center [510, 256] width 190 height 13
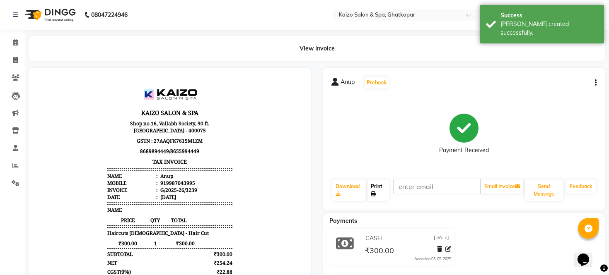
click at [373, 183] on link "Print" at bounding box center [378, 191] width 22 height 22
click at [21, 57] on span at bounding box center [15, 61] width 14 height 10
select select "service"
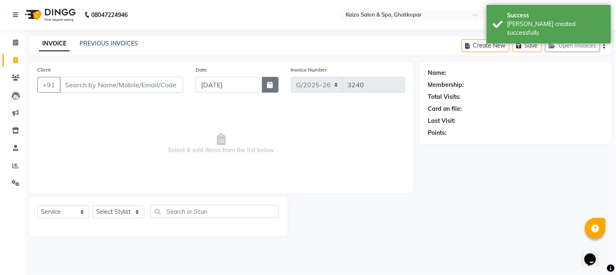
click at [274, 83] on button "button" at bounding box center [270, 85] width 17 height 16
select select "9"
select select "2025"
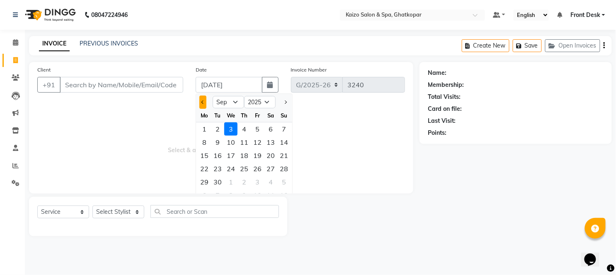
click at [200, 97] on button "Previous month" at bounding box center [202, 102] width 7 height 13
select select "8"
click at [219, 180] on div "26" at bounding box center [217, 182] width 13 height 13
type input "[DATE]"
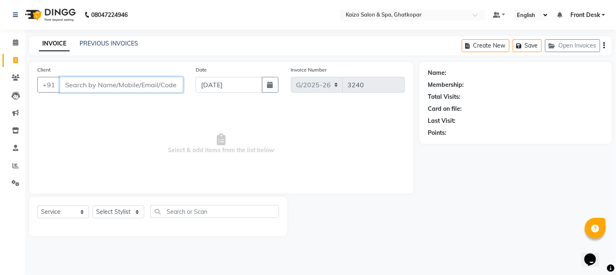
click at [118, 84] on input "Client" at bounding box center [121, 85] width 123 height 16
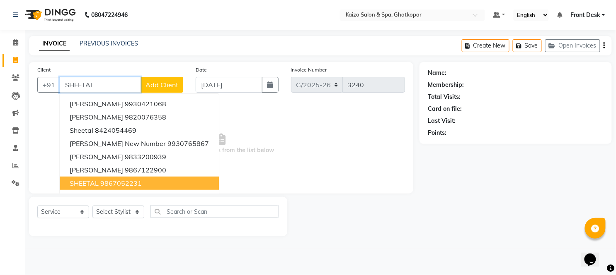
click at [152, 183] on button "SHEETAL 9867052231" at bounding box center [139, 183] width 159 height 13
type input "9867052231"
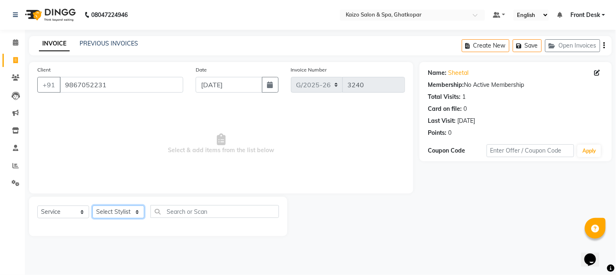
click at [109, 212] on select "Select Stylist [PERSON_NAME] ANJALI [PERSON_NAME] [PERSON_NAME] Front Desk [PER…" at bounding box center [118, 212] width 52 height 13
select select "8844"
click at [92, 206] on select "Select Stylist [PERSON_NAME] ANJALI [PERSON_NAME] [PERSON_NAME] Front Desk [PER…" at bounding box center [118, 212] width 52 height 13
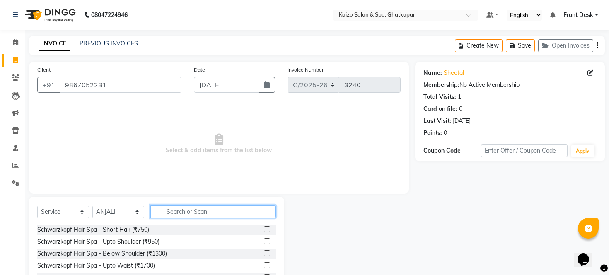
click at [211, 212] on input "text" at bounding box center [213, 211] width 126 height 13
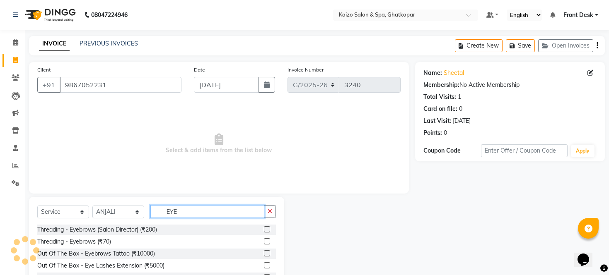
type input "EYE"
click at [266, 240] on label at bounding box center [267, 242] width 6 height 6
click at [266, 240] on input "checkbox" at bounding box center [266, 241] width 5 height 5
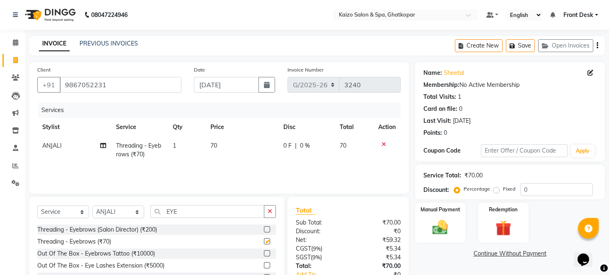
checkbox input "false"
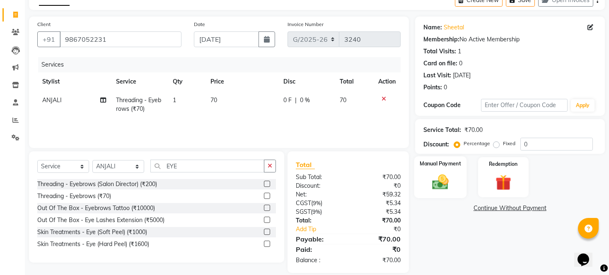
scroll to position [46, 0]
click at [439, 191] on img at bounding box center [440, 182] width 27 height 19
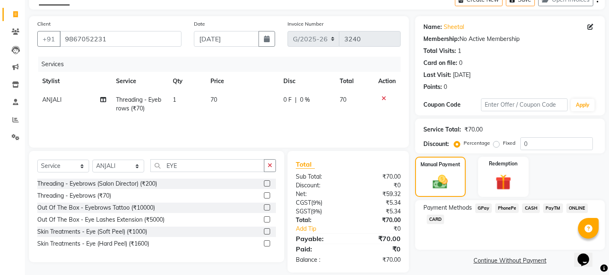
click at [512, 213] on span "PhonePe" at bounding box center [507, 209] width 24 height 10
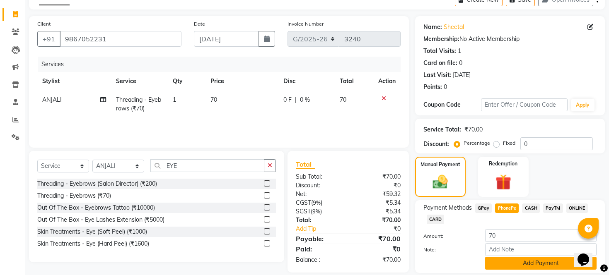
click at [515, 270] on button "Add Payment" at bounding box center [540, 263] width 111 height 13
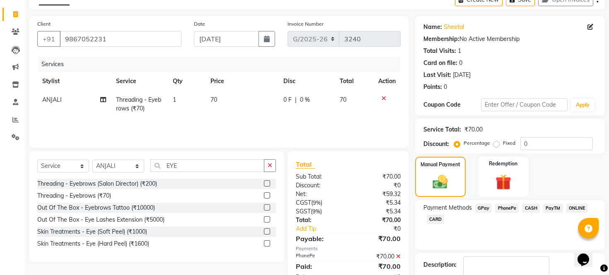
scroll to position [106, 0]
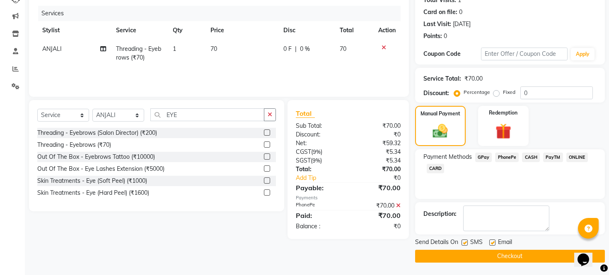
click at [463, 242] on label at bounding box center [464, 243] width 6 height 6
click at [463, 242] on input "checkbox" at bounding box center [463, 243] width 5 height 5
checkbox input "false"
click at [489, 239] on div "Email" at bounding box center [503, 243] width 29 height 10
click at [490, 243] on label at bounding box center [492, 243] width 6 height 6
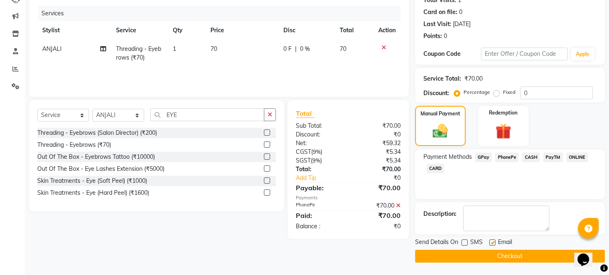
click at [490, 243] on input "checkbox" at bounding box center [491, 243] width 5 height 5
checkbox input "false"
click at [500, 258] on button "Checkout" at bounding box center [510, 256] width 190 height 13
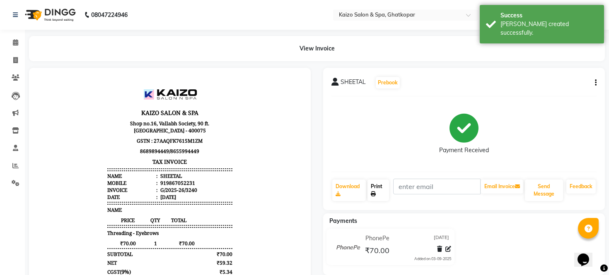
click at [376, 187] on link "Print" at bounding box center [378, 191] width 22 height 22
click at [12, 60] on span at bounding box center [15, 61] width 14 height 10
select select "service"
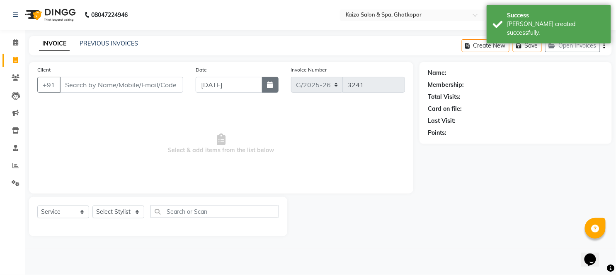
click at [266, 85] on button "button" at bounding box center [270, 85] width 17 height 16
select select "9"
select select "2025"
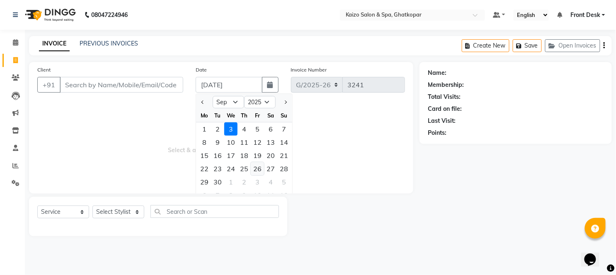
click at [258, 168] on div "26" at bounding box center [257, 168] width 13 height 13
type input "[DATE]"
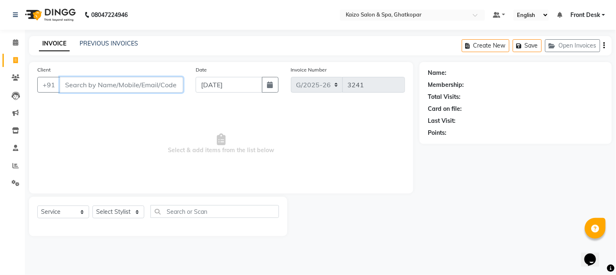
click at [122, 86] on input "Client" at bounding box center [121, 85] width 123 height 16
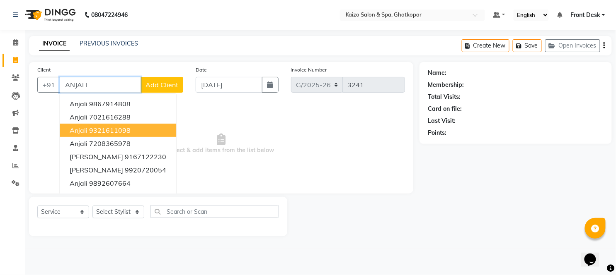
click at [131, 129] on button "Anjali 9321611098" at bounding box center [118, 130] width 116 height 13
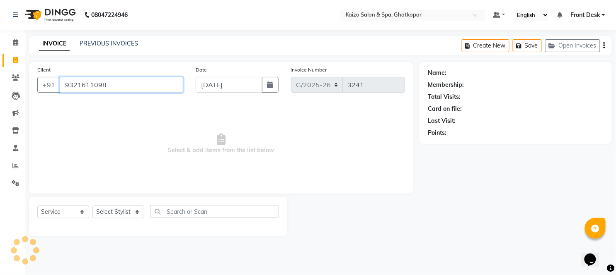
type input "9321611098"
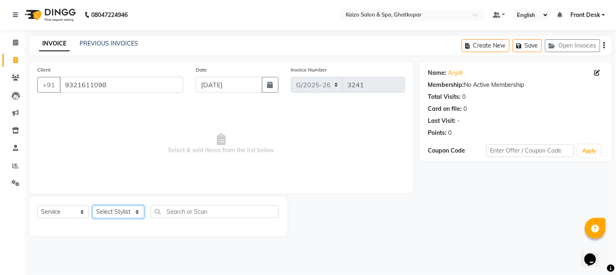
click at [122, 209] on select "Select Stylist [PERSON_NAME] ANJALI [PERSON_NAME] [PERSON_NAME] Front Desk [PER…" at bounding box center [118, 212] width 52 height 13
click at [92, 206] on select "Select Stylist [PERSON_NAME] ANJALI [PERSON_NAME] [PERSON_NAME] Front Desk [PER…" at bounding box center [118, 212] width 52 height 13
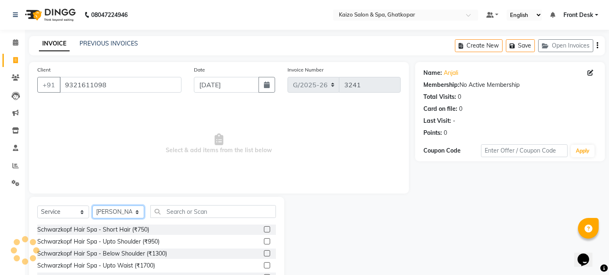
click at [130, 217] on select "Select Stylist [PERSON_NAME] ANJALI [PERSON_NAME] [PERSON_NAME] Front Desk [PER…" at bounding box center [118, 212] width 52 height 13
select select "54276"
click at [92, 206] on select "Select Stylist [PERSON_NAME] ANJALI [PERSON_NAME] [PERSON_NAME] Front Desk [PER…" at bounding box center [118, 212] width 52 height 13
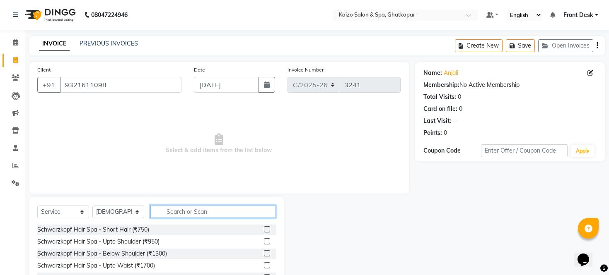
click at [202, 210] on input "text" at bounding box center [213, 211] width 126 height 13
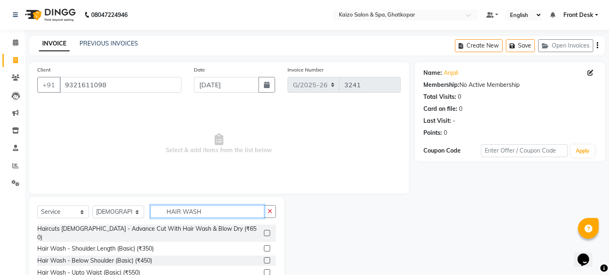
type input "HAIR WASH"
click at [264, 230] on label at bounding box center [267, 233] width 6 height 6
click at [264, 231] on input "checkbox" at bounding box center [266, 233] width 5 height 5
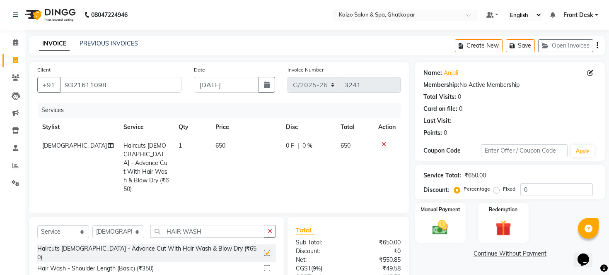
checkbox input "false"
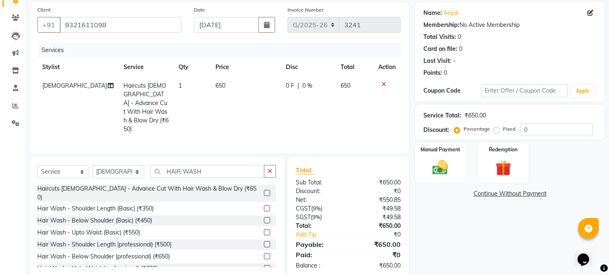
scroll to position [65, 0]
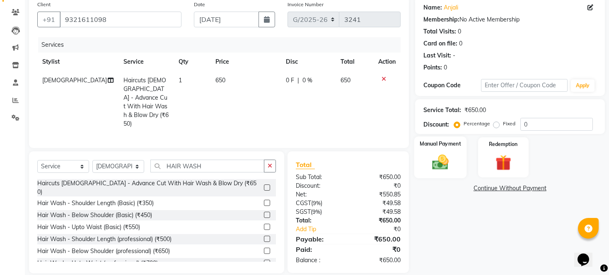
click at [440, 171] on img at bounding box center [440, 162] width 27 height 19
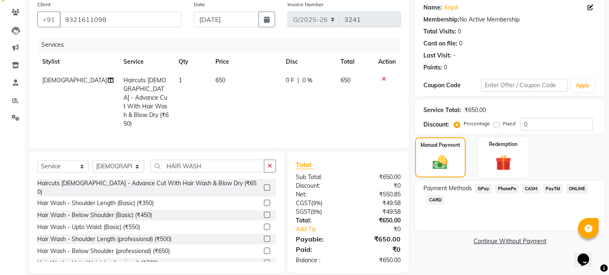
click at [528, 194] on span "CASH" at bounding box center [531, 189] width 18 height 10
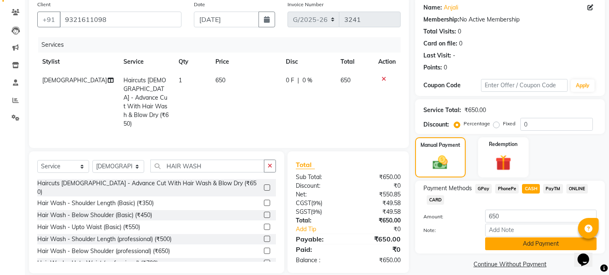
click at [534, 247] on button "Add Payment" at bounding box center [540, 244] width 111 height 13
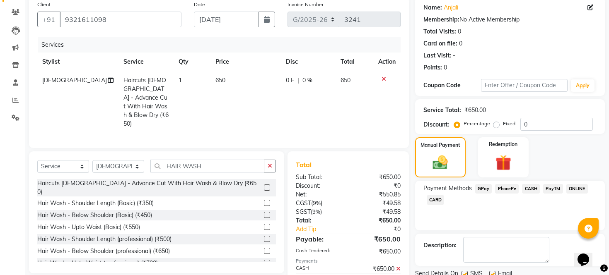
scroll to position [106, 0]
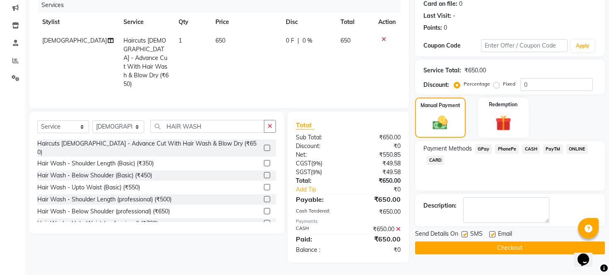
click at [466, 238] on label at bounding box center [464, 235] width 6 height 6
click at [466, 238] on input "checkbox" at bounding box center [463, 234] width 5 height 5
checkbox input "false"
click at [489, 238] on label at bounding box center [492, 235] width 6 height 6
click at [489, 238] on input "checkbox" at bounding box center [491, 234] width 5 height 5
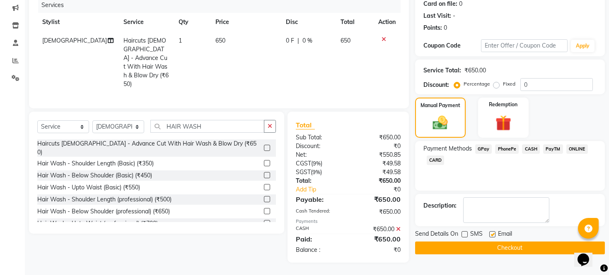
checkbox input "false"
click at [486, 255] on button "Checkout" at bounding box center [510, 248] width 190 height 13
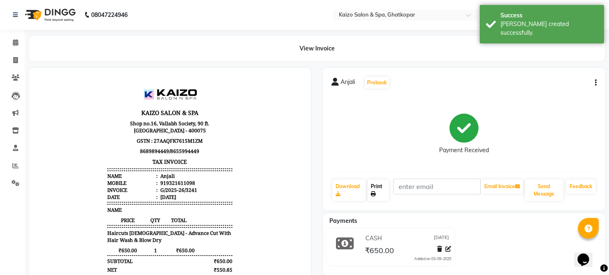
click at [380, 188] on link "Print" at bounding box center [378, 191] width 22 height 22
click at [7, 63] on link "Invoice" at bounding box center [12, 61] width 20 height 14
select select "service"
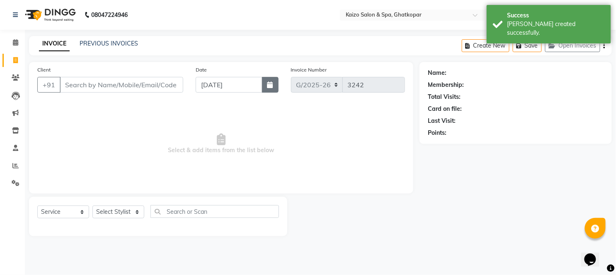
click at [272, 87] on icon "button" at bounding box center [270, 85] width 6 height 7
select select "9"
select select "2025"
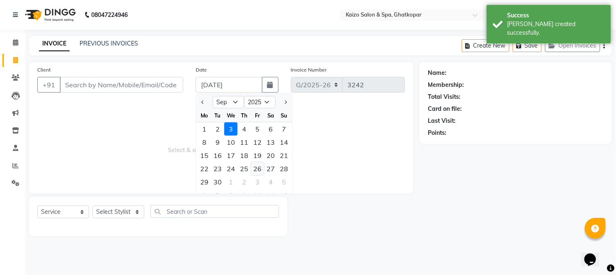
click at [257, 166] on div "26" at bounding box center [257, 168] width 13 height 13
type input "[DATE]"
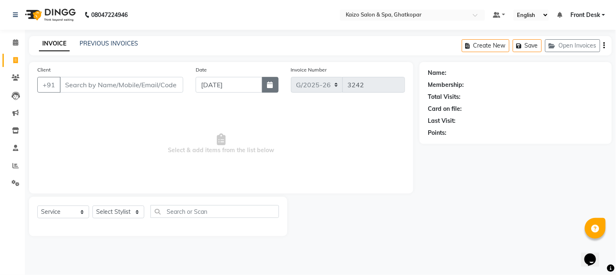
click at [266, 80] on button "button" at bounding box center [270, 85] width 17 height 16
select select "9"
select select "2025"
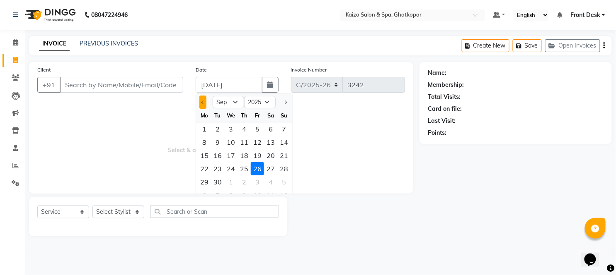
click at [204, 96] on button "Previous month" at bounding box center [202, 102] width 7 height 13
select select "8"
click at [213, 176] on div "26" at bounding box center [217, 182] width 13 height 13
type input "[DATE]"
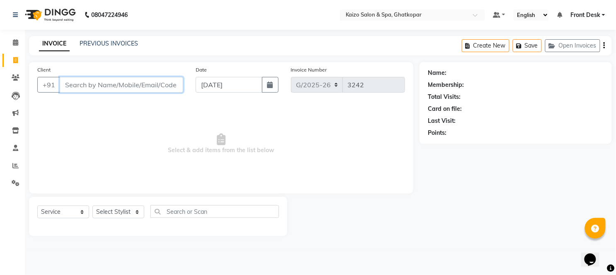
click at [138, 77] on input "Client" at bounding box center [121, 85] width 123 height 16
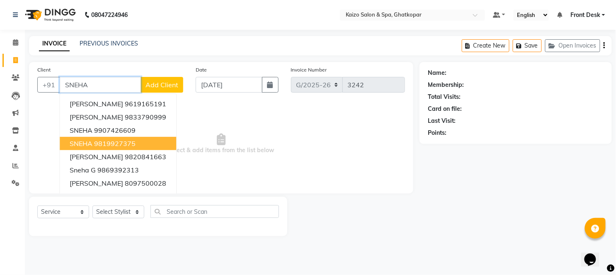
click at [111, 145] on ngb-highlight "9819927375" at bounding box center [114, 144] width 41 height 8
type input "9819927375"
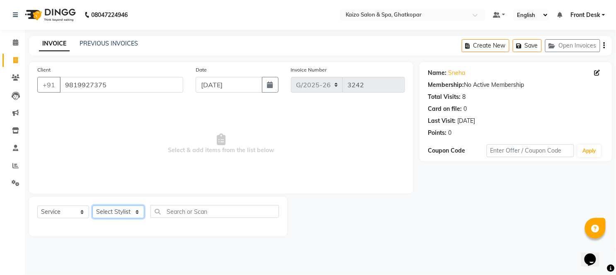
click at [102, 211] on select "Select Stylist [PERSON_NAME] ANJALI [PERSON_NAME] [PERSON_NAME] Front Desk [PER…" at bounding box center [118, 212] width 52 height 13
click at [92, 206] on select "Select Stylist [PERSON_NAME] ANJALI [PERSON_NAME] [PERSON_NAME] Front Desk [PER…" at bounding box center [118, 212] width 52 height 13
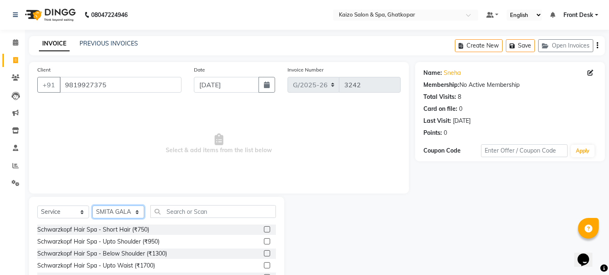
click at [124, 209] on select "Select Stylist [PERSON_NAME] ANJALI [PERSON_NAME] [PERSON_NAME] Front Desk [PER…" at bounding box center [118, 212] width 52 height 13
select select "21359"
click at [92, 206] on select "Select Stylist [PERSON_NAME] ANJALI [PERSON_NAME] [PERSON_NAME] Front Desk [PER…" at bounding box center [118, 212] width 52 height 13
drag, startPoint x: 179, startPoint y: 217, endPoint x: 205, endPoint y: 208, distance: 27.9
click at [180, 217] on input "text" at bounding box center [213, 211] width 126 height 13
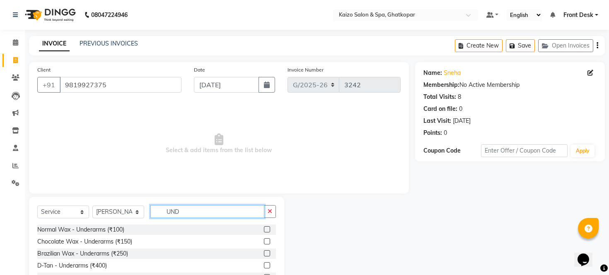
type input "UND"
click at [264, 256] on label at bounding box center [267, 254] width 6 height 6
click at [264, 256] on input "checkbox" at bounding box center [266, 253] width 5 height 5
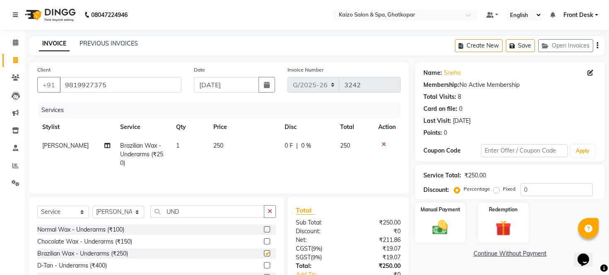
checkbox input "false"
click at [442, 234] on img at bounding box center [440, 228] width 27 height 19
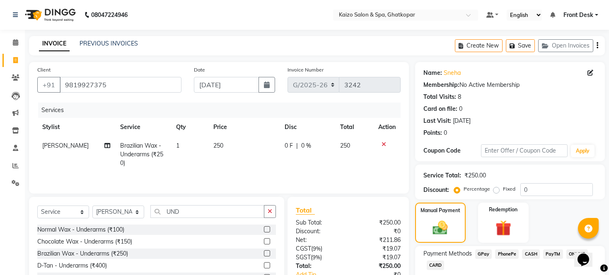
click at [531, 259] on span "CASH" at bounding box center [531, 255] width 18 height 10
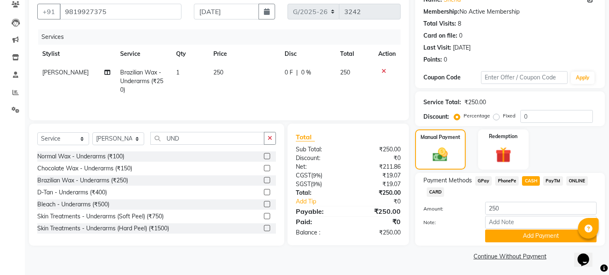
scroll to position [83, 0]
click at [505, 241] on button "Add Payment" at bounding box center [540, 236] width 111 height 13
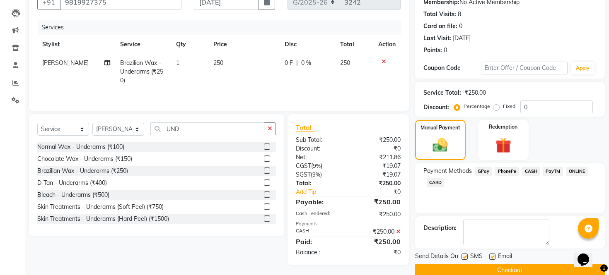
click at [143, 105] on div "Client +91 9819927375 Date 26-08-2025 Invoice Number G/2025-26 3242 Services St…" at bounding box center [219, 45] width 380 height 132
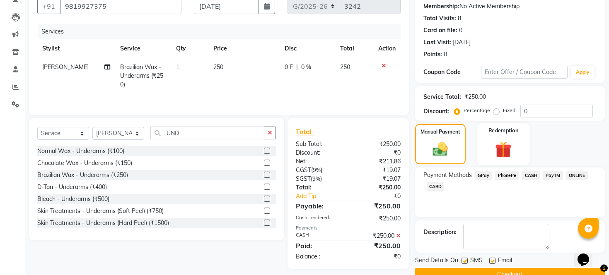
scroll to position [14, 0]
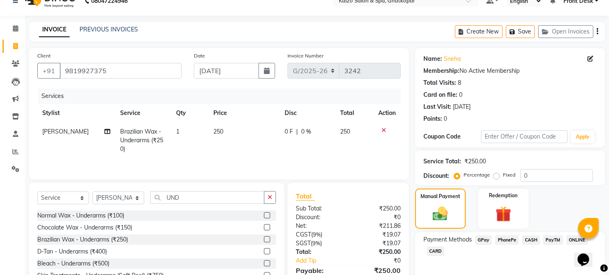
click at [529, 245] on span "CASH" at bounding box center [531, 241] width 18 height 10
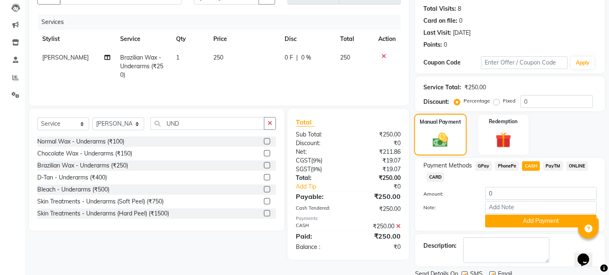
scroll to position [130, 0]
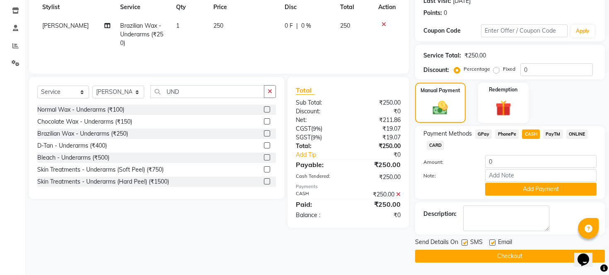
click at [460, 242] on div "Send Details On SMS Email" at bounding box center [510, 243] width 190 height 10
drag, startPoint x: 464, startPoint y: 247, endPoint x: 463, endPoint y: 240, distance: 7.2
click at [464, 246] on div at bounding box center [463, 244] width 5 height 9
click at [463, 240] on label at bounding box center [464, 243] width 6 height 6
click at [463, 241] on input "checkbox" at bounding box center [463, 243] width 5 height 5
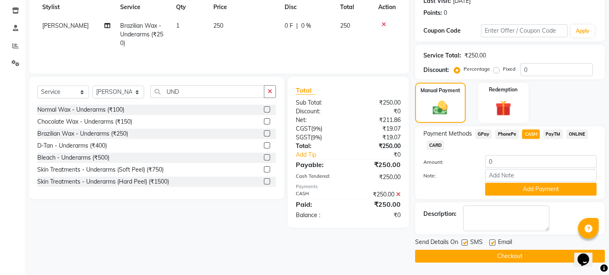
checkbox input "false"
click at [492, 241] on label at bounding box center [492, 243] width 6 height 6
click at [492, 241] on input "checkbox" at bounding box center [491, 243] width 5 height 5
checkbox input "false"
click at [481, 258] on button "Checkout" at bounding box center [510, 256] width 190 height 13
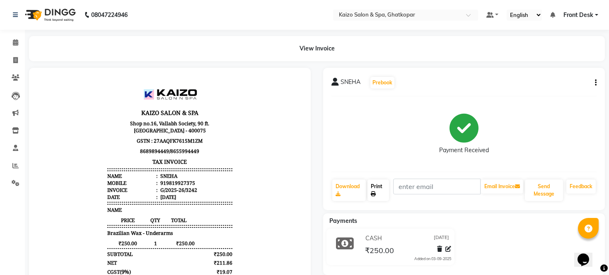
click at [372, 188] on link "Print" at bounding box center [378, 191] width 22 height 22
click at [11, 59] on span at bounding box center [15, 61] width 14 height 10
select select "service"
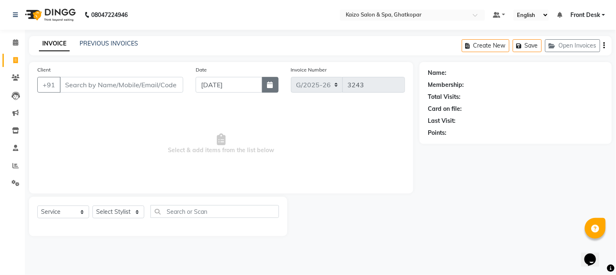
click at [271, 80] on button "button" at bounding box center [270, 85] width 17 height 16
select select "9"
select select "2025"
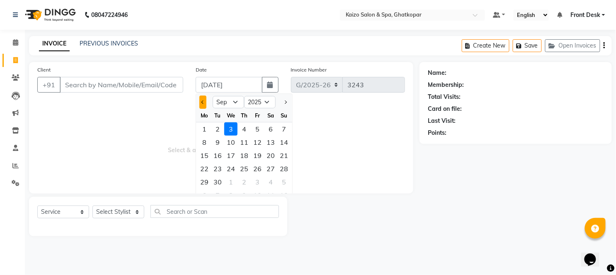
click at [201, 99] on button "Previous month" at bounding box center [202, 102] width 7 height 13
select select "8"
click at [220, 183] on div "26" at bounding box center [217, 182] width 13 height 13
type input "[DATE]"
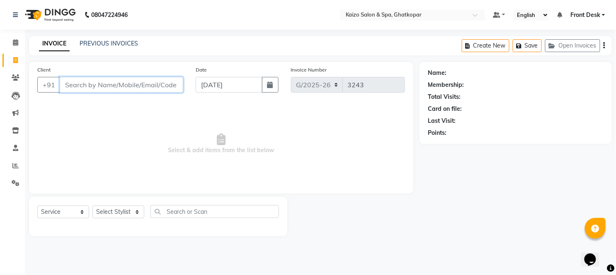
click at [139, 83] on input "Client" at bounding box center [121, 85] width 123 height 16
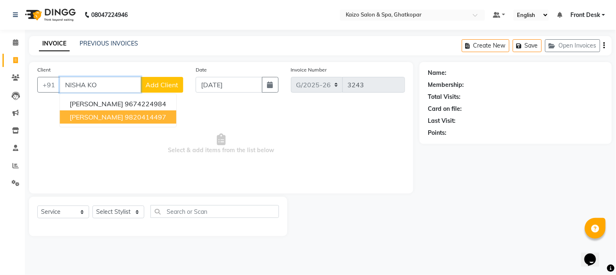
click at [130, 115] on ngb-highlight "9820414497" at bounding box center [145, 117] width 41 height 8
type input "9820414497"
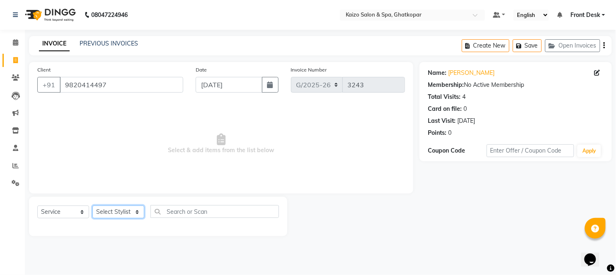
click at [116, 213] on select "Select Stylist [PERSON_NAME] ANJALI [PERSON_NAME] [PERSON_NAME] Front Desk [PER…" at bounding box center [118, 212] width 52 height 13
select select "59527"
click at [92, 206] on select "Select Stylist [PERSON_NAME] ANJALI [PERSON_NAME] [PERSON_NAME] Front Desk [PER…" at bounding box center [118, 212] width 52 height 13
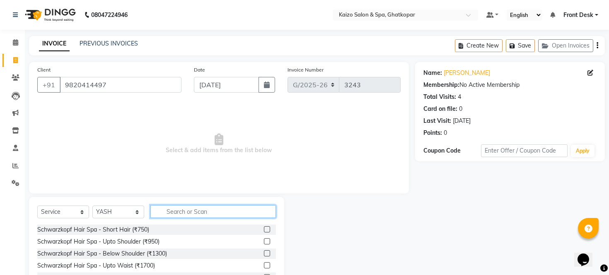
click at [169, 212] on input "text" at bounding box center [213, 211] width 126 height 13
type input "MUD"
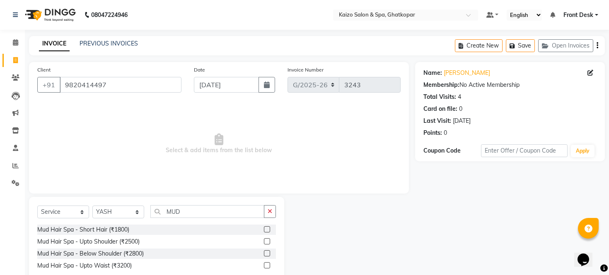
click at [266, 254] on label at bounding box center [267, 254] width 6 height 6
click at [266, 254] on input "checkbox" at bounding box center [266, 253] width 5 height 5
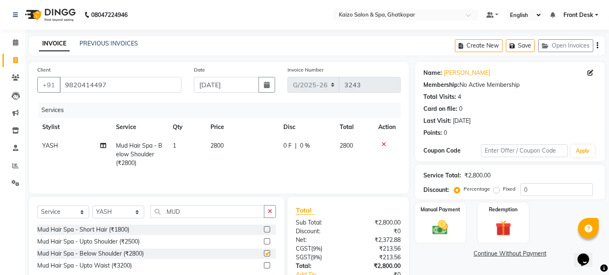
checkbox input "false"
click at [232, 137] on td "2800" at bounding box center [241, 155] width 73 height 36
select select "59527"
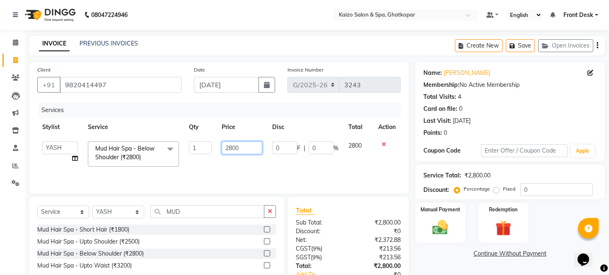
drag, startPoint x: 233, startPoint y: 142, endPoint x: 239, endPoint y: 143, distance: 6.3
click at [238, 143] on input "2800" at bounding box center [242, 148] width 41 height 13
type input "2"
type input "2000"
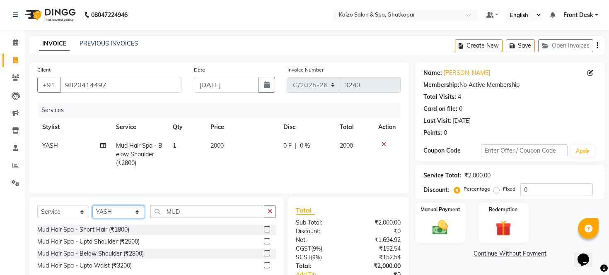
click at [119, 213] on select "Select Stylist [PERSON_NAME] ANJALI [PERSON_NAME] [PERSON_NAME] Front Desk [PER…" at bounding box center [118, 212] width 52 height 13
select select "21359"
click at [92, 207] on select "Select Stylist [PERSON_NAME] ANJALI [PERSON_NAME] [PERSON_NAME] Front Desk [PER…" at bounding box center [118, 212] width 52 height 13
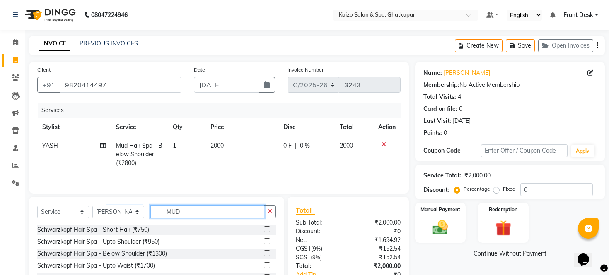
click at [203, 207] on input "MUD" at bounding box center [207, 211] width 114 height 13
type input "M"
type input "PEDI"
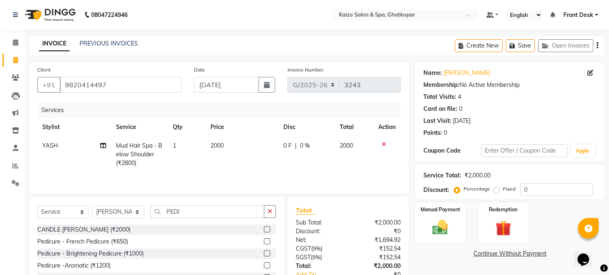
click at [264, 244] on label at bounding box center [267, 242] width 6 height 6
click at [264, 244] on input "checkbox" at bounding box center [266, 241] width 5 height 5
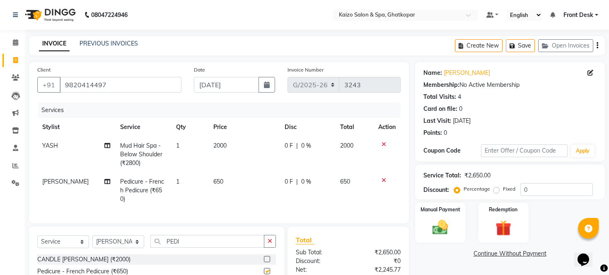
checkbox input "false"
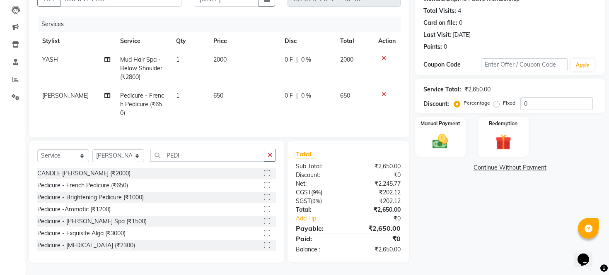
scroll to position [93, 0]
click at [442, 141] on img at bounding box center [440, 142] width 27 height 19
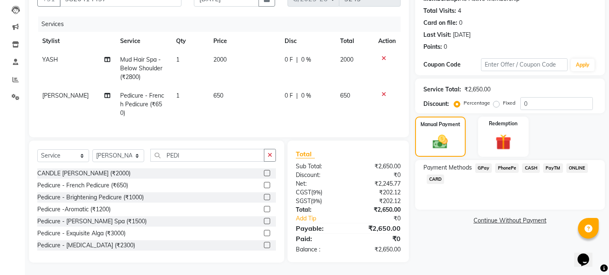
click at [529, 171] on span "CASH" at bounding box center [531, 169] width 18 height 10
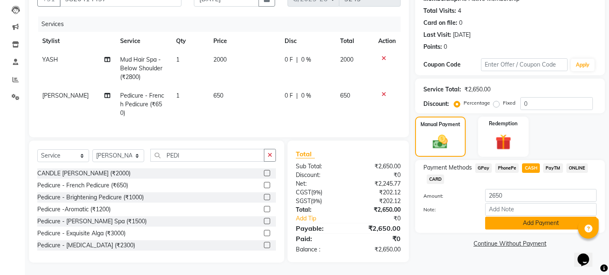
click at [512, 227] on button "Add Payment" at bounding box center [540, 223] width 111 height 13
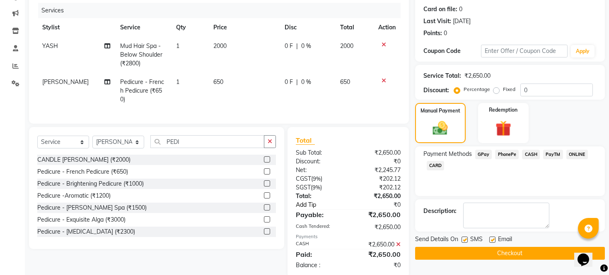
scroll to position [122, 0]
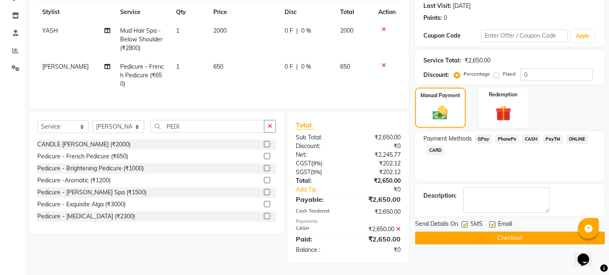
click at [462, 225] on label at bounding box center [464, 225] width 6 height 6
click at [462, 225] on input "checkbox" at bounding box center [463, 224] width 5 height 5
checkbox input "false"
click at [490, 228] on label at bounding box center [492, 225] width 6 height 6
click at [490, 228] on input "checkbox" at bounding box center [491, 224] width 5 height 5
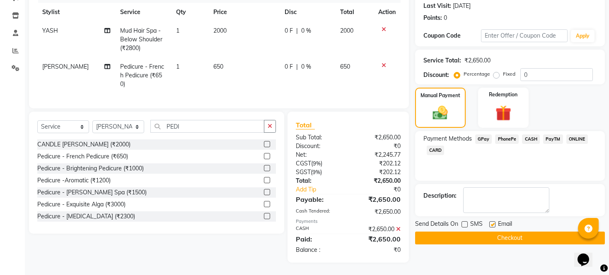
checkbox input "false"
click at [490, 237] on button "Checkout" at bounding box center [510, 238] width 190 height 13
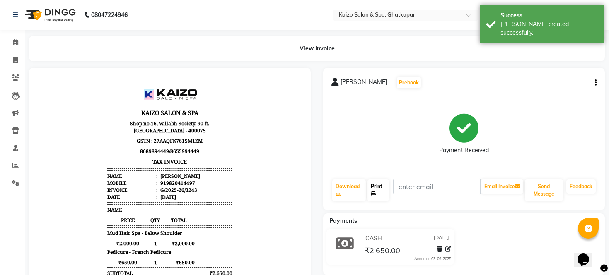
click at [374, 189] on link "Print" at bounding box center [378, 191] width 22 height 22
click at [16, 54] on link "Invoice" at bounding box center [12, 61] width 20 height 14
select select "service"
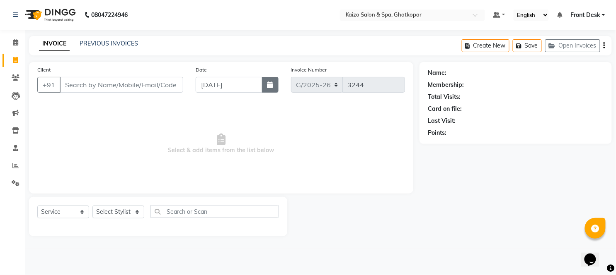
click at [275, 84] on button "button" at bounding box center [270, 85] width 17 height 16
select select "9"
select select "2025"
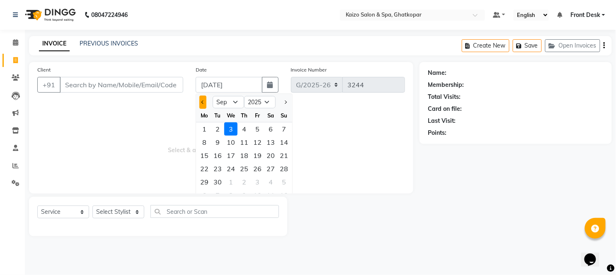
click at [202, 102] on span "Previous month" at bounding box center [202, 102] width 3 height 3
select select "8"
click at [221, 181] on div "26" at bounding box center [217, 182] width 13 height 13
type input "[DATE]"
